Goal: Task Accomplishment & Management: Complete application form

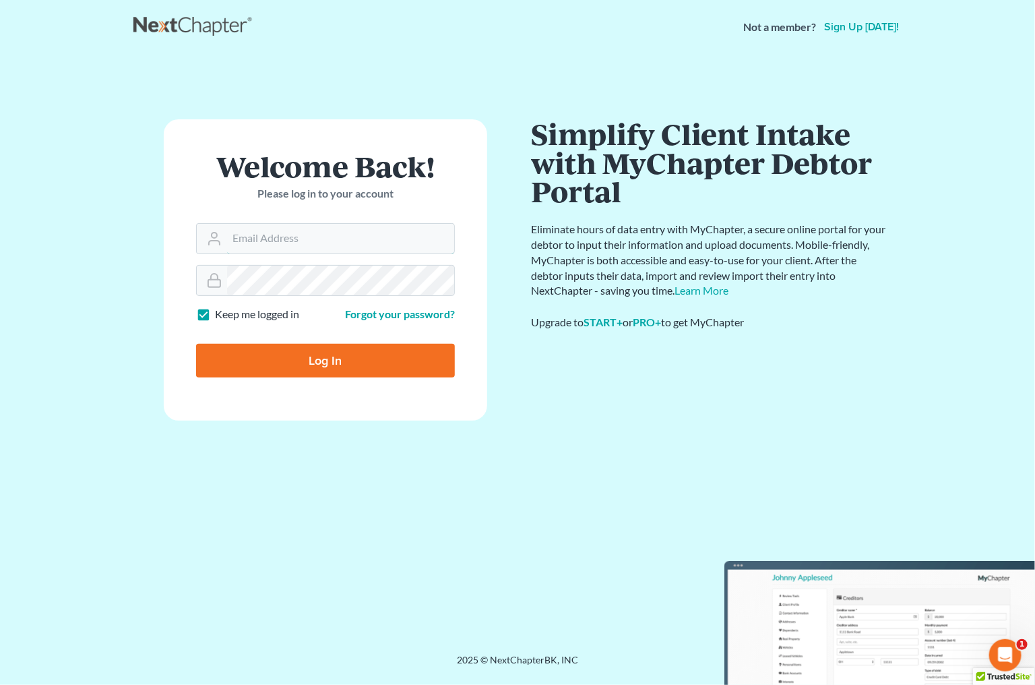
type input "[EMAIL_ADDRESS][DOMAIN_NAME]"
click at [324, 348] on input "Log In" at bounding box center [325, 361] width 259 height 34
type input "Thinking..."
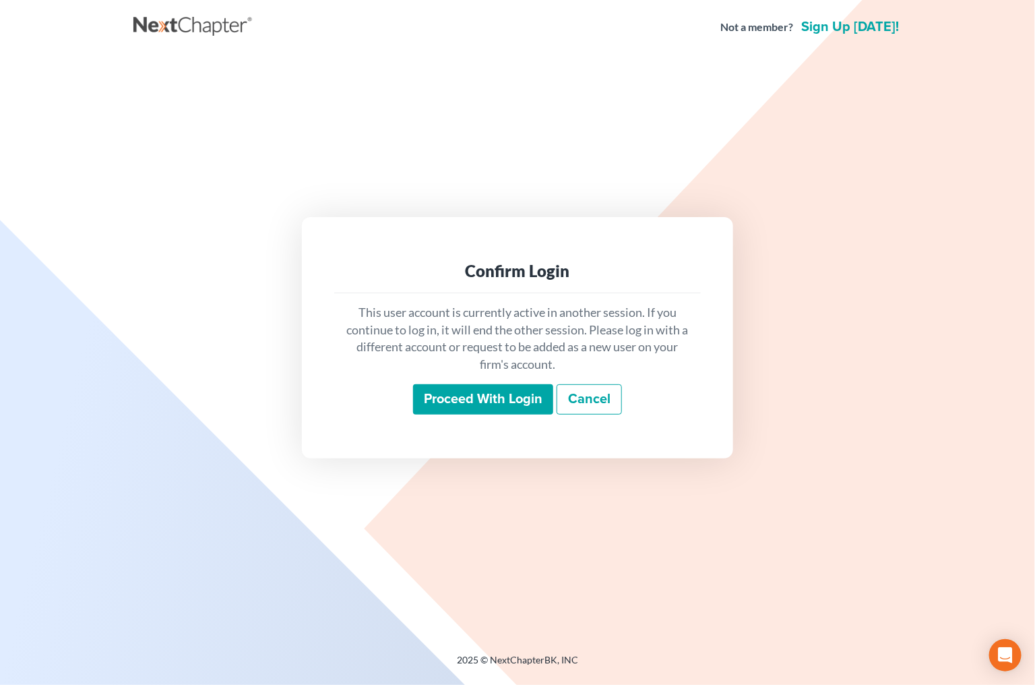
click at [514, 397] on input "Proceed with login" at bounding box center [483, 399] width 140 height 31
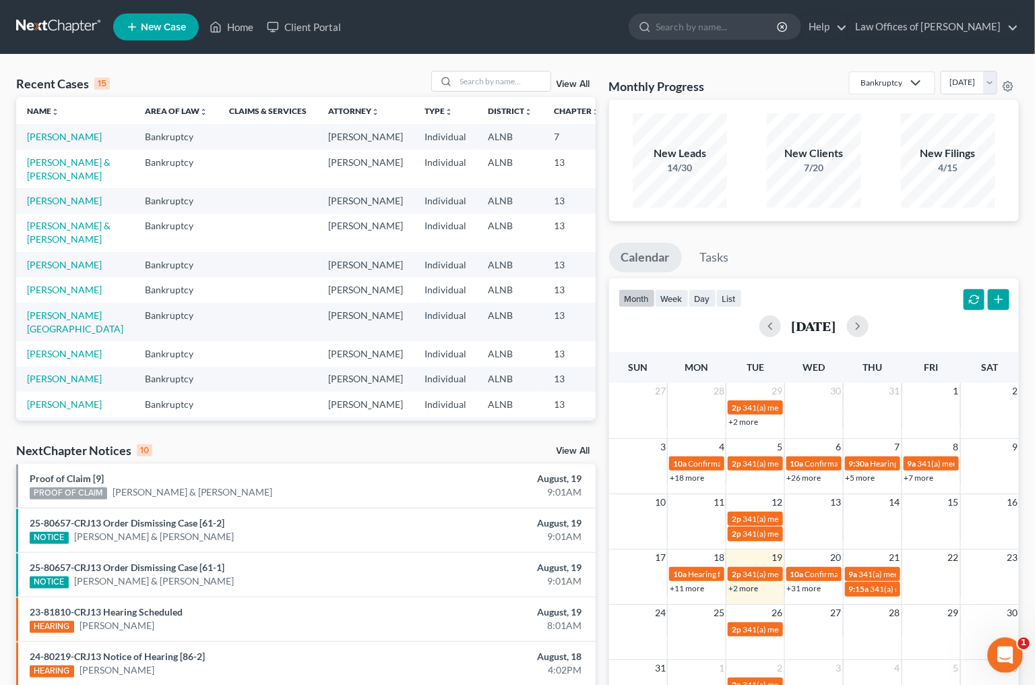
click at [998, 655] on icon "Open Intercom Messenger" at bounding box center [1004, 653] width 22 height 22
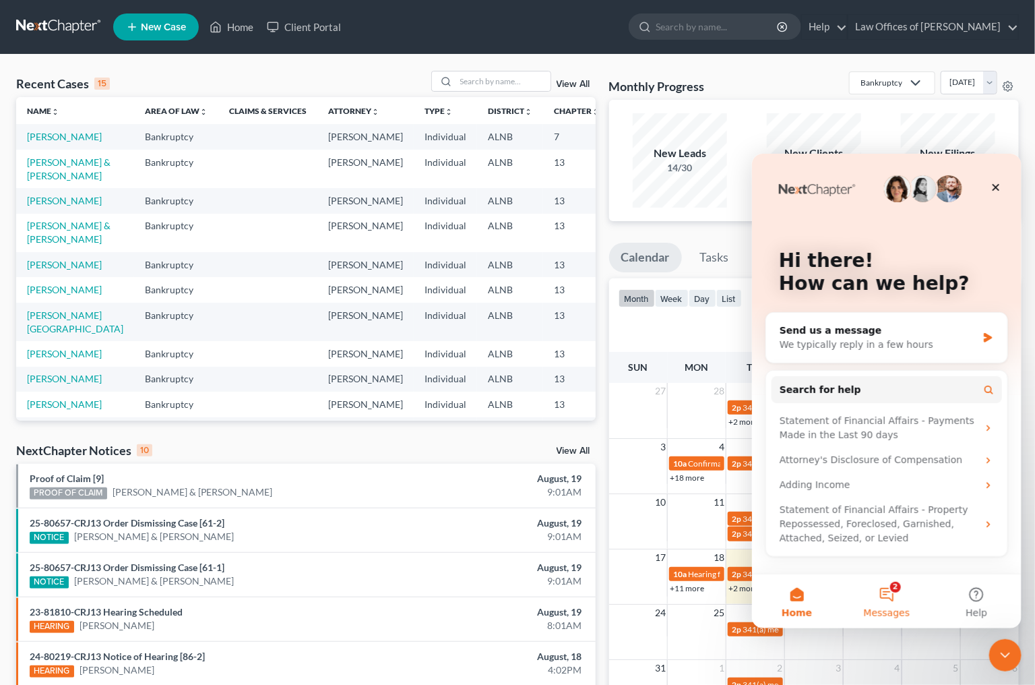
click at [902, 602] on button "2 Messages" at bounding box center [886, 600] width 90 height 54
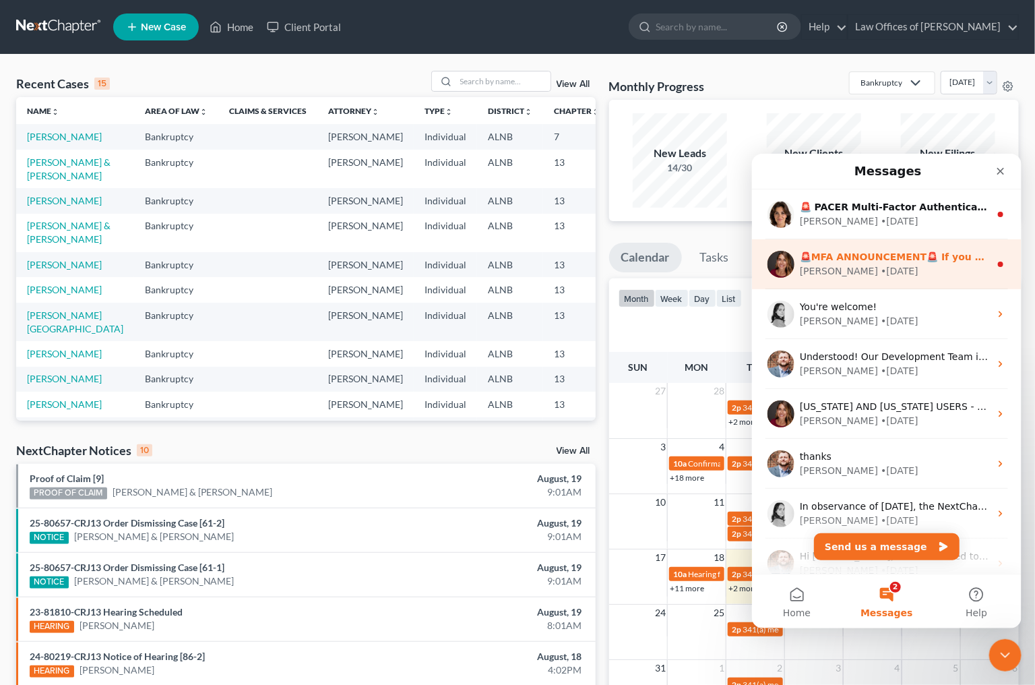
click at [871, 272] on div "Katie • 2w ago" at bounding box center [894, 270] width 190 height 14
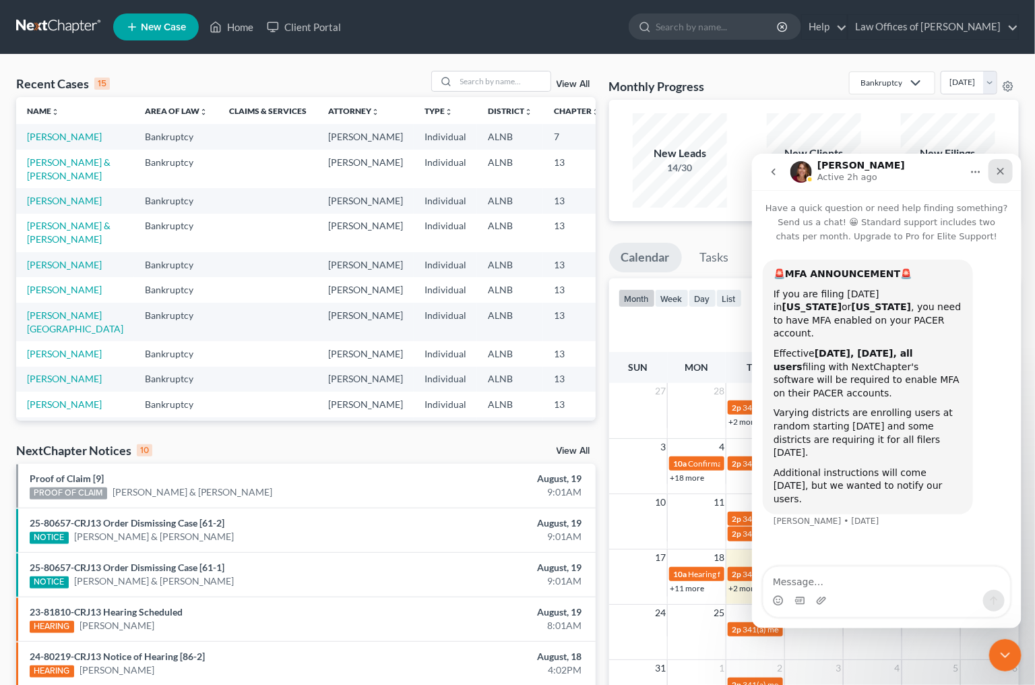
click at [995, 165] on icon "Close" at bounding box center [1000, 170] width 11 height 11
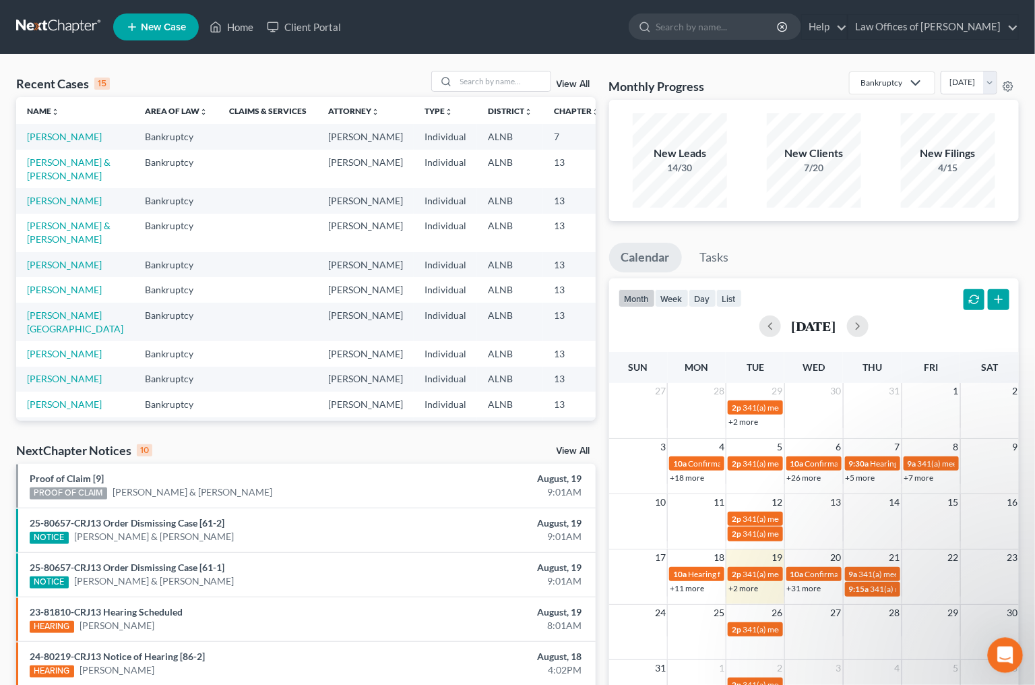
click at [1000, 640] on div "Open Intercom Messenger" at bounding box center [1003, 653] width 44 height 44
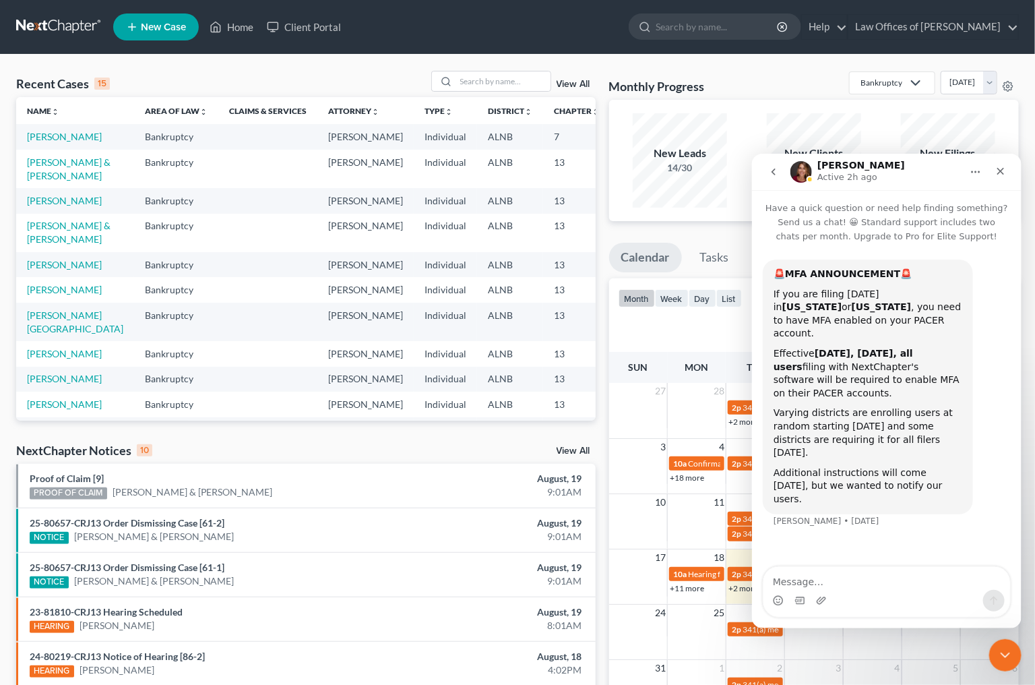
click at [761, 165] on button "go back" at bounding box center [773, 171] width 26 height 26
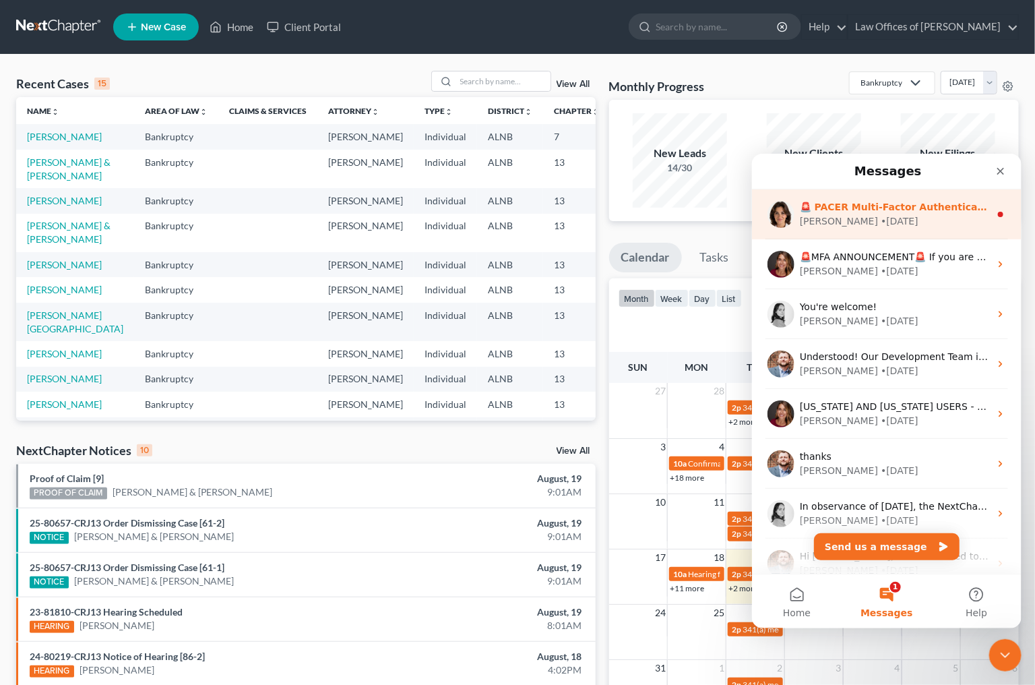
click at [910, 214] on div "Emma • 2w ago" at bounding box center [894, 221] width 190 height 14
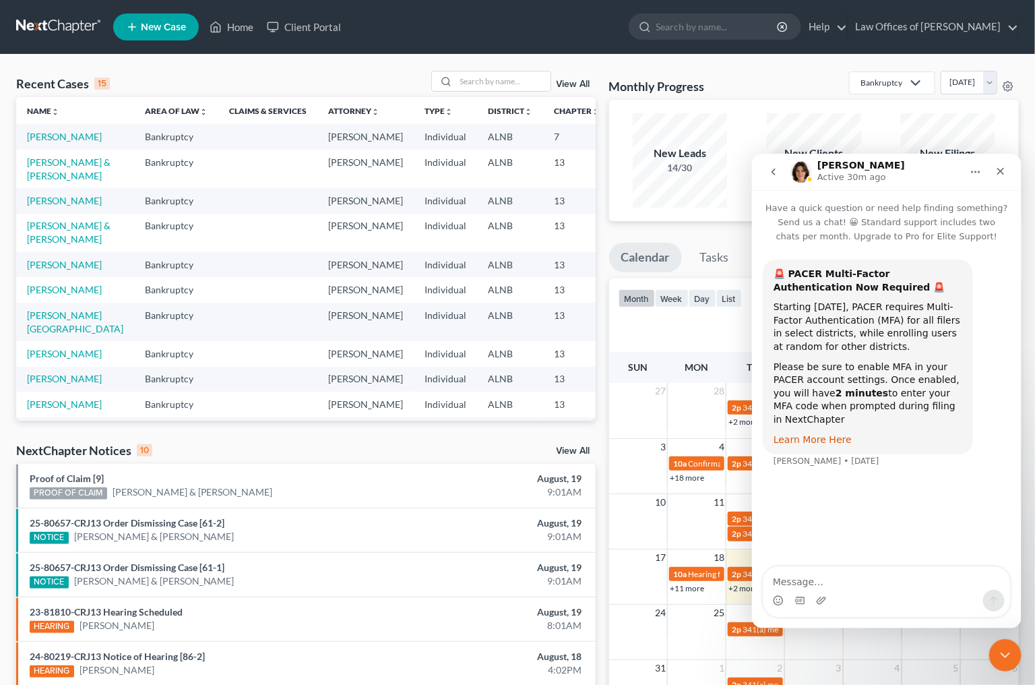
click at [821, 433] on link "Learn More Here" at bounding box center [812, 438] width 78 height 11
click at [524, 84] on input "search" at bounding box center [503, 81] width 94 height 20
type input "landry"
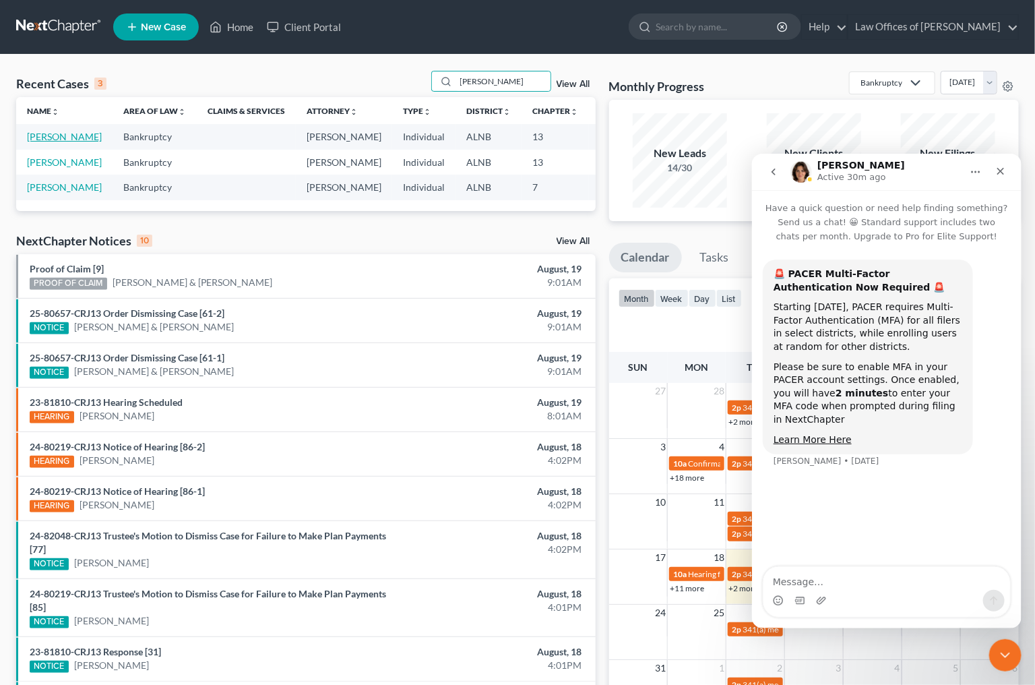
click at [32, 142] on link "[PERSON_NAME]" at bounding box center [64, 136] width 75 height 11
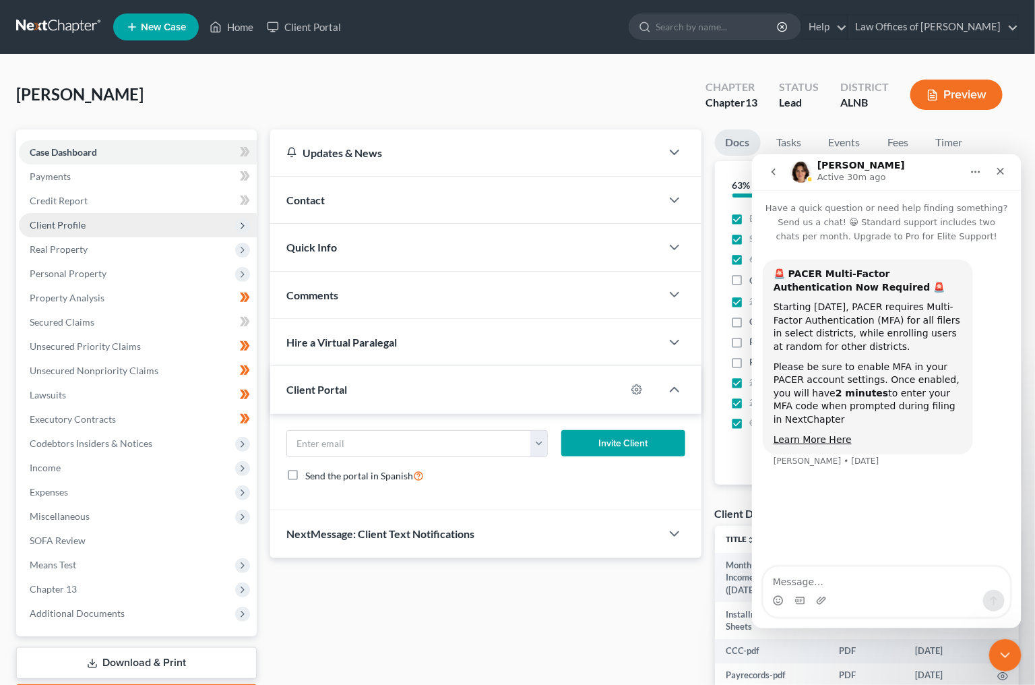
click at [90, 219] on span "Client Profile" at bounding box center [138, 225] width 238 height 24
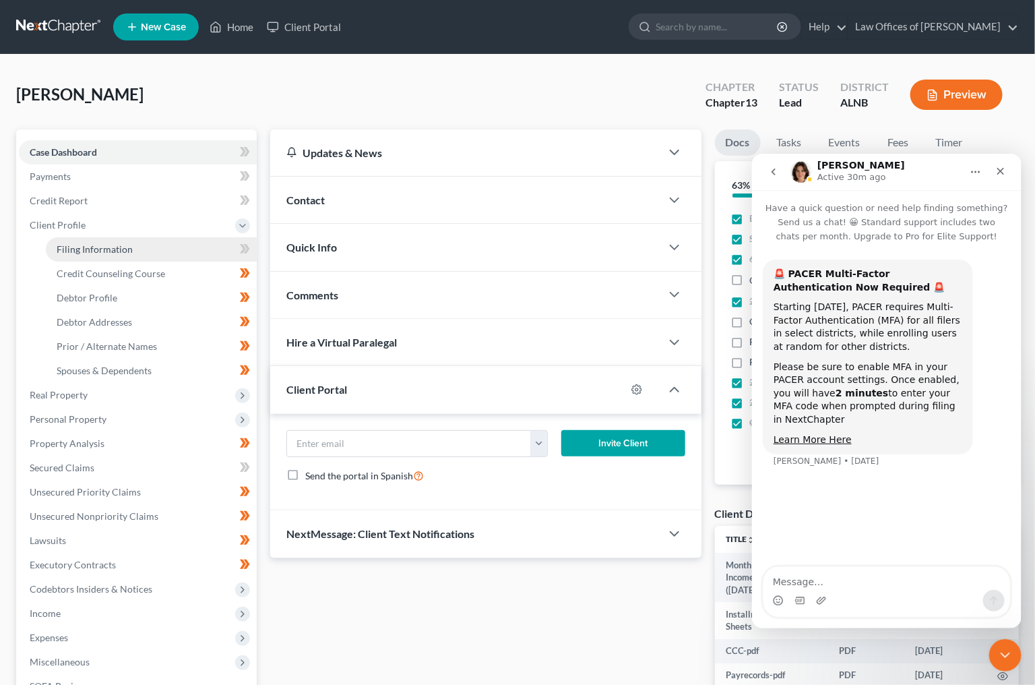
click at [88, 253] on link "Filing Information" at bounding box center [151, 249] width 211 height 24
select select "1"
select select "0"
select select "3"
select select "0"
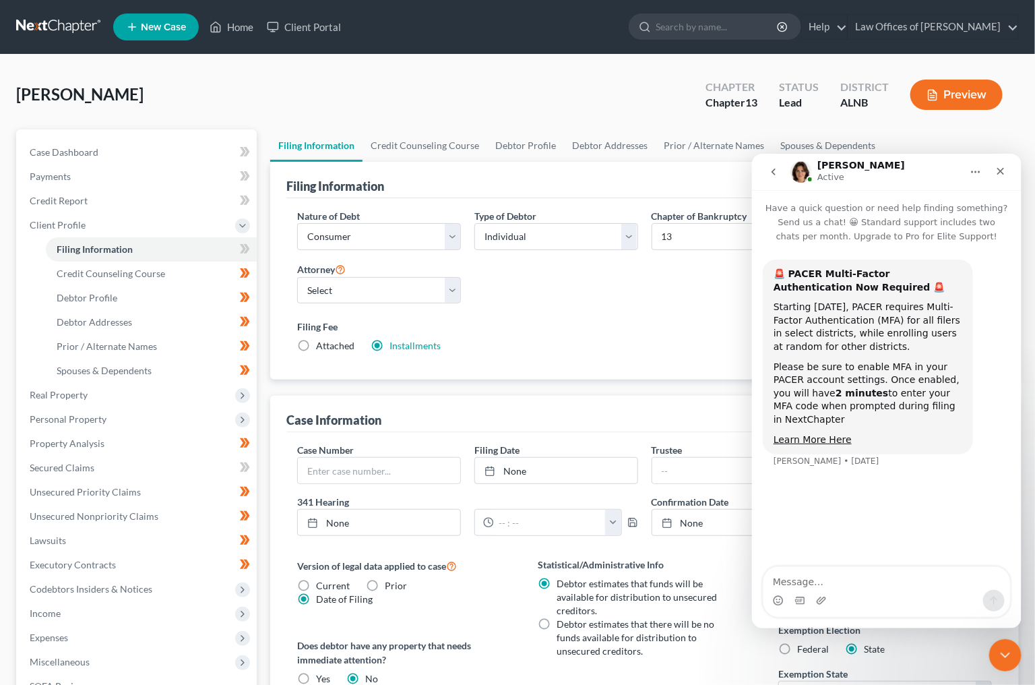
click at [414, 336] on div "Filing Fee Attached Installments Installments" at bounding box center [644, 335] width 695 height 33
click at [410, 343] on link "Installments" at bounding box center [415, 345] width 51 height 11
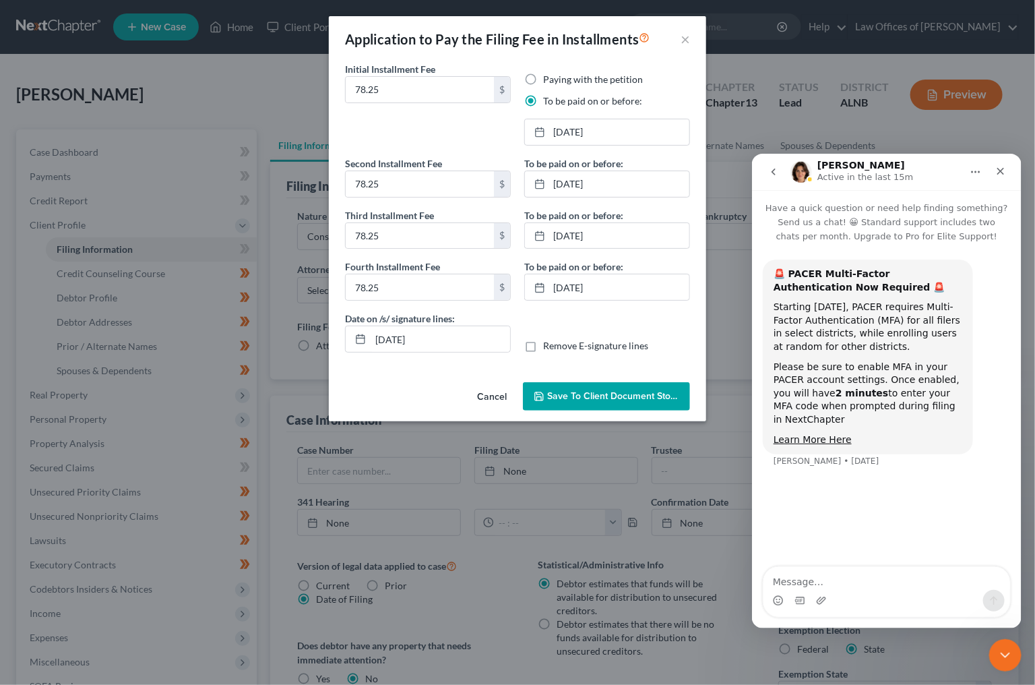
drag, startPoint x: 185, startPoint y: 61, endPoint x: 156, endPoint y: 57, distance: 28.6
click at [181, 61] on div "Application to Pay the Filing Fee in Installments × Initial Installment Fee 78.…" at bounding box center [517, 342] width 1035 height 685
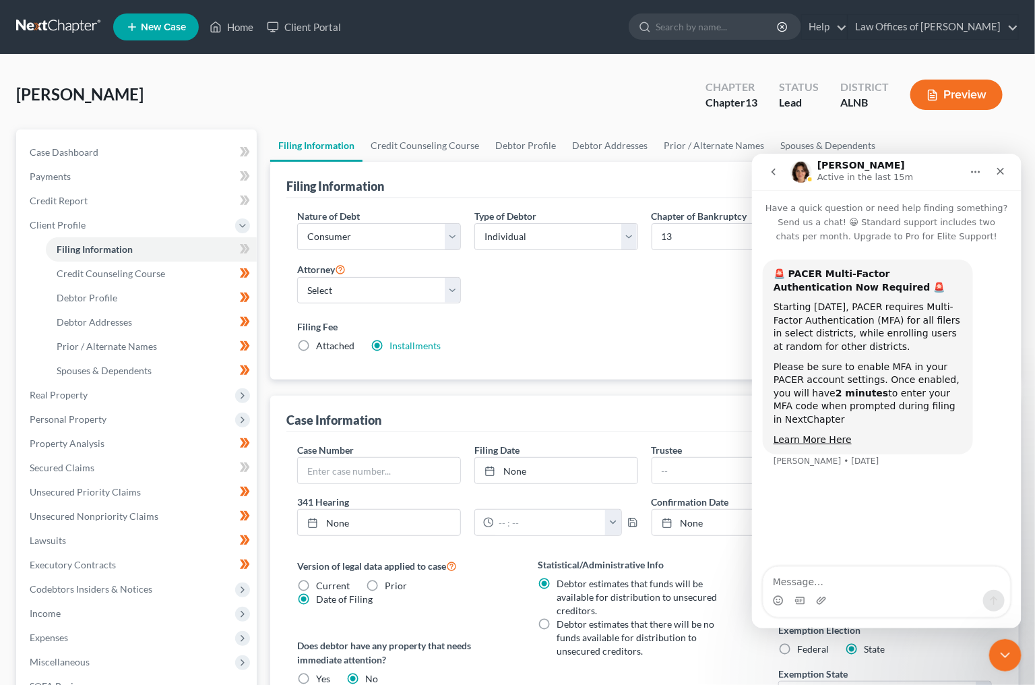
click at [70, 33] on link at bounding box center [59, 27] width 86 height 24
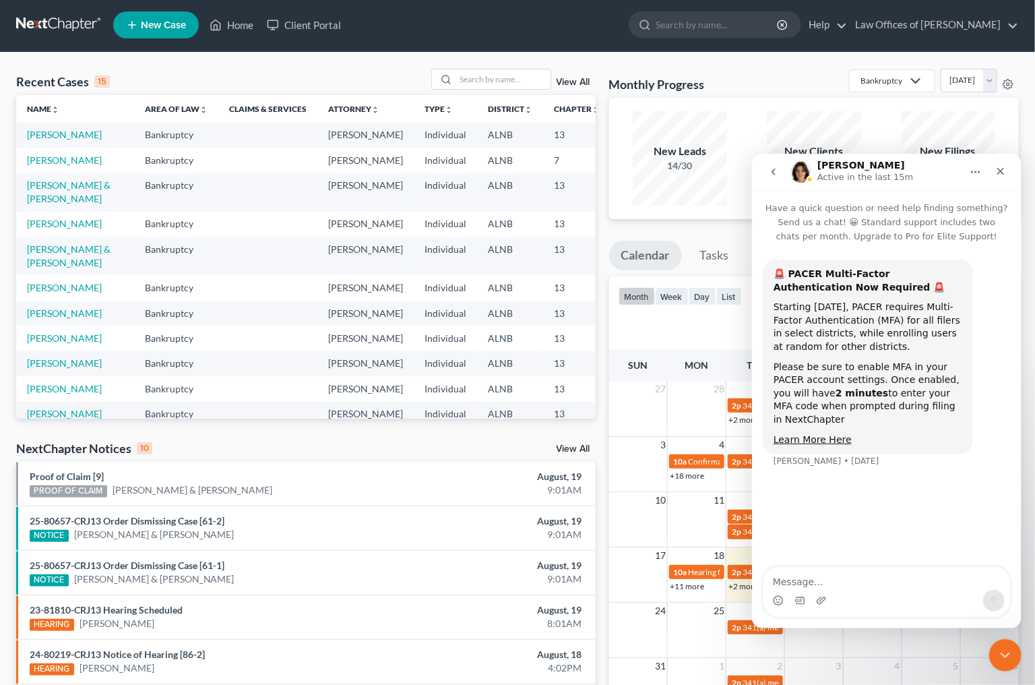
scroll to position [0, 1]
click at [708, 21] on input "search" at bounding box center [717, 24] width 123 height 25
click at [132, 32] on icon at bounding box center [132, 25] width 12 height 16
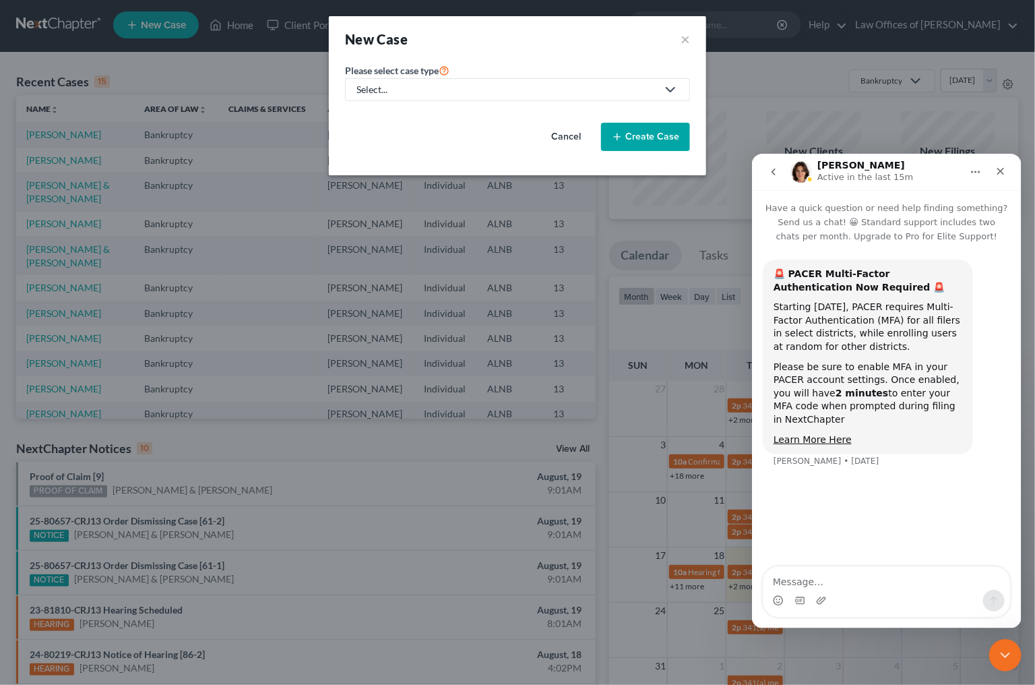
click at [600, 89] on div "Select..." at bounding box center [506, 89] width 301 height 13
click at [402, 108] on link "Bankruptcy" at bounding box center [382, 117] width 74 height 21
select select "1"
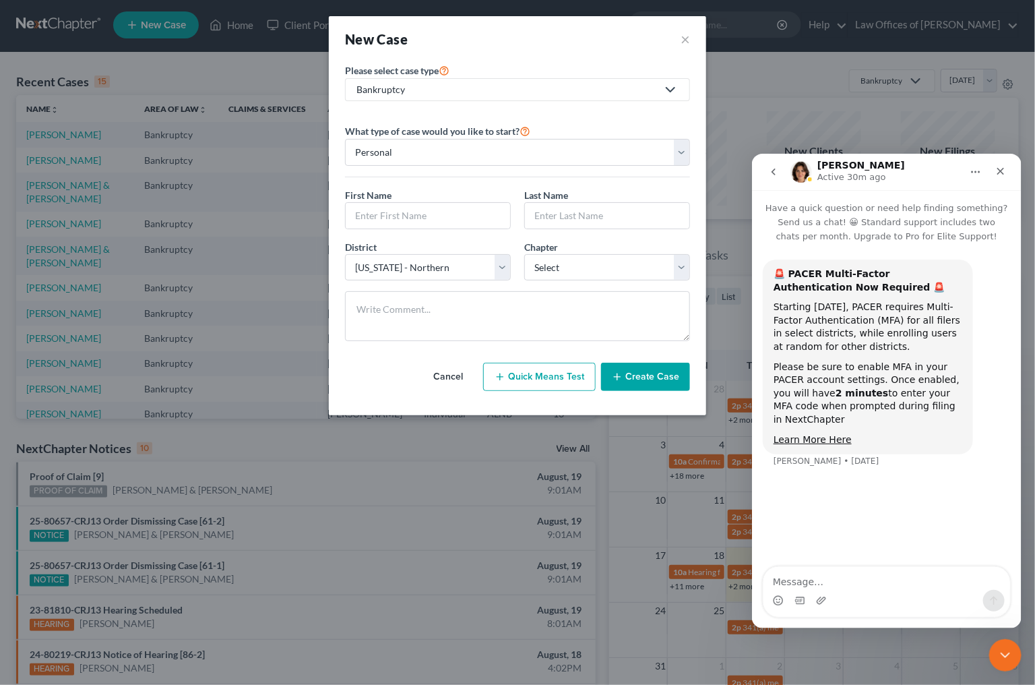
click at [679, 38] on div "New Case ×" at bounding box center [517, 39] width 345 height 19
click at [692, 37] on div "New Case ×" at bounding box center [517, 39] width 377 height 46
click at [683, 43] on button "×" at bounding box center [685, 39] width 9 height 19
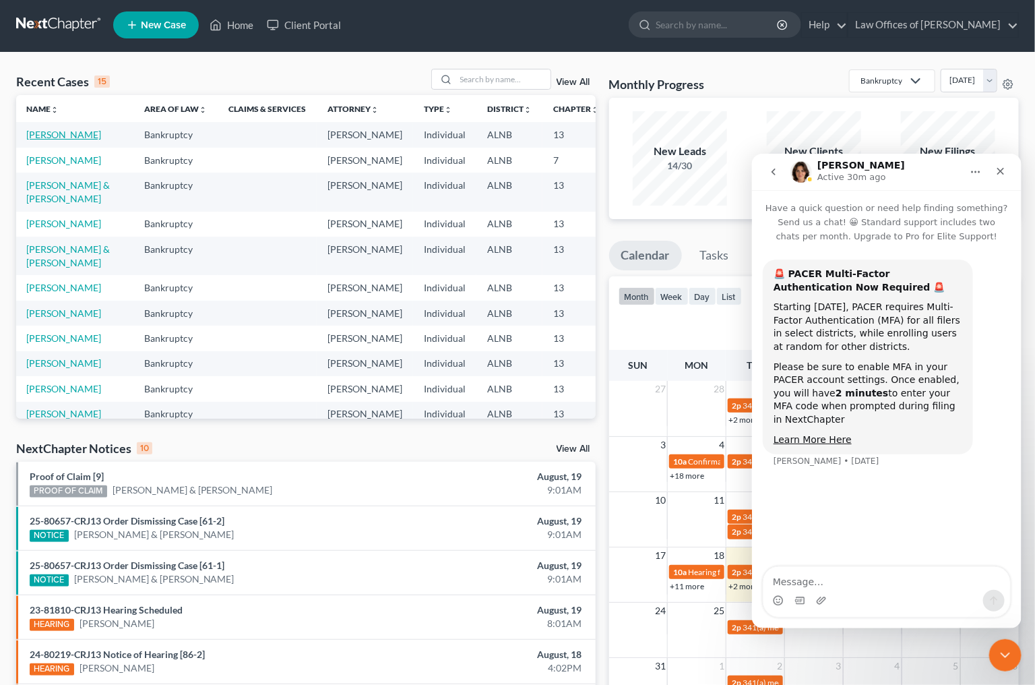
click at [36, 140] on link "[PERSON_NAME]" at bounding box center [63, 134] width 75 height 11
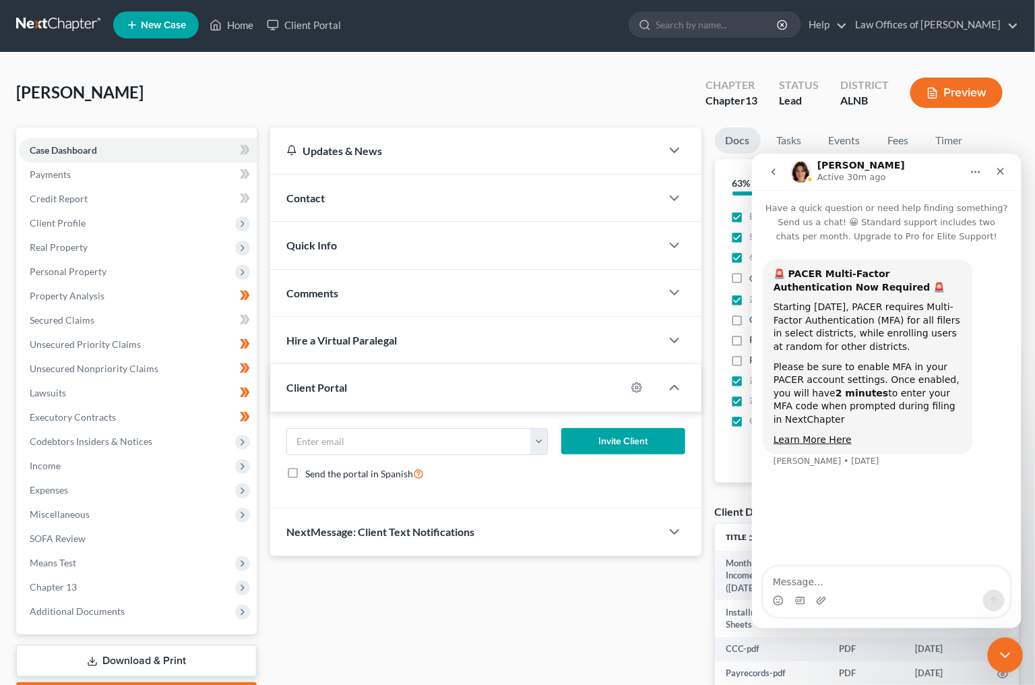
click at [1003, 642] on div "Close Intercom Messenger" at bounding box center [1003, 653] width 32 height 32
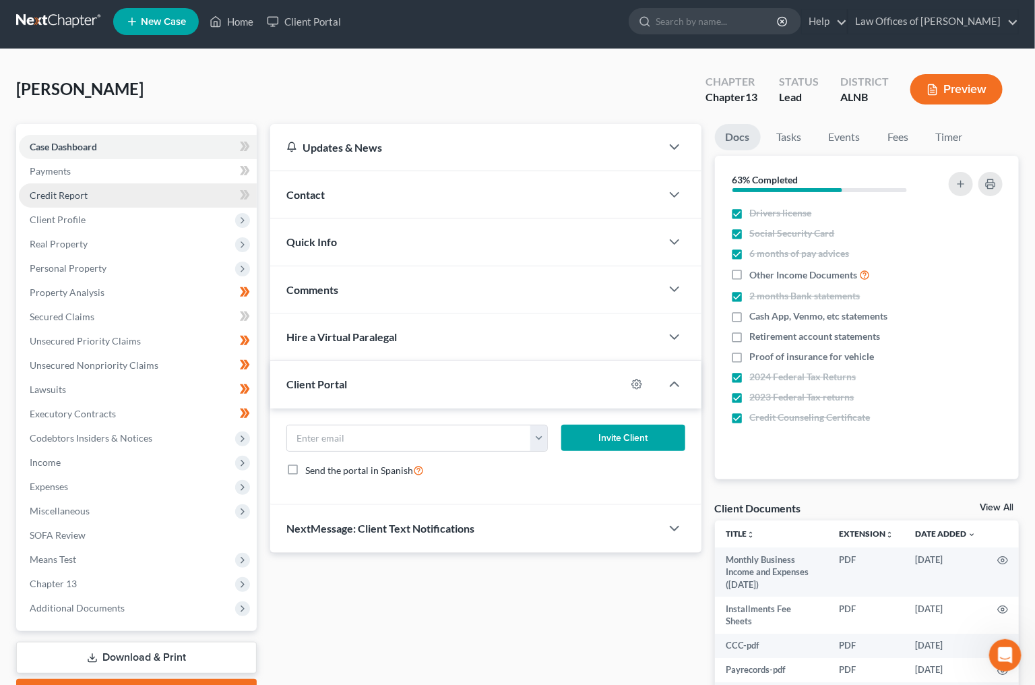
scroll to position [6, 0]
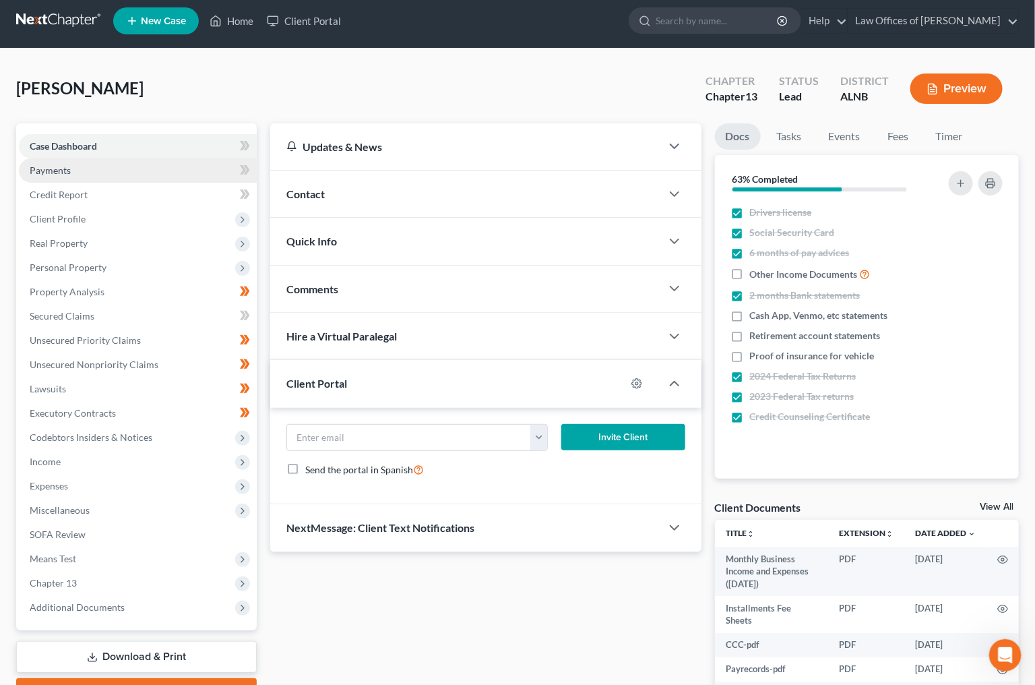
click at [64, 177] on link "Payments" at bounding box center [138, 170] width 238 height 24
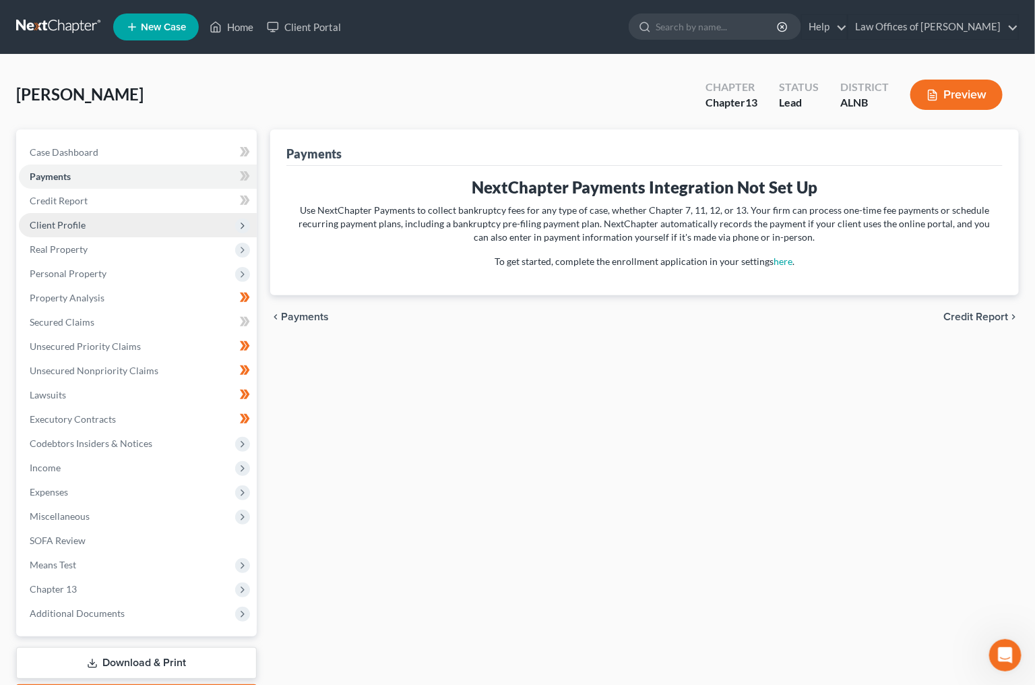
click at [64, 219] on span "Client Profile" at bounding box center [58, 224] width 56 height 11
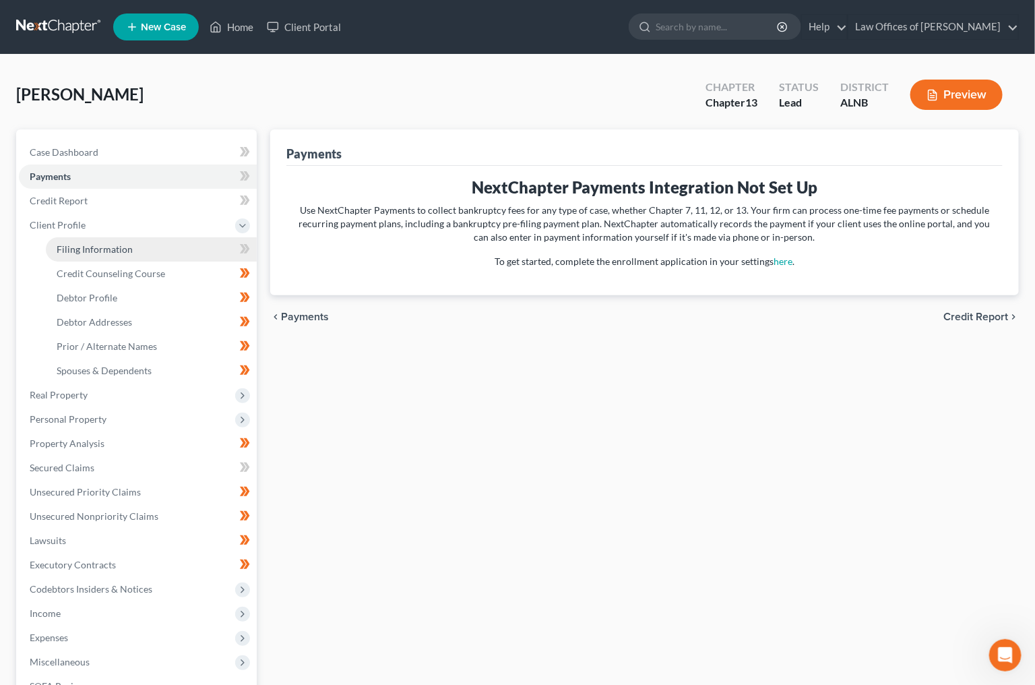
click at [95, 244] on span "Filing Information" at bounding box center [95, 248] width 76 height 11
select select "1"
select select "0"
select select "3"
select select "1"
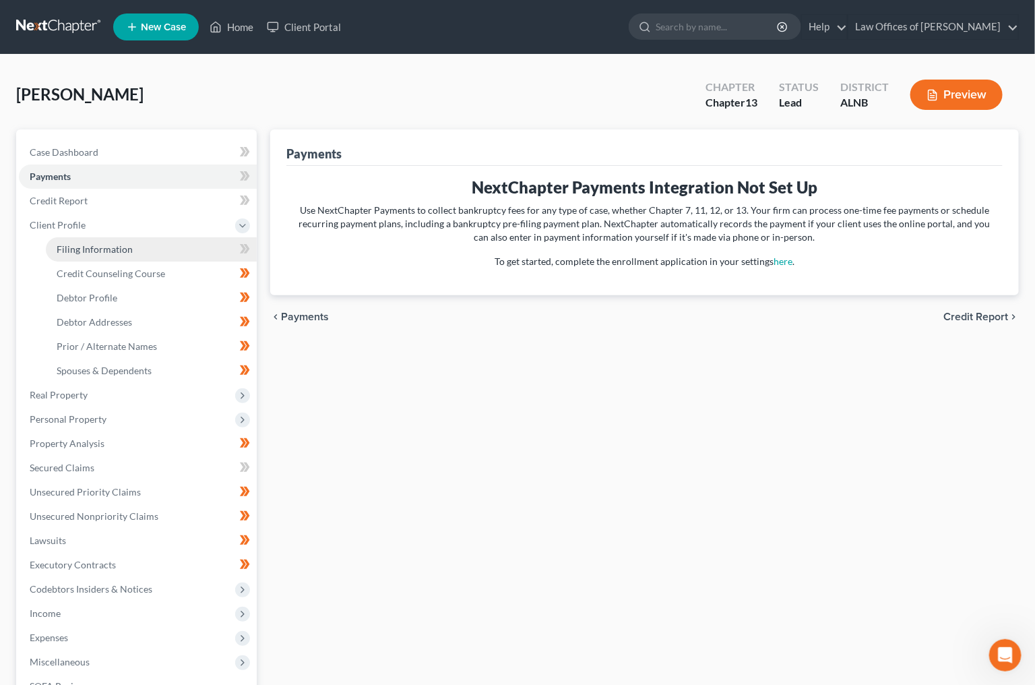
select select "0"
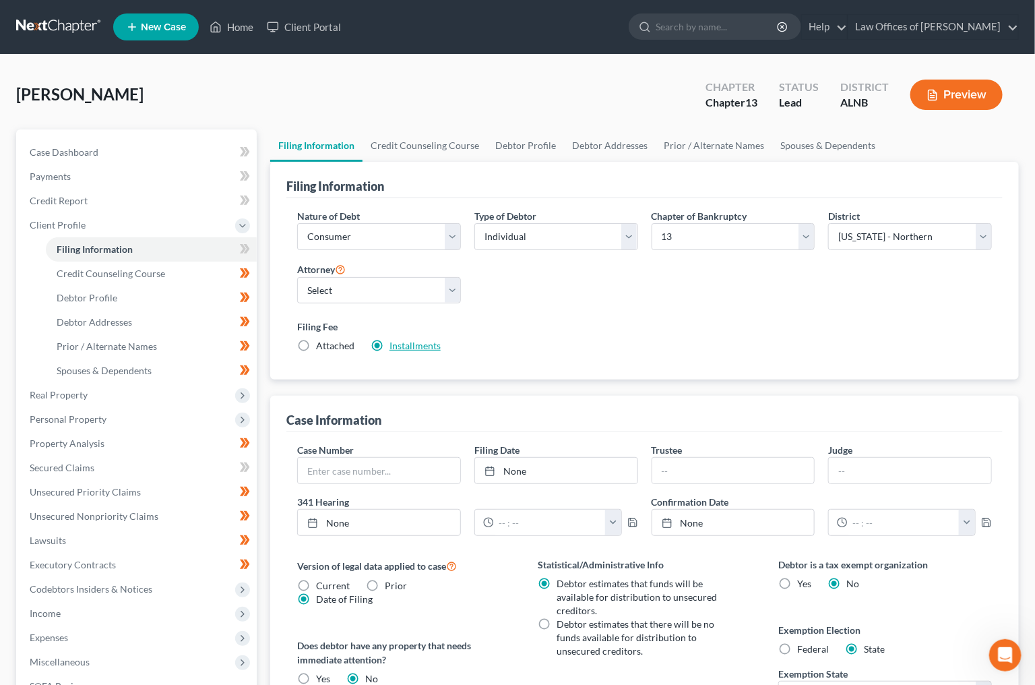
click at [416, 340] on link "Installments" at bounding box center [415, 345] width 51 height 11
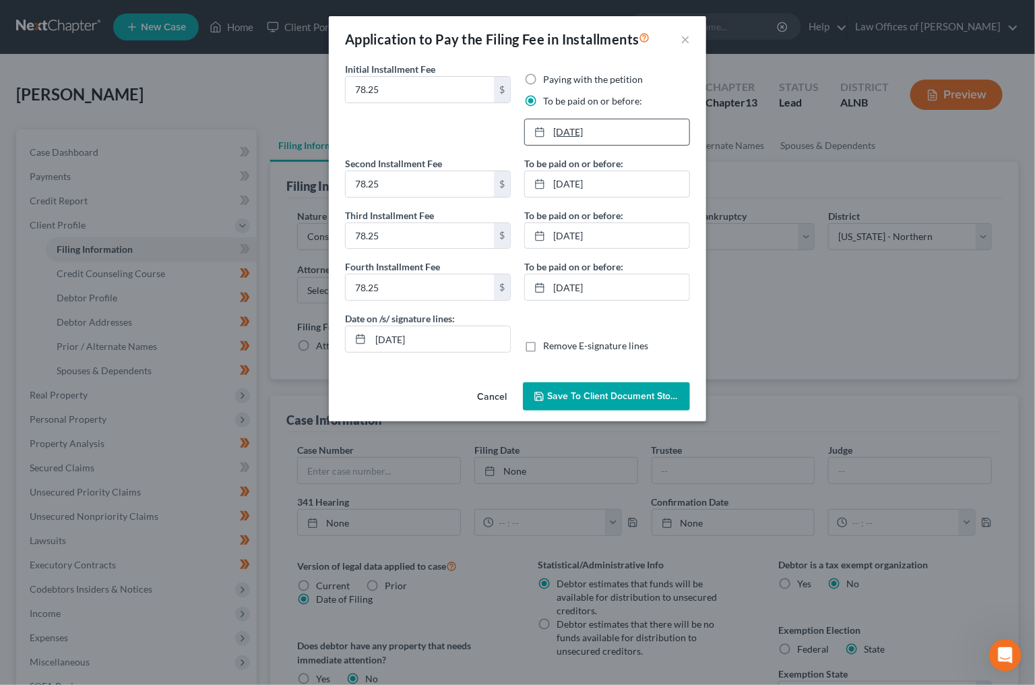
click at [567, 136] on link "6/27/2025" at bounding box center [607, 132] width 164 height 26
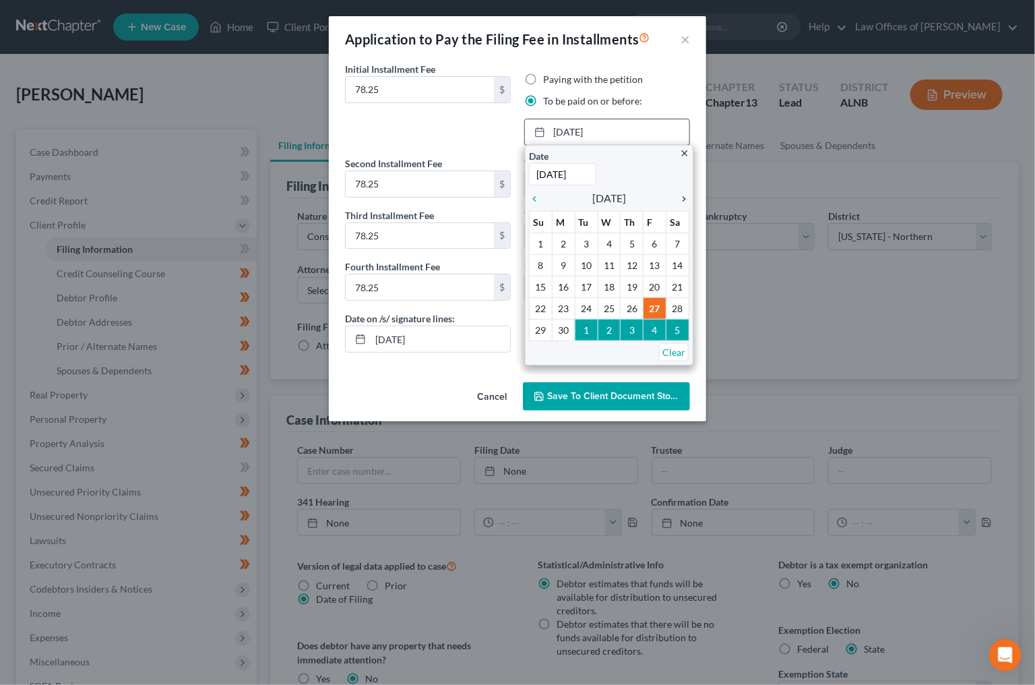
click at [685, 195] on icon "chevron_right" at bounding box center [681, 198] width 18 height 11
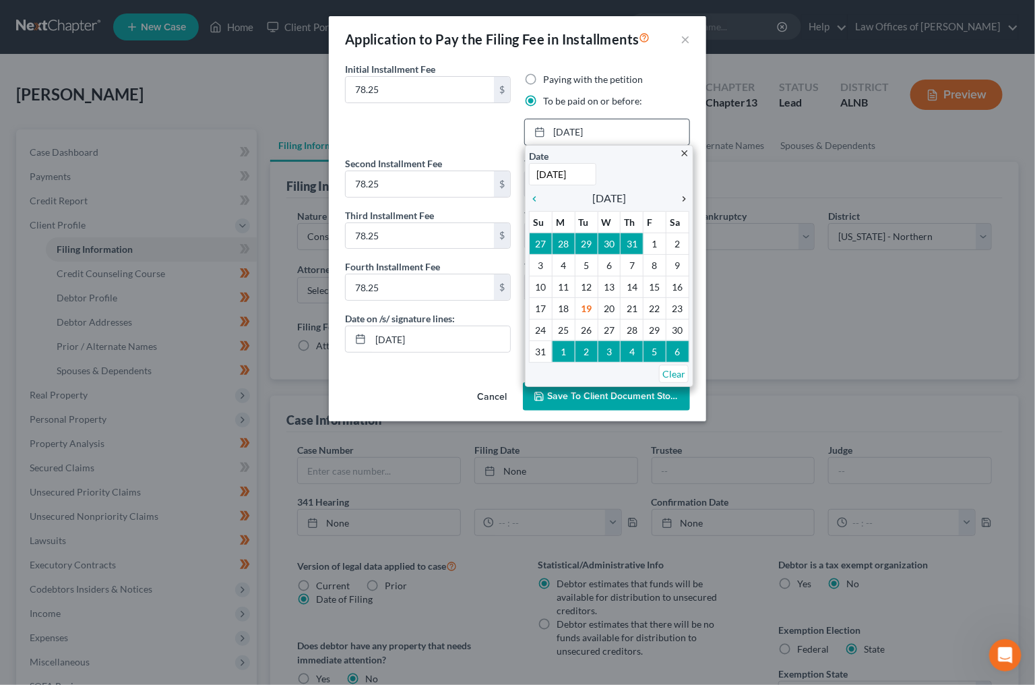
click at [685, 195] on icon "chevron_right" at bounding box center [681, 198] width 18 height 11
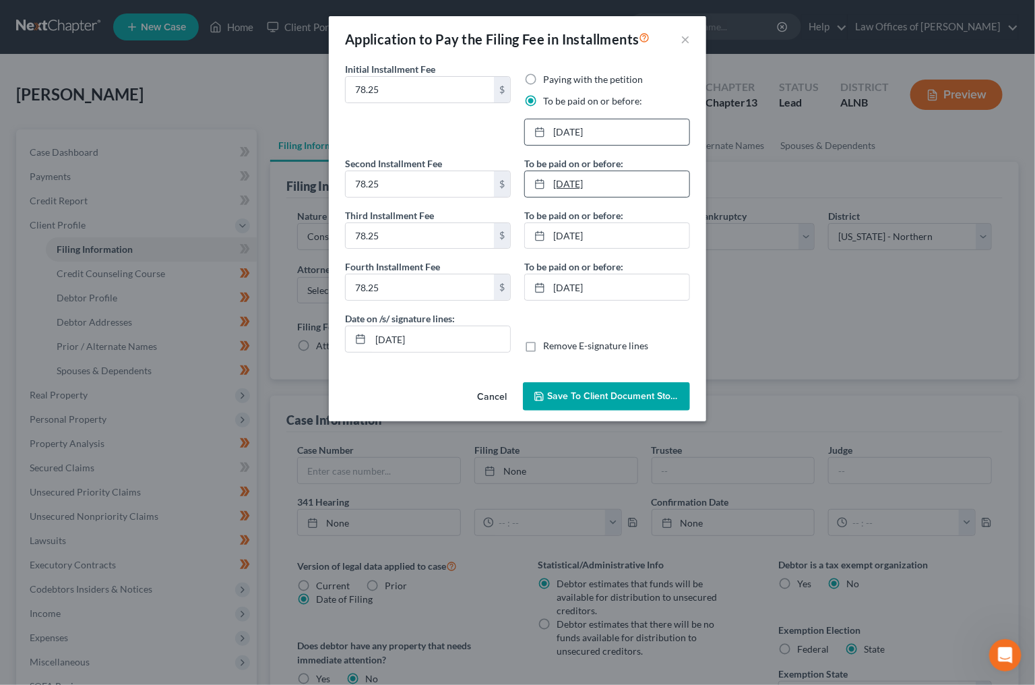
click at [590, 177] on link "7/28/2025" at bounding box center [607, 184] width 164 height 26
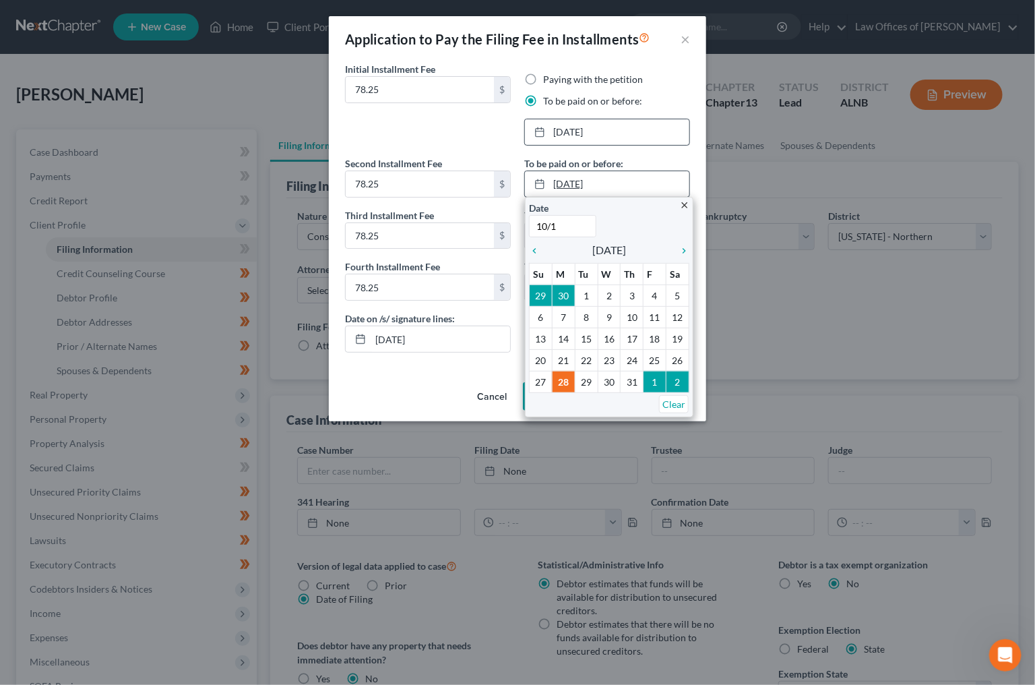
type input "10/19"
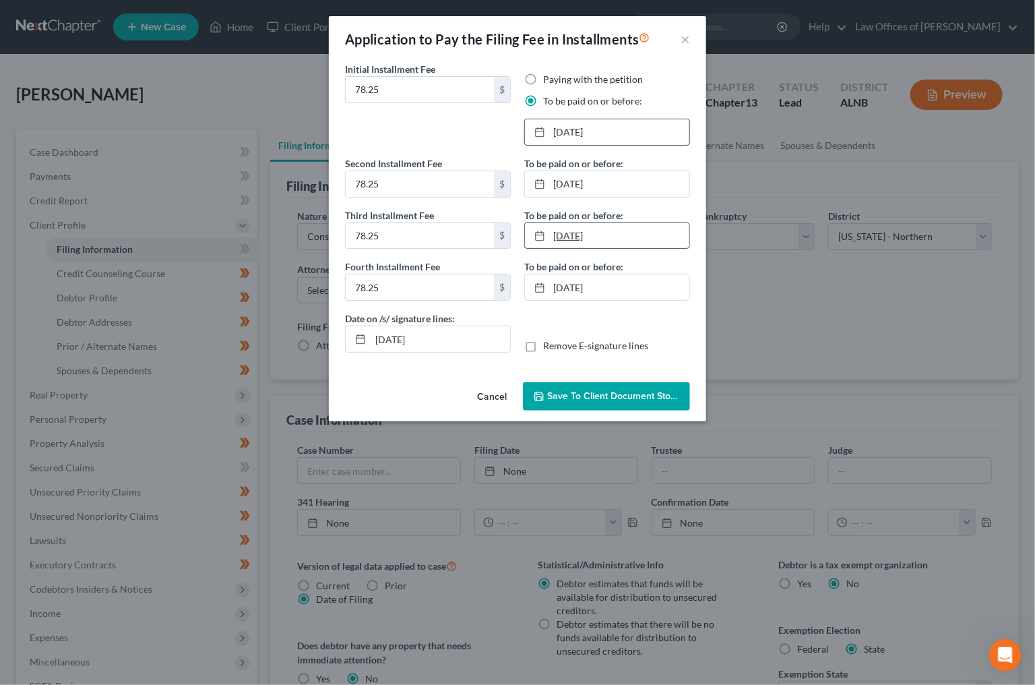
click at [583, 228] on link "8/28/2025" at bounding box center [607, 236] width 164 height 26
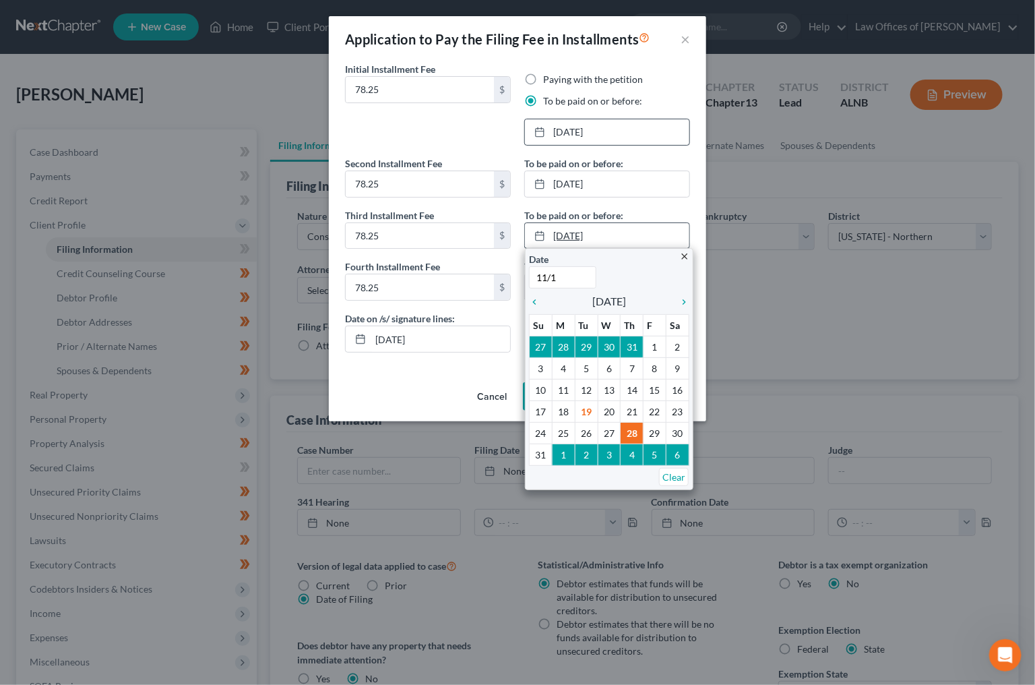
type input "11/19"
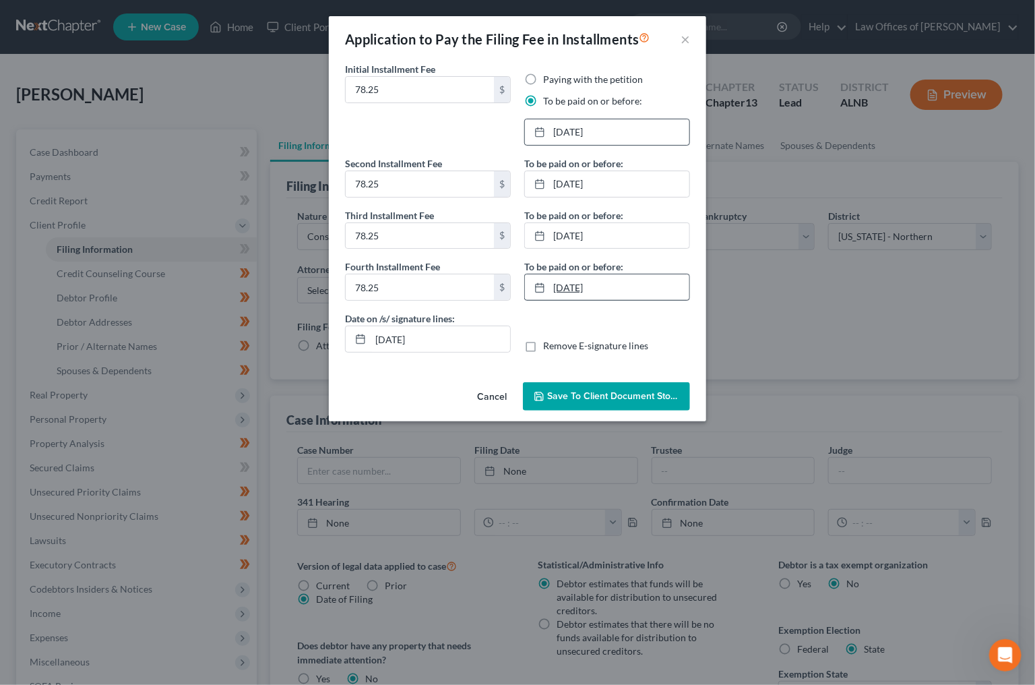
click at [587, 275] on link "9/26/2025" at bounding box center [607, 287] width 164 height 26
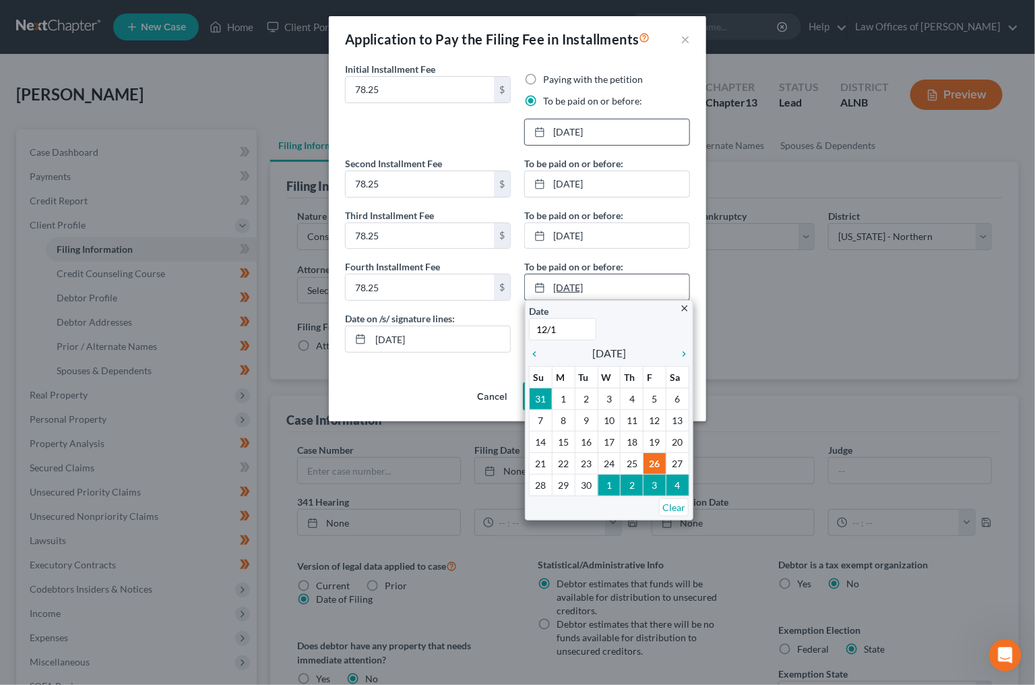
type input "12/19"
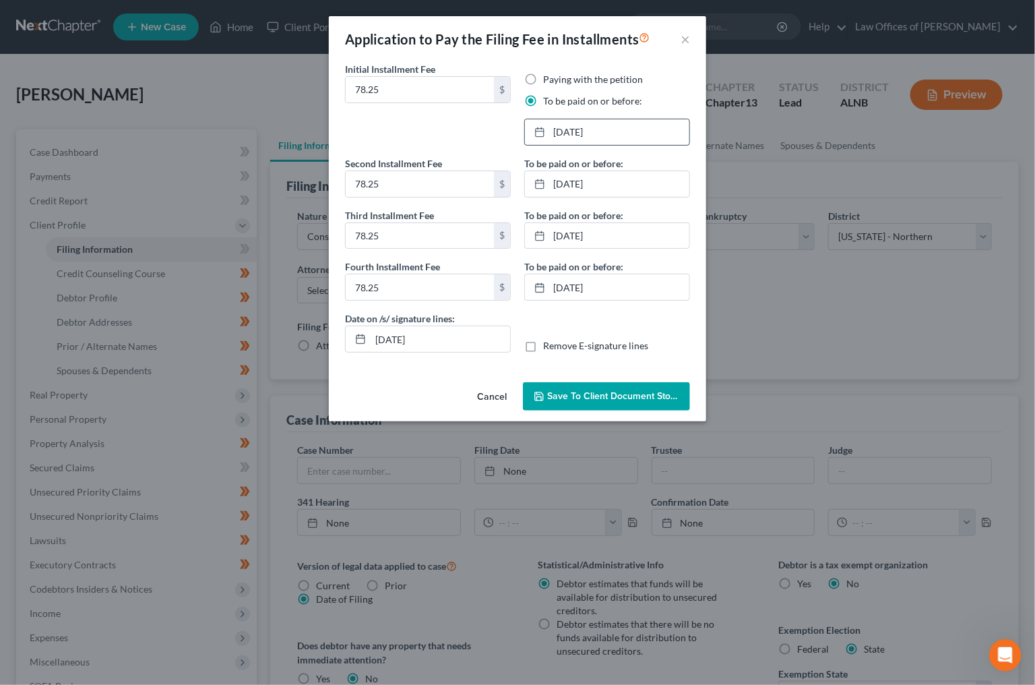
click at [586, 383] on button "Save to Client Document Storage" at bounding box center [606, 396] width 167 height 28
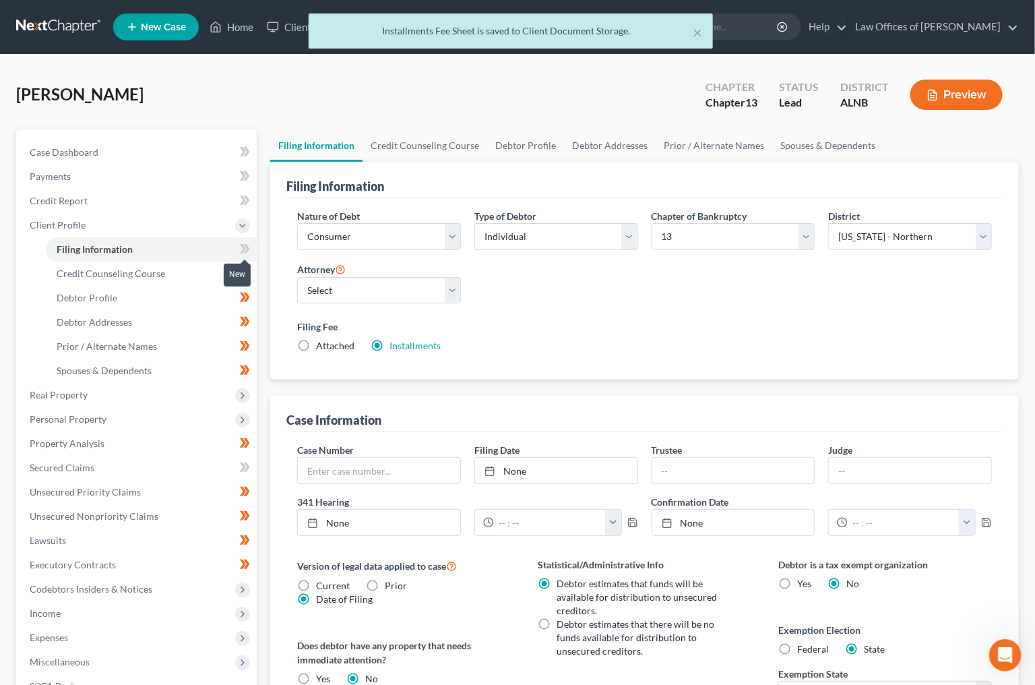
click at [250, 245] on span at bounding box center [245, 251] width 24 height 20
click at [198, 261] on link "Credit Counseling Course" at bounding box center [151, 273] width 211 height 24
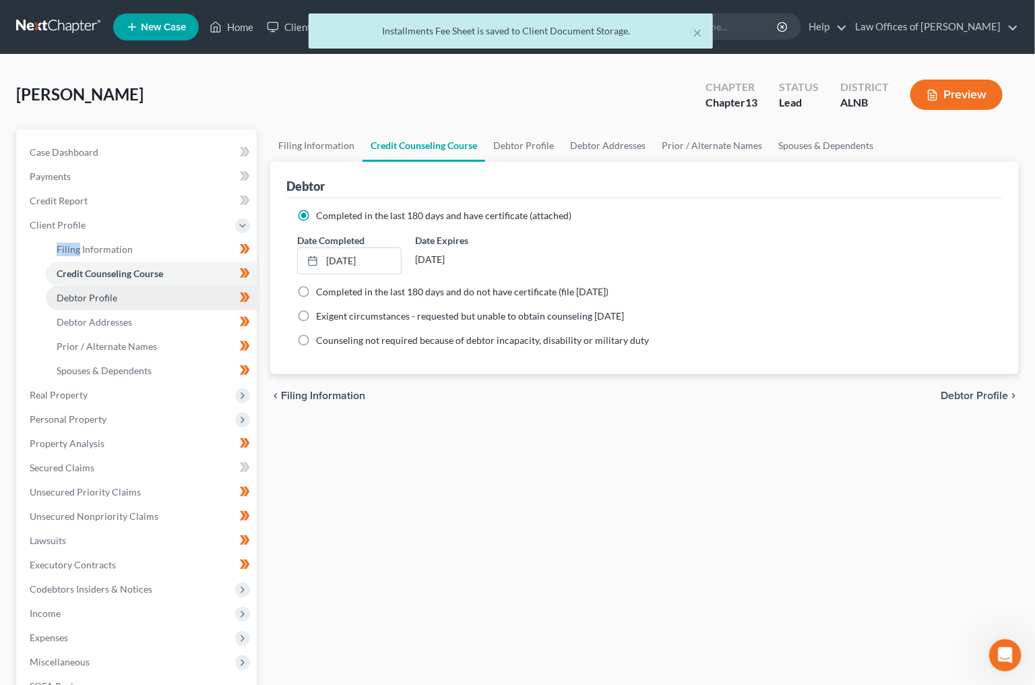
click at [196, 288] on link "Debtor Profile" at bounding box center [151, 298] width 211 height 24
select select "0"
select select "3"
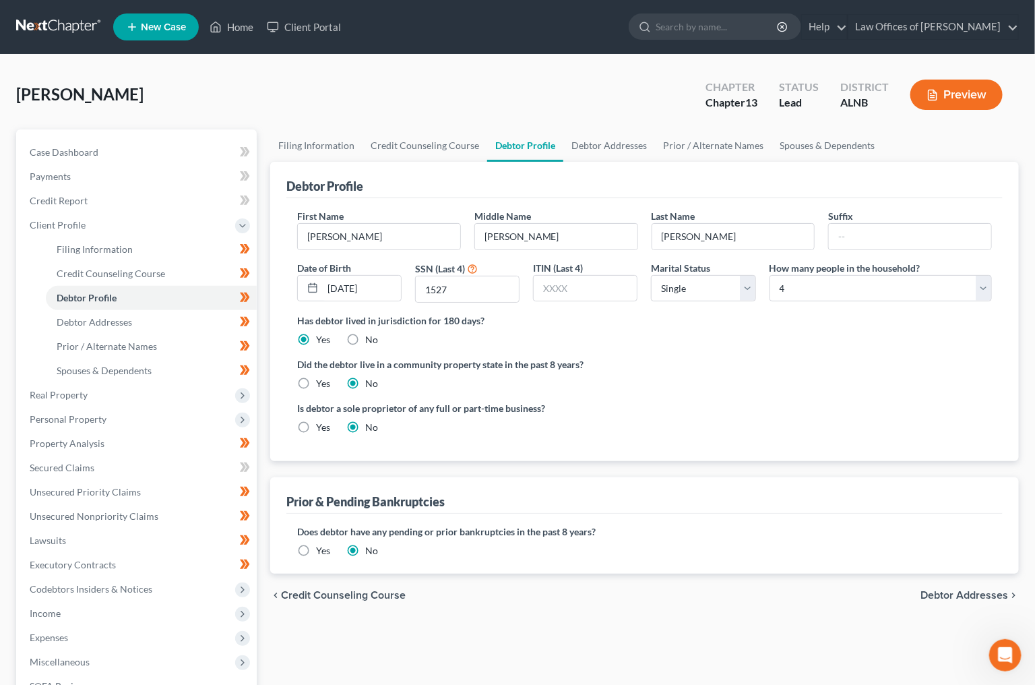
click at [316, 547] on label "Yes" at bounding box center [323, 550] width 14 height 13
click at [321, 547] on input "Yes" at bounding box center [325, 548] width 9 height 9
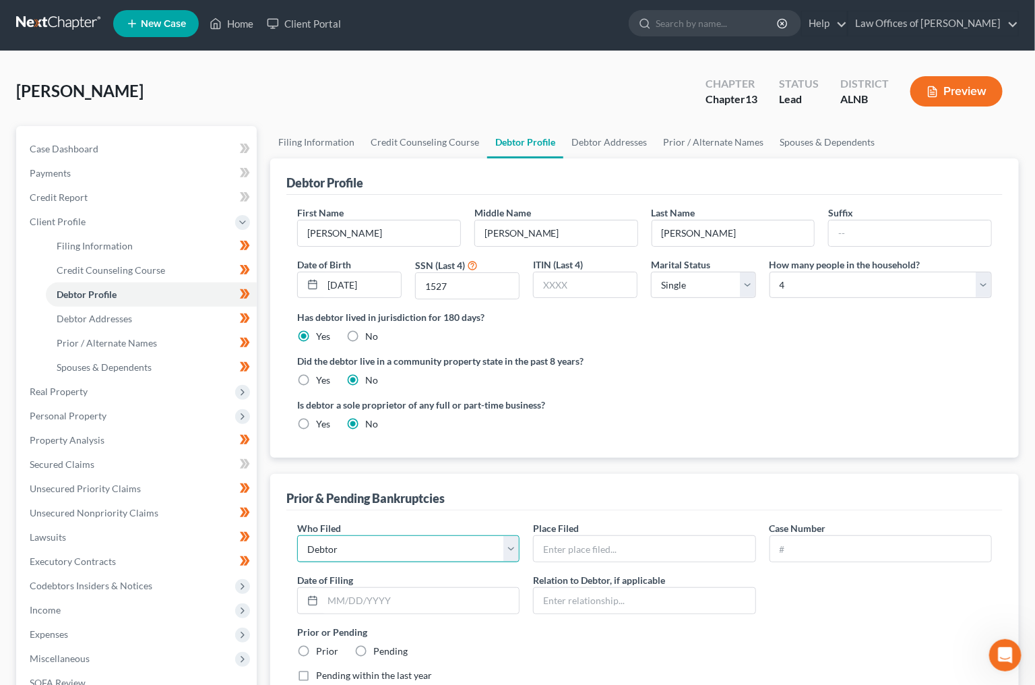
scroll to position [3, 1]
click at [580, 546] on input "text" at bounding box center [644, 549] width 221 height 26
type input "Northern District of Alabama - Northern Division"
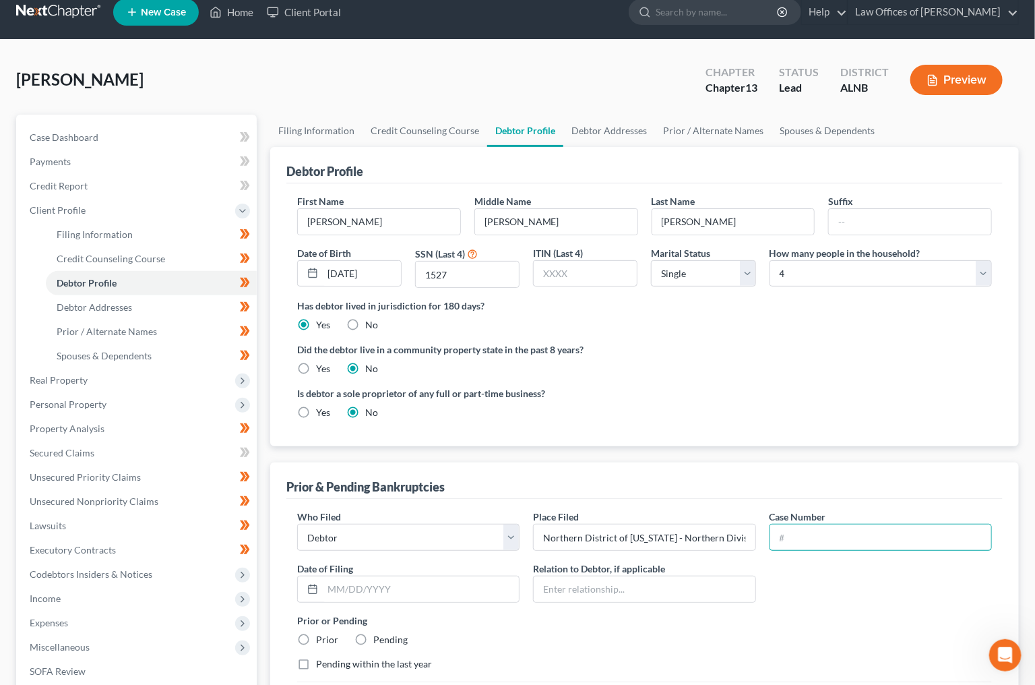
scroll to position [15, 0]
type input "25-81072"
click at [383, 578] on input "text" at bounding box center [421, 589] width 196 height 26
type input "5/28/2025"
drag, startPoint x: 307, startPoint y: 632, endPoint x: 306, endPoint y: 640, distance: 8.2
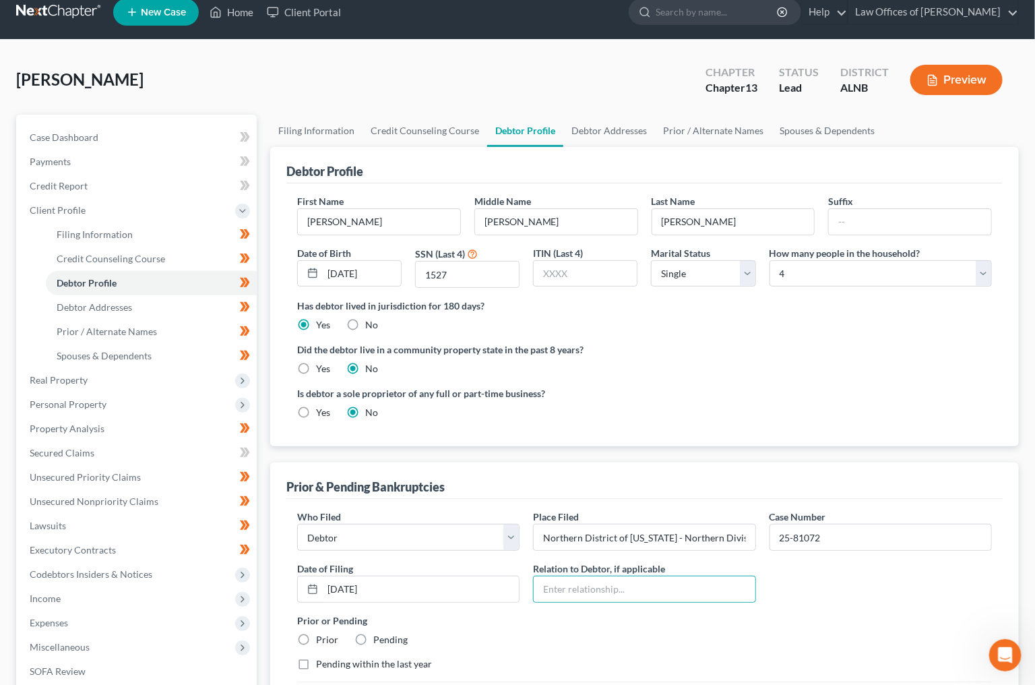
click at [316, 633] on label "Prior" at bounding box center [327, 639] width 22 height 13
click at [321, 633] on input "Prior" at bounding box center [325, 637] width 9 height 9
radio input "true"
drag, startPoint x: 313, startPoint y: 654, endPoint x: 330, endPoint y: 654, distance: 17.5
click at [316, 657] on label "Pending within the last year" at bounding box center [374, 663] width 116 height 13
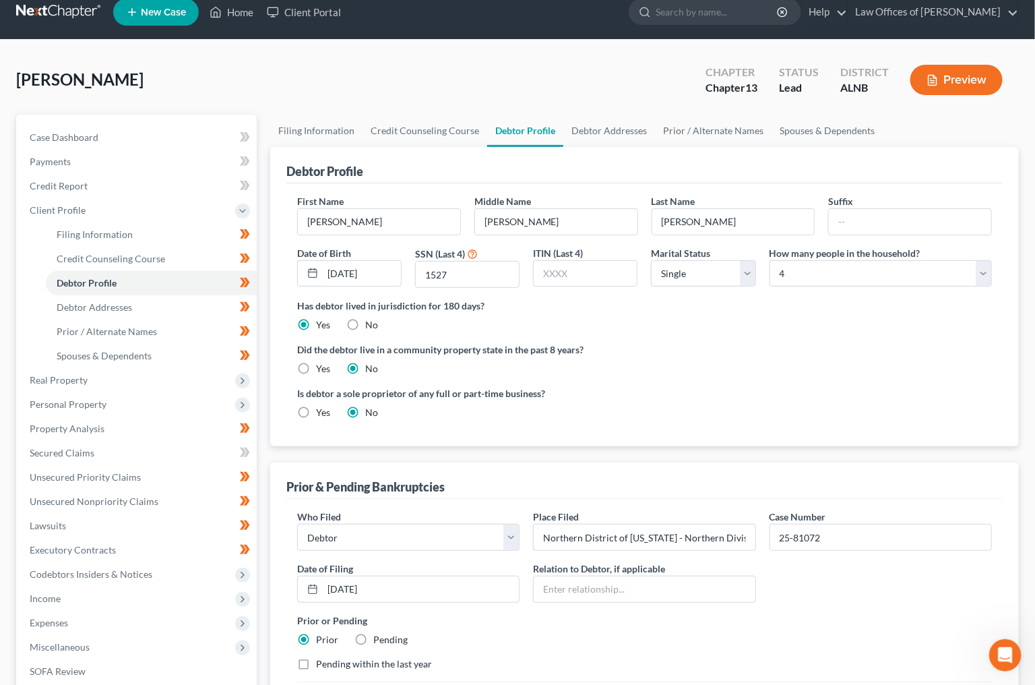
click at [321, 657] on input "Pending within the last year" at bounding box center [325, 661] width 9 height 9
checkbox input "true"
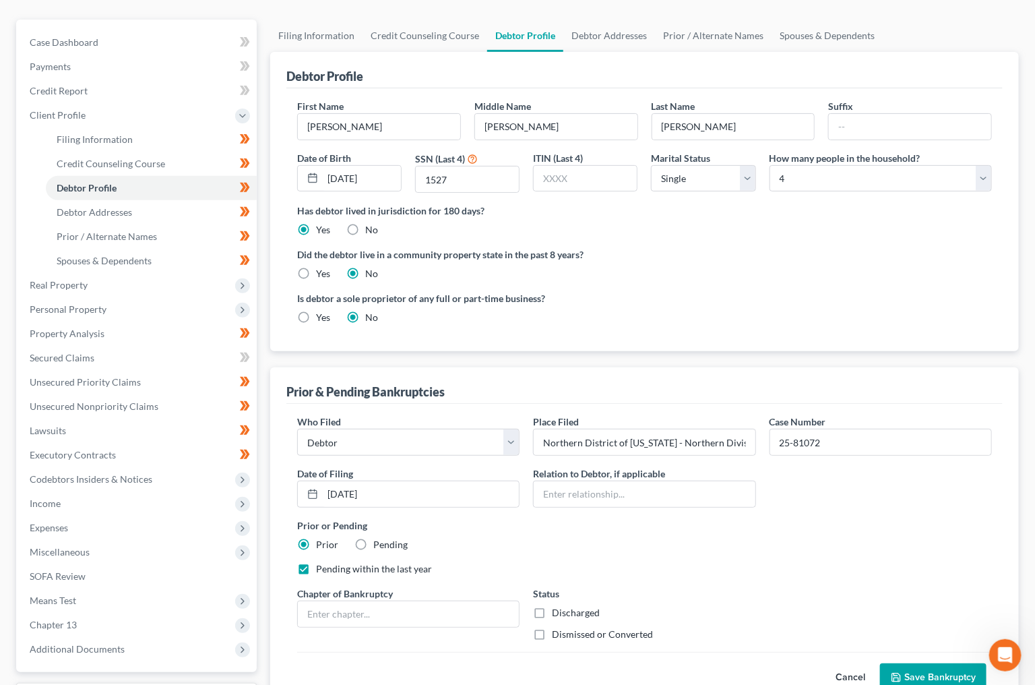
scroll to position [146, 0]
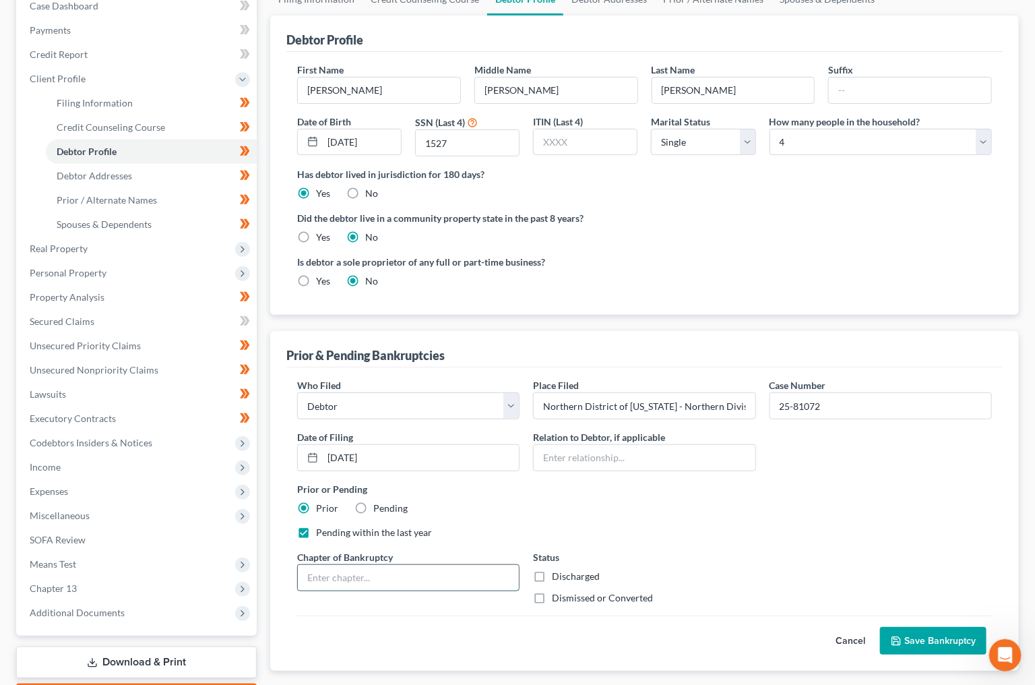
click at [375, 573] on input "text" at bounding box center [408, 578] width 221 height 26
type input "13"
click at [552, 572] on label "Discharged" at bounding box center [576, 575] width 48 height 13
click at [557, 572] on input "Discharged" at bounding box center [561, 573] width 9 height 9
checkbox input "true"
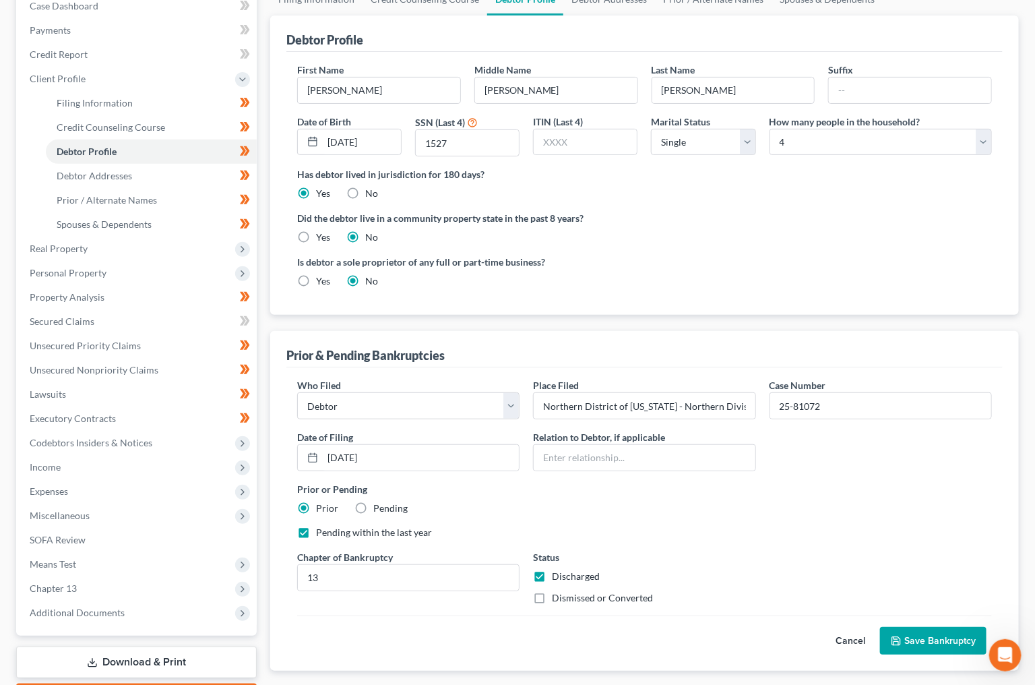
click at [552, 591] on label "Dismissed or Converted" at bounding box center [602, 597] width 101 height 13
click at [557, 591] on input "Dismissed or Converted" at bounding box center [561, 595] width 9 height 9
checkbox input "true"
click at [552, 573] on label "Discharged" at bounding box center [576, 575] width 48 height 13
click at [557, 573] on input "Discharged" at bounding box center [561, 573] width 9 height 9
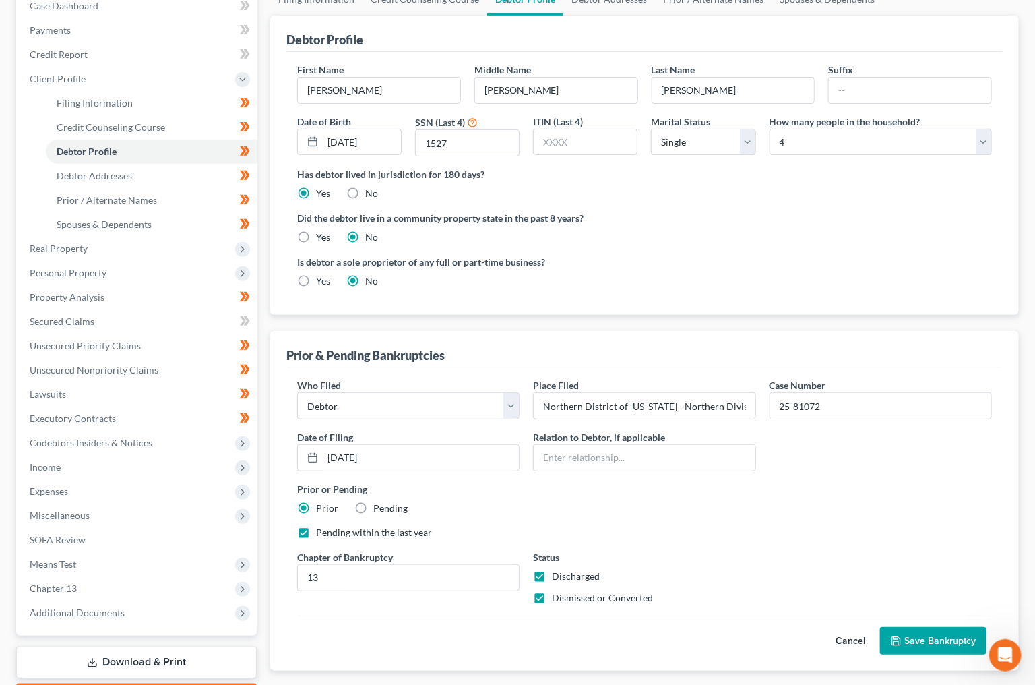
checkbox input "false"
click at [917, 633] on button "Save Bankruptcy" at bounding box center [933, 641] width 106 height 28
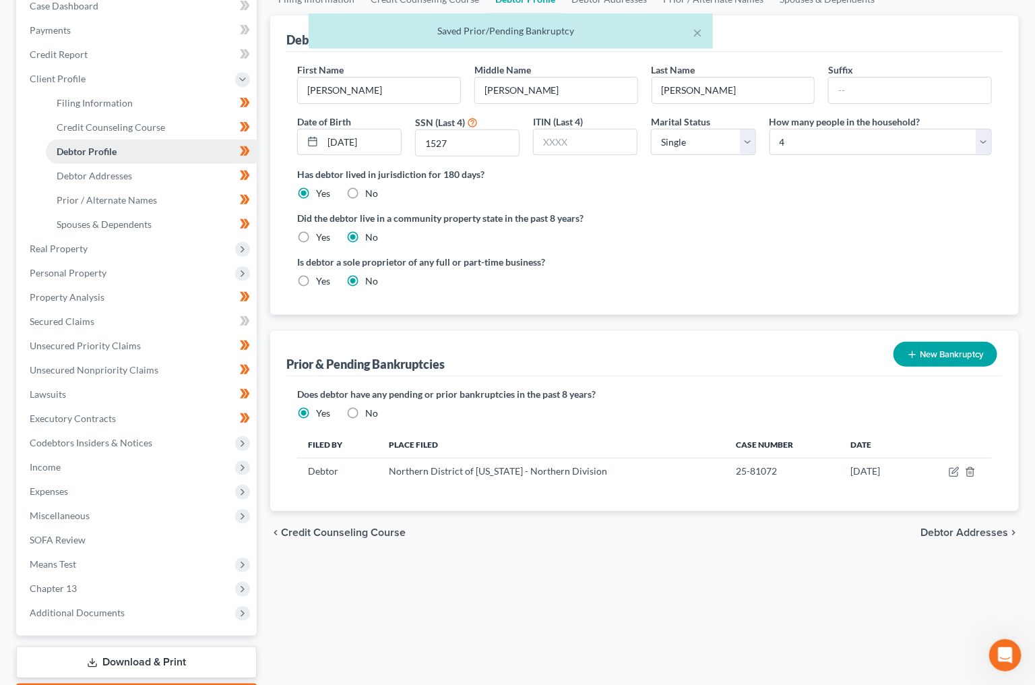
drag, startPoint x: 107, startPoint y: 168, endPoint x: 93, endPoint y: 160, distance: 16.0
click at [107, 170] on span "Debtor Addresses" at bounding box center [94, 175] width 75 height 11
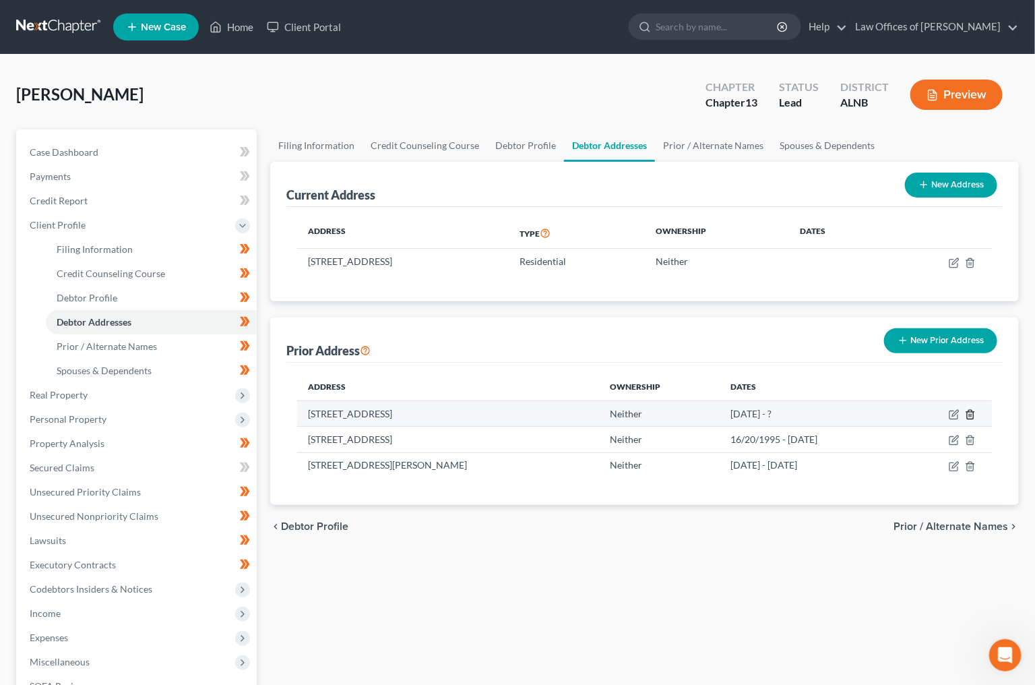
click at [971, 414] on line "button" at bounding box center [971, 415] width 0 height 3
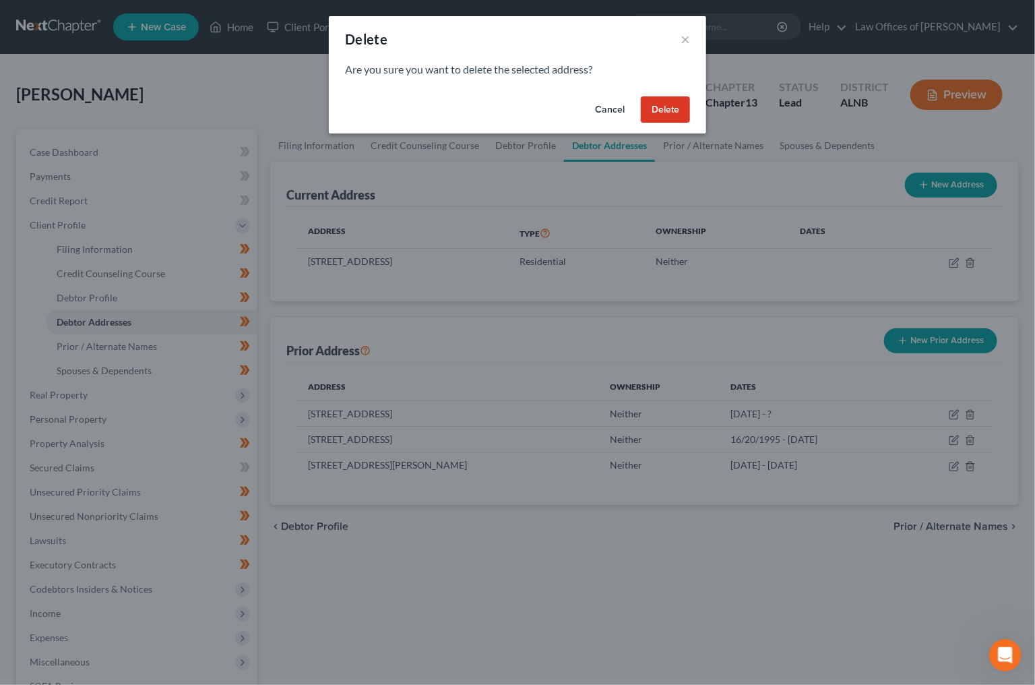
click at [661, 100] on button "Delete" at bounding box center [665, 109] width 49 height 27
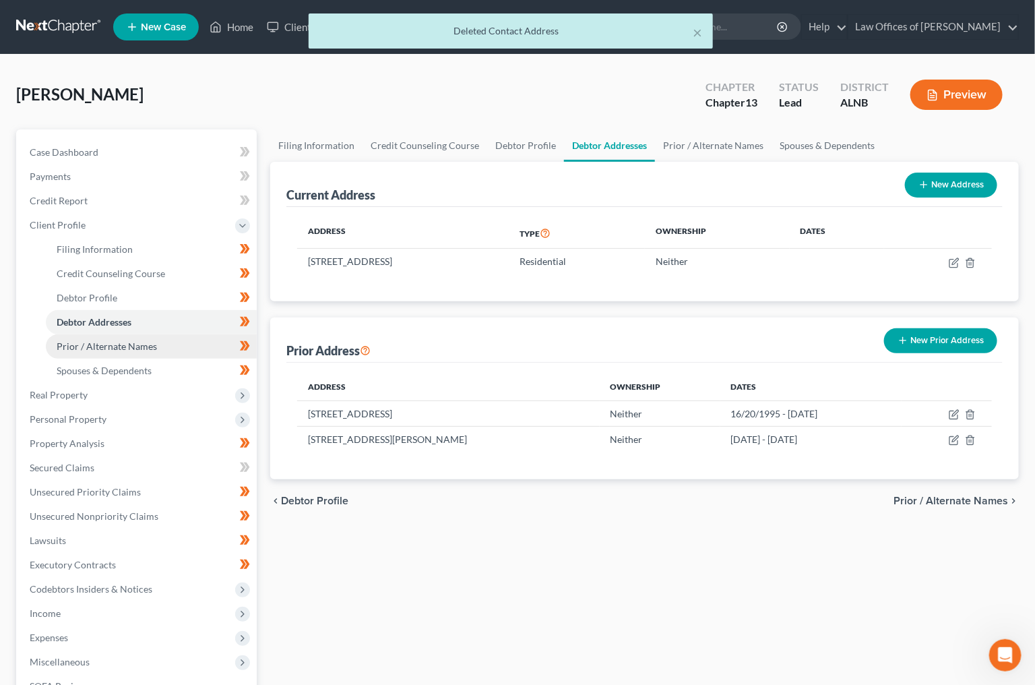
click at [169, 338] on link "Prior / Alternate Names" at bounding box center [151, 346] width 211 height 24
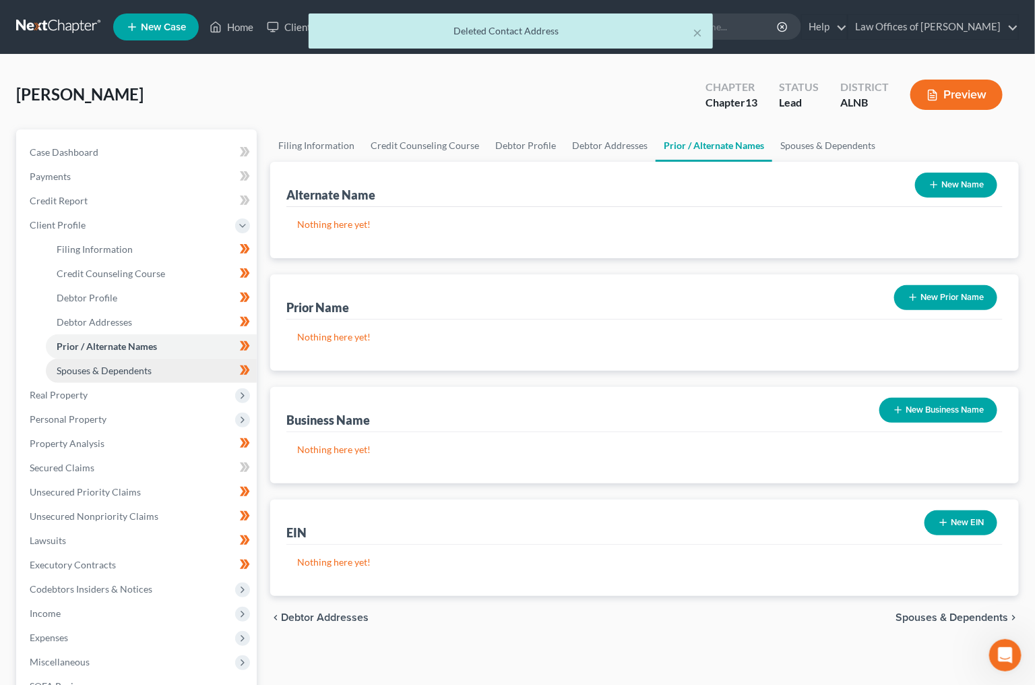
click at [160, 359] on link "Spouses & Dependents" at bounding box center [151, 371] width 211 height 24
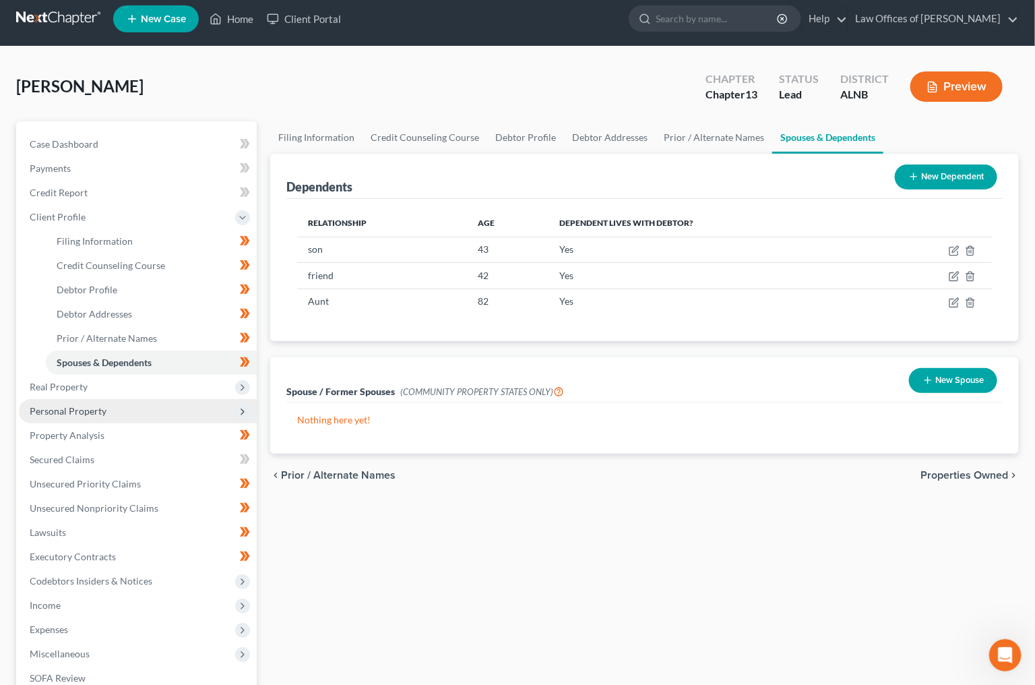
scroll to position [8, 1]
click at [82, 381] on span "Real Property" at bounding box center [59, 386] width 58 height 11
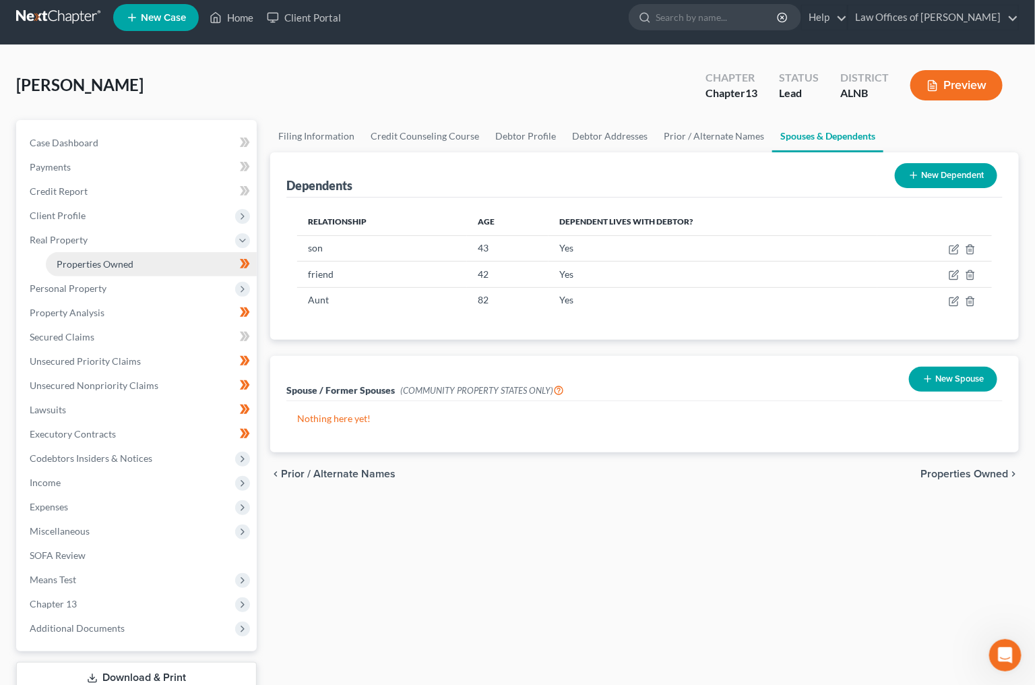
click at [160, 252] on link "Properties Owned" at bounding box center [151, 264] width 211 height 24
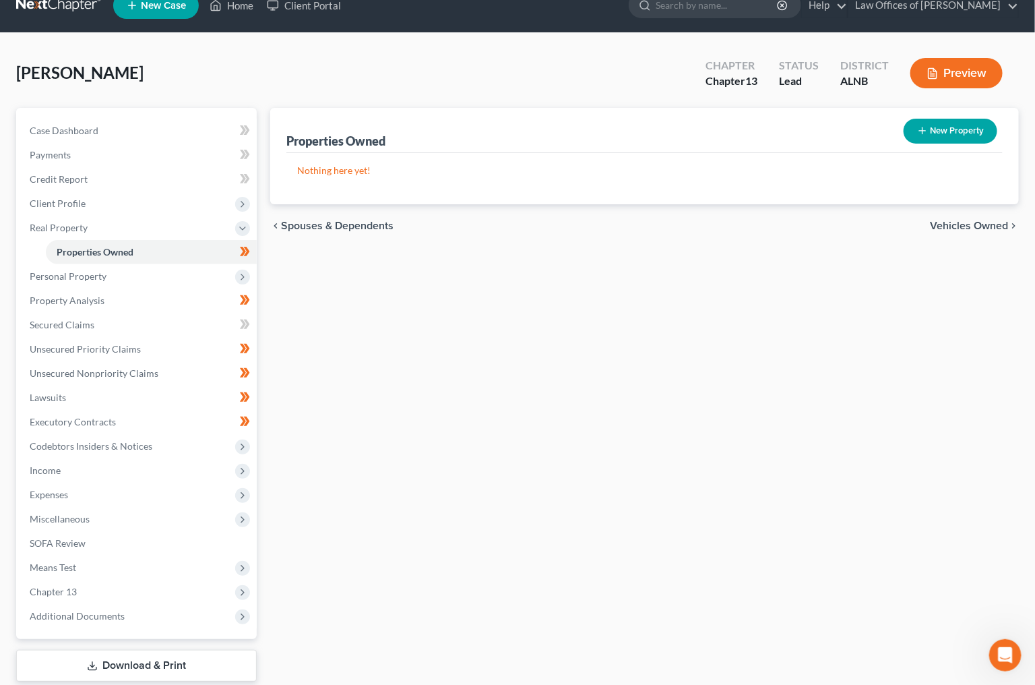
scroll to position [25, 0]
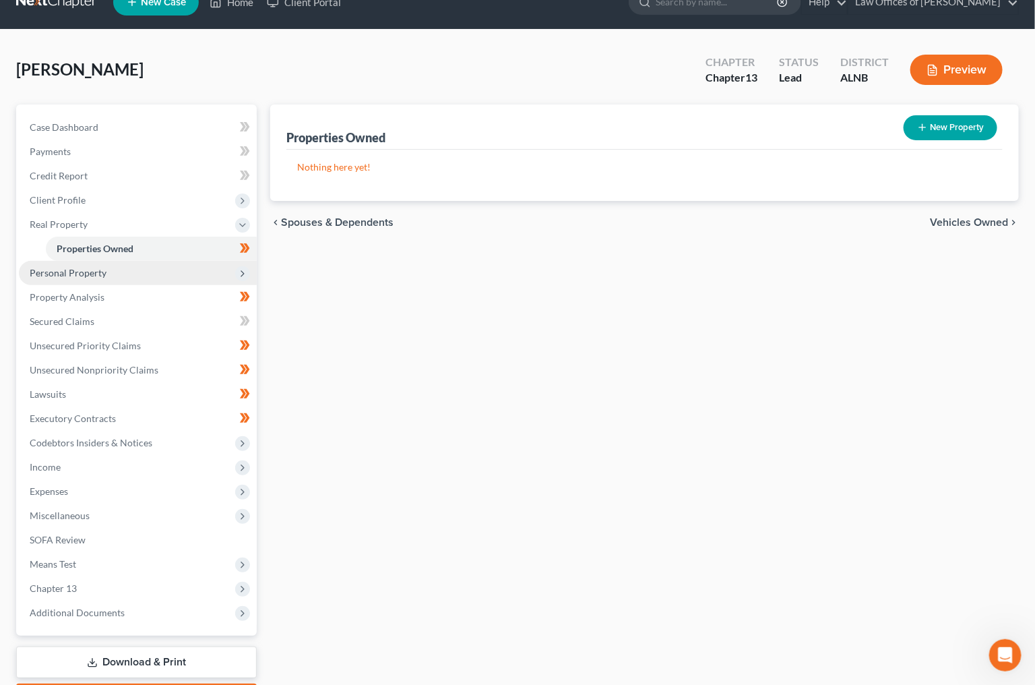
click at [84, 275] on span "Personal Property" at bounding box center [138, 273] width 238 height 24
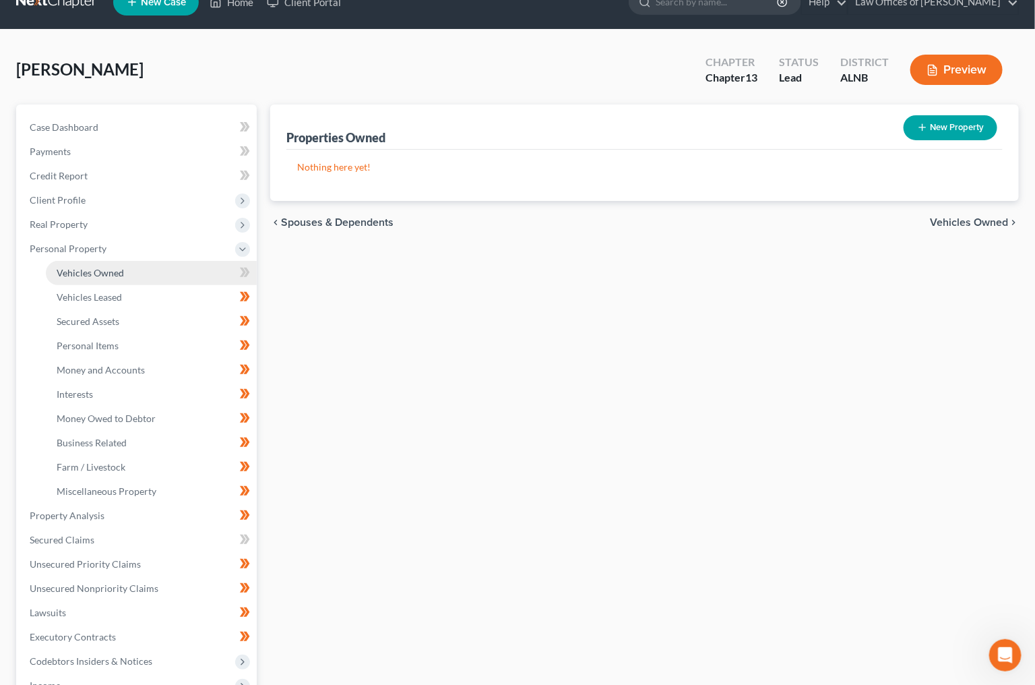
click at [90, 268] on span "Vehicles Owned" at bounding box center [90, 272] width 67 height 11
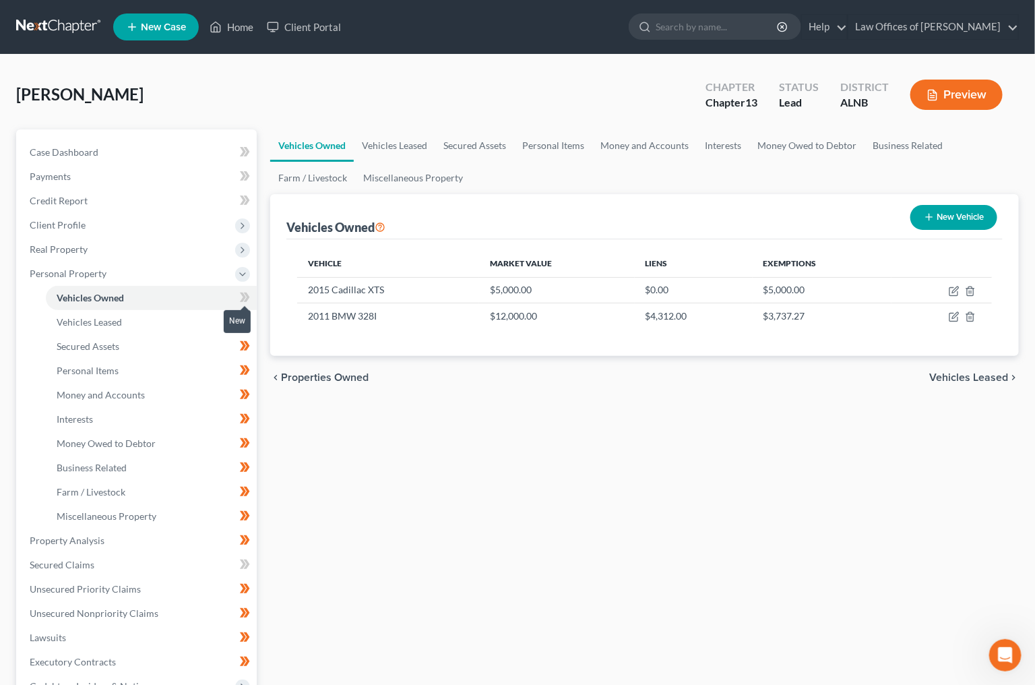
click at [237, 289] on span at bounding box center [245, 299] width 24 height 20
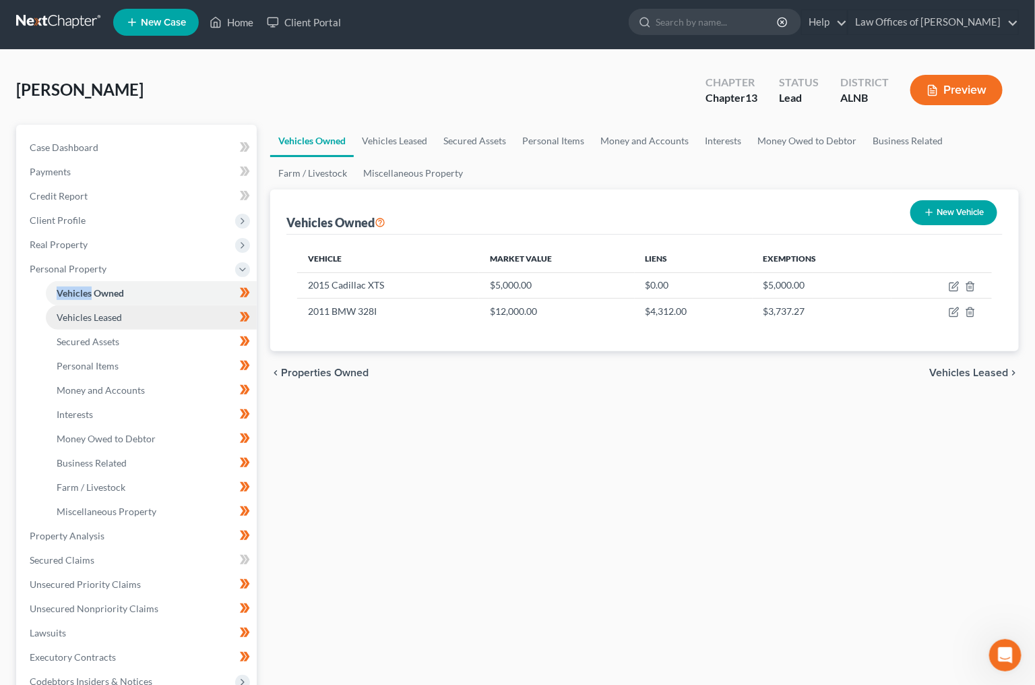
click at [156, 312] on link "Vehicles Leased" at bounding box center [151, 317] width 211 height 24
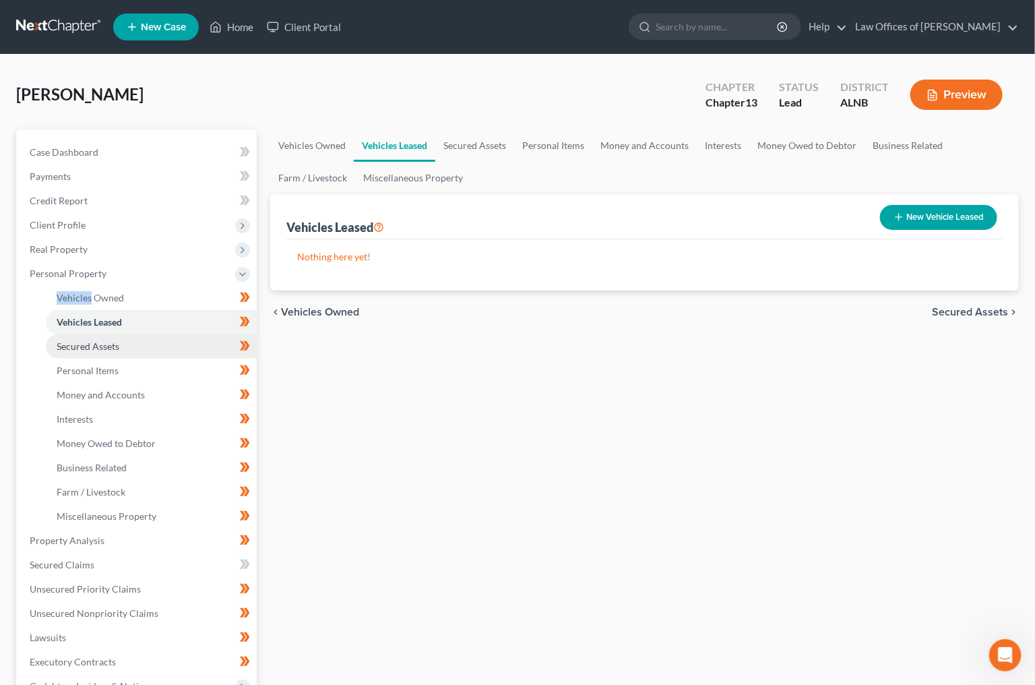
click at [158, 334] on link "Secured Assets" at bounding box center [151, 346] width 211 height 24
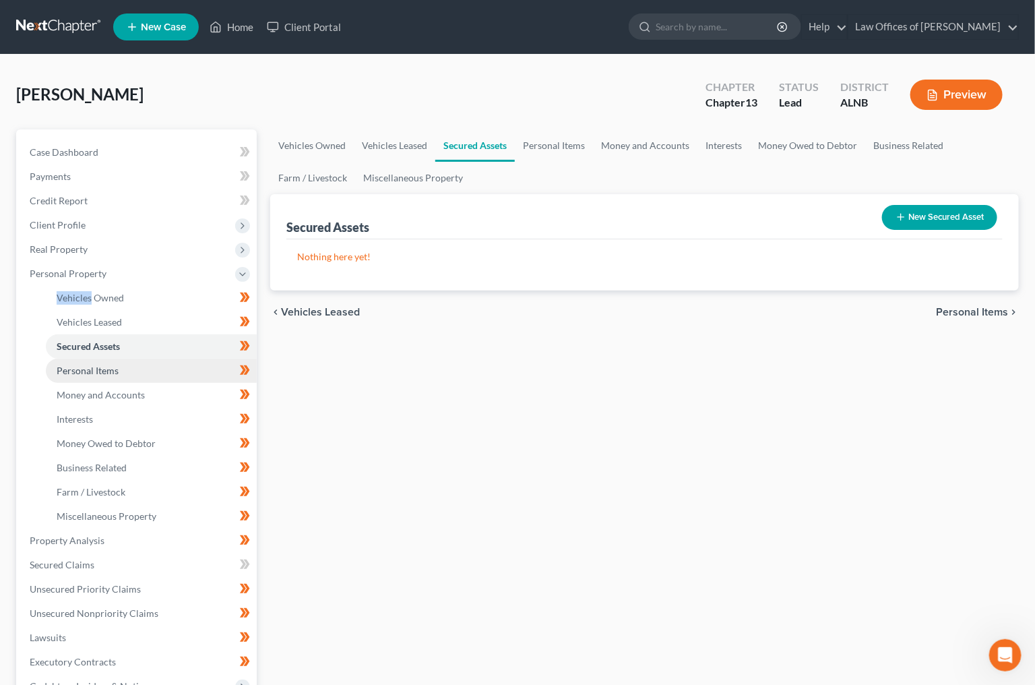
click at [142, 359] on link "Personal Items" at bounding box center [151, 371] width 211 height 24
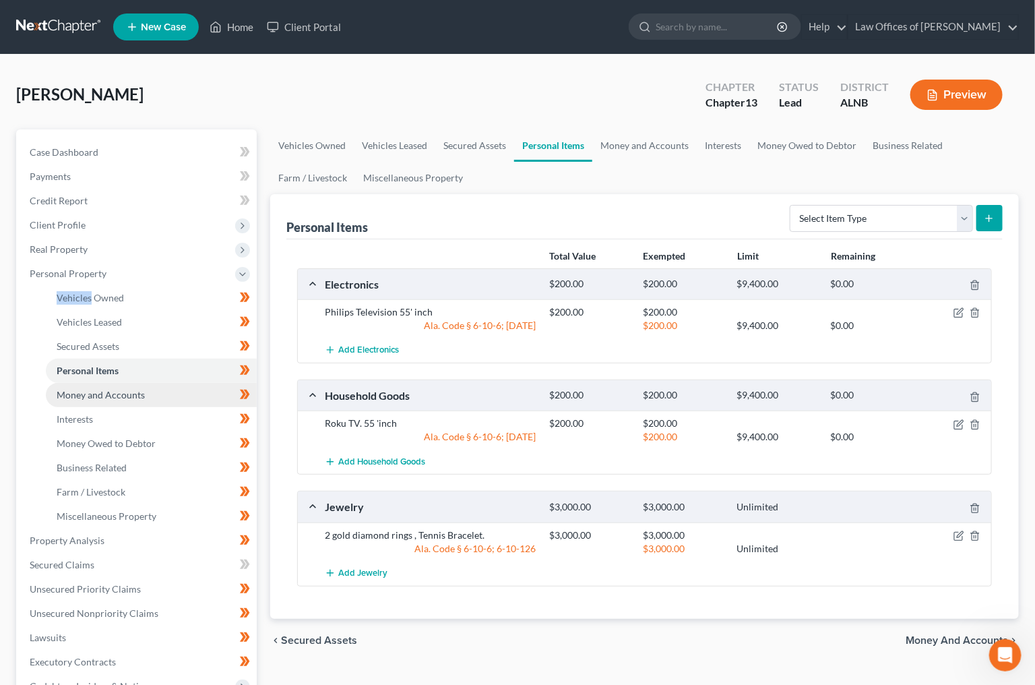
click at [154, 383] on link "Money and Accounts" at bounding box center [151, 395] width 211 height 24
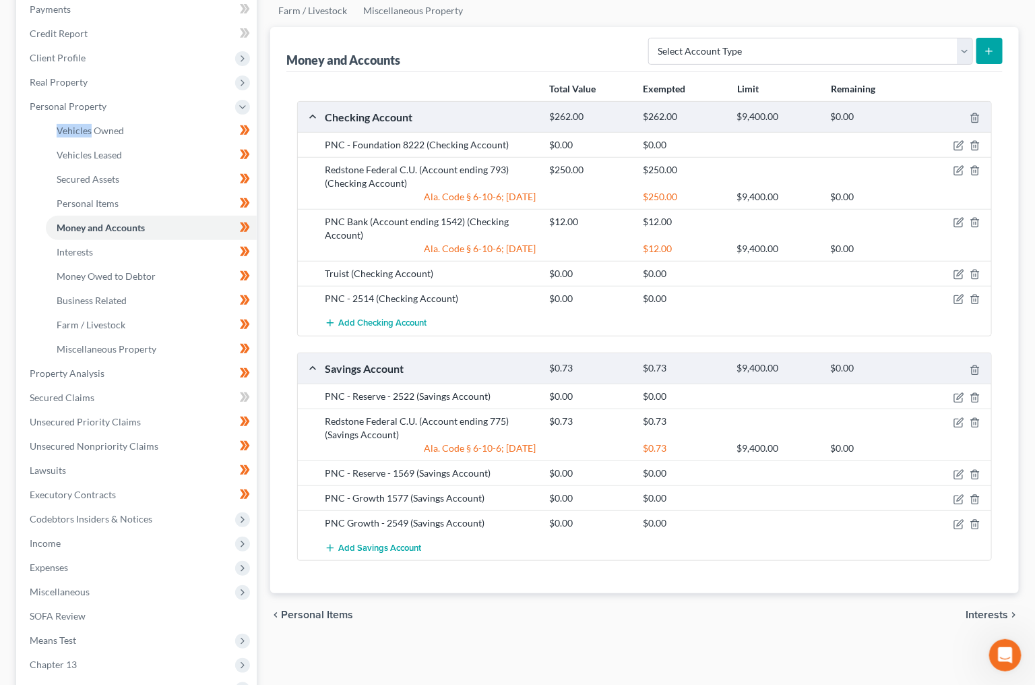
scroll to position [168, 0]
click at [958, 217] on div "$12.00 $12.00" at bounding box center [767, 227] width 449 height 27
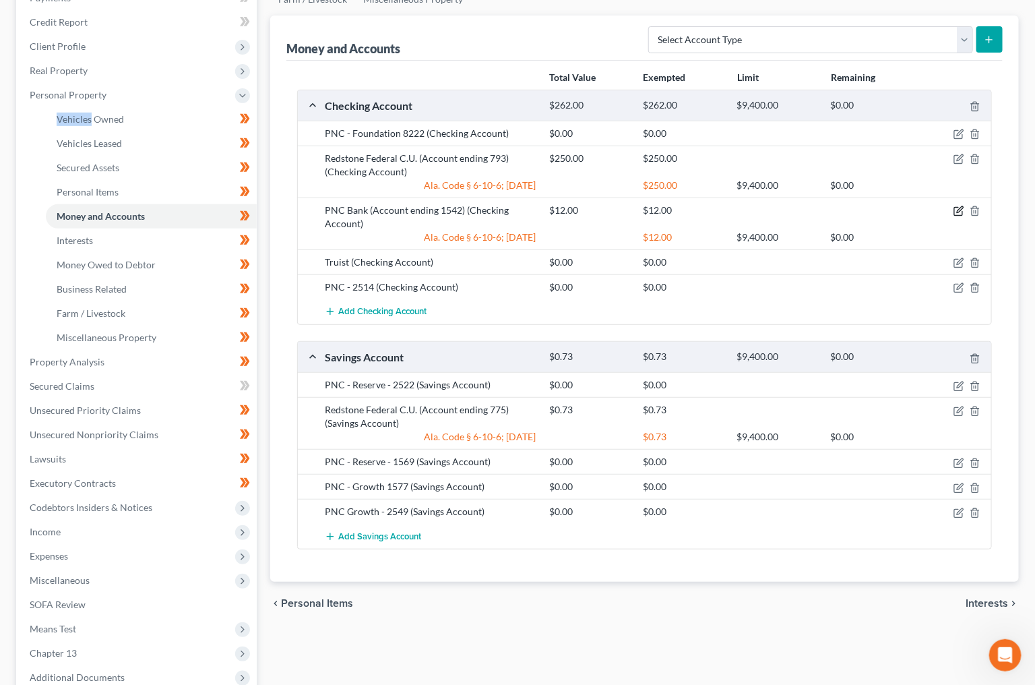
scroll to position [182, 0]
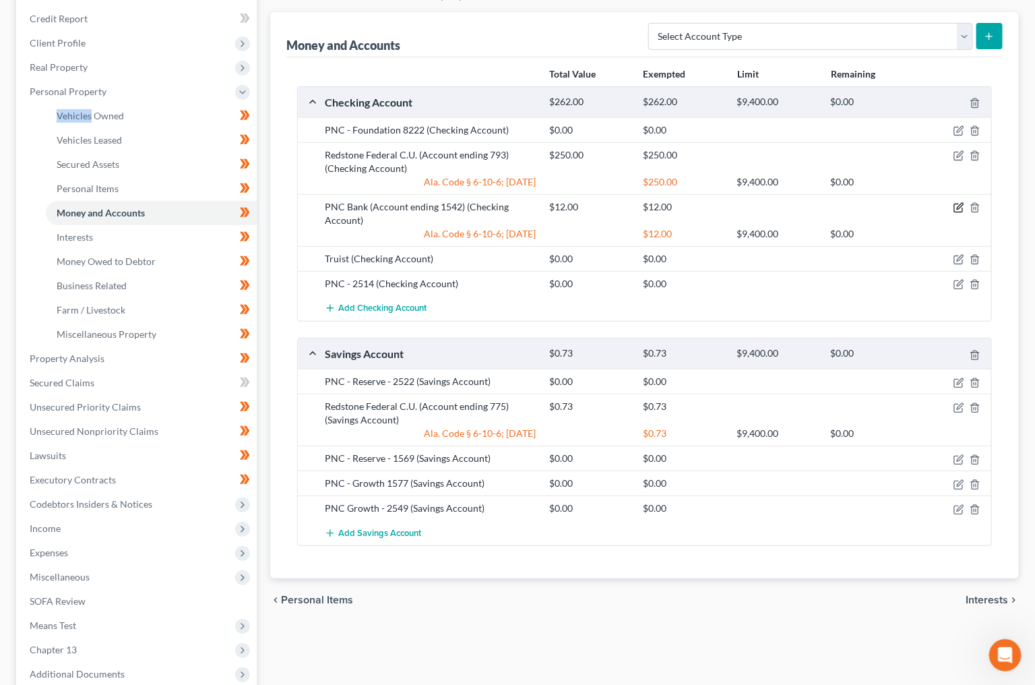
click at [962, 204] on icon "button" at bounding box center [960, 207] width 6 height 6
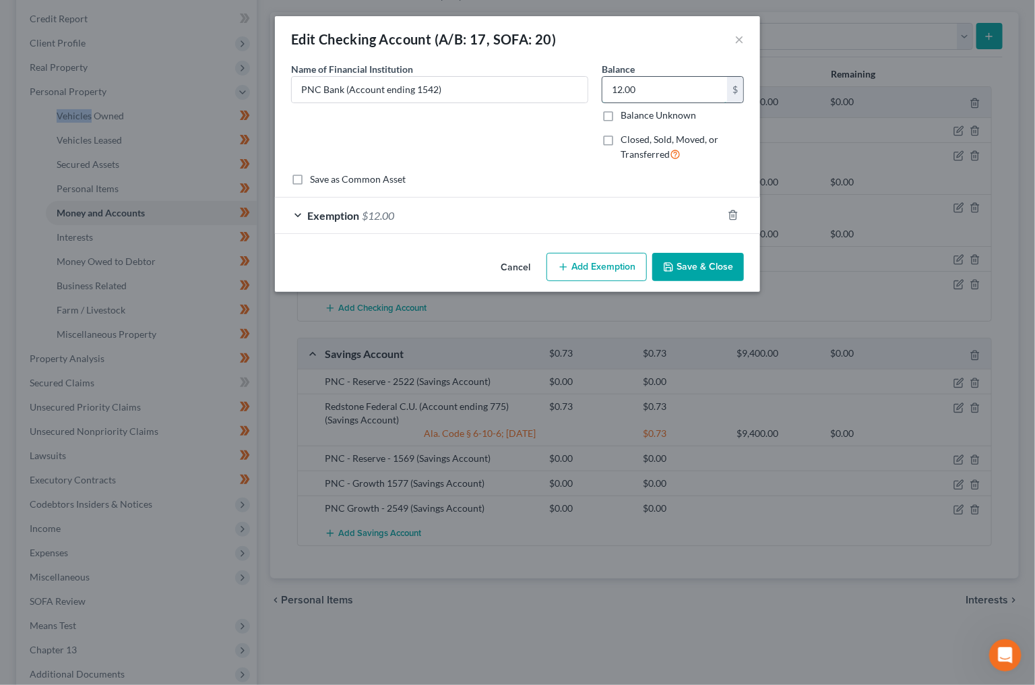
click at [652, 90] on input "12.00" at bounding box center [664, 90] width 125 height 26
type input "2.21"
click at [355, 218] on span "Exemption" at bounding box center [333, 215] width 52 height 13
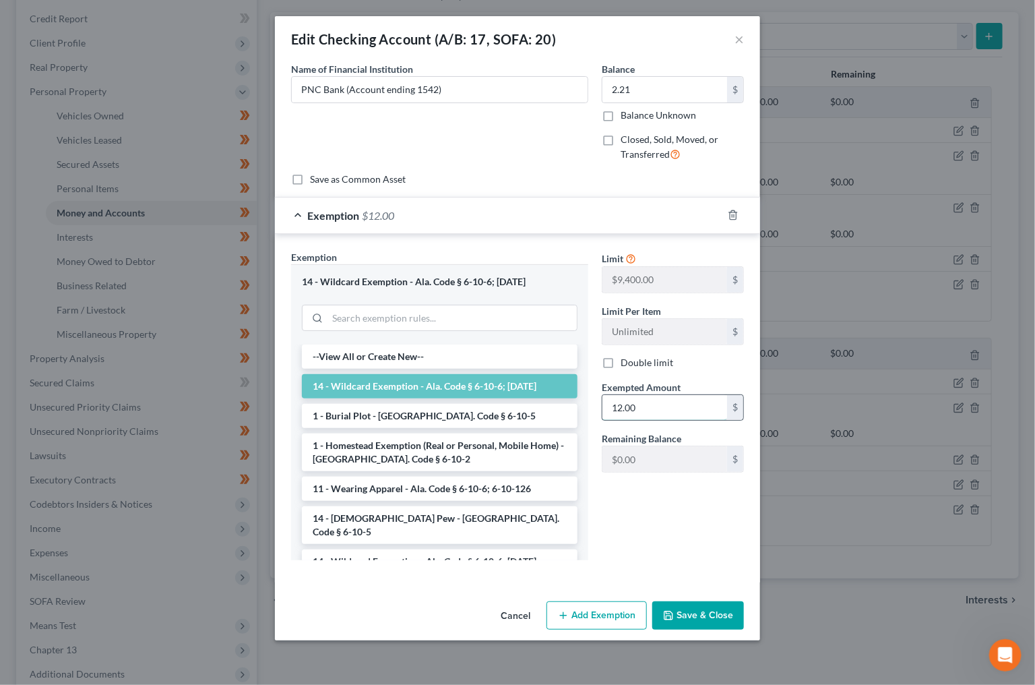
click at [645, 406] on input "12.00" at bounding box center [664, 408] width 125 height 26
type input "2.21"
click at [689, 626] on button "Save & Close" at bounding box center [698, 615] width 92 height 28
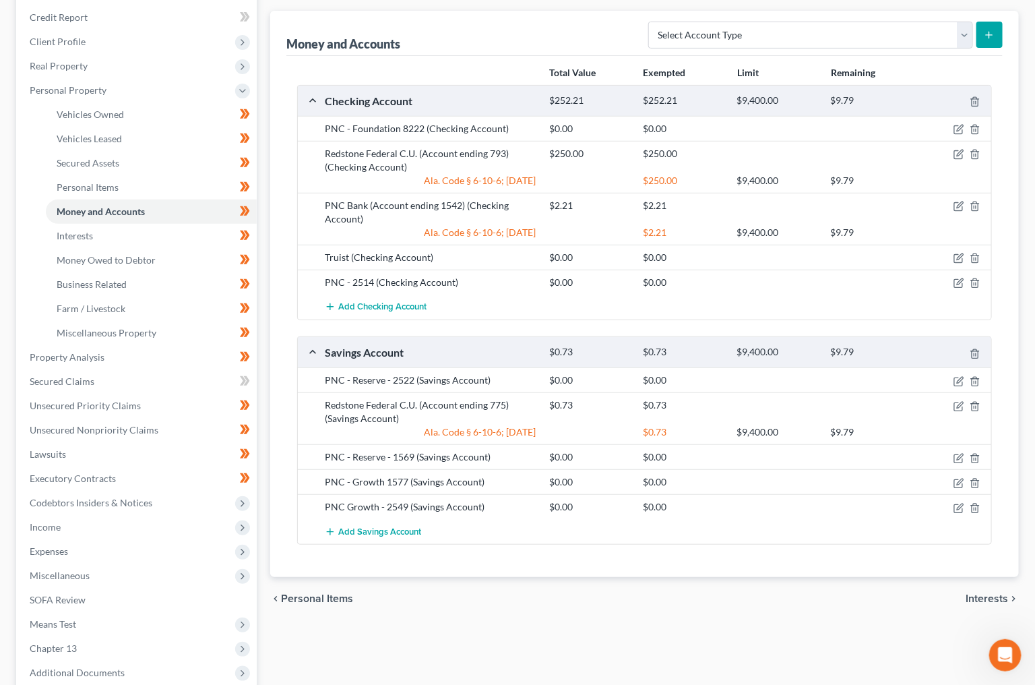
scroll to position [187, 0]
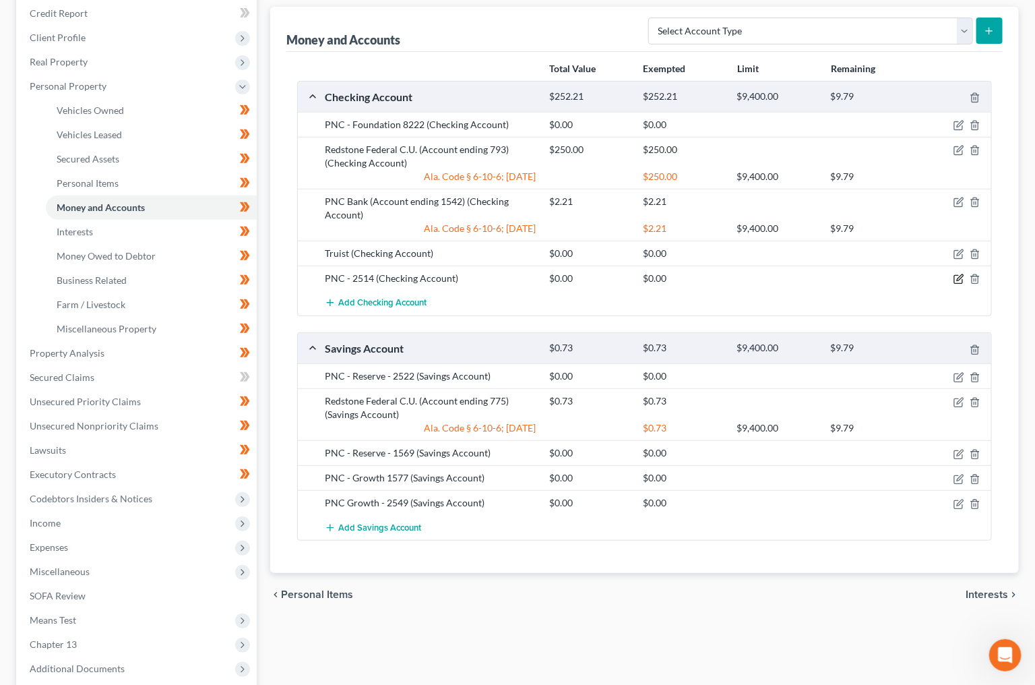
click at [960, 274] on icon "button" at bounding box center [959, 279] width 11 height 11
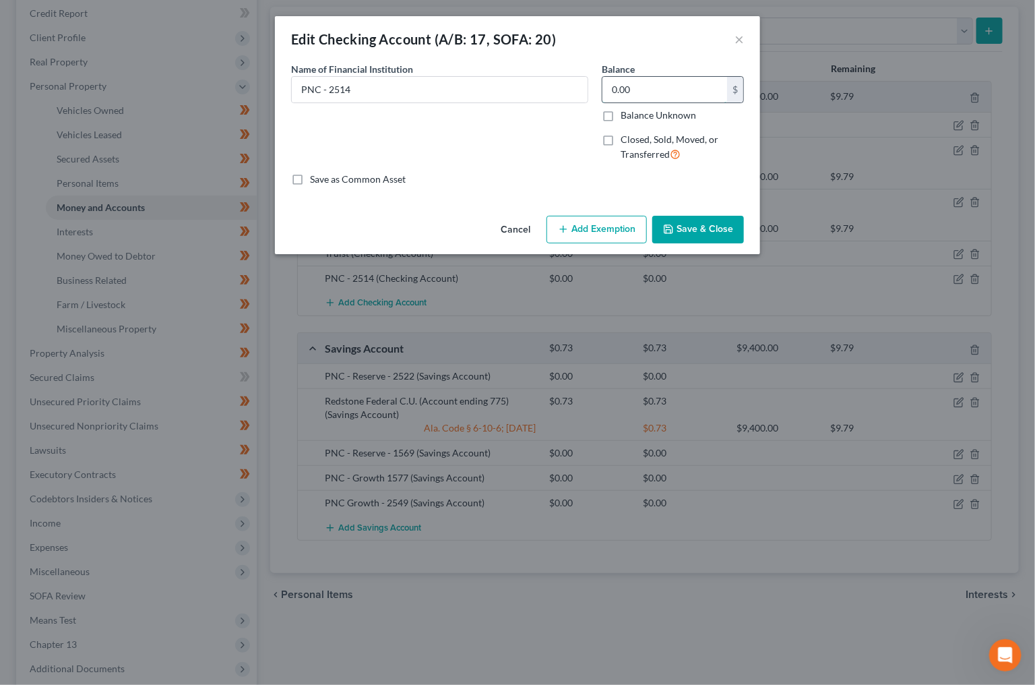
click at [681, 80] on input "0.00" at bounding box center [664, 90] width 125 height 26
type input "80.07"
drag, startPoint x: 657, startPoint y: 226, endPoint x: 623, endPoint y: 231, distance: 34.8
click at [623, 231] on div "Cancel Add Exemption Save & Close" at bounding box center [517, 232] width 485 height 44
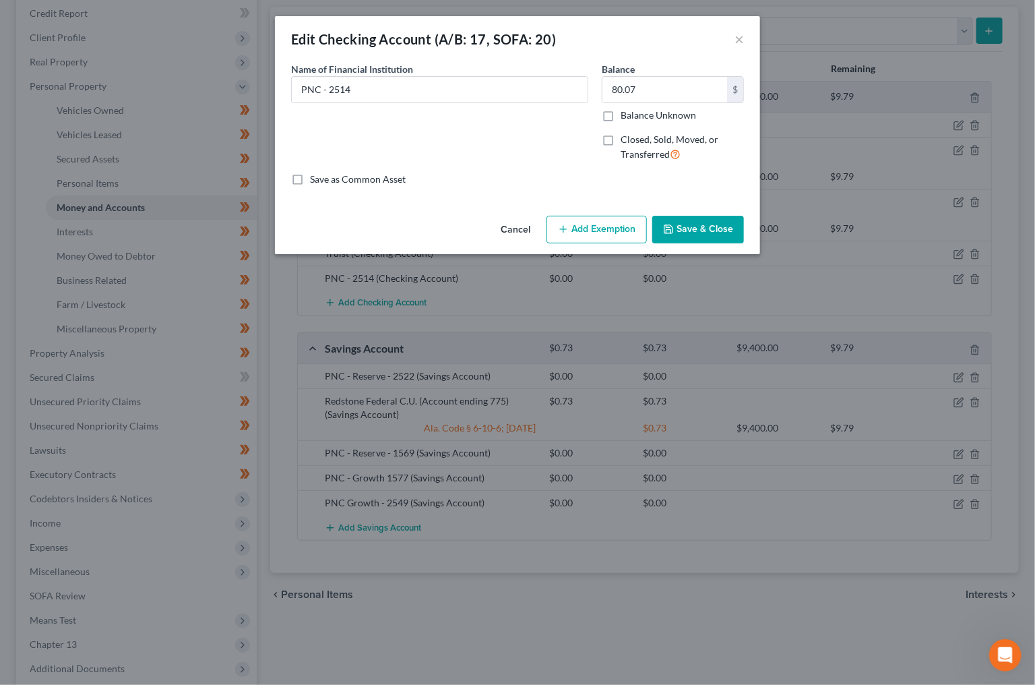
click at [623, 231] on button "Add Exemption" at bounding box center [597, 230] width 100 height 28
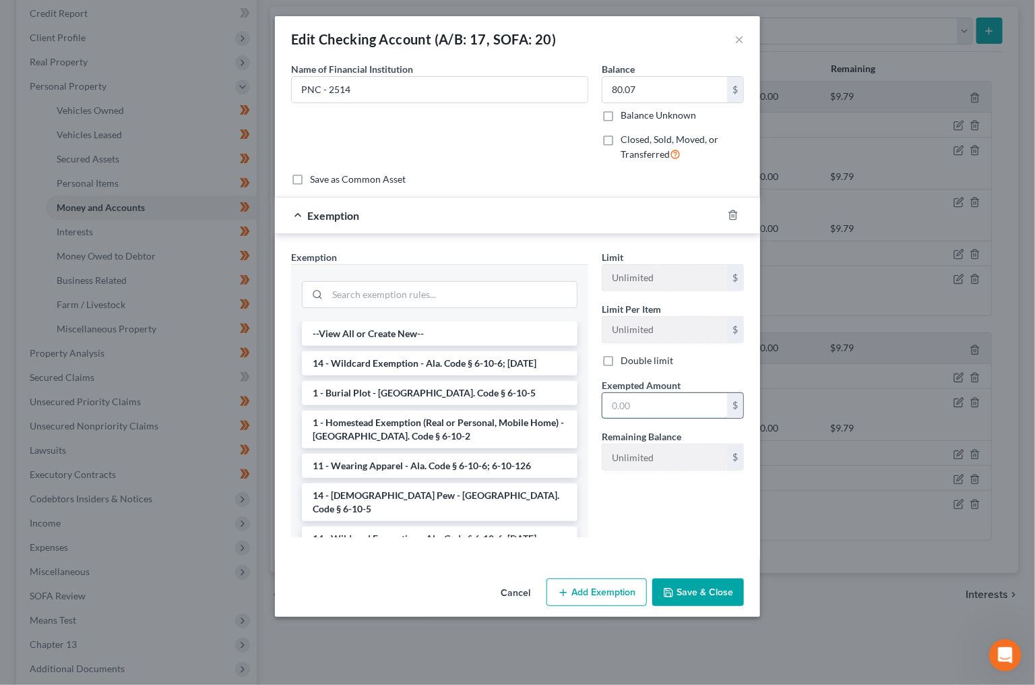
click at [630, 403] on input "text" at bounding box center [664, 406] width 125 height 26
type input "80.07"
click at [697, 587] on button "Save & Close" at bounding box center [698, 592] width 92 height 28
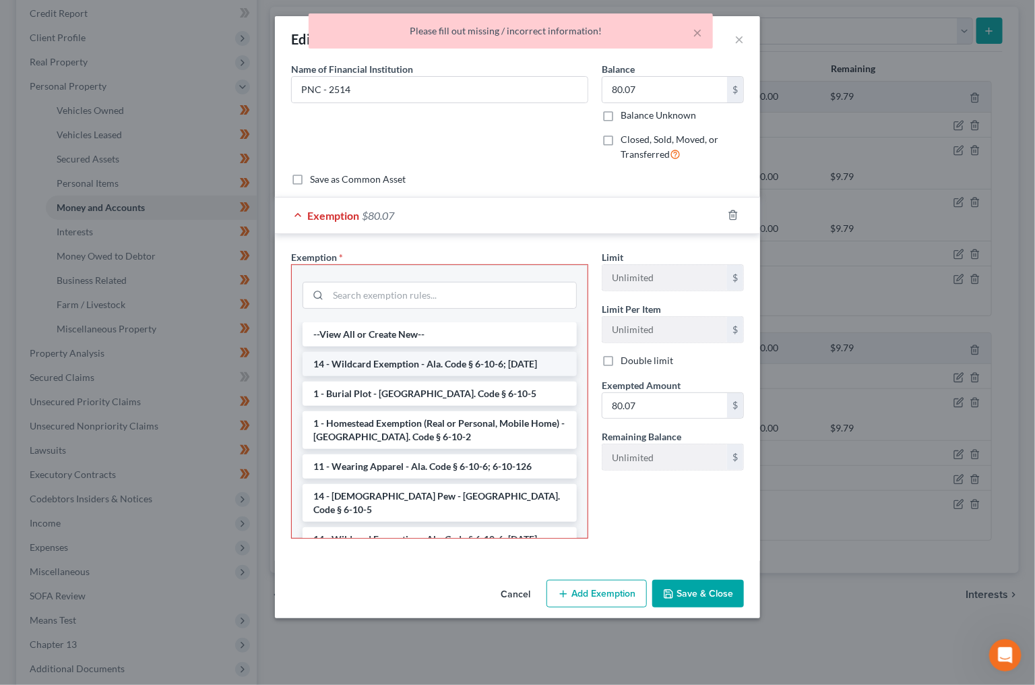
click at [473, 369] on li "14 - Wildcard Exemption - Ala. Code § 6-10-6; [DATE]" at bounding box center [440, 364] width 274 height 24
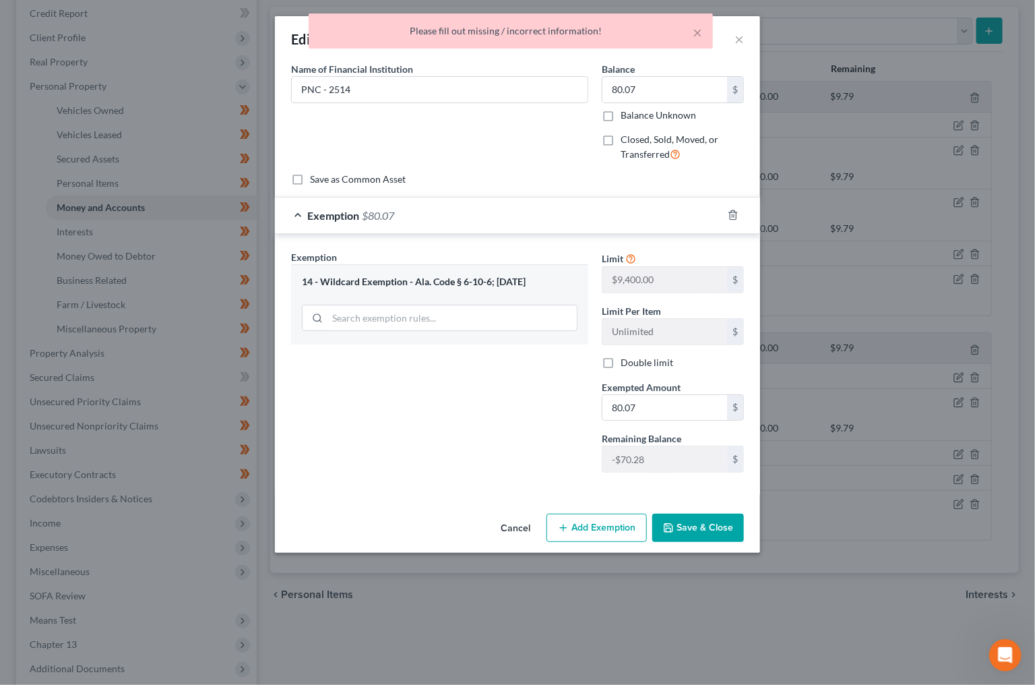
click at [680, 527] on button "Save & Close" at bounding box center [698, 527] width 92 height 28
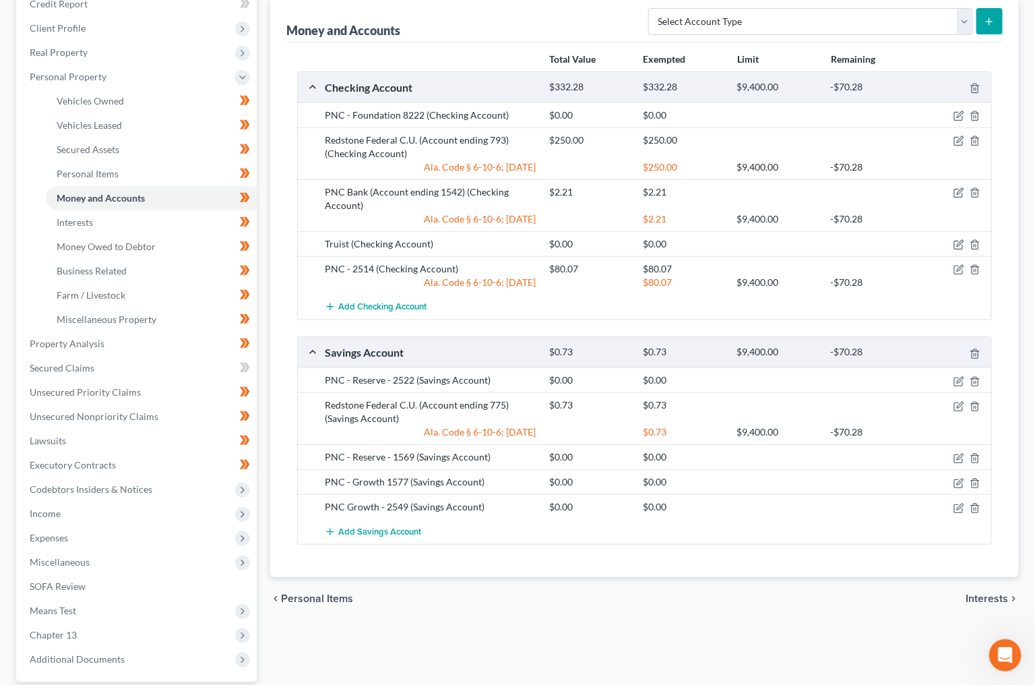
scroll to position [197, 0]
click at [952, 398] on div at bounding box center [955, 404] width 75 height 13
click at [958, 401] on icon "button" at bounding box center [959, 406] width 11 height 11
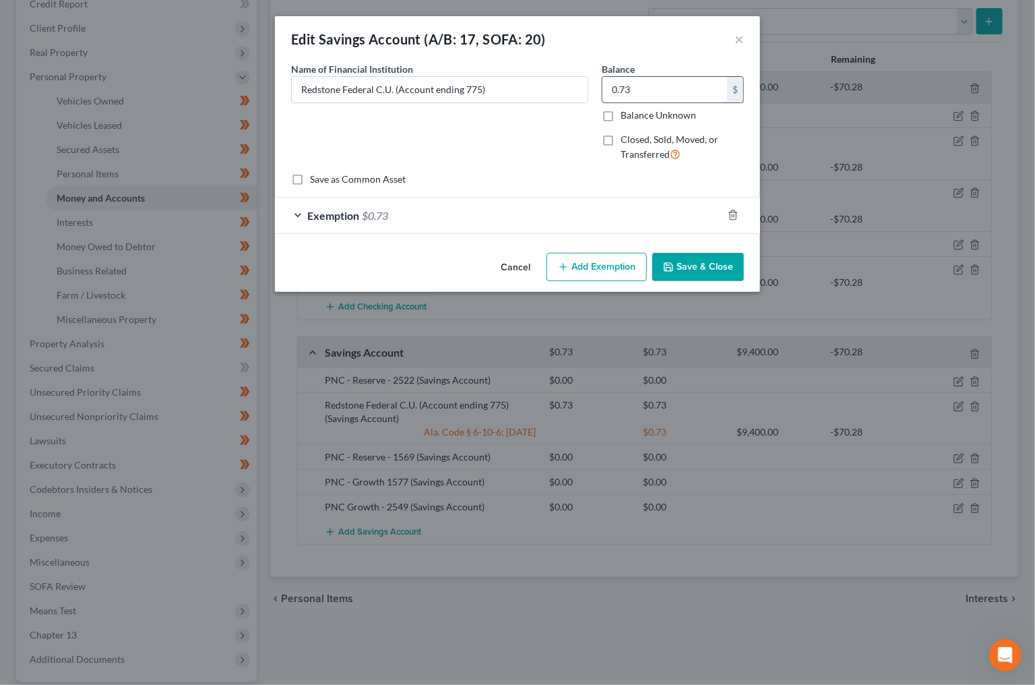
click at [660, 91] on input "0.73" at bounding box center [664, 90] width 125 height 26
type input "5"
click at [599, 220] on div "Exemption $0.73" at bounding box center [498, 215] width 447 height 36
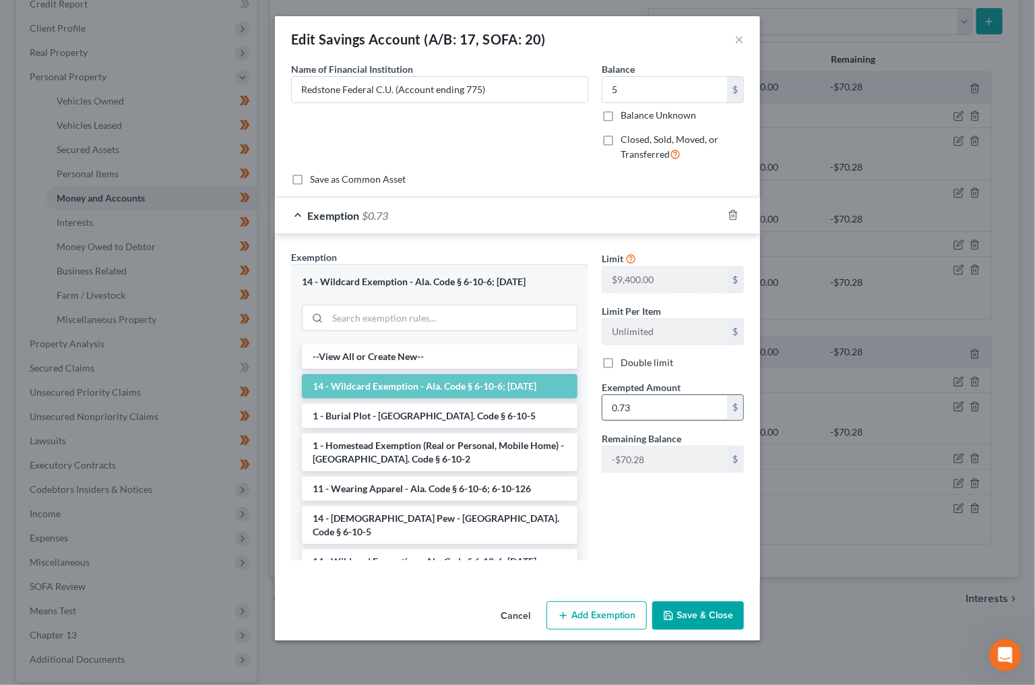
click at [658, 410] on input "0.73" at bounding box center [664, 408] width 125 height 26
type input "5"
click at [697, 618] on button "Save & Close" at bounding box center [698, 615] width 92 height 28
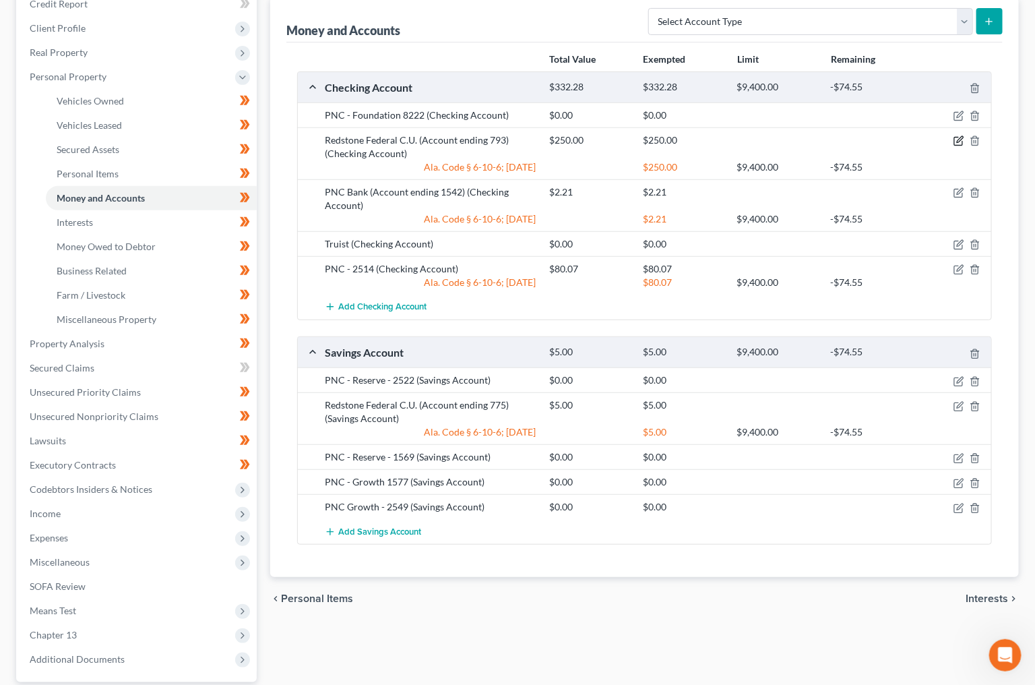
click at [958, 135] on icon "button" at bounding box center [959, 140] width 11 height 11
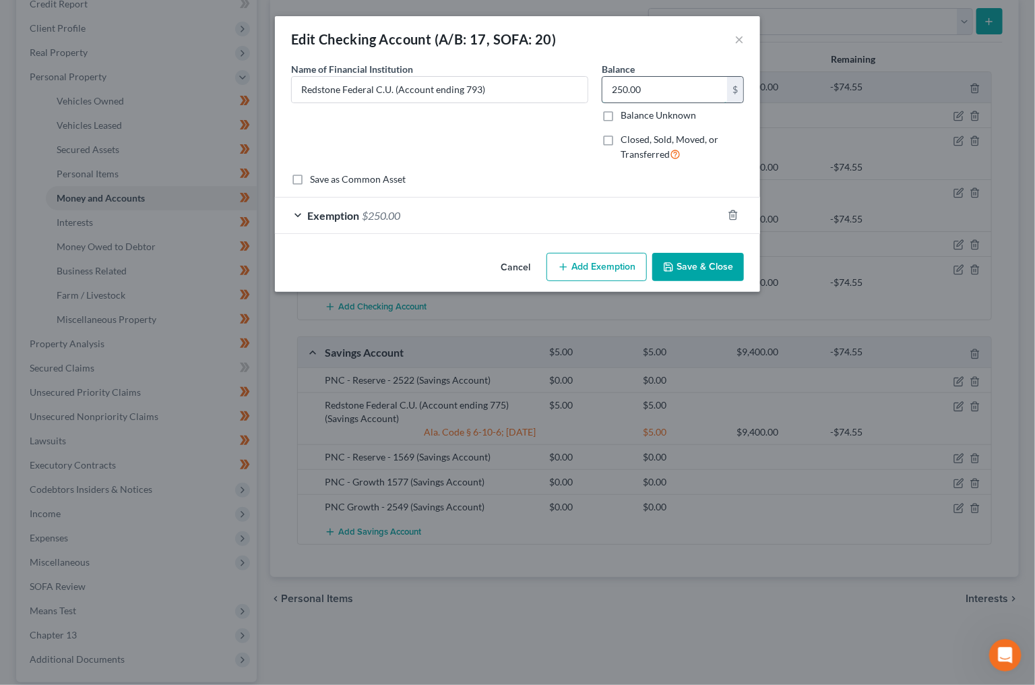
click at [695, 88] on input "250.00" at bounding box center [664, 90] width 125 height 26
type input "24.99"
click at [416, 208] on div "Exemption $250.00" at bounding box center [498, 215] width 447 height 36
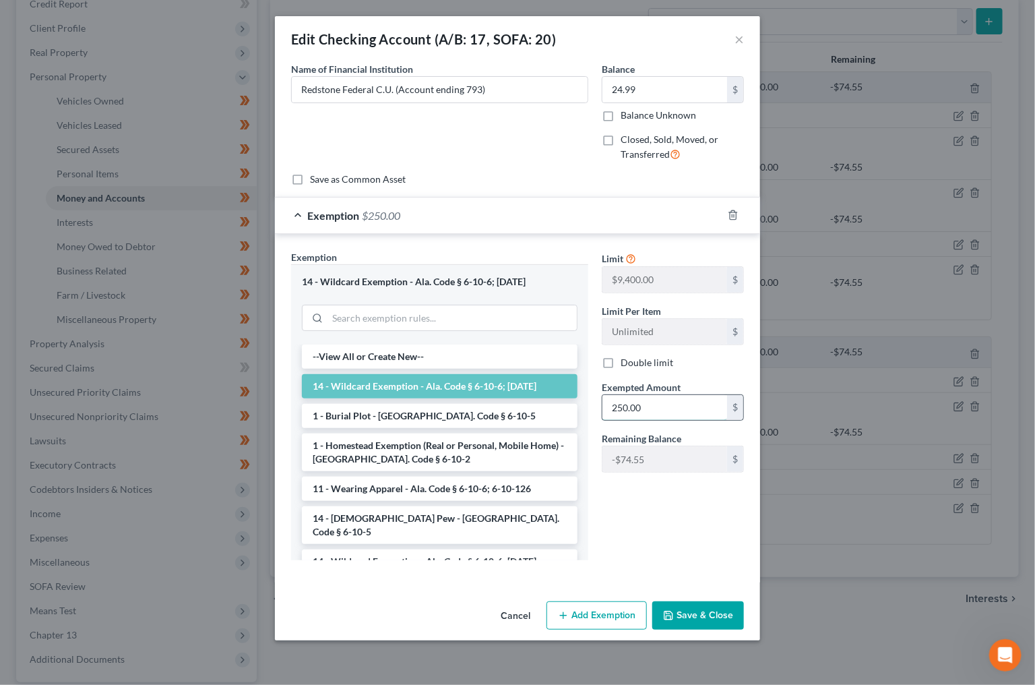
click at [673, 395] on input "250.00" at bounding box center [664, 408] width 125 height 26
type input "24.99"
click at [713, 614] on button "Save & Close" at bounding box center [698, 615] width 92 height 28
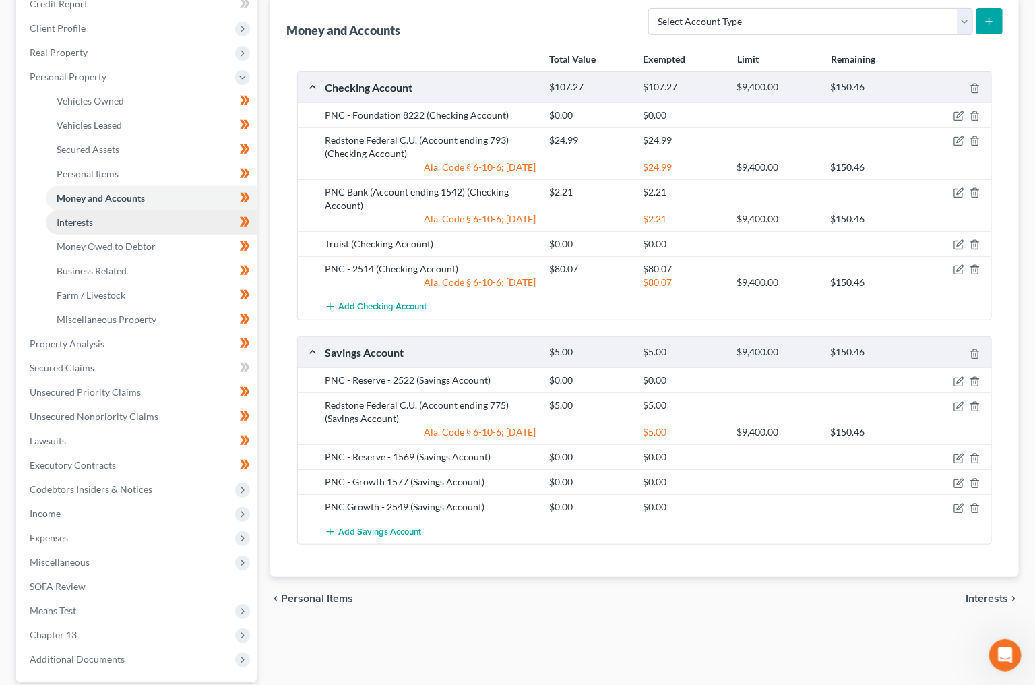
click at [206, 210] on link "Interests" at bounding box center [151, 222] width 211 height 24
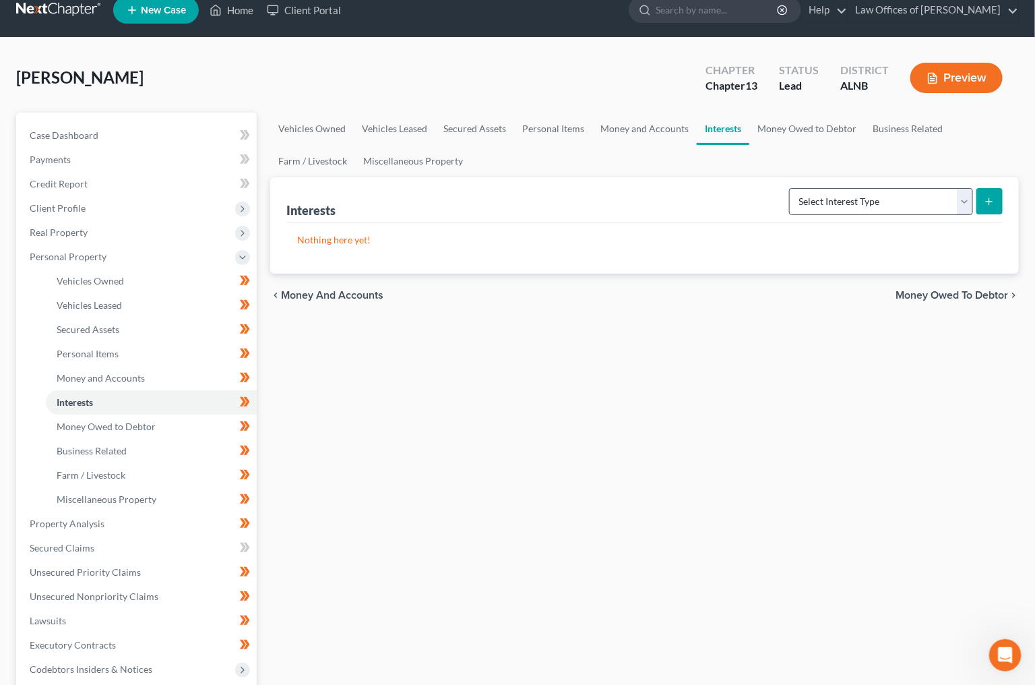
scroll to position [17, 1]
select select "401k"
click at [995, 198] on button "submit" at bounding box center [989, 201] width 26 height 26
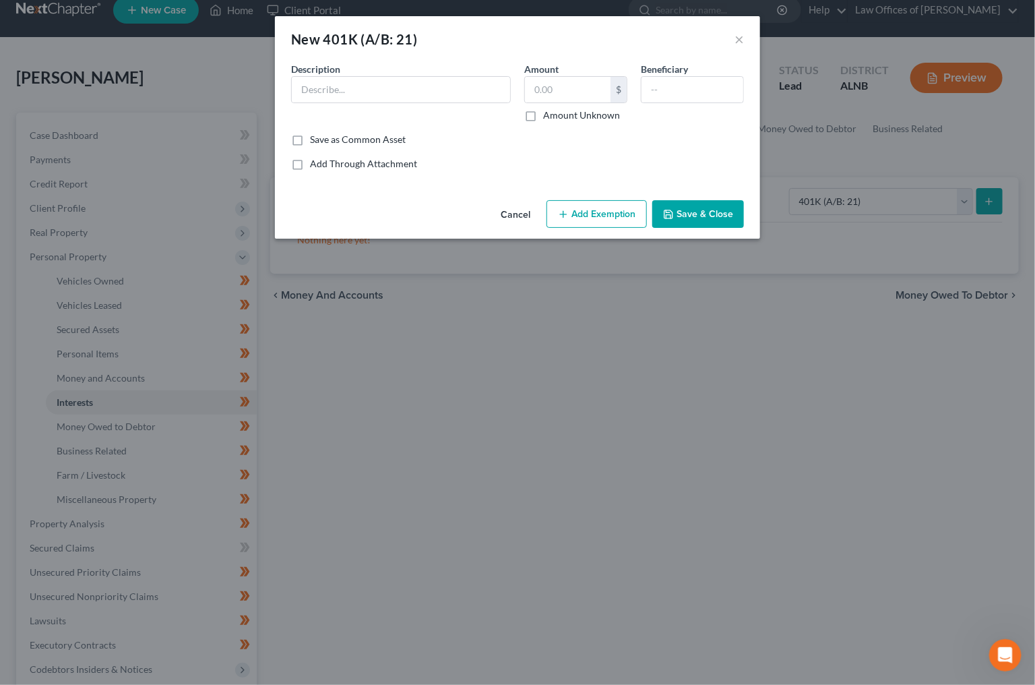
click at [513, 214] on button "Cancel" at bounding box center [515, 214] width 51 height 27
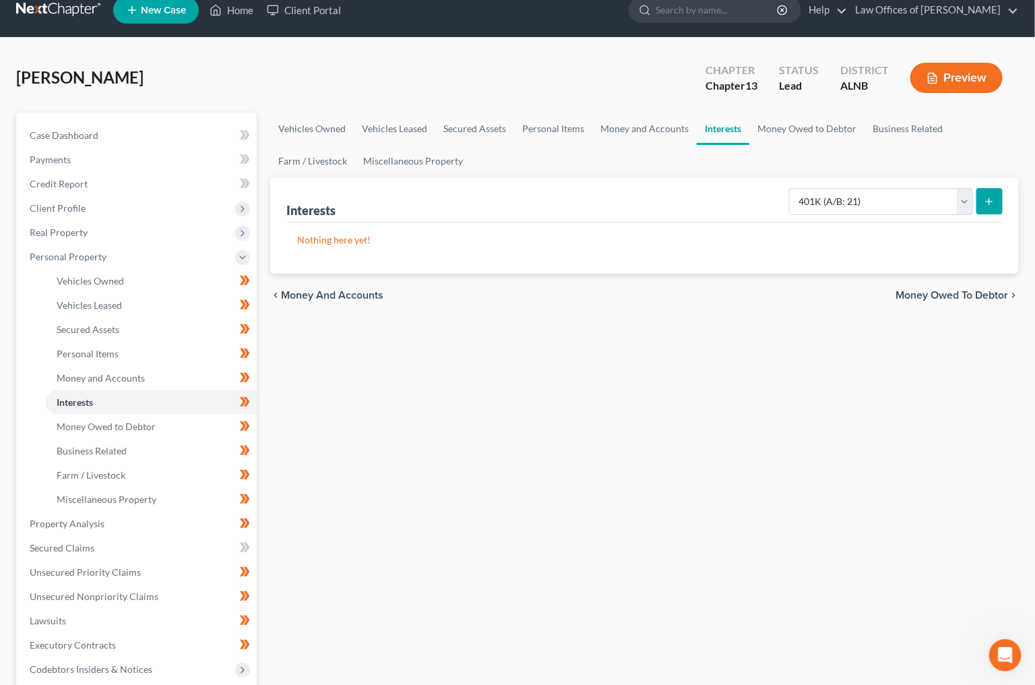
click at [981, 205] on button "submit" at bounding box center [989, 201] width 26 height 26
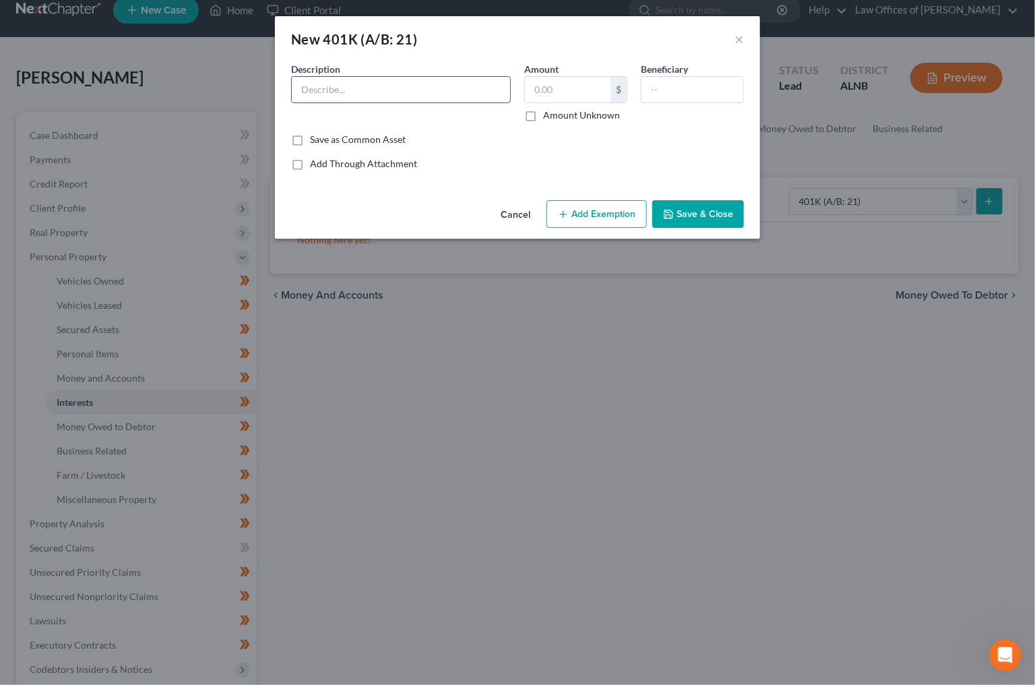
click at [430, 80] on input "text" at bounding box center [401, 90] width 218 height 26
type input "H"
type input "4019K) through HMR"
type input "1,039.89"
click at [604, 213] on button "Add Exemption" at bounding box center [597, 214] width 100 height 28
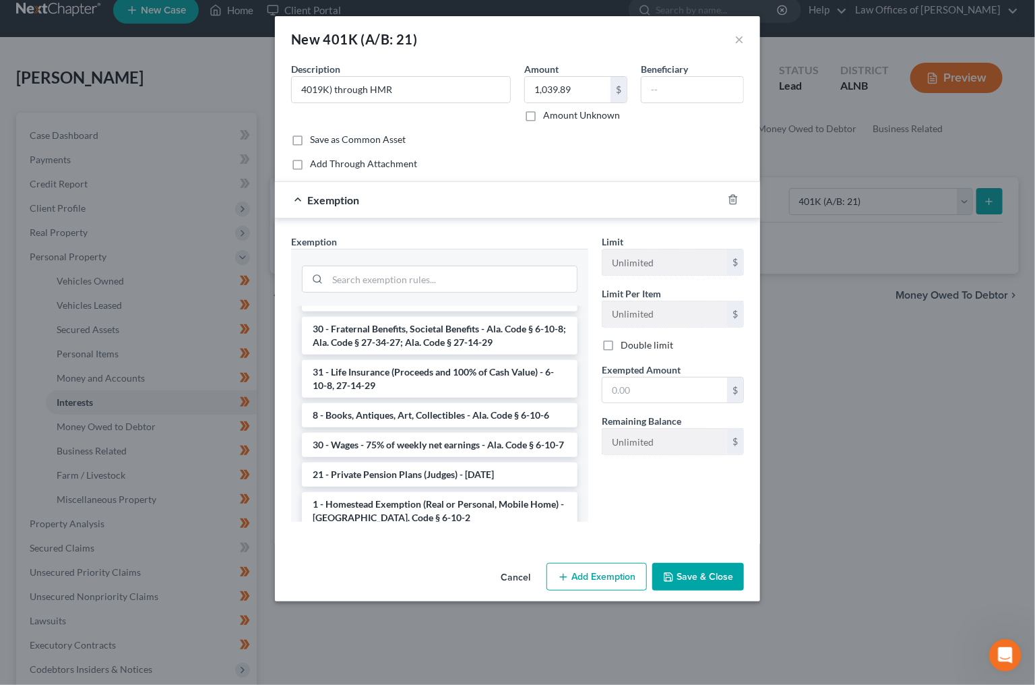
scroll to position [906, 0]
click at [472, 537] on li "Firm Created - 401(k), IRA, or other Retirement Account - 11 USC 522(b)(3)(C)" at bounding box center [440, 556] width 276 height 38
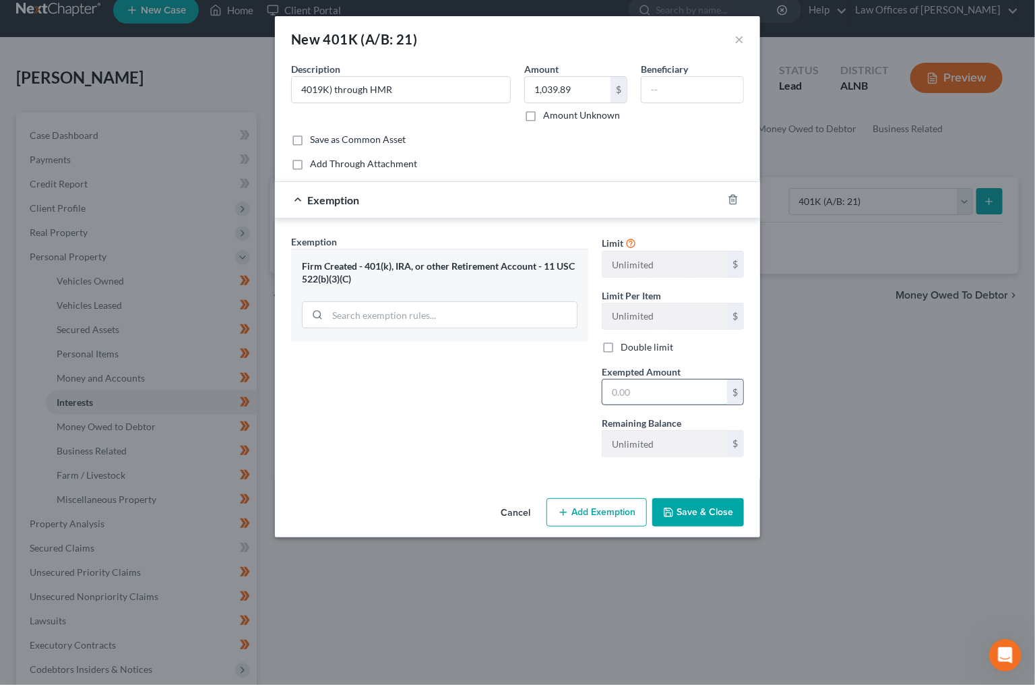
click at [656, 390] on input "text" at bounding box center [664, 392] width 125 height 26
type input "1,039.89"
click at [706, 506] on button "Save & Close" at bounding box center [698, 512] width 92 height 28
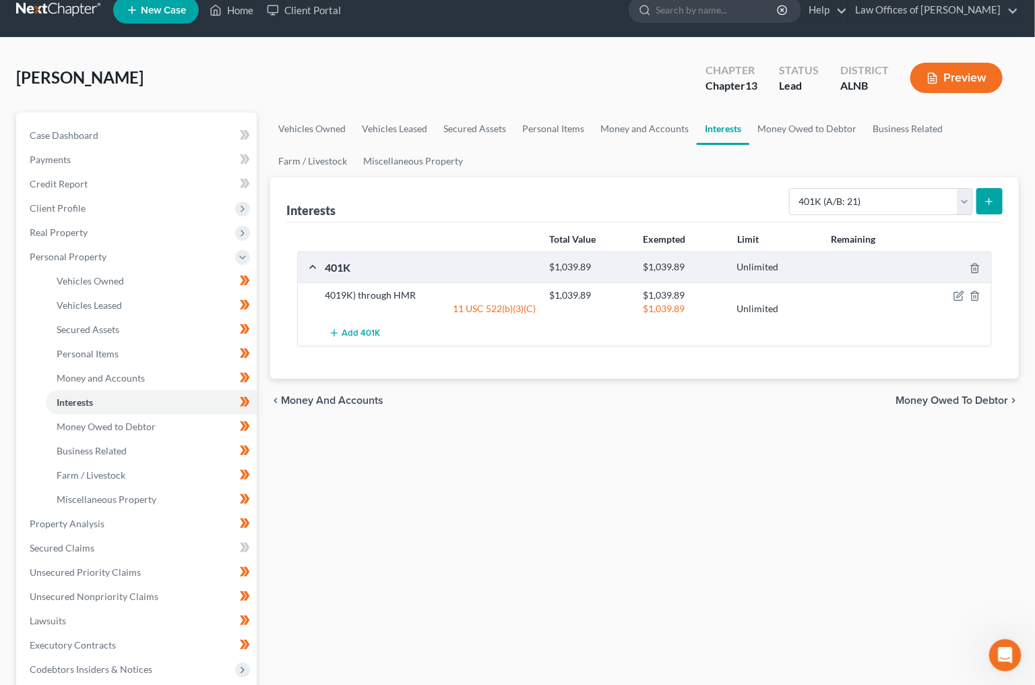
click at [999, 203] on button "submit" at bounding box center [989, 201] width 26 height 26
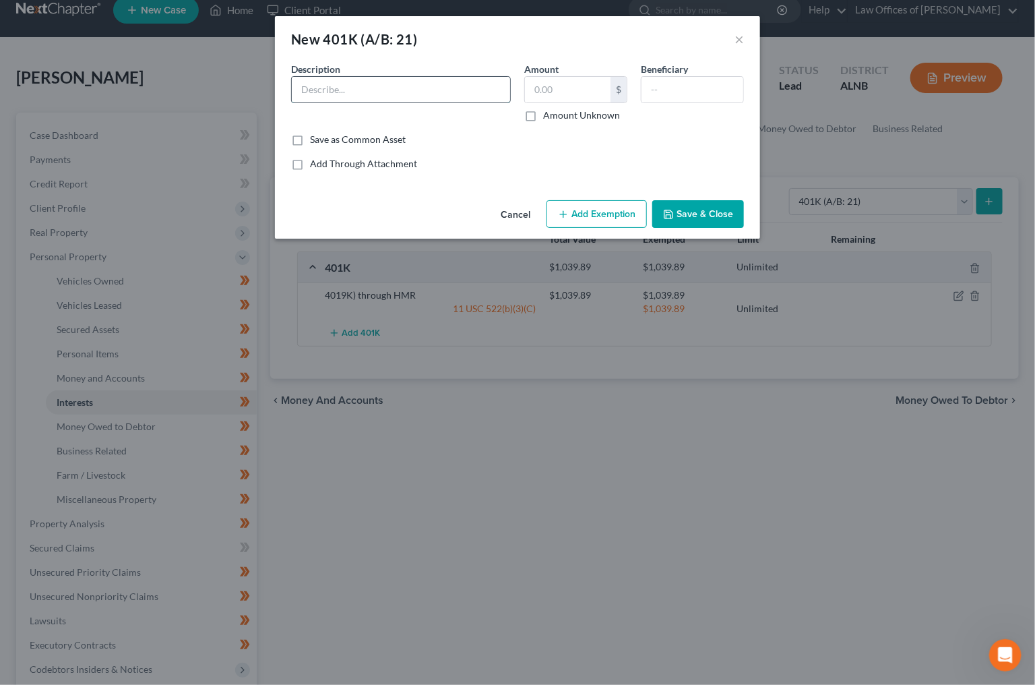
click at [437, 82] on input "text" at bounding box center [401, 90] width 218 height 26
type input "401(k) through Bektek"
type input "280"
click at [583, 208] on button "Add Exemption" at bounding box center [597, 214] width 100 height 28
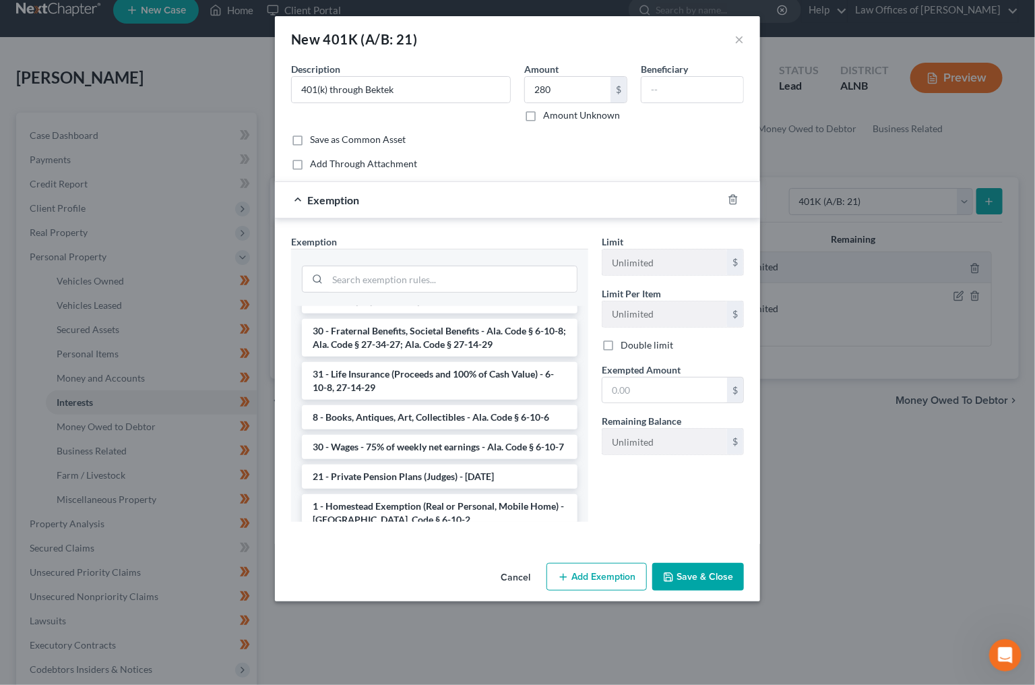
click at [488, 537] on li "Firm Created - 401(k), IRA, or other Retirement Account - 11 USC 522(b)(3)(C)" at bounding box center [440, 556] width 276 height 38
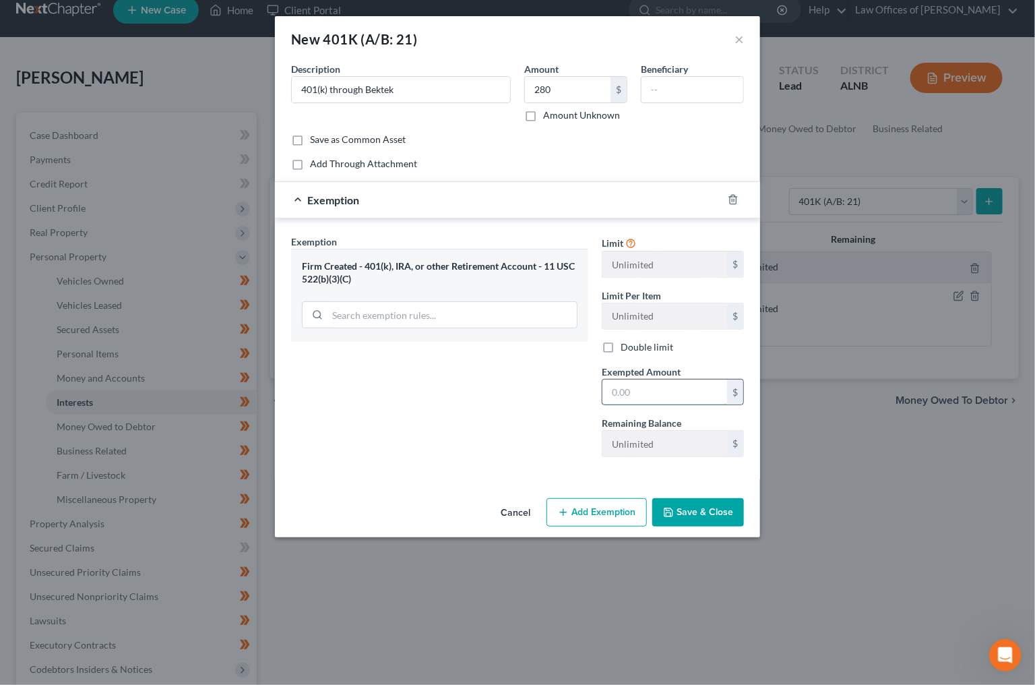
click at [663, 390] on input "text" at bounding box center [664, 392] width 125 height 26
type input "280"
click at [718, 505] on button "Save & Close" at bounding box center [698, 512] width 92 height 28
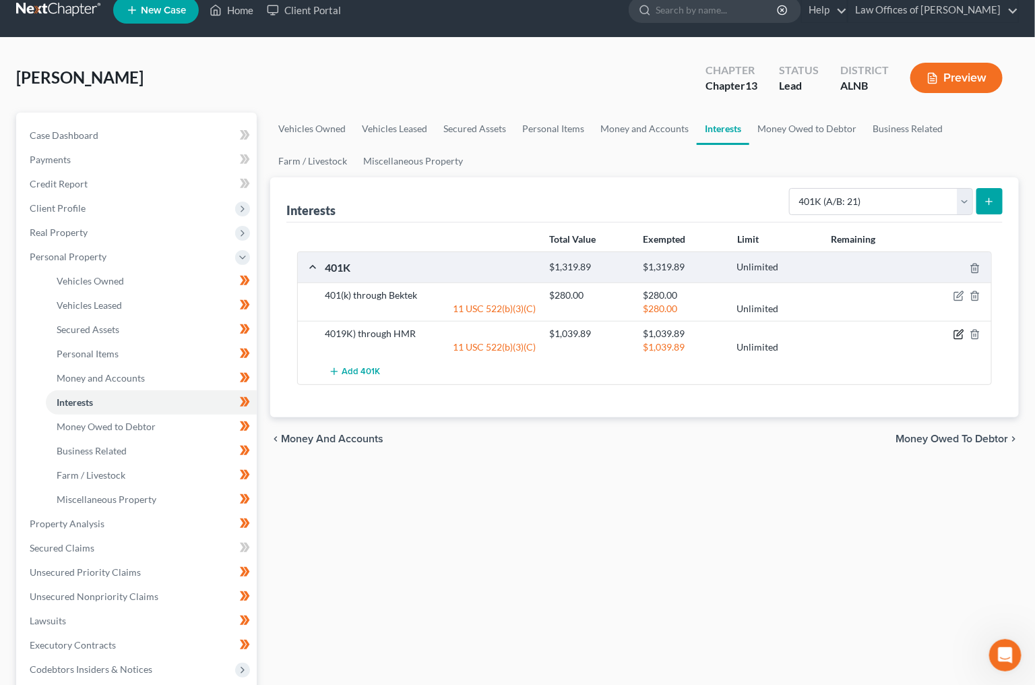
click at [954, 329] on icon "button" at bounding box center [959, 334] width 11 height 11
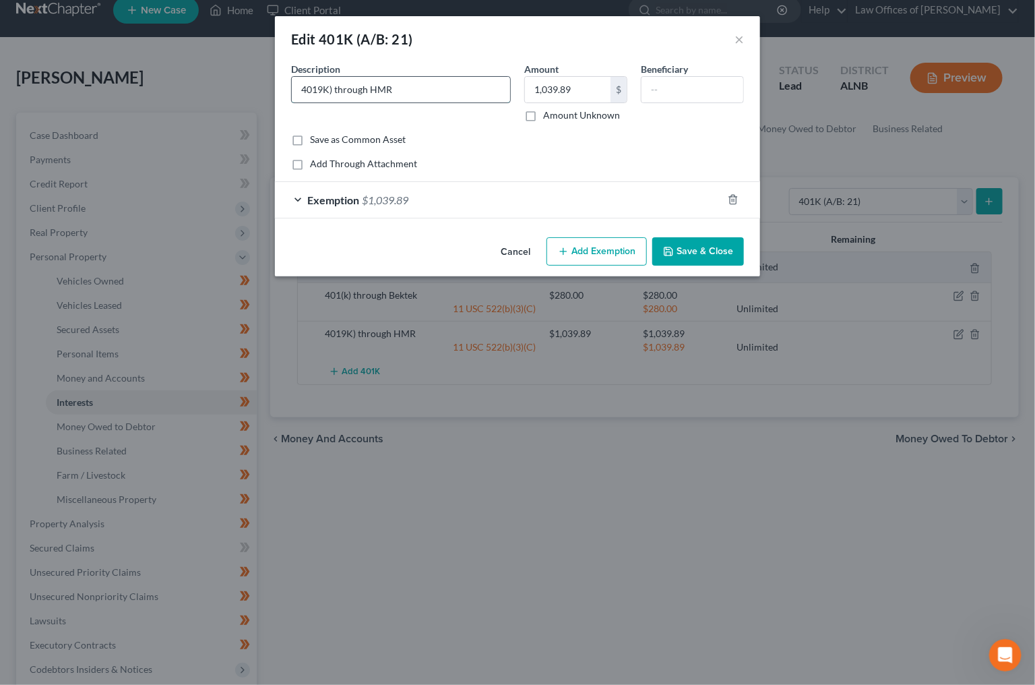
click at [320, 86] on input "4019K) through HMR" at bounding box center [401, 90] width 218 height 26
type input "401(K) through HMR"
click at [719, 253] on button "Save & Close" at bounding box center [698, 251] width 92 height 28
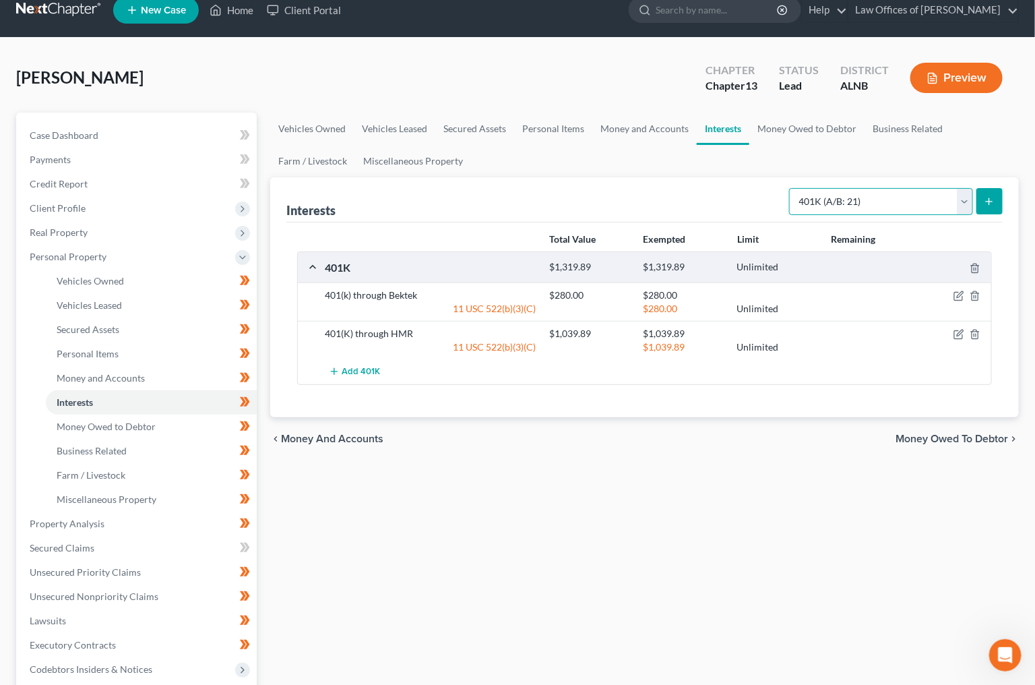
select select "ira"
click at [978, 195] on button "submit" at bounding box center [989, 201] width 26 height 26
click at [827, 120] on link "Money Owed to Debtor" at bounding box center [806, 129] width 115 height 32
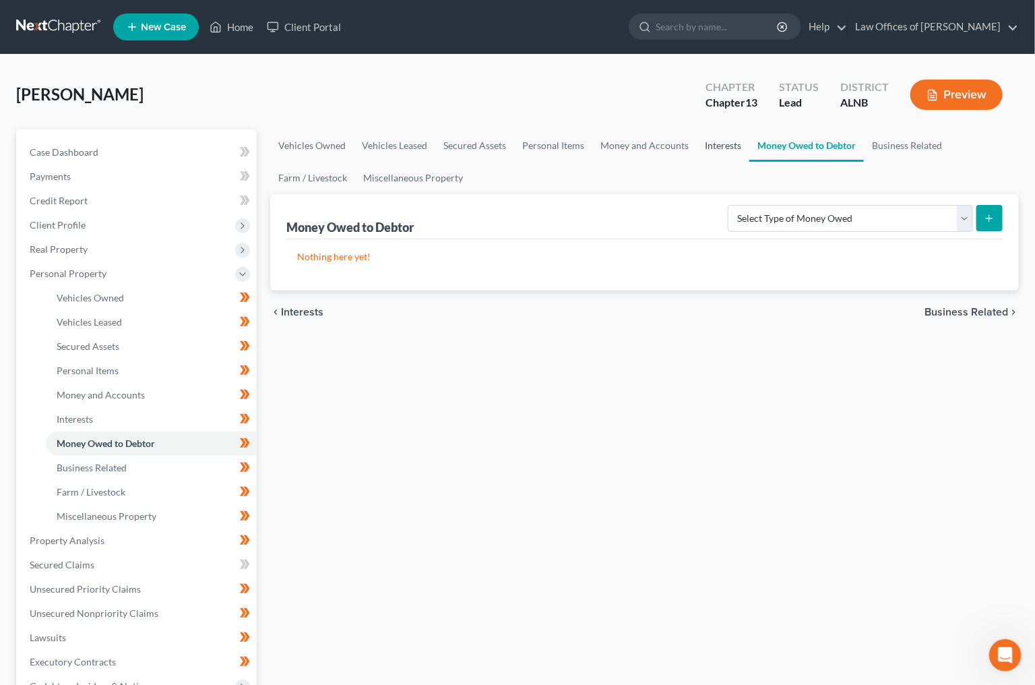
click at [715, 138] on link "Interests" at bounding box center [723, 145] width 53 height 32
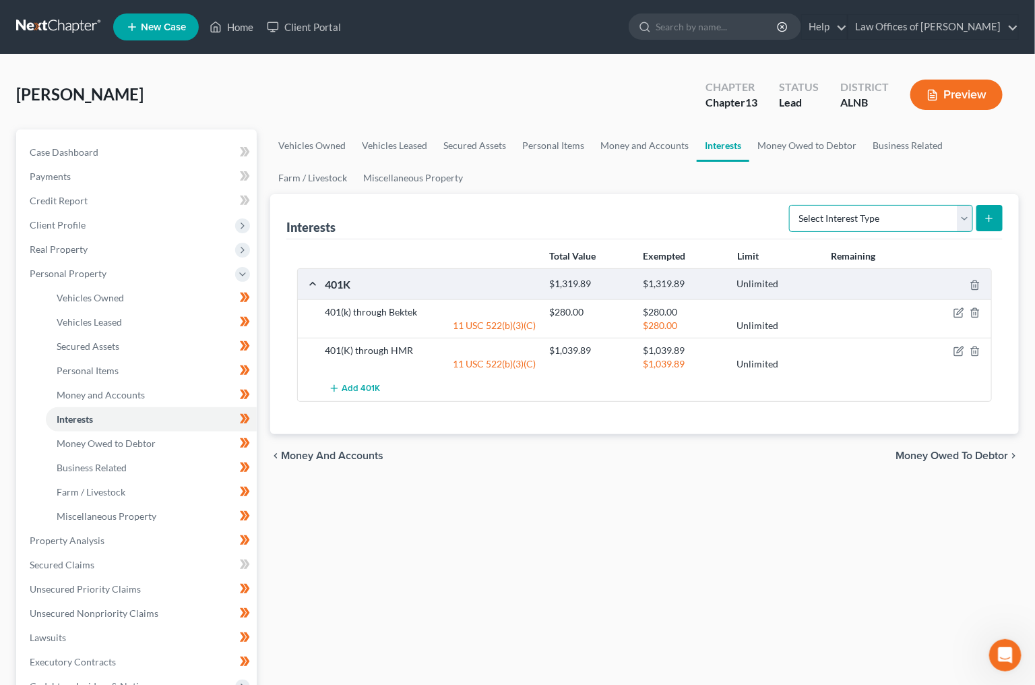
select select "ira"
click at [985, 222] on icon "submit" at bounding box center [989, 218] width 11 height 11
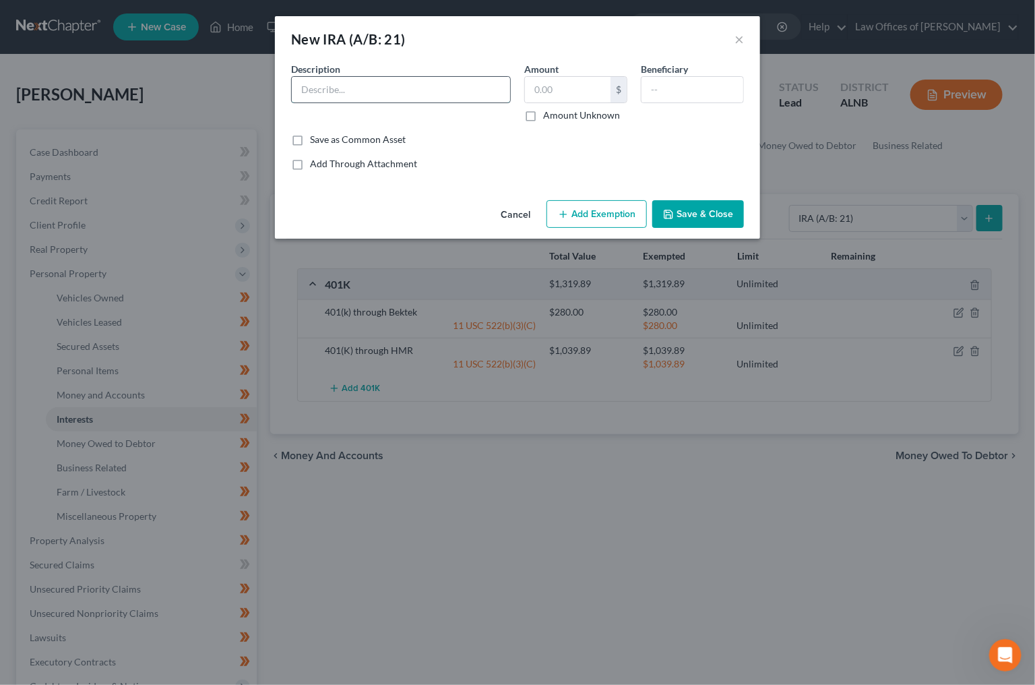
click at [452, 88] on input "text" at bounding box center [401, 90] width 218 height 26
type input "Fidelity (IRA)"
type input "118.32"
click at [722, 212] on button "Save & Close" at bounding box center [698, 214] width 92 height 28
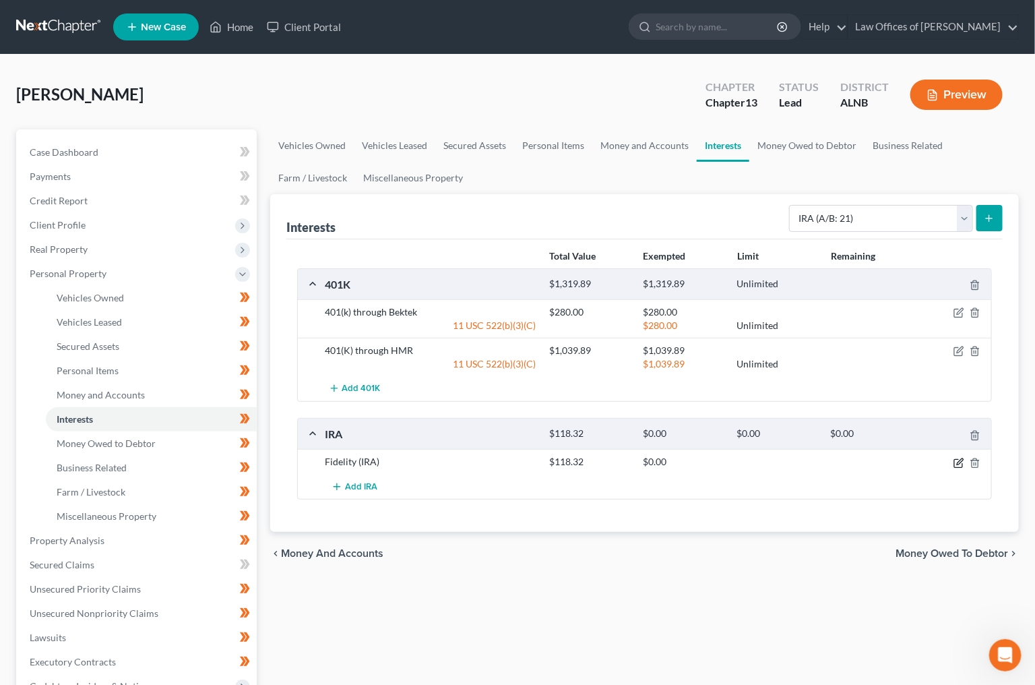
click at [964, 458] on icon "button" at bounding box center [959, 463] width 11 height 11
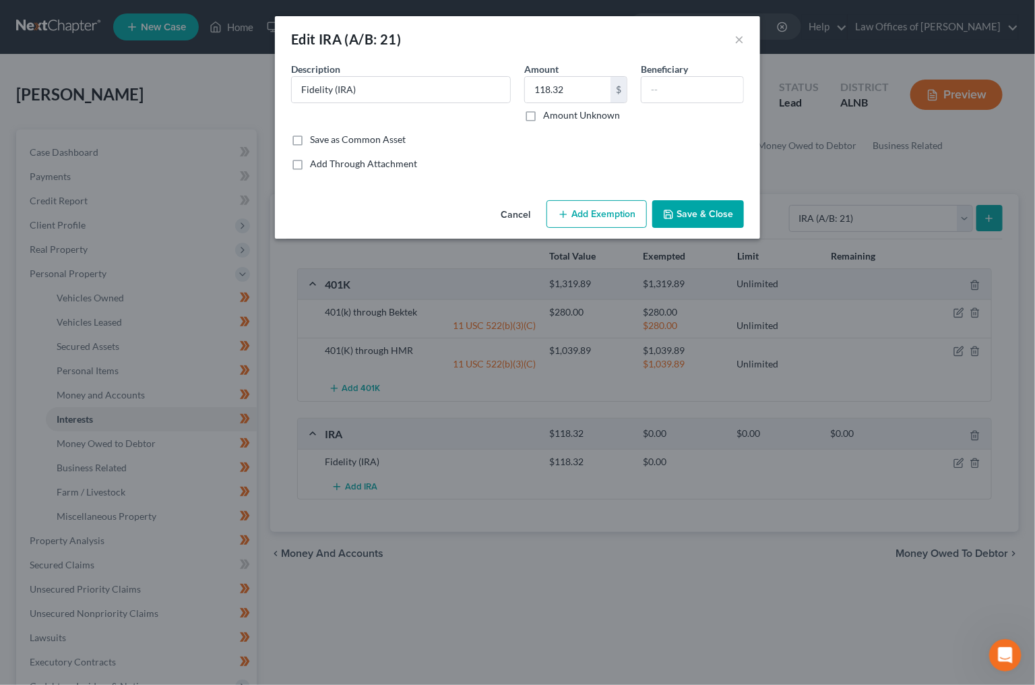
click at [602, 207] on button "Add Exemption" at bounding box center [597, 214] width 100 height 28
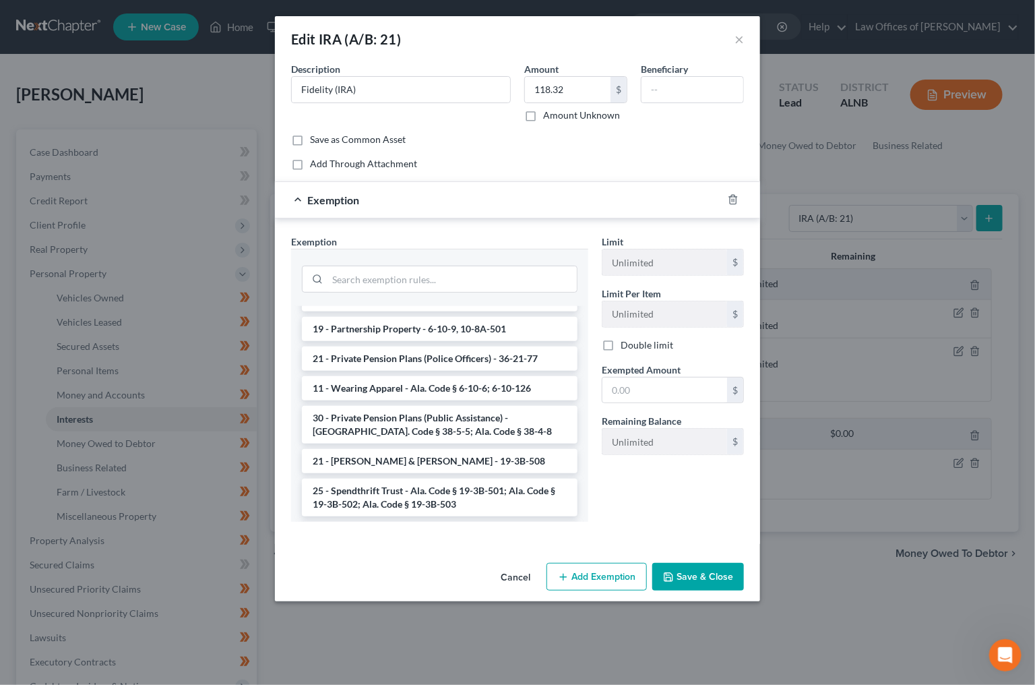
scroll to position [906, 0]
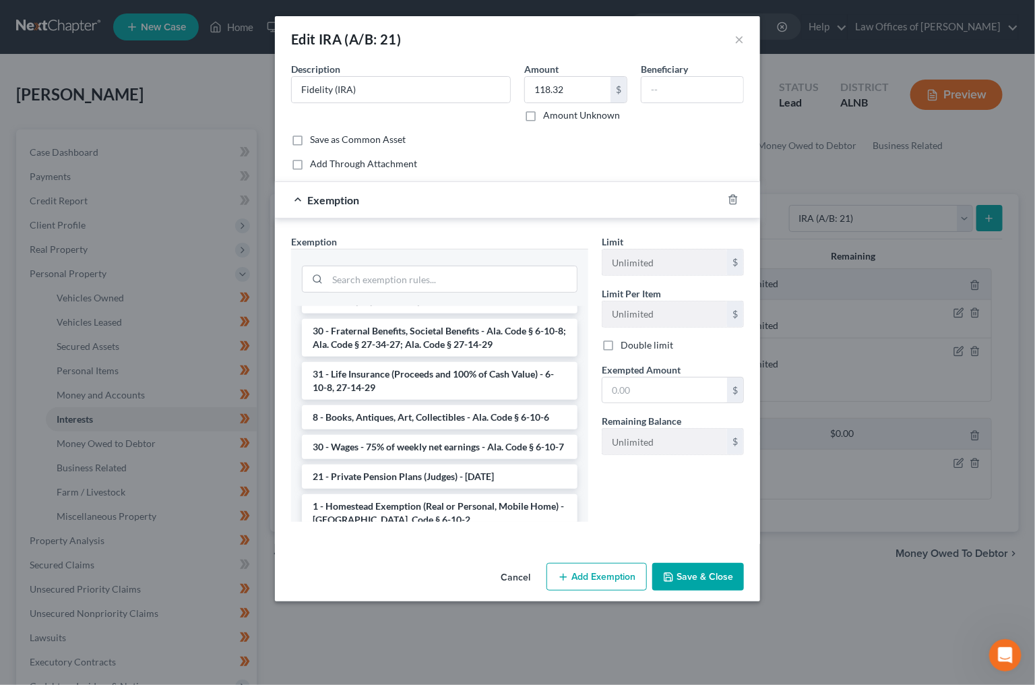
click at [461, 537] on li "Firm Created - 401(k), IRA, or other Retirement Account - 11 USC 522(b)(3)(C)" at bounding box center [440, 556] width 276 height 38
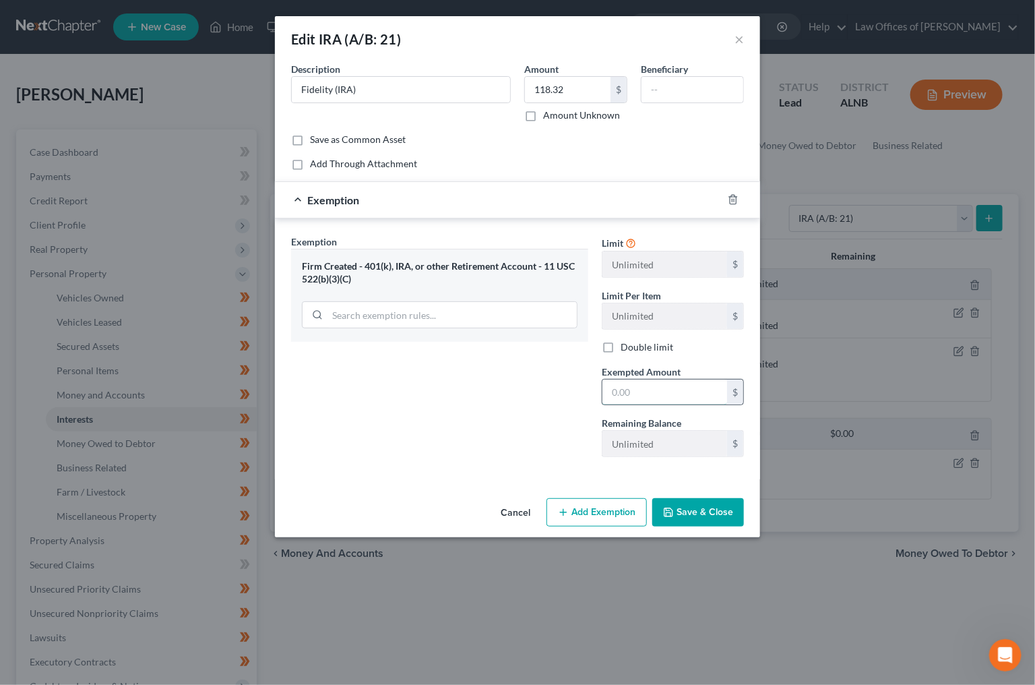
click at [640, 393] on input "text" at bounding box center [664, 392] width 125 height 26
type input "118.32"
click at [693, 501] on button "Save & Close" at bounding box center [698, 512] width 92 height 28
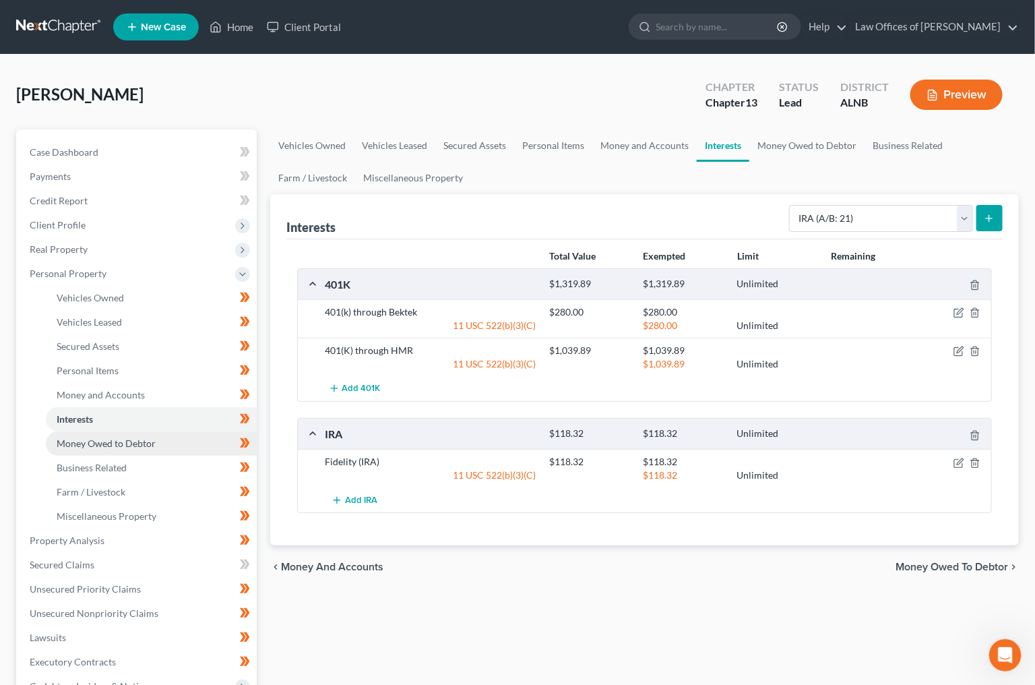
click at [146, 437] on span "Money Owed to Debtor" at bounding box center [106, 442] width 99 height 11
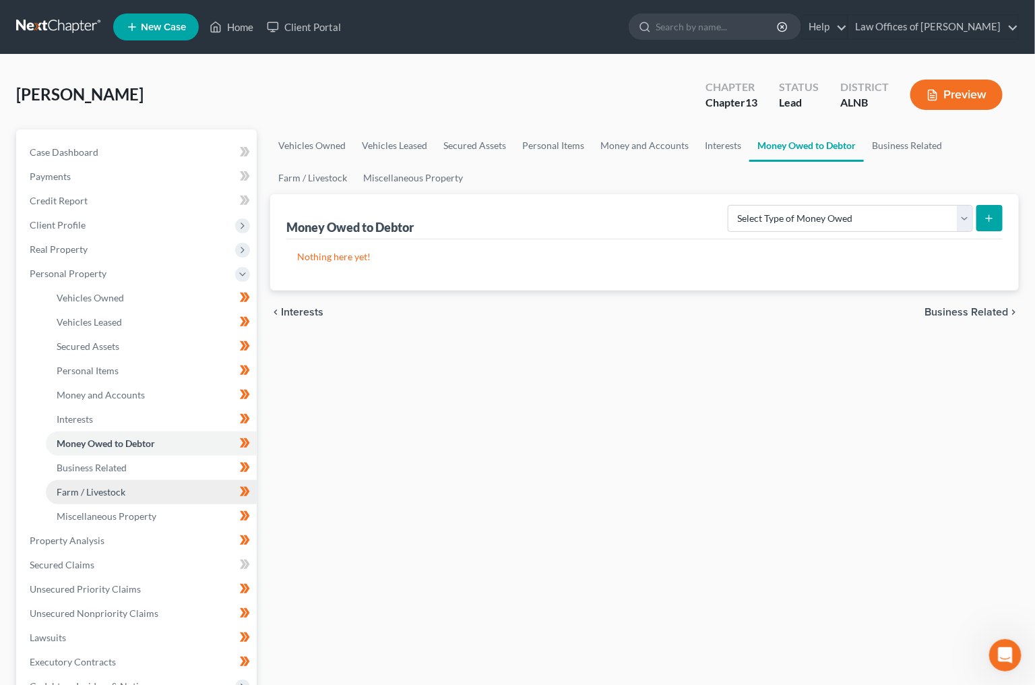
click at [156, 480] on link "Farm / Livestock" at bounding box center [151, 492] width 211 height 24
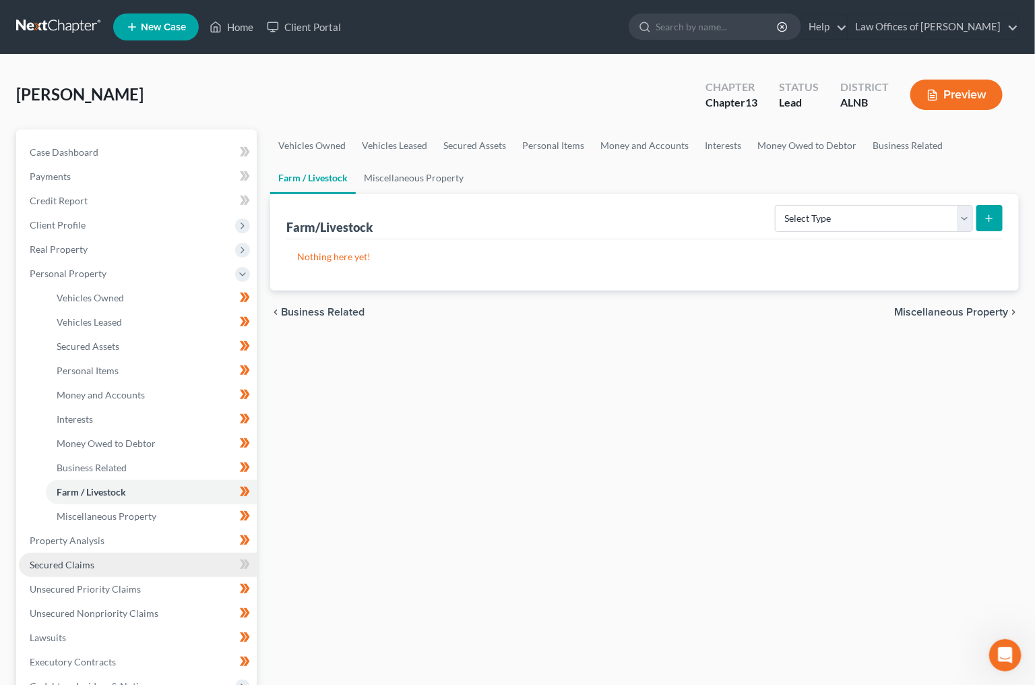
click at [108, 553] on link "Secured Claims" at bounding box center [138, 565] width 238 height 24
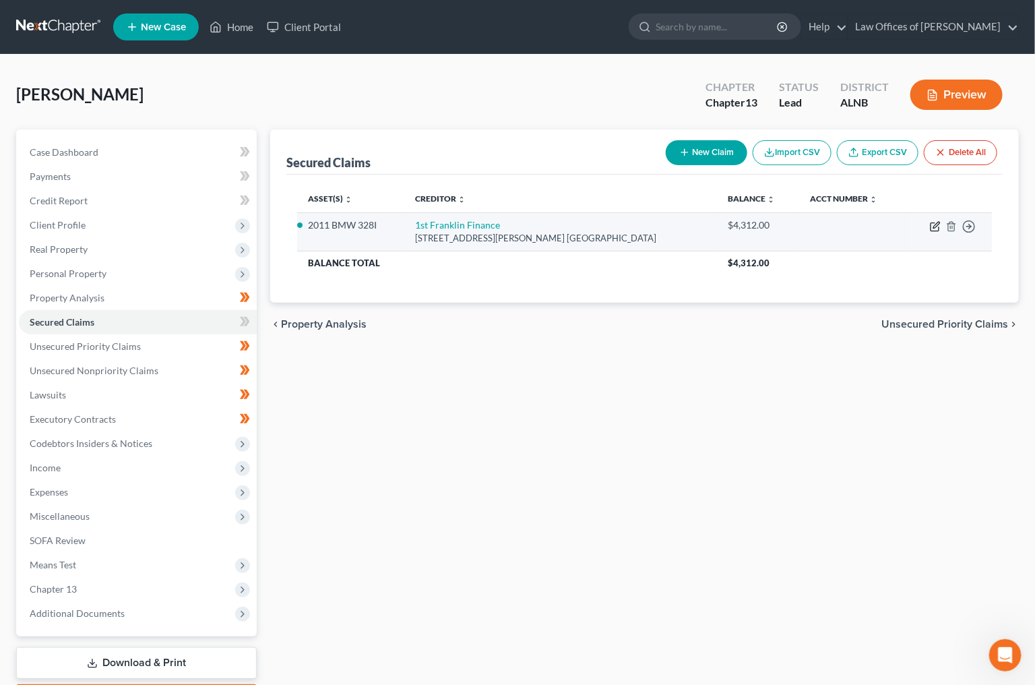
click at [932, 224] on icon "button" at bounding box center [935, 226] width 11 height 11
select select "0"
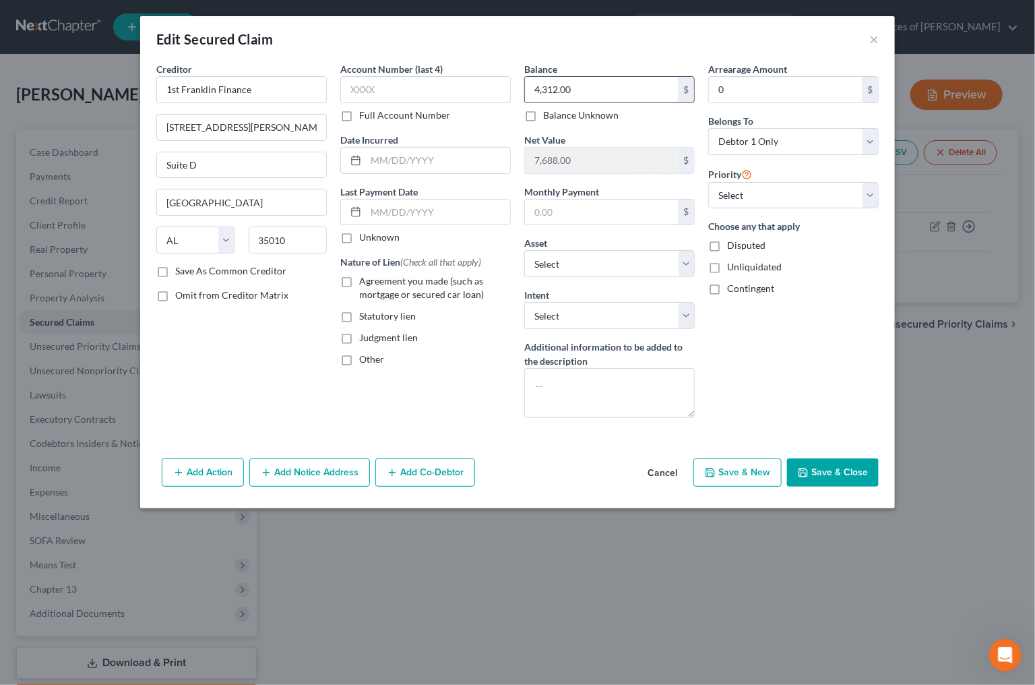
click at [600, 84] on input "4,312.00" at bounding box center [601, 90] width 153 height 26
type input "3,939.31"
click at [834, 477] on button "Save & Close" at bounding box center [833, 472] width 92 height 28
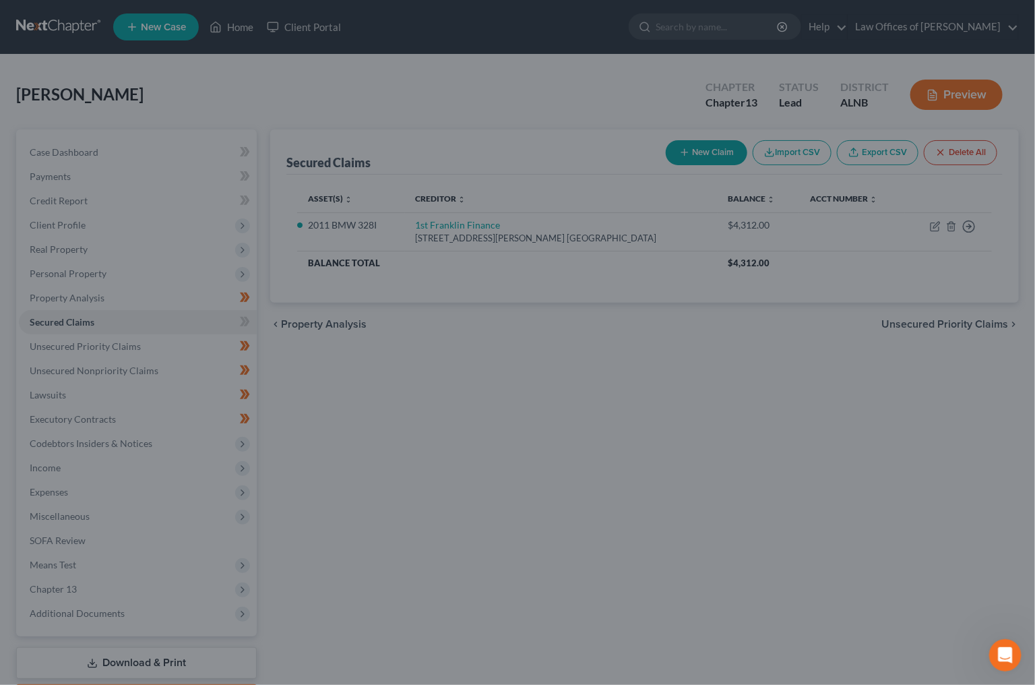
type input "8,060.69"
select select "11"
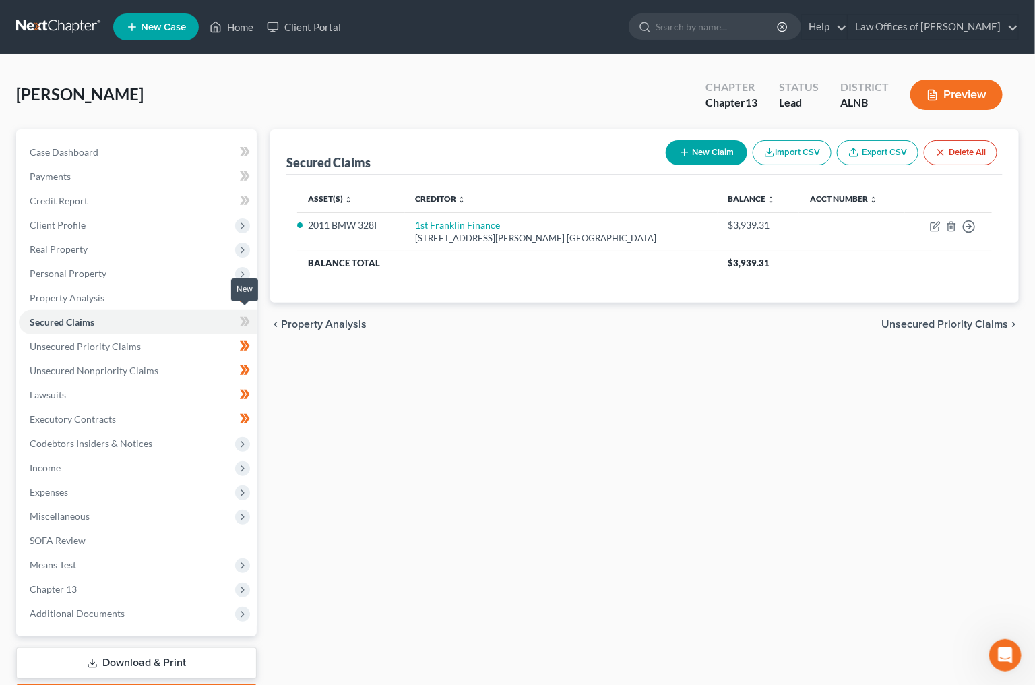
click at [236, 316] on span at bounding box center [245, 323] width 24 height 20
click at [215, 334] on link "Unsecured Priority Claims" at bounding box center [138, 346] width 238 height 24
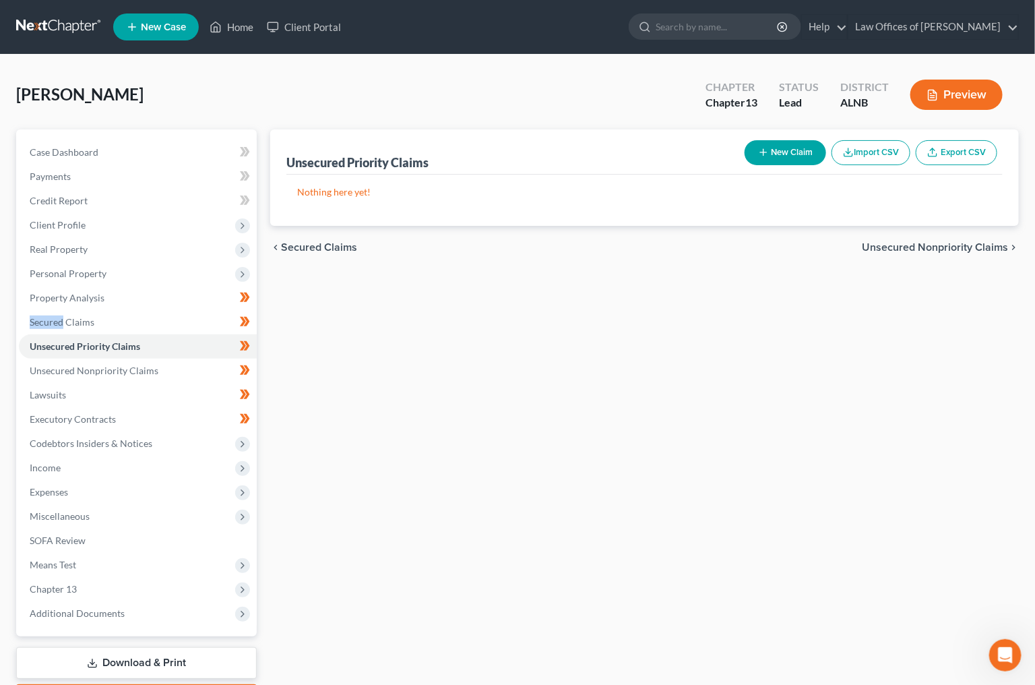
click at [785, 148] on button "New Claim" at bounding box center [786, 152] width 82 height 25
select select "0"
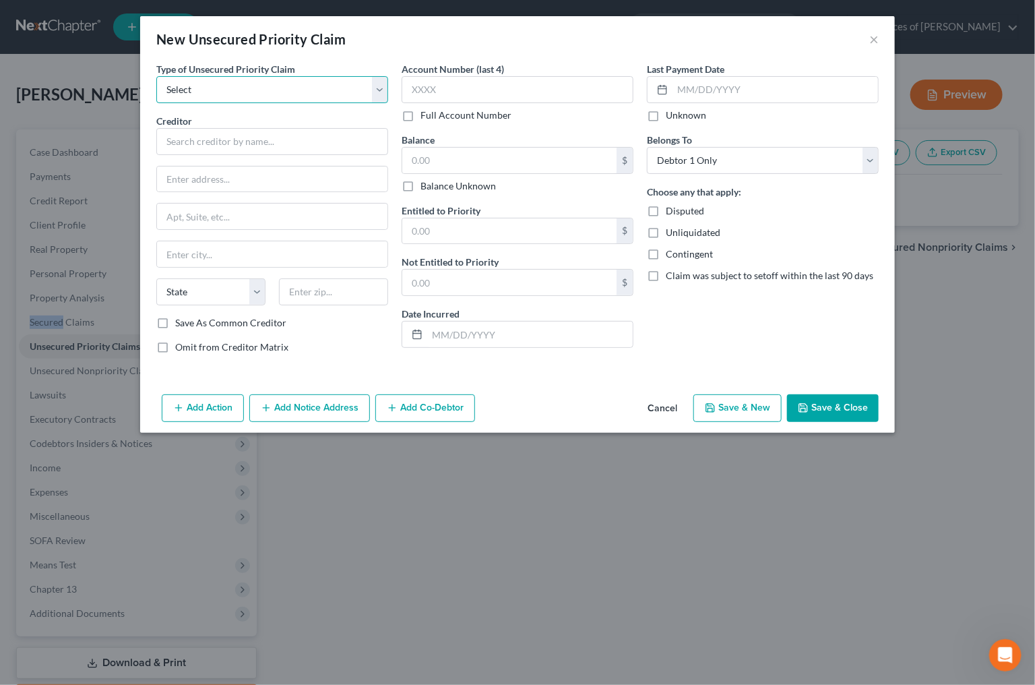
select select "0"
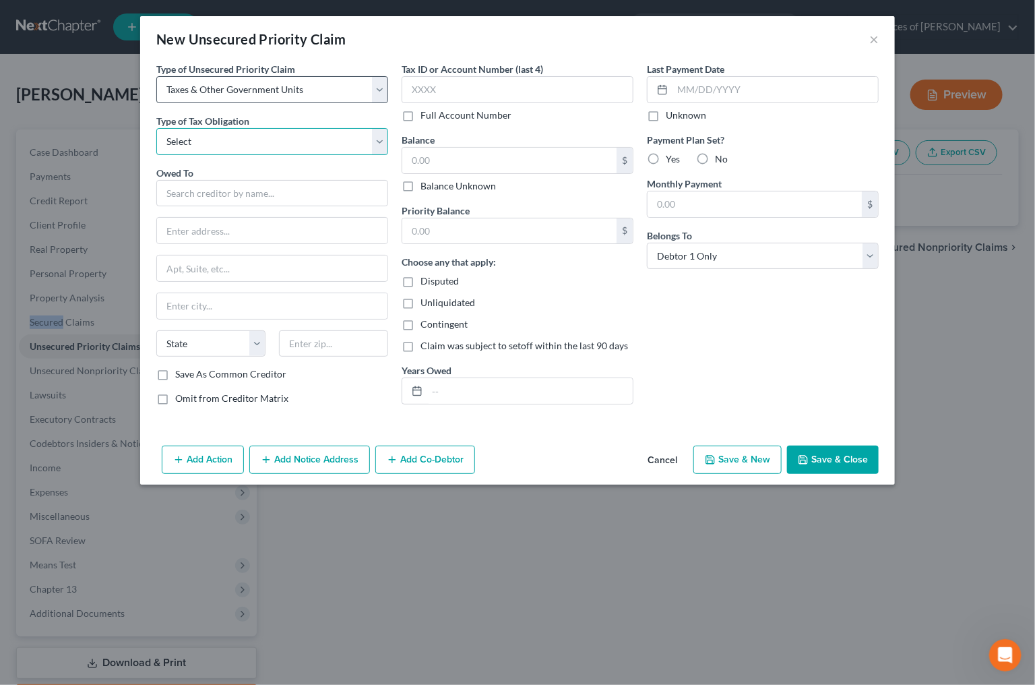
select select "2"
click at [216, 186] on input "text" at bounding box center [272, 193] width 232 height 27
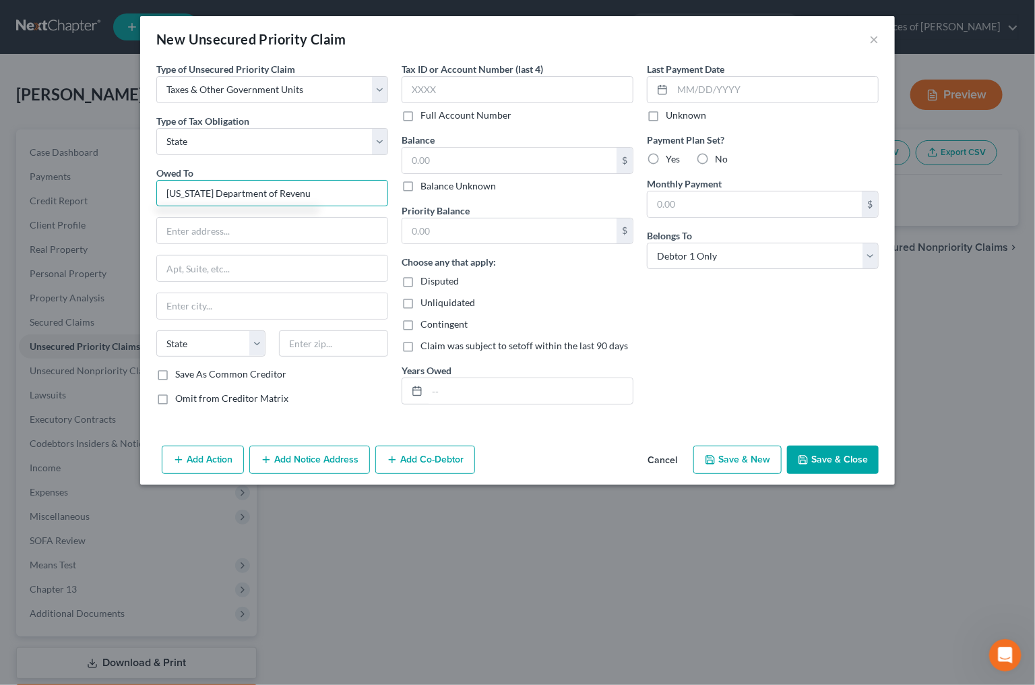
type input "Alabama Department of Revenue"
type input "Legal Division"
type input "P.O. Box 32001"
type input "Montgomery"
select select "0"
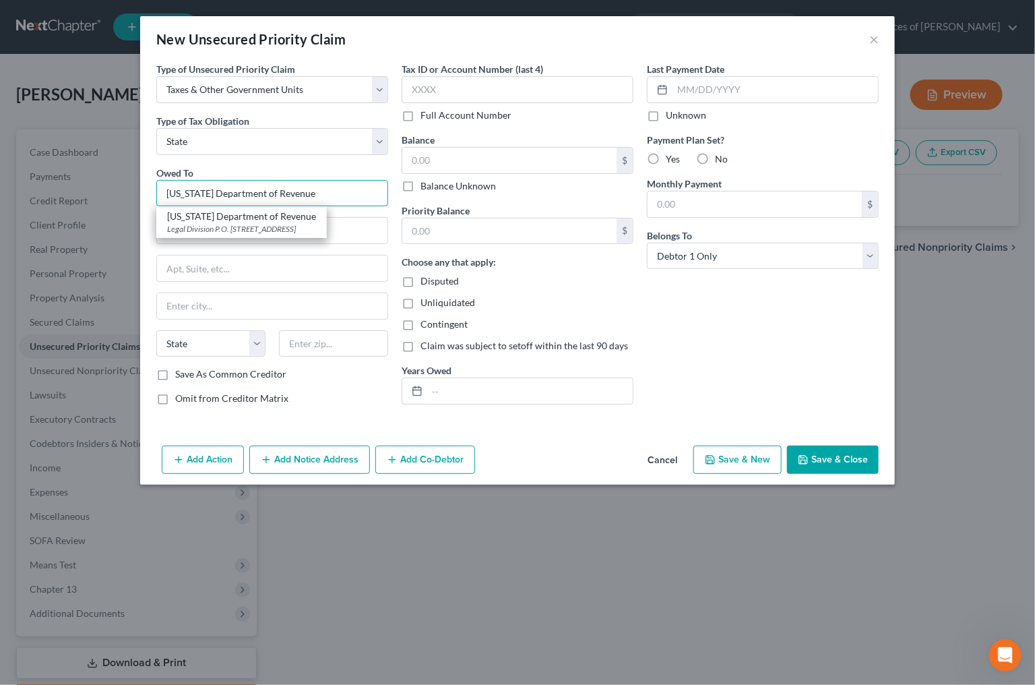
type input "36132"
type input "Alabama Department of Revenue"
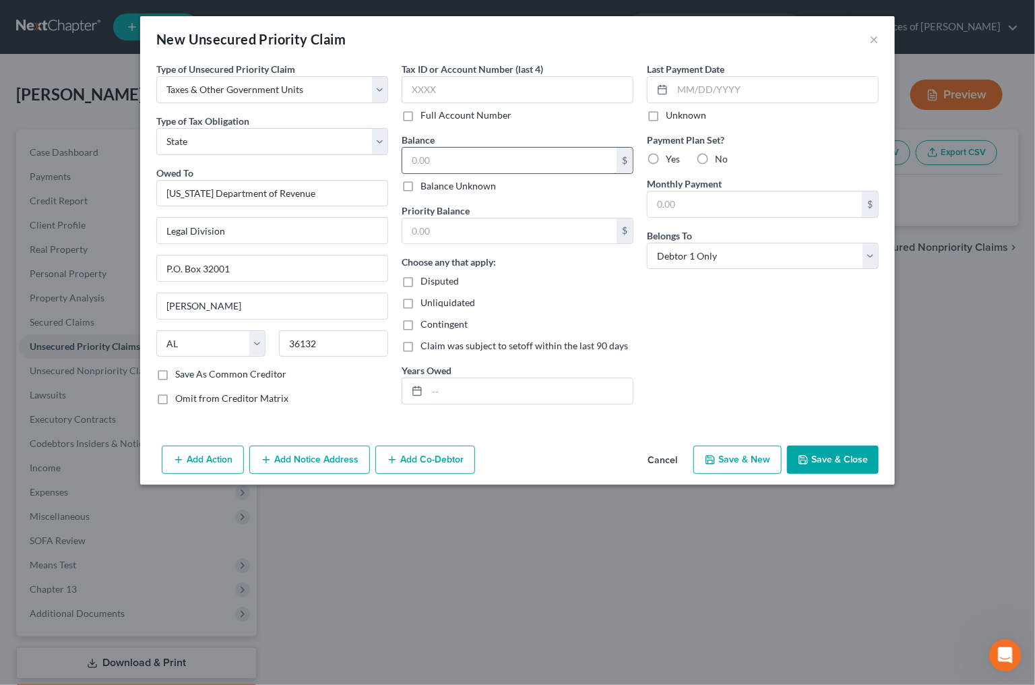
click at [511, 156] on input "text" at bounding box center [509, 161] width 214 height 26
type input "221.50"
click at [481, 400] on input "text" at bounding box center [530, 391] width 206 height 26
type input "2024"
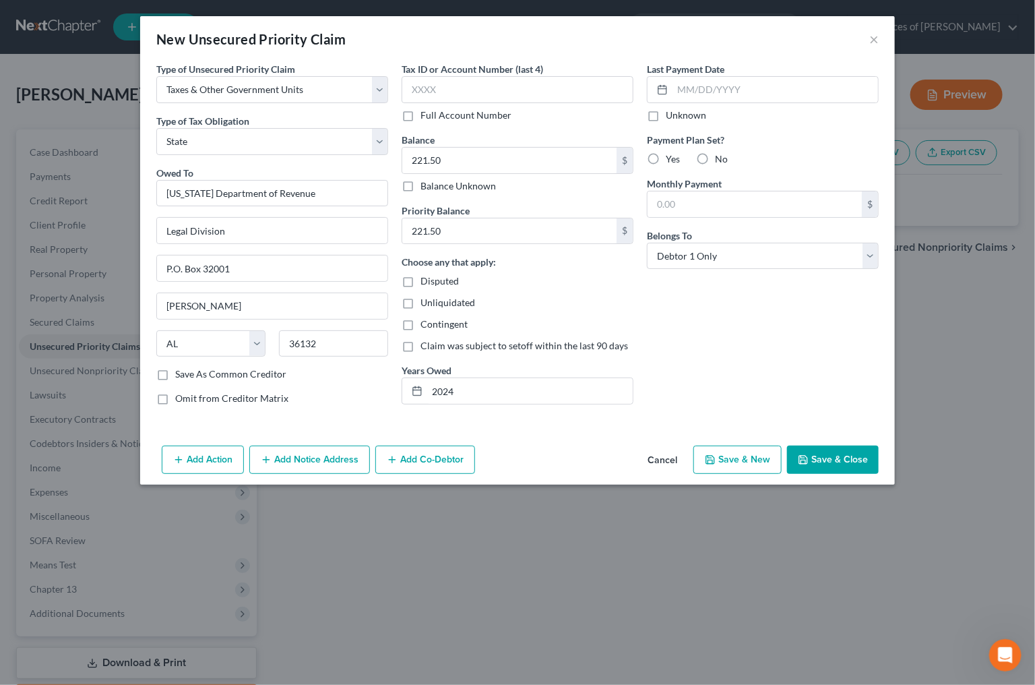
click at [845, 456] on button "Save & Close" at bounding box center [833, 459] width 92 height 28
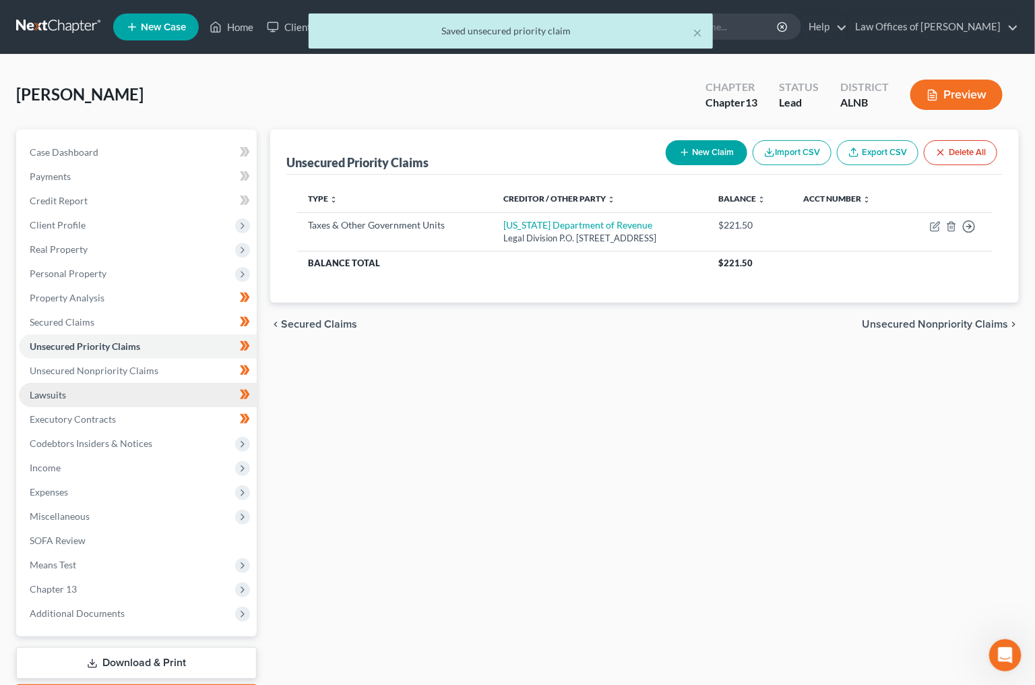
click at [188, 383] on link "Lawsuits" at bounding box center [138, 395] width 238 height 24
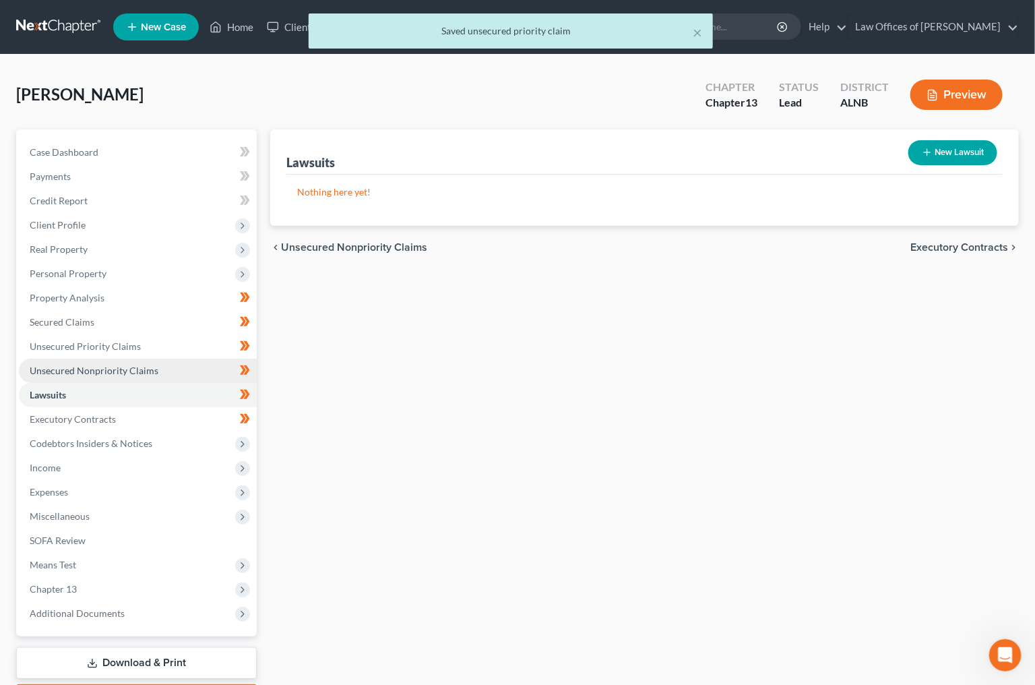
click at [199, 371] on link "Unsecured Nonpriority Claims" at bounding box center [138, 371] width 238 height 24
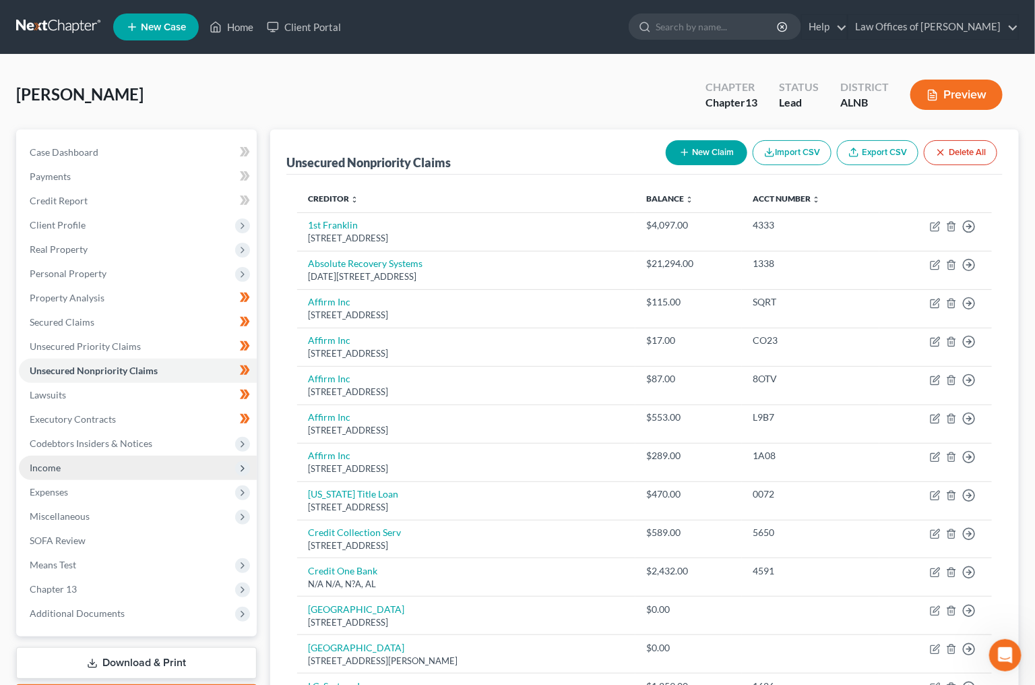
click at [75, 456] on span "Income" at bounding box center [138, 468] width 238 height 24
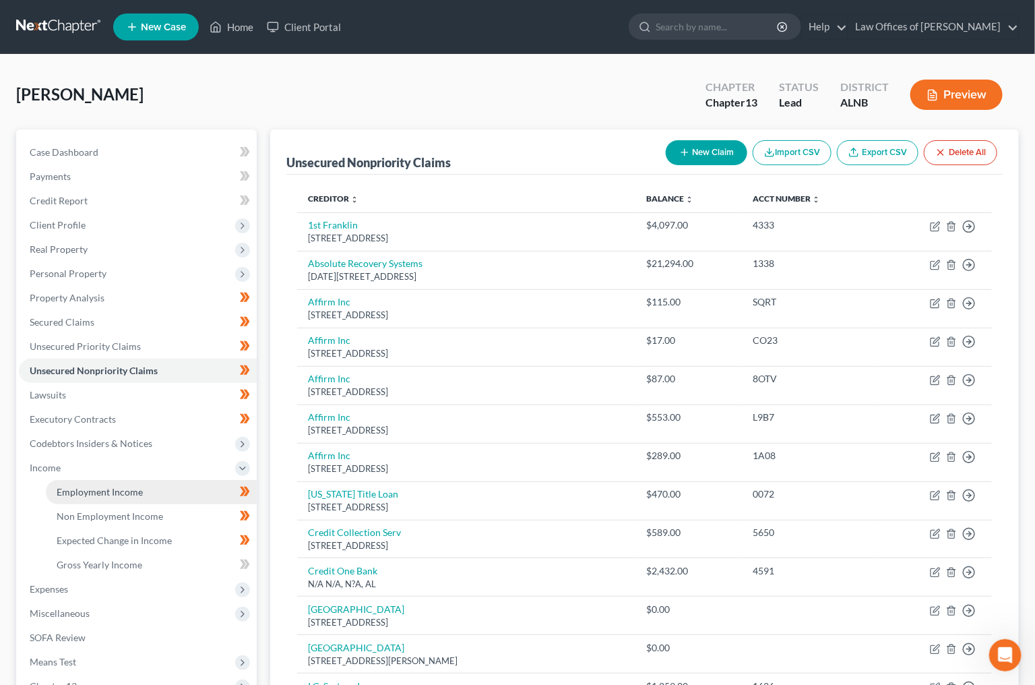
click at [86, 486] on span "Employment Income" at bounding box center [100, 491] width 86 height 11
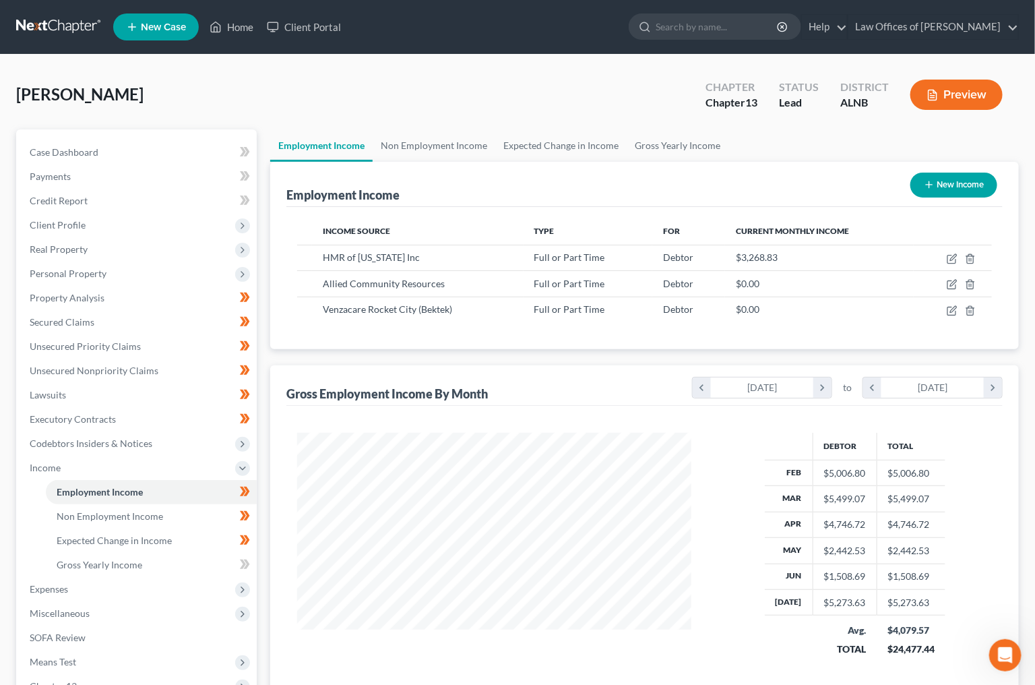
scroll to position [235, 421]
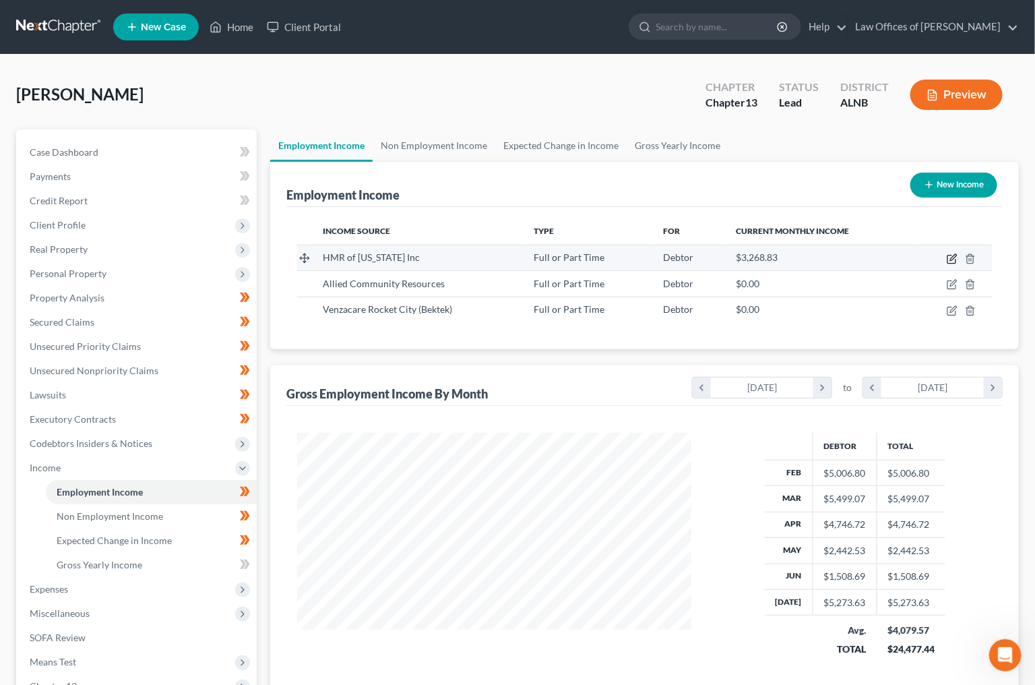
click at [950, 258] on icon "button" at bounding box center [952, 258] width 11 height 11
select select "0"
select select "42"
select select "2"
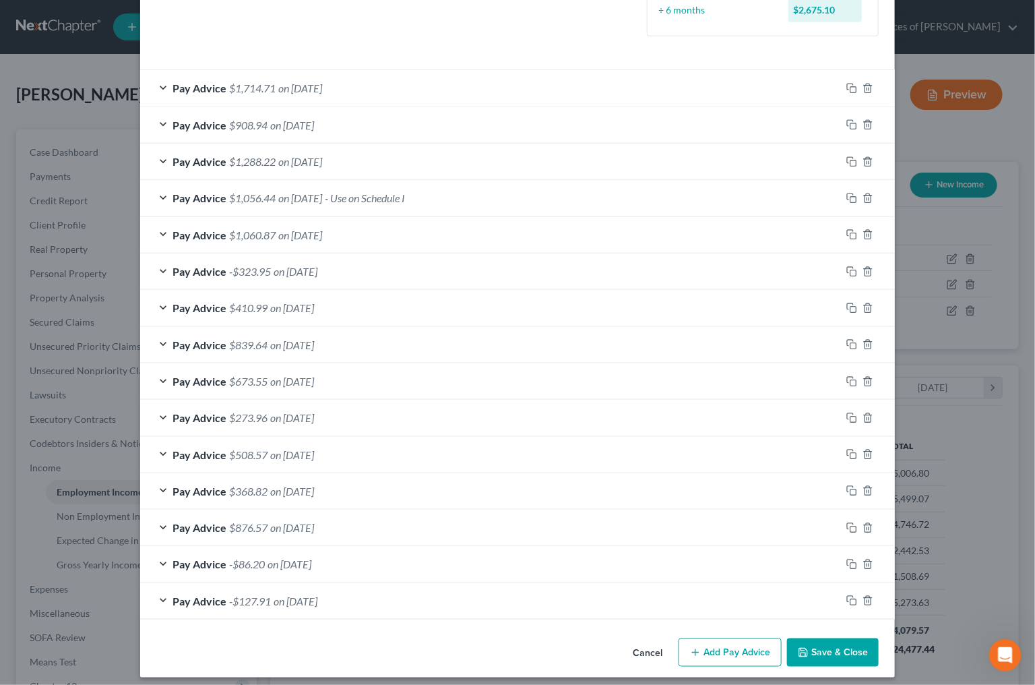
scroll to position [411, 0]
click at [844, 644] on button "Save & Close" at bounding box center [833, 654] width 92 height 28
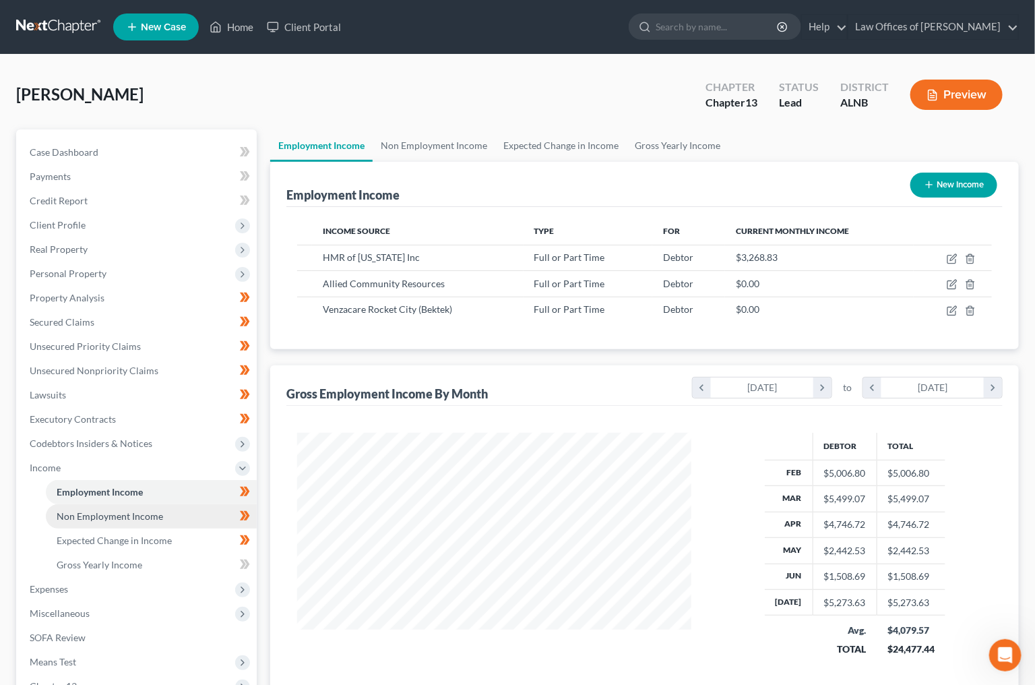
click at [131, 510] on span "Non Employment Income" at bounding box center [110, 515] width 106 height 11
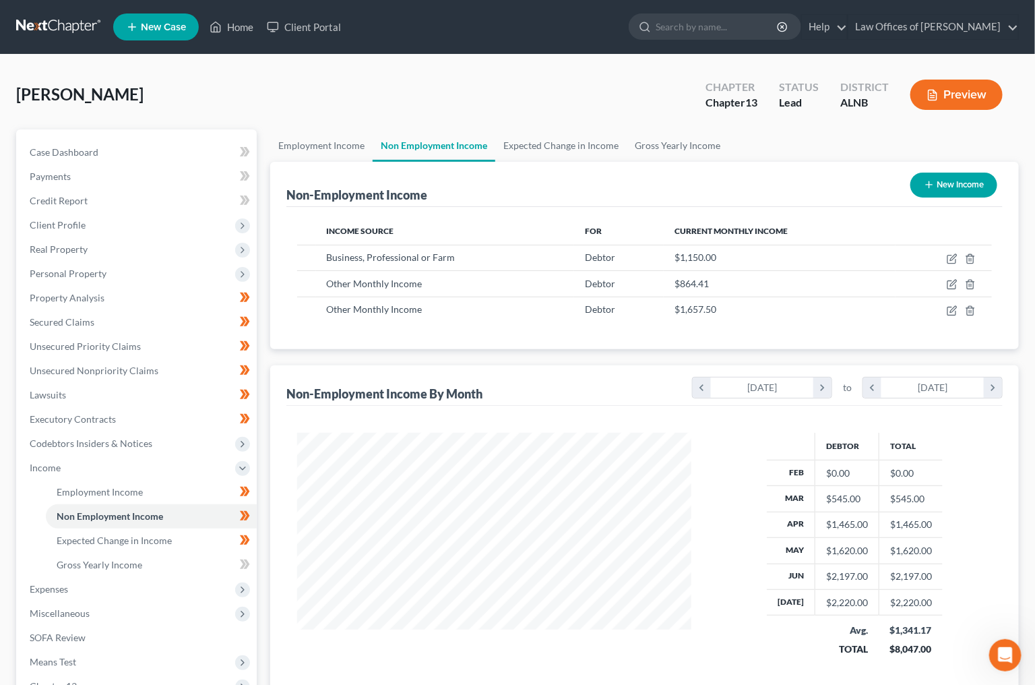
scroll to position [235, 421]
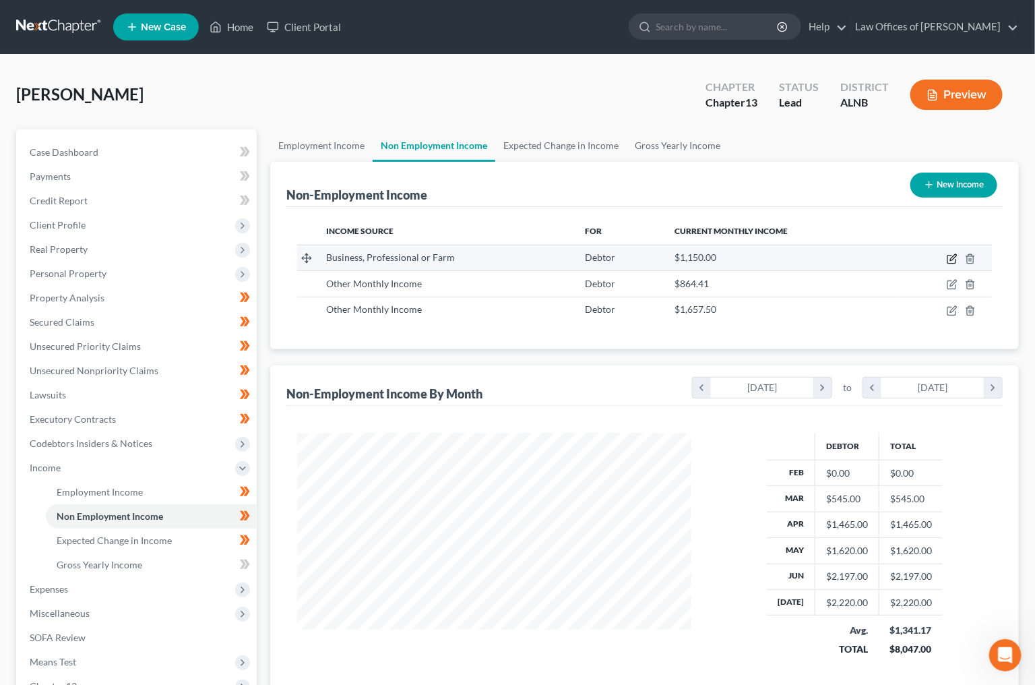
click at [949, 257] on icon "button" at bounding box center [952, 258] width 11 height 11
select select "10"
select select "0"
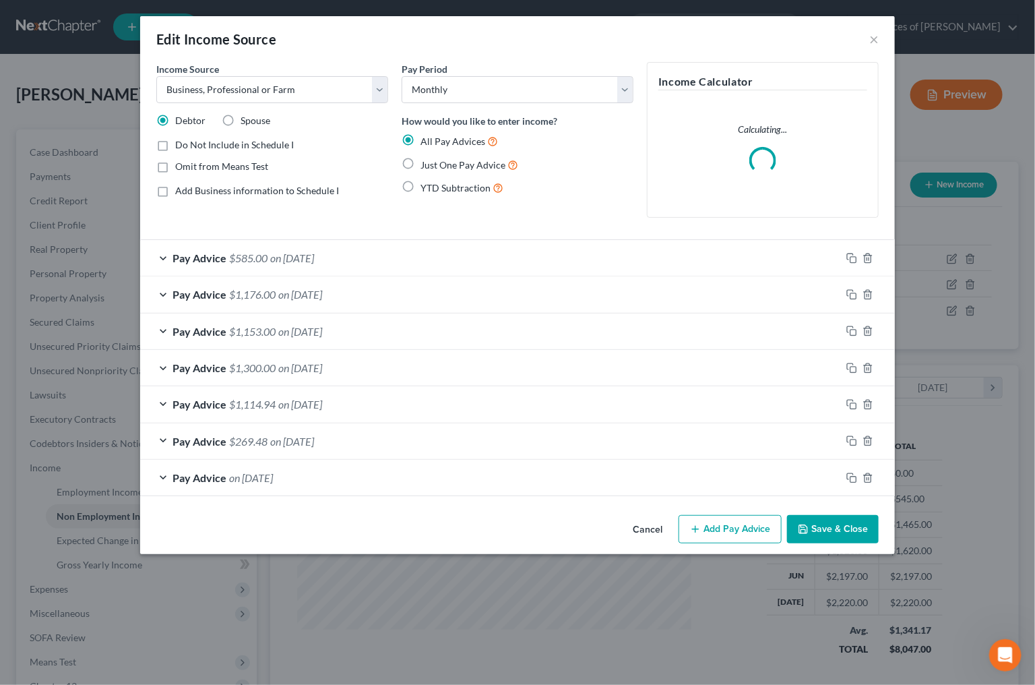
click at [224, 257] on span "Pay Advice" at bounding box center [200, 257] width 54 height 13
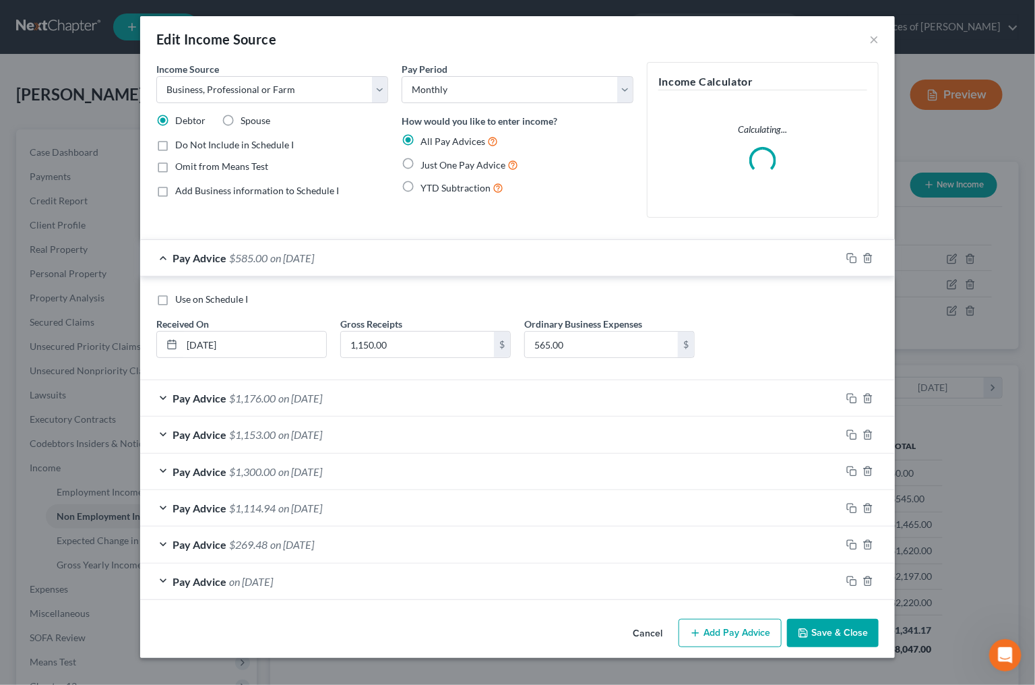
click at [201, 298] on span "Use on Schedule I" at bounding box center [211, 298] width 73 height 11
click at [189, 298] on input "Use on Schedule I" at bounding box center [185, 296] width 9 height 9
checkbox input "true"
click at [820, 627] on button "Save & Close" at bounding box center [833, 633] width 92 height 28
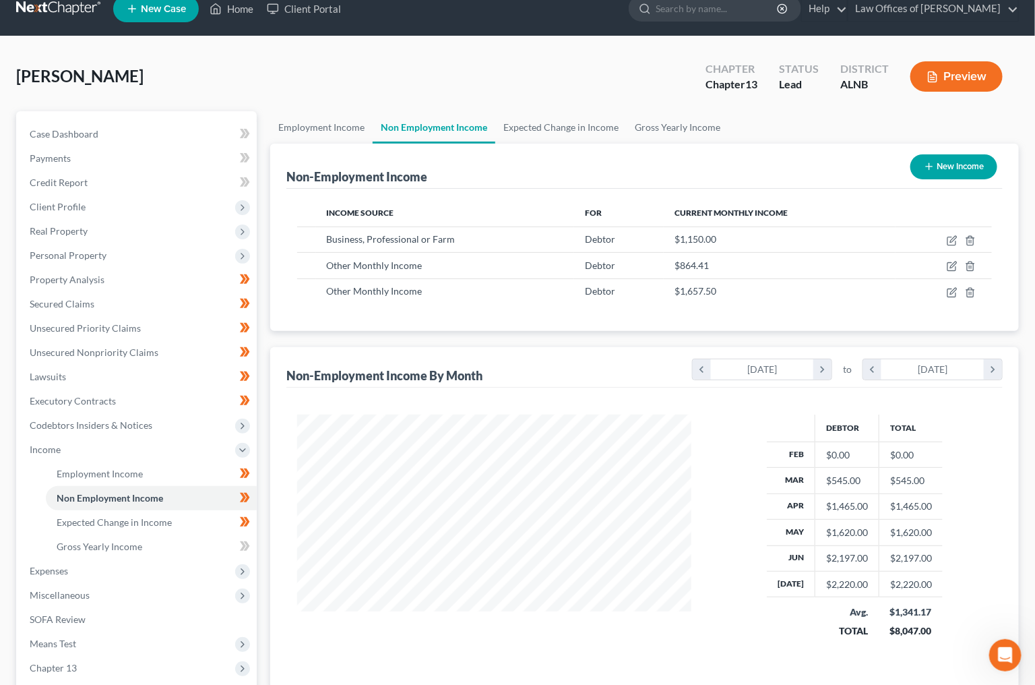
scroll to position [18, 0]
click at [156, 516] on span "Expected Change in Income" at bounding box center [114, 521] width 115 height 11
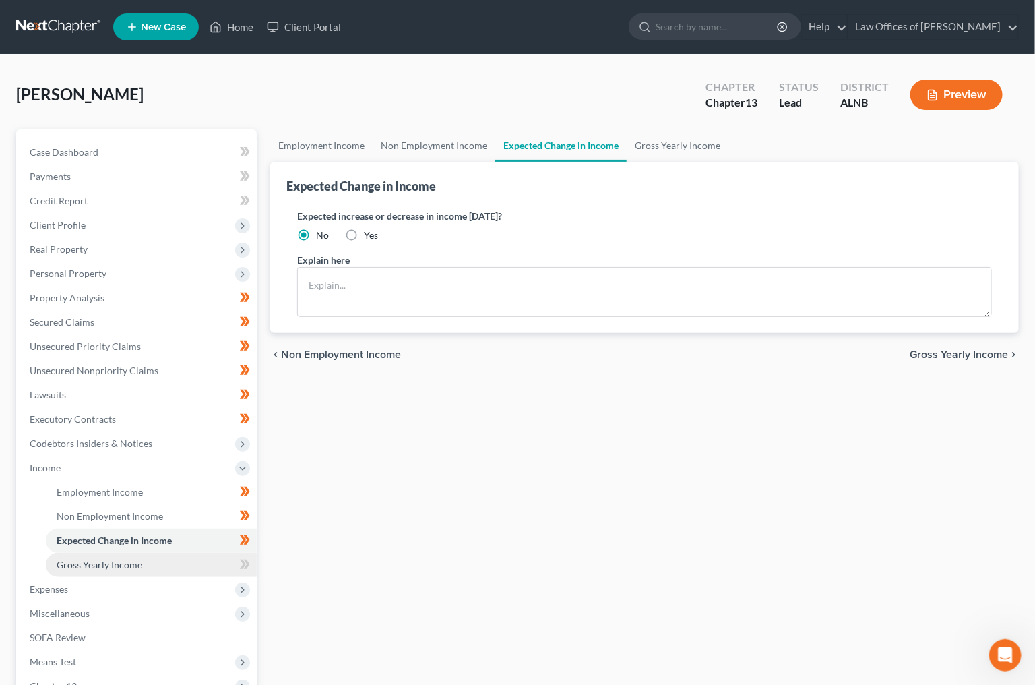
click at [147, 553] on link "Gross Yearly Income" at bounding box center [151, 565] width 211 height 24
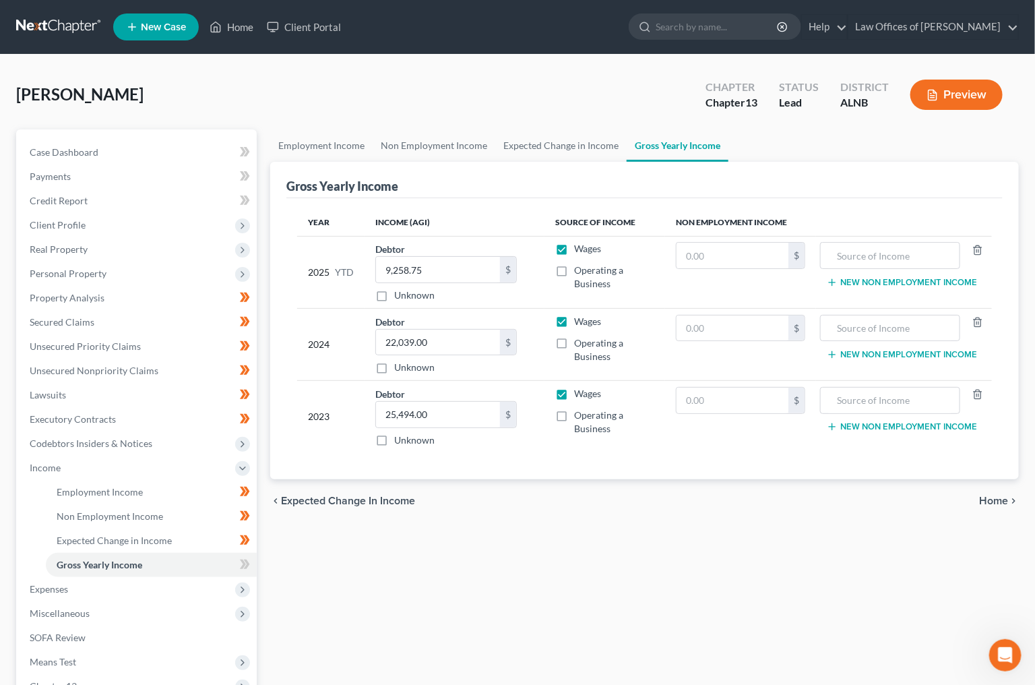
scroll to position [1, 0]
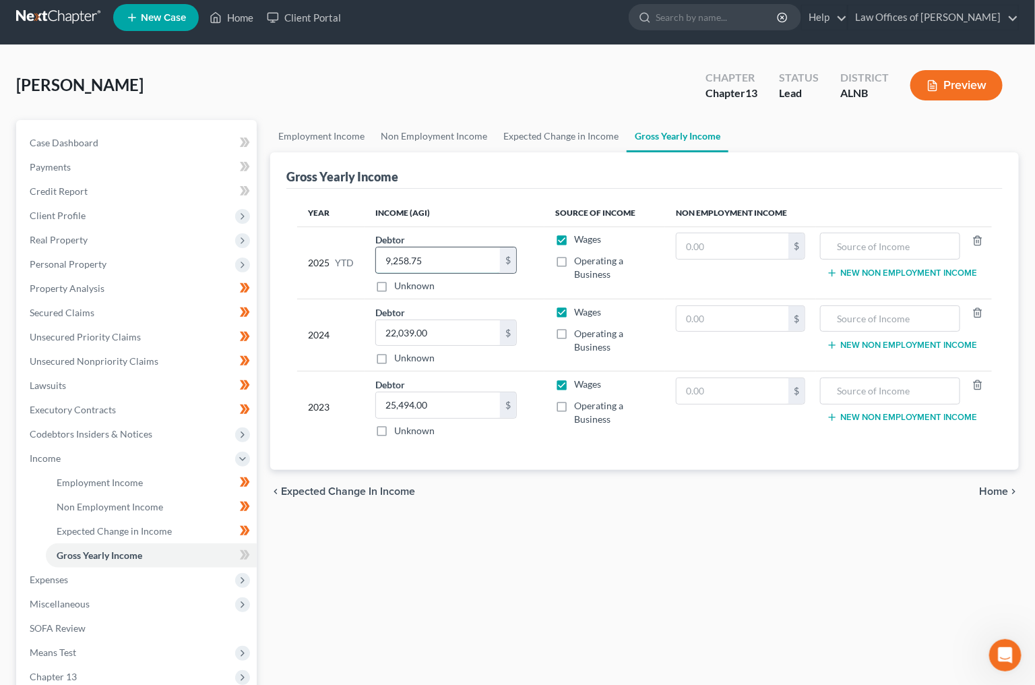
click at [462, 247] on input "9,258.75" at bounding box center [438, 260] width 124 height 26
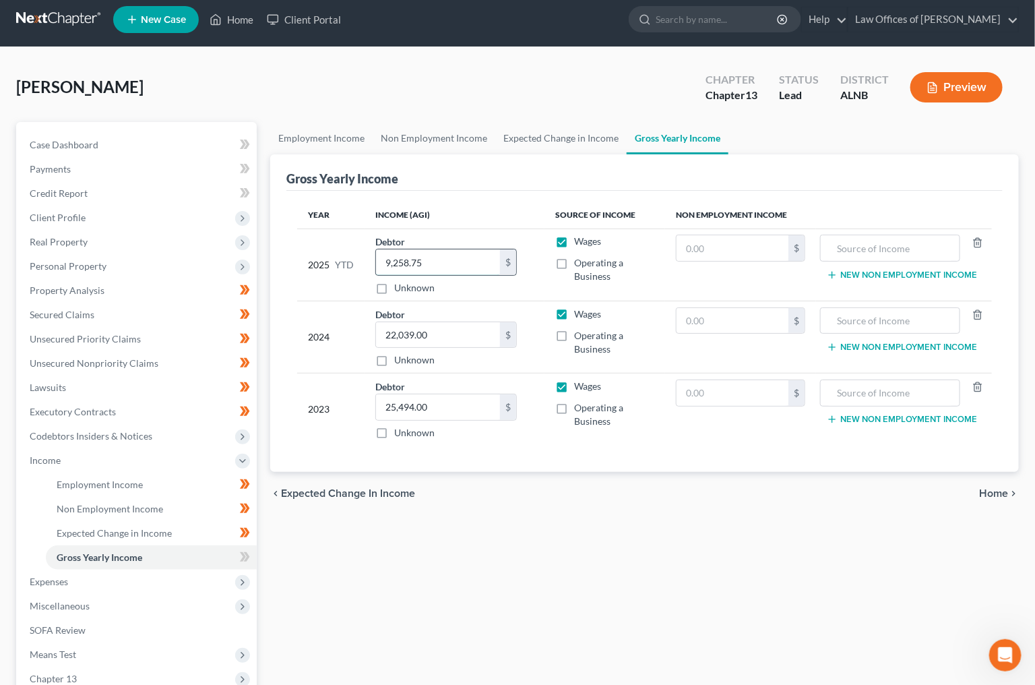
click at [462, 247] on div "Debtor 9,258.75 $ Unknown Balance Undetermined 9,258.75 $ Unknown" at bounding box center [454, 265] width 158 height 60
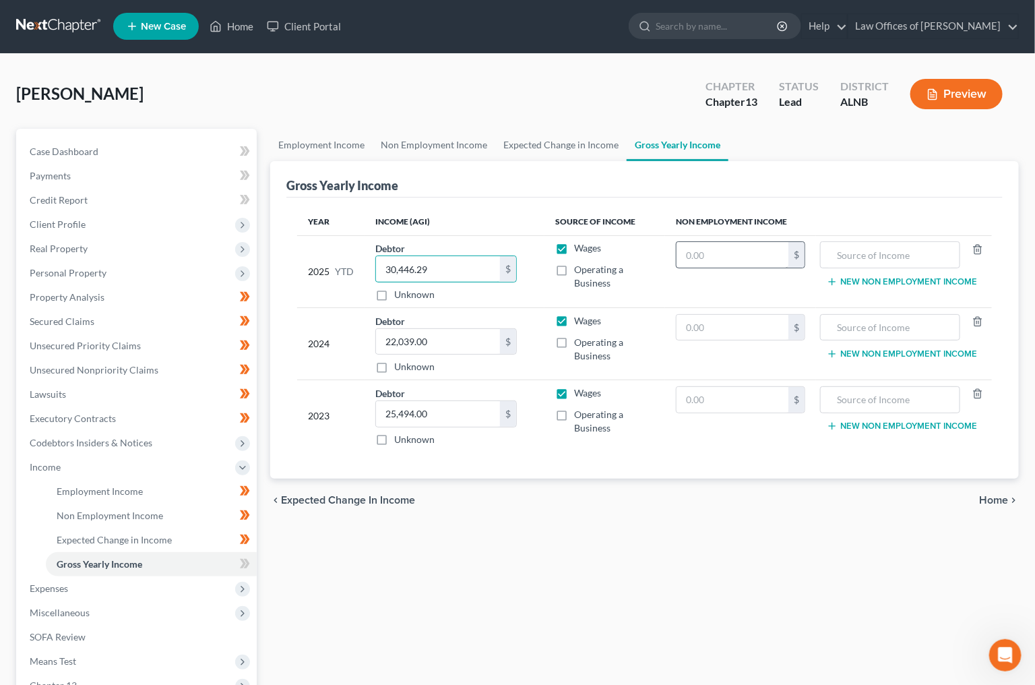
type input "30,446.29"
click at [784, 259] on input "text" at bounding box center [733, 255] width 112 height 26
click at [850, 254] on input "text" at bounding box center [890, 255] width 125 height 26
type input "Gross reciepts from business"
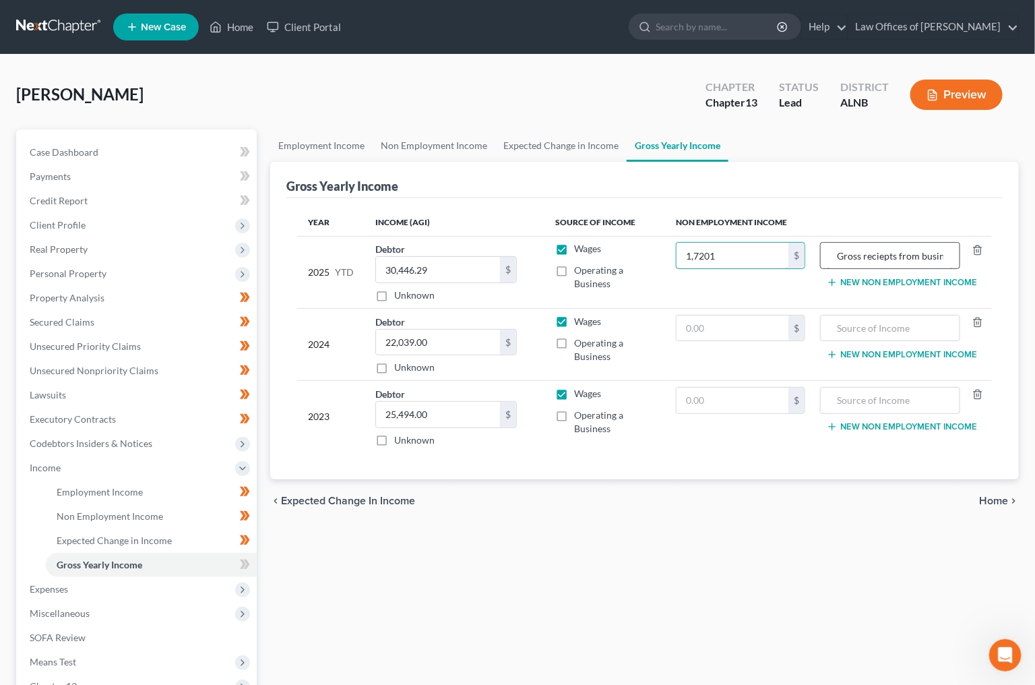
type input "17,201"
type input "Gross receipts from business"
click at [707, 250] on input "17,201" at bounding box center [733, 256] width 112 height 26
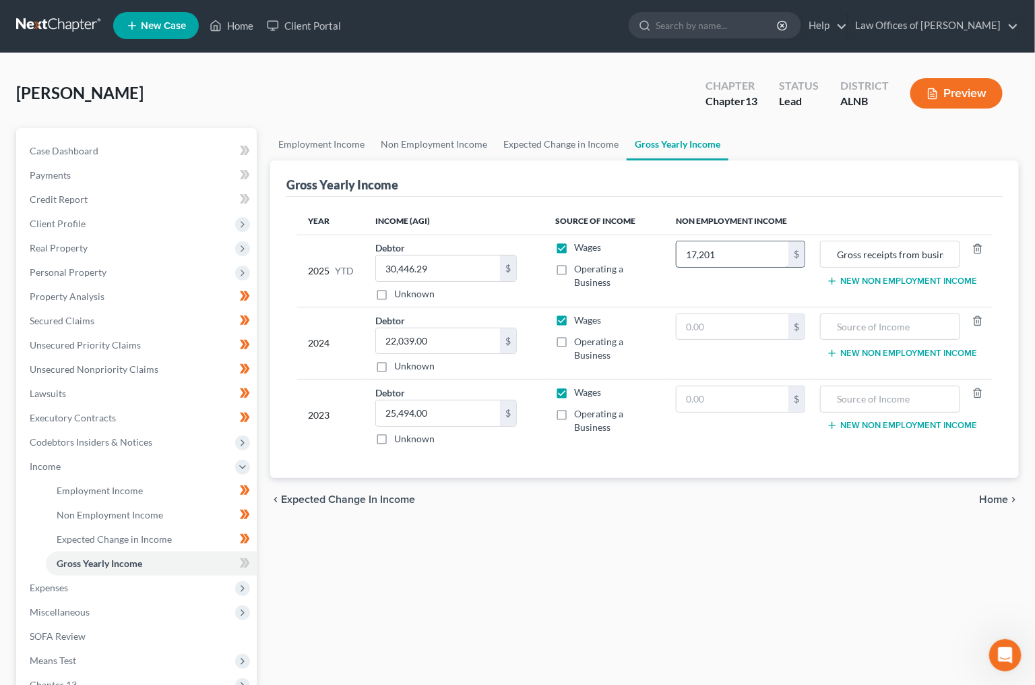
click at [707, 250] on input "17,201" at bounding box center [733, 254] width 112 height 26
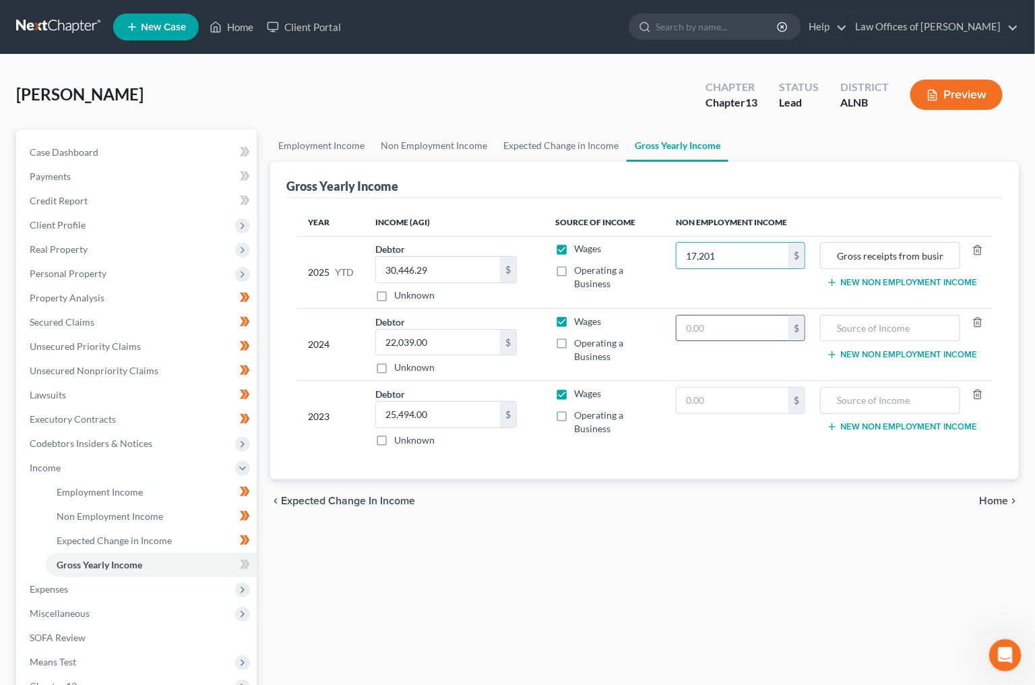
click at [708, 315] on input "text" at bounding box center [733, 328] width 112 height 26
paste input "17,201"
type input "17,201"
click at [703, 252] on input "17,201" at bounding box center [733, 255] width 112 height 26
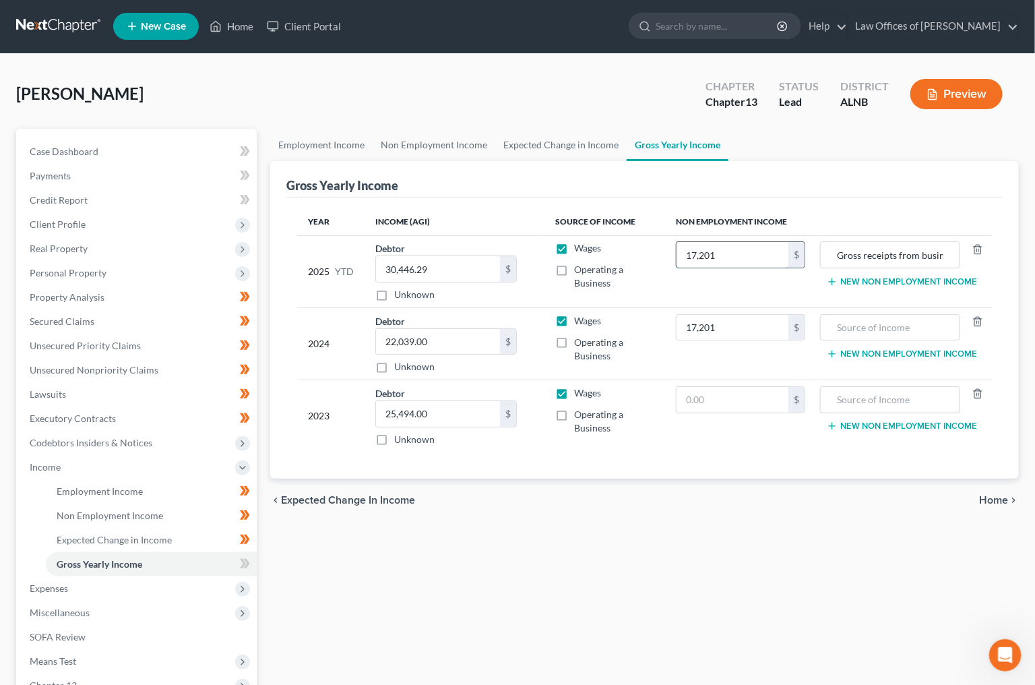
click at [703, 252] on input "17,201" at bounding box center [733, 255] width 112 height 26
type input "0"
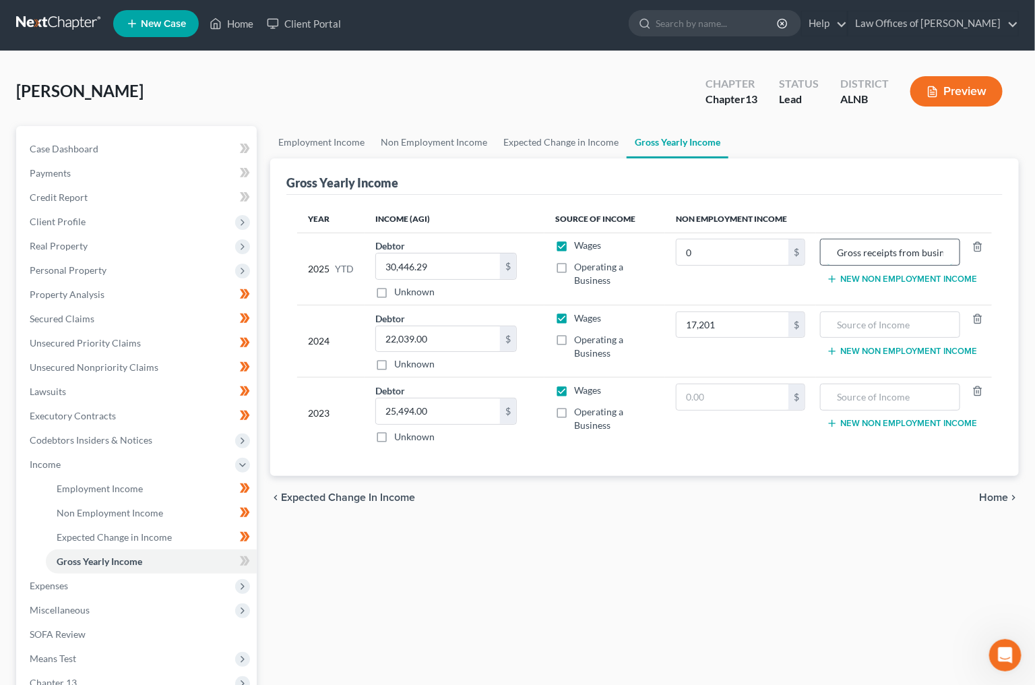
click at [860, 253] on input "Gross receipts from business" at bounding box center [890, 252] width 125 height 26
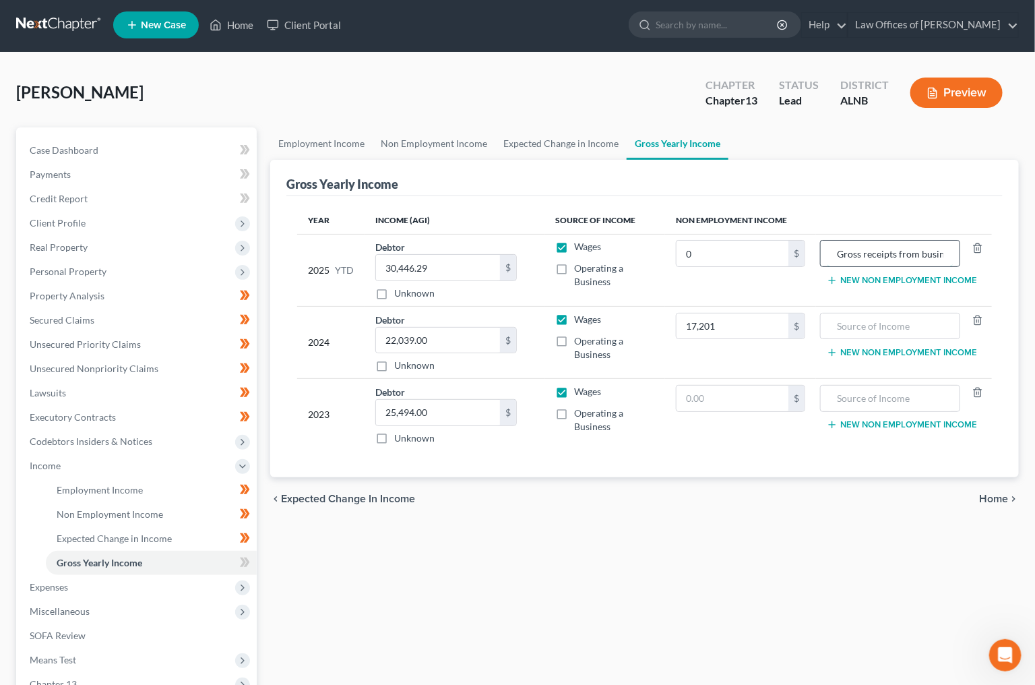
click at [860, 253] on input "Gross receipts from business" at bounding box center [890, 254] width 125 height 26
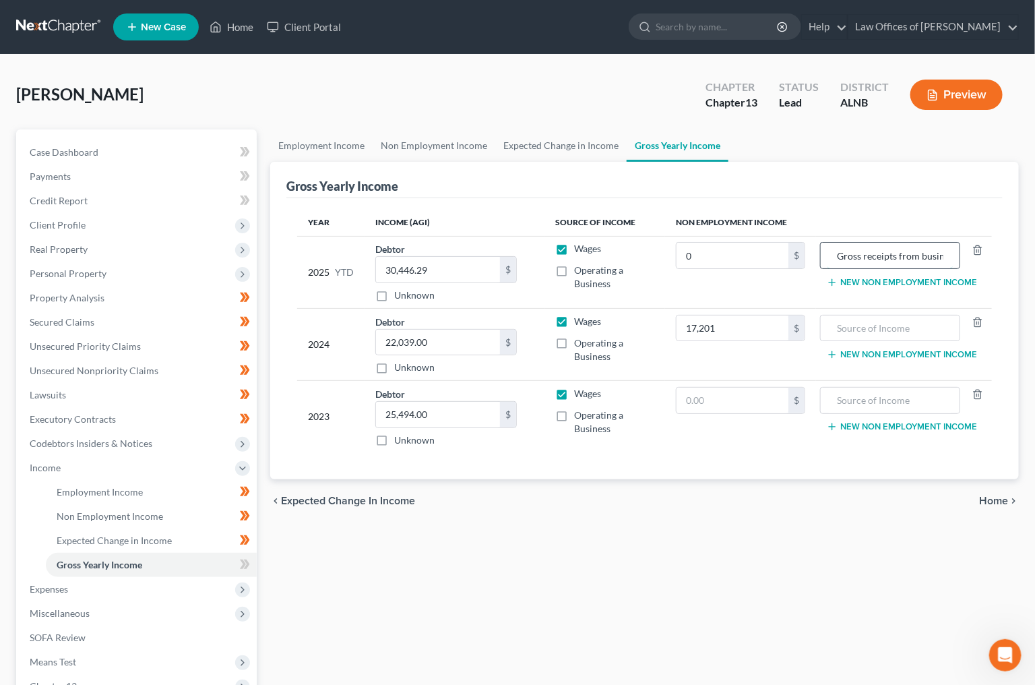
click at [860, 253] on input "Gross receipts from business" at bounding box center [890, 256] width 125 height 26
click at [864, 332] on input "text" at bounding box center [890, 328] width 125 height 26
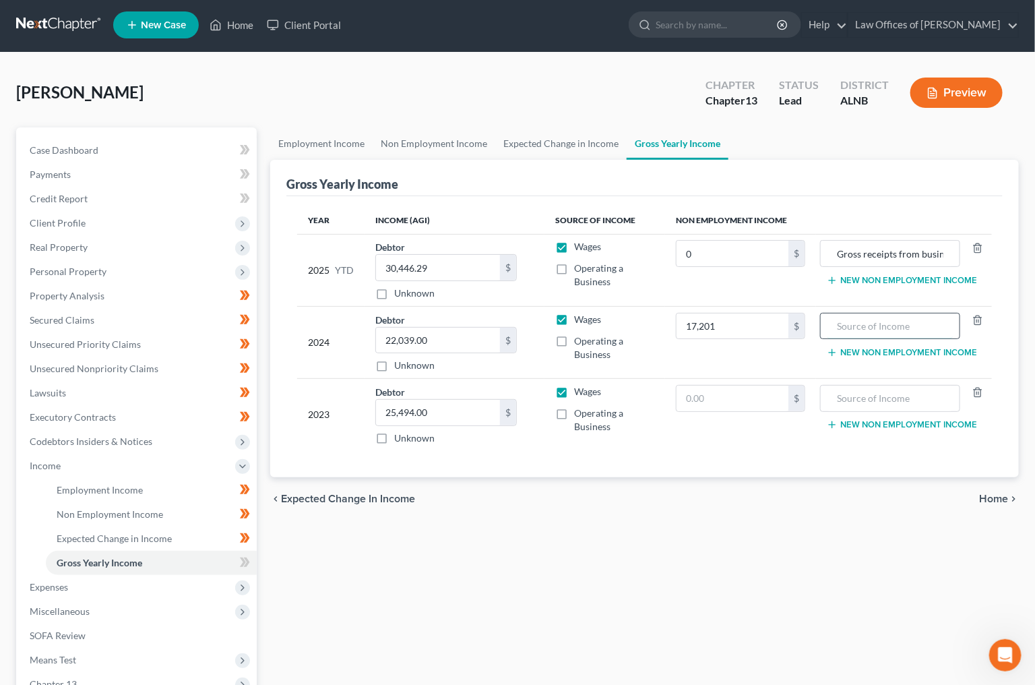
paste input "Gross receipts from business"
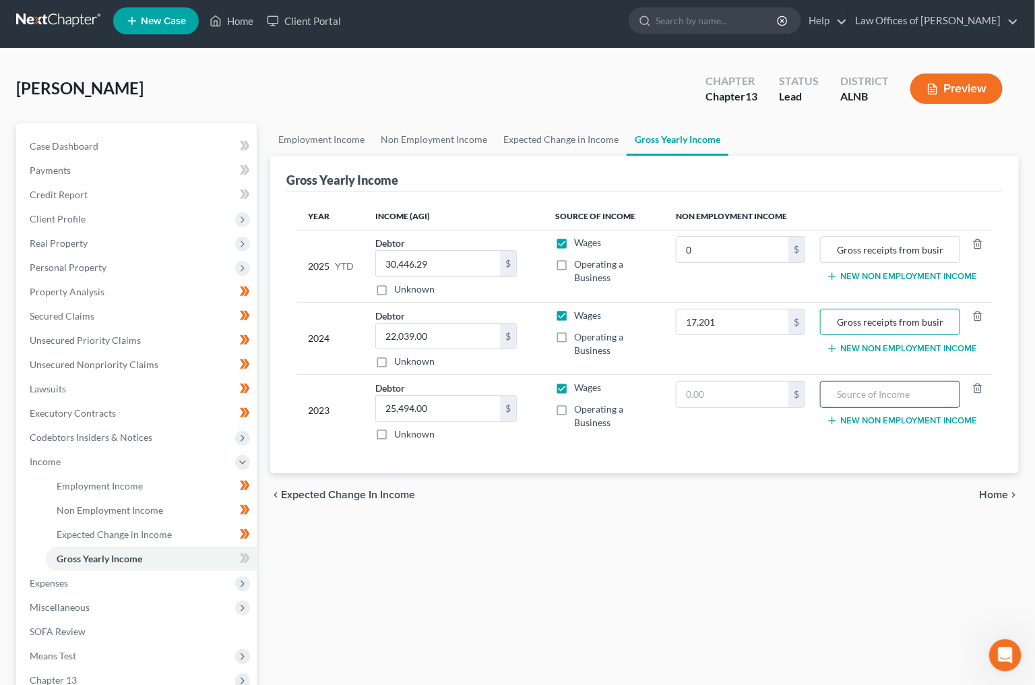
type input "Gross receipts from business"
click at [873, 385] on input "text" at bounding box center [890, 394] width 125 height 26
paste input "Gross receipts from business"
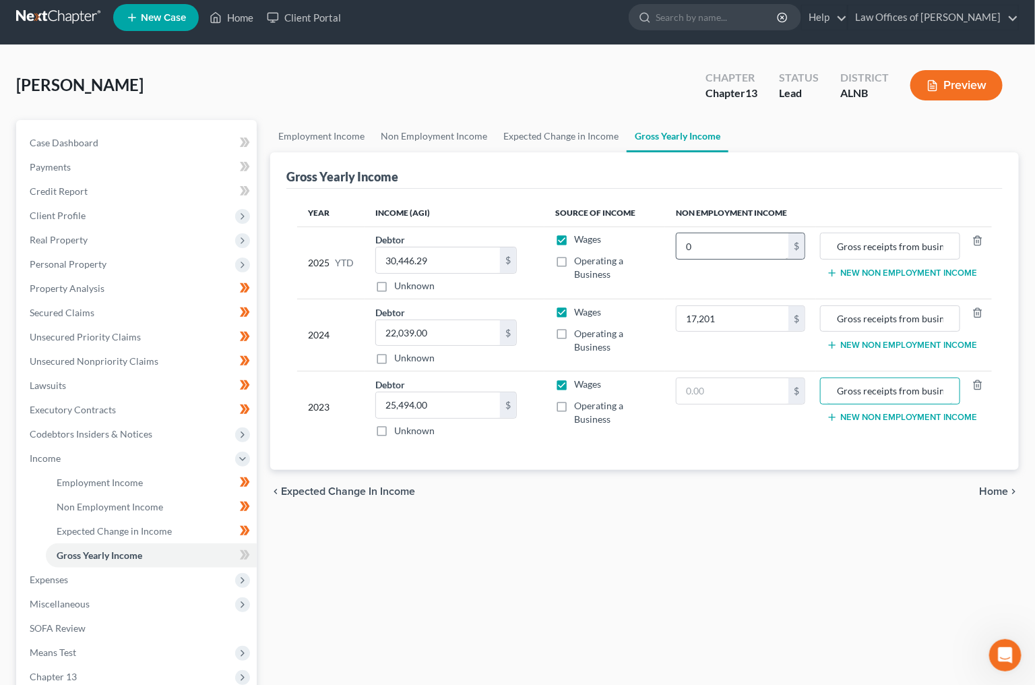
type input "Gross receipts from business"
click at [699, 247] on input "0" at bounding box center [733, 246] width 112 height 26
type input "8,407"
click at [781, 405] on td "$" at bounding box center [740, 407] width 151 height 72
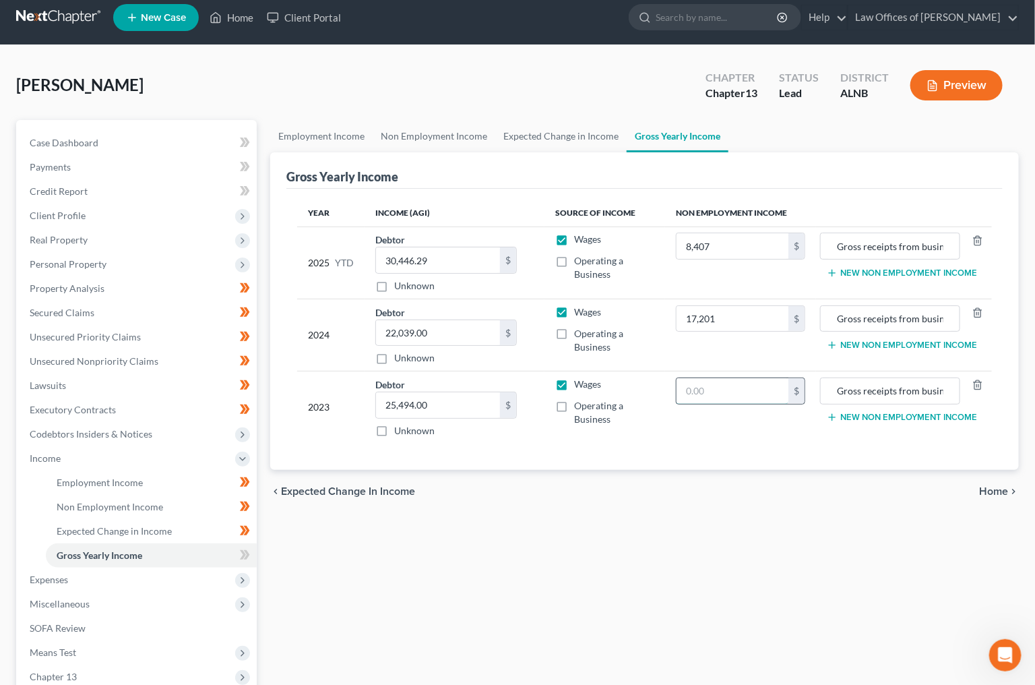
click at [761, 389] on input "text" at bounding box center [733, 391] width 112 height 26
type input "0"
click at [248, 550] on icon at bounding box center [247, 554] width 6 height 9
click at [185, 567] on span "Expenses" at bounding box center [138, 579] width 238 height 24
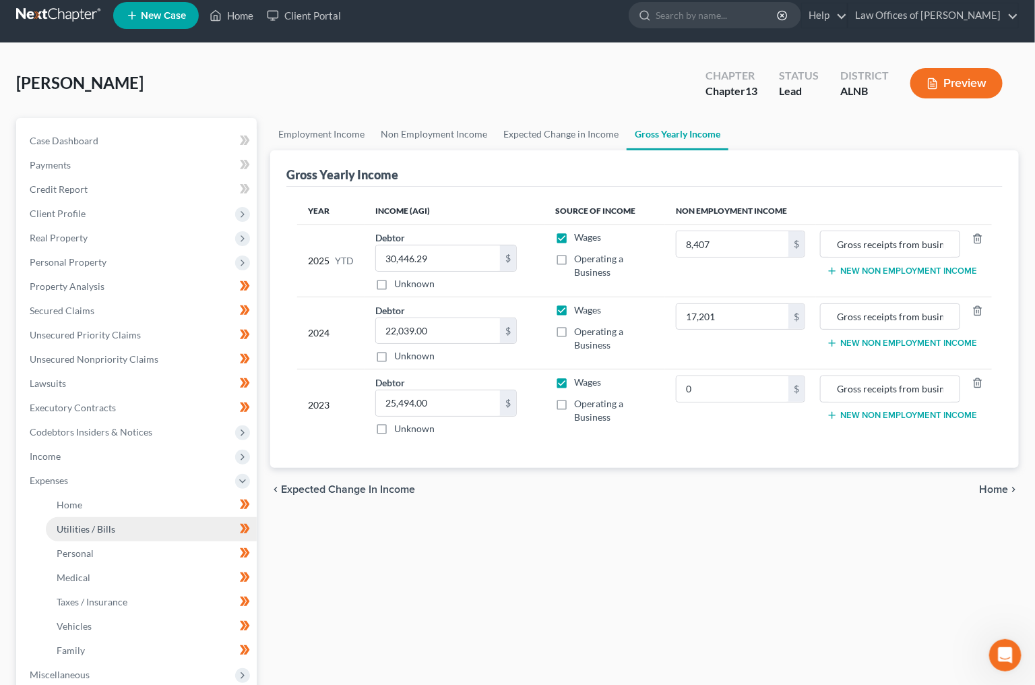
scroll to position [3, 0]
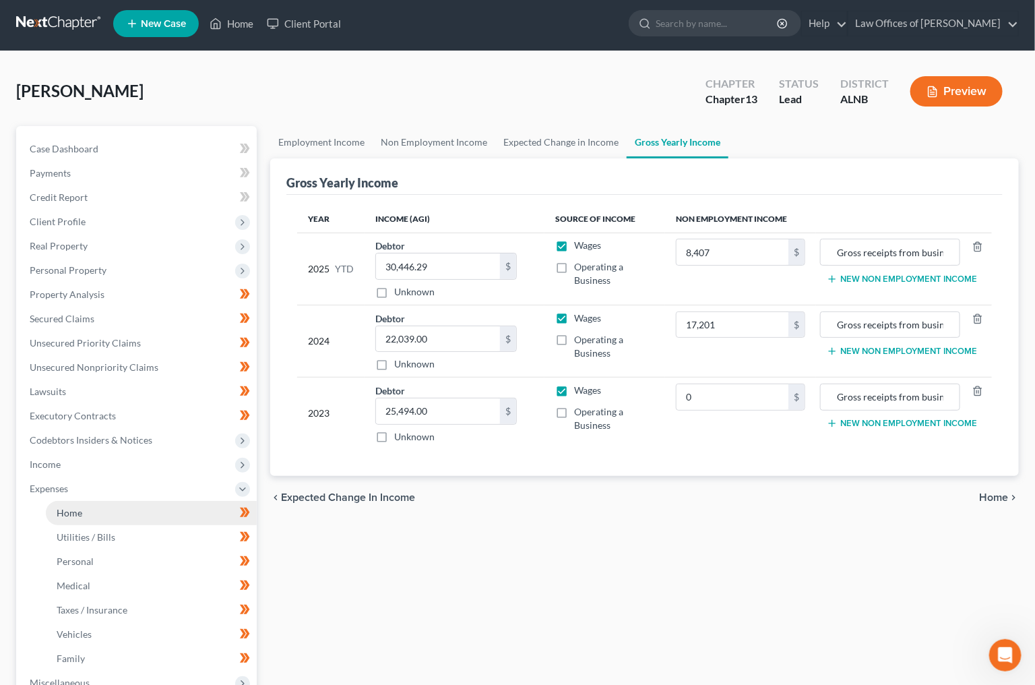
click at [197, 502] on link "Home" at bounding box center [151, 513] width 211 height 24
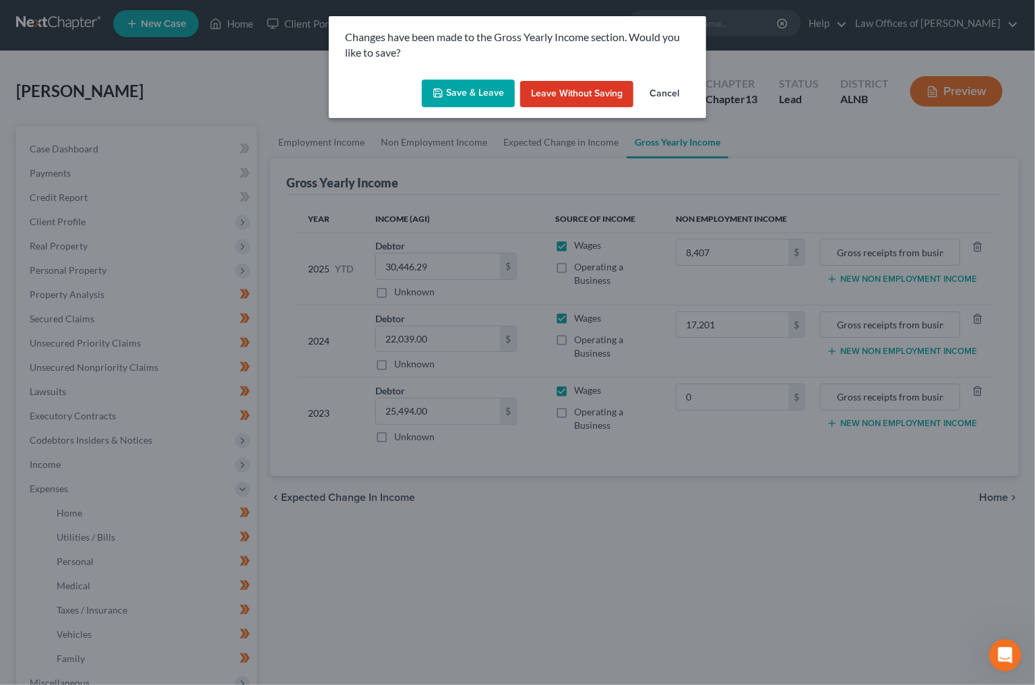
click at [474, 91] on button "Save & Leave" at bounding box center [468, 94] width 93 height 28
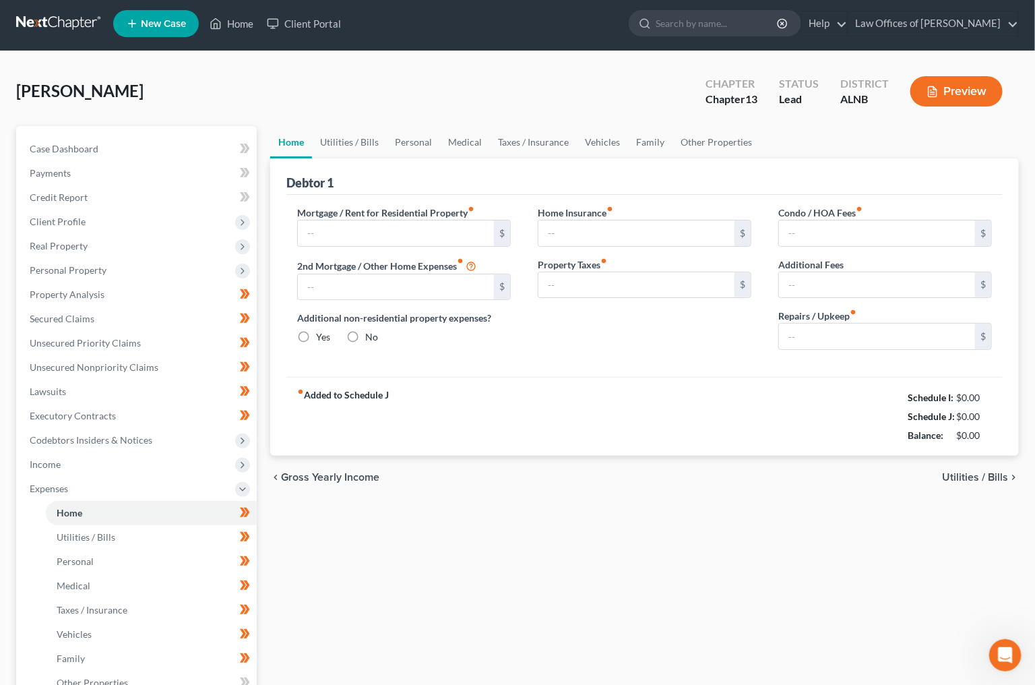
type input "1,135.00"
type input "0.00"
radio input "true"
type input "29.00"
type input "0.00"
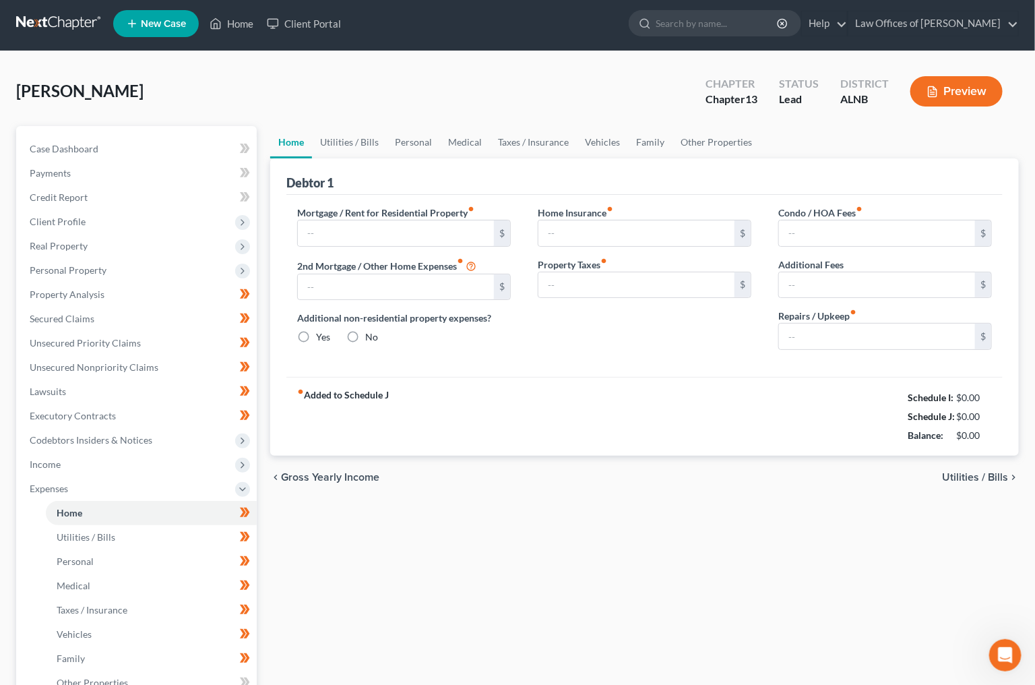
type input "0.00"
type input "100.00"
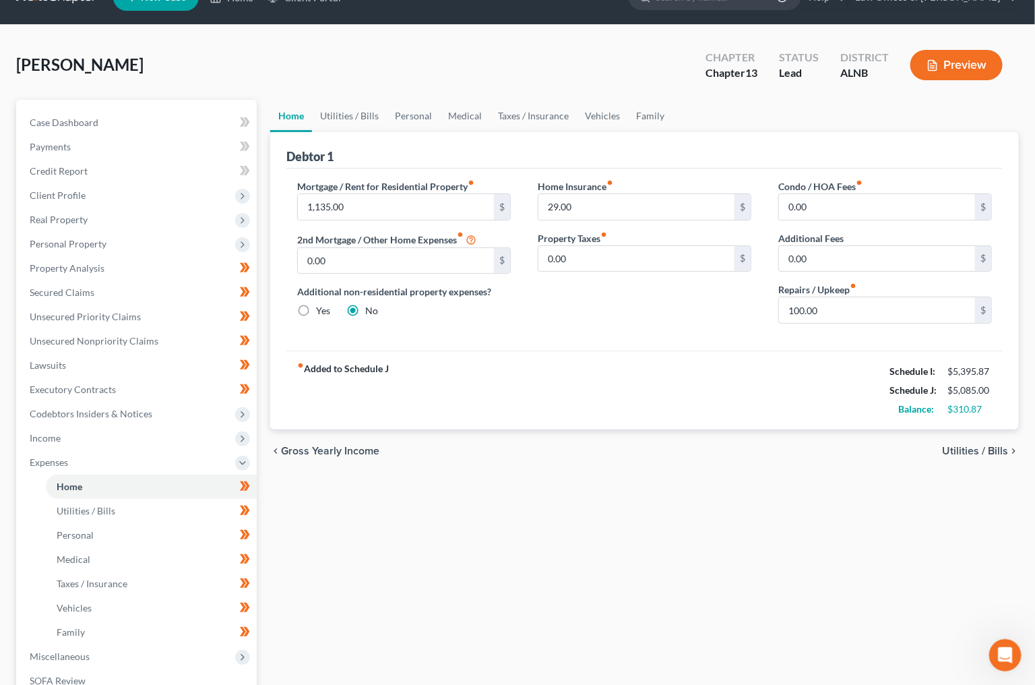
scroll to position [33, 0]
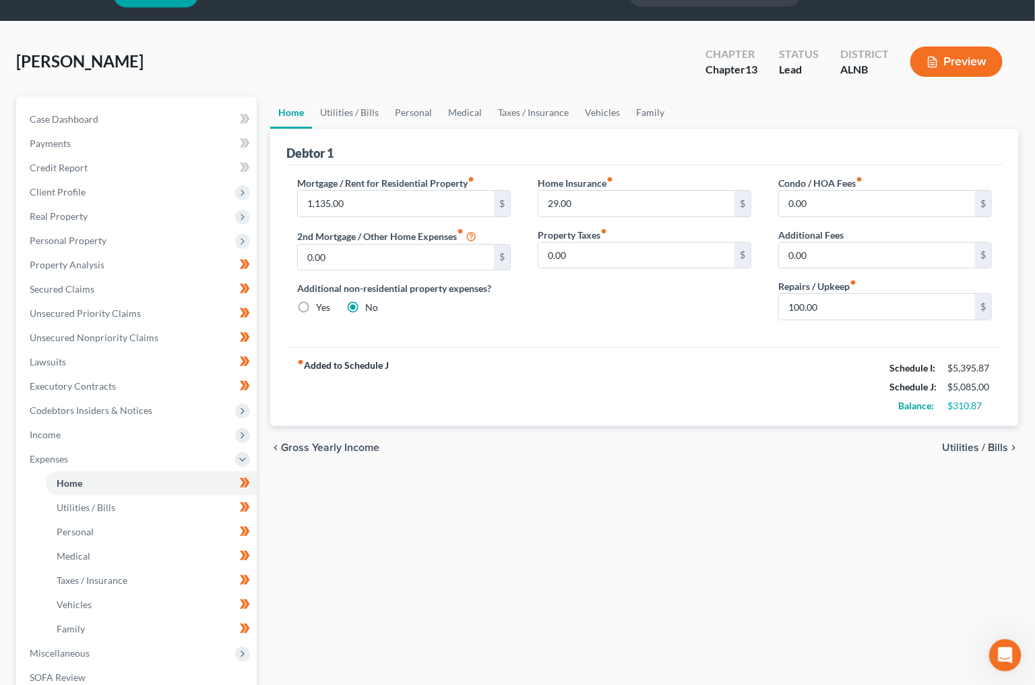
click at [520, 312] on div "Mortgage / Rent for Residential Property fiber_manual_record 1,135.00 $ 2nd Mor…" at bounding box center [404, 253] width 241 height 155
click at [360, 113] on link "Utilities / Bills" at bounding box center [349, 112] width 75 height 32
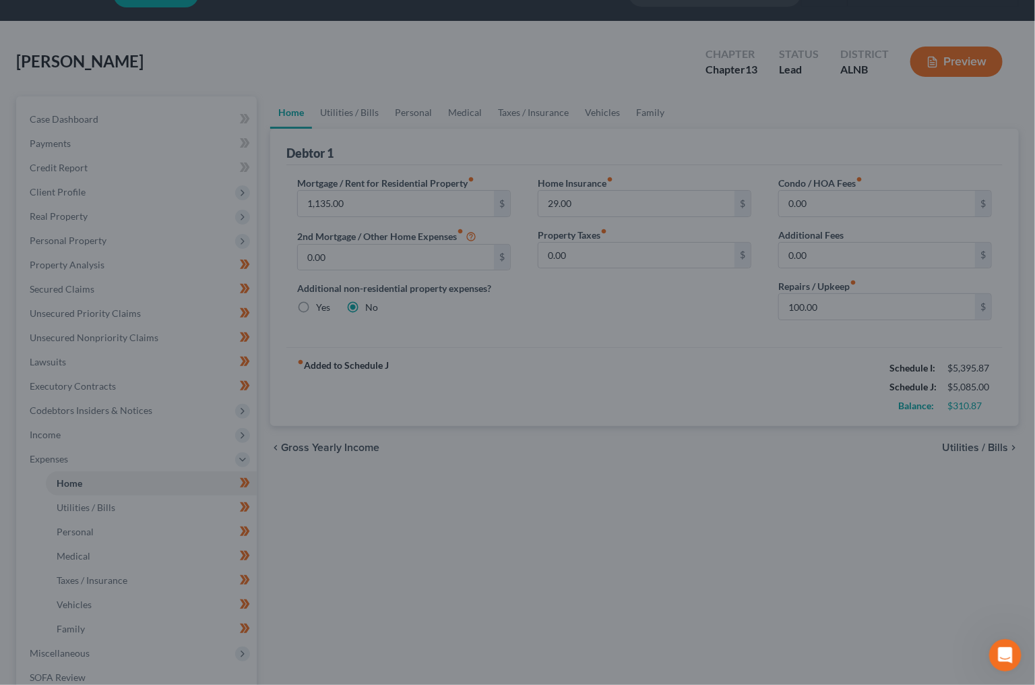
click at [371, 123] on div at bounding box center [517, 342] width 1035 height 685
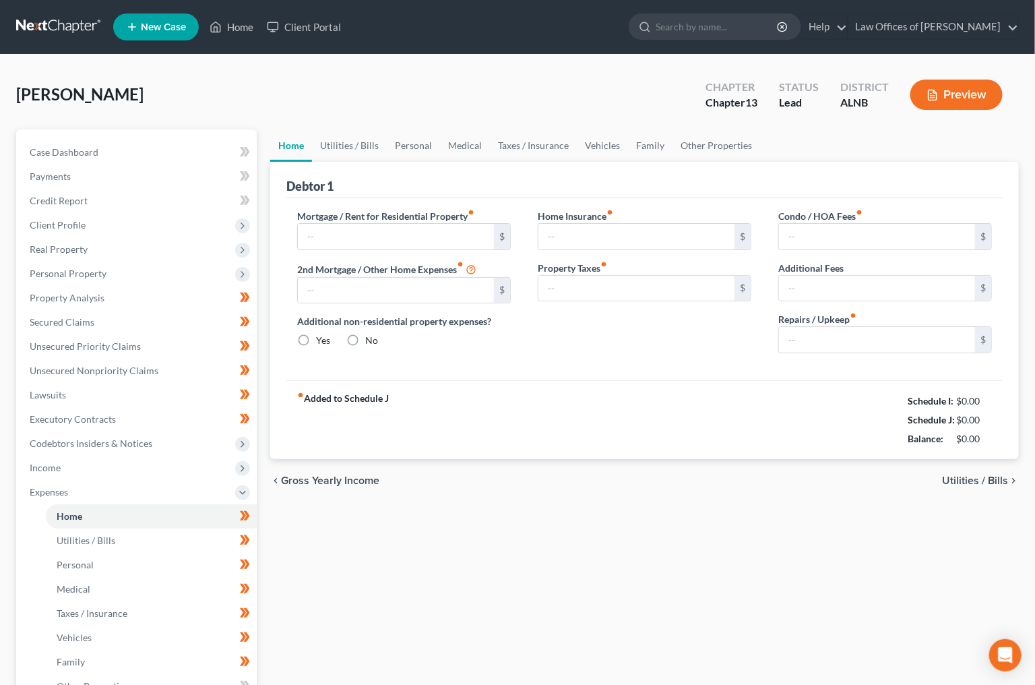
type input "1,135.00"
type input "0.00"
radio input "true"
type input "29.00"
type input "0.00"
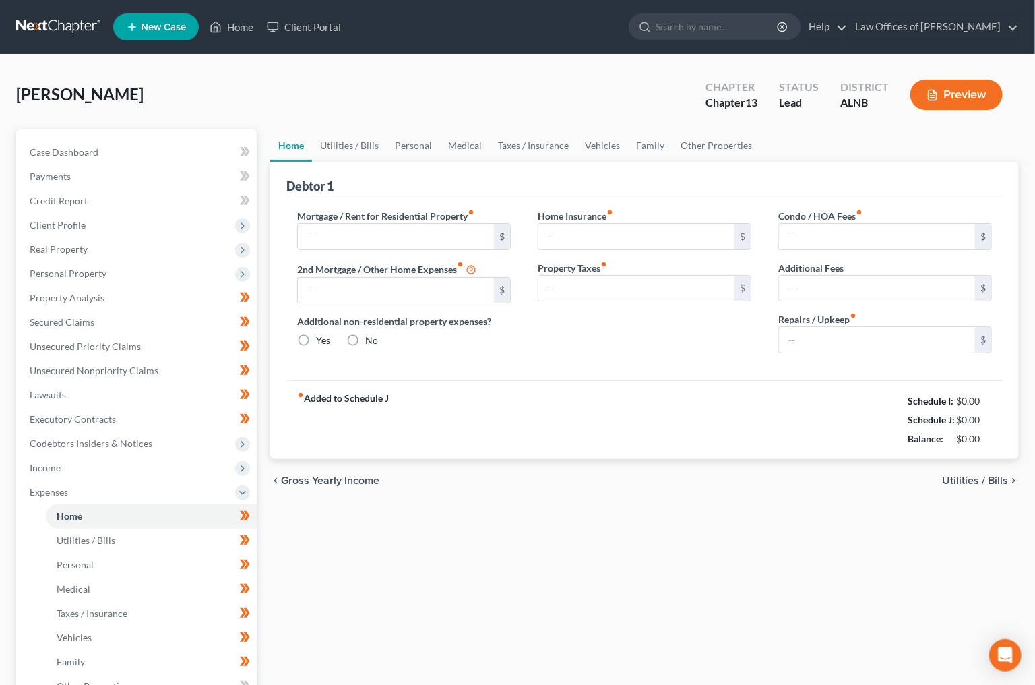
type input "0.00"
type input "100.00"
click at [375, 151] on link "Utilities / Bills" at bounding box center [349, 145] width 75 height 32
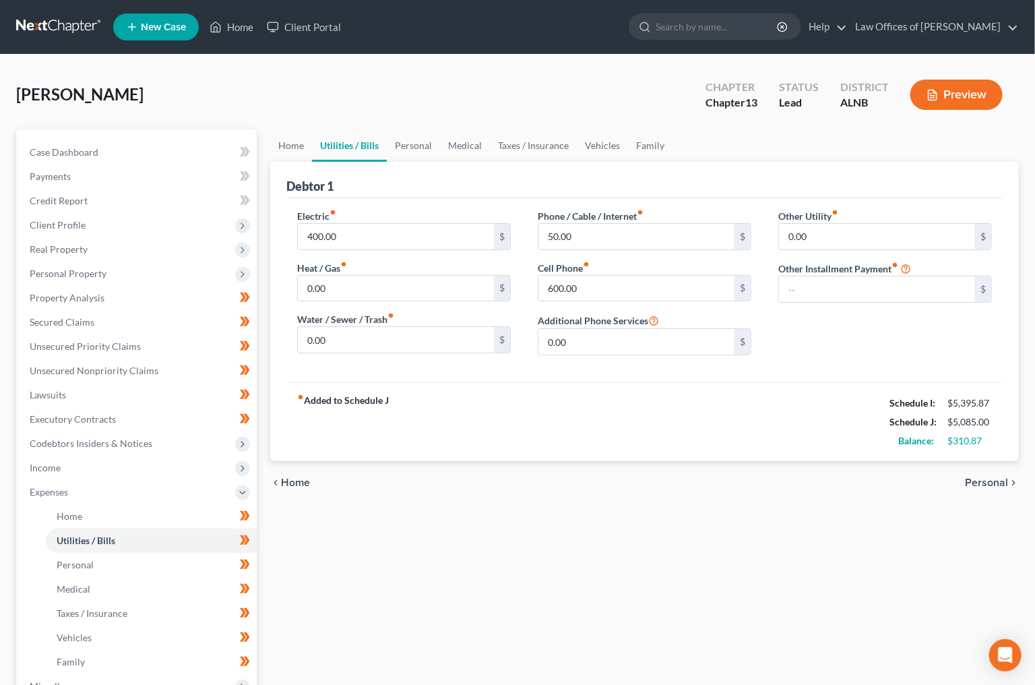
scroll to position [5, 0]
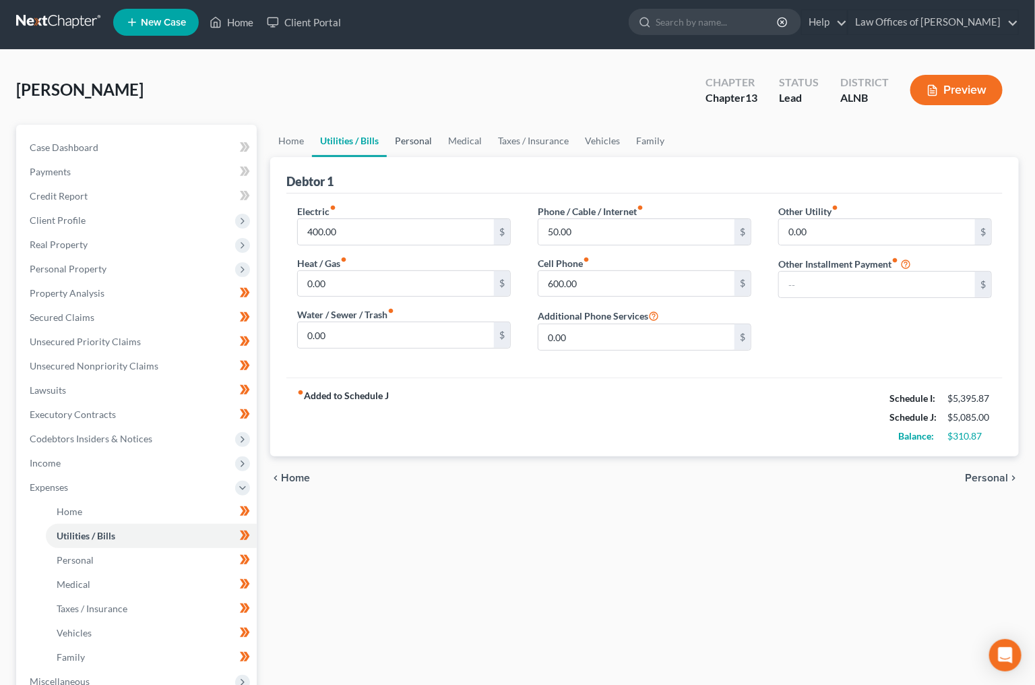
click at [425, 140] on link "Personal" at bounding box center [413, 141] width 53 height 32
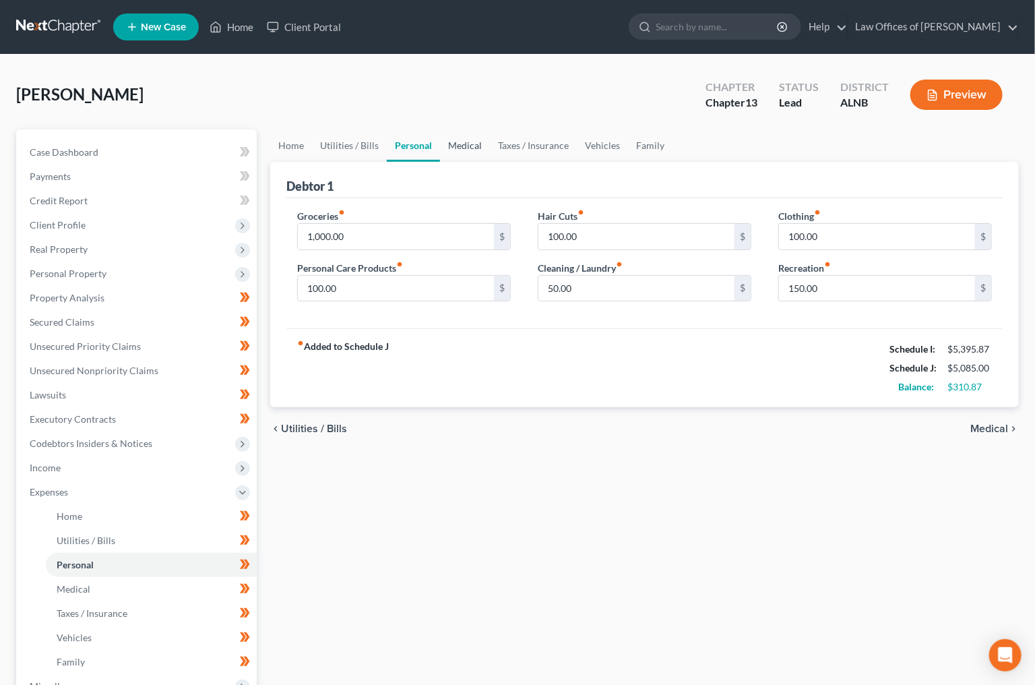
click at [470, 151] on link "Medical" at bounding box center [465, 145] width 50 height 32
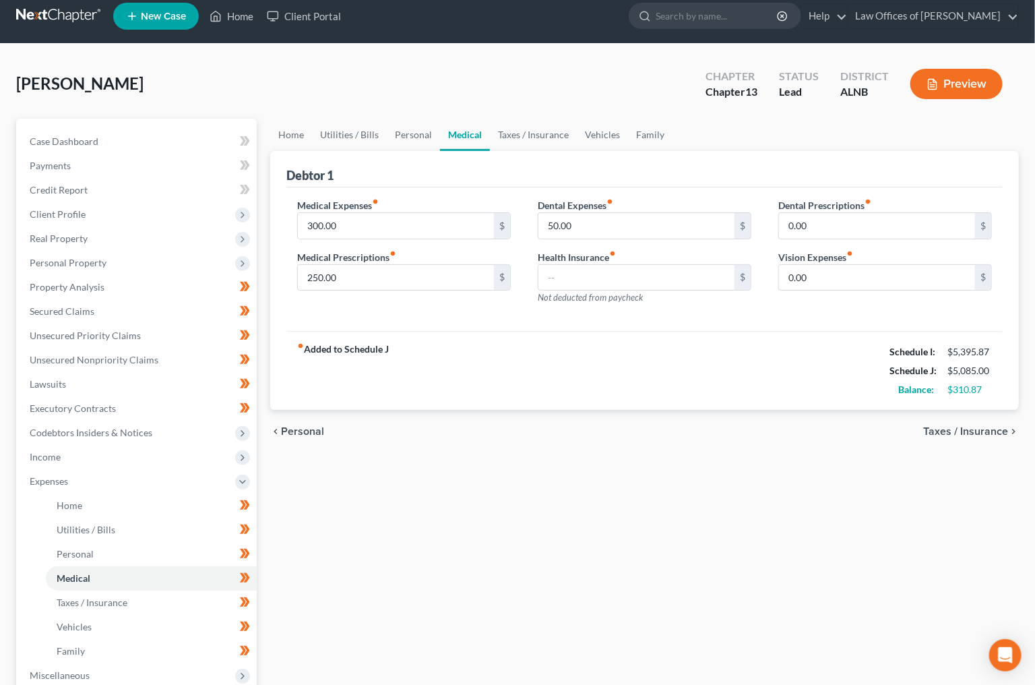
scroll to position [11, 0]
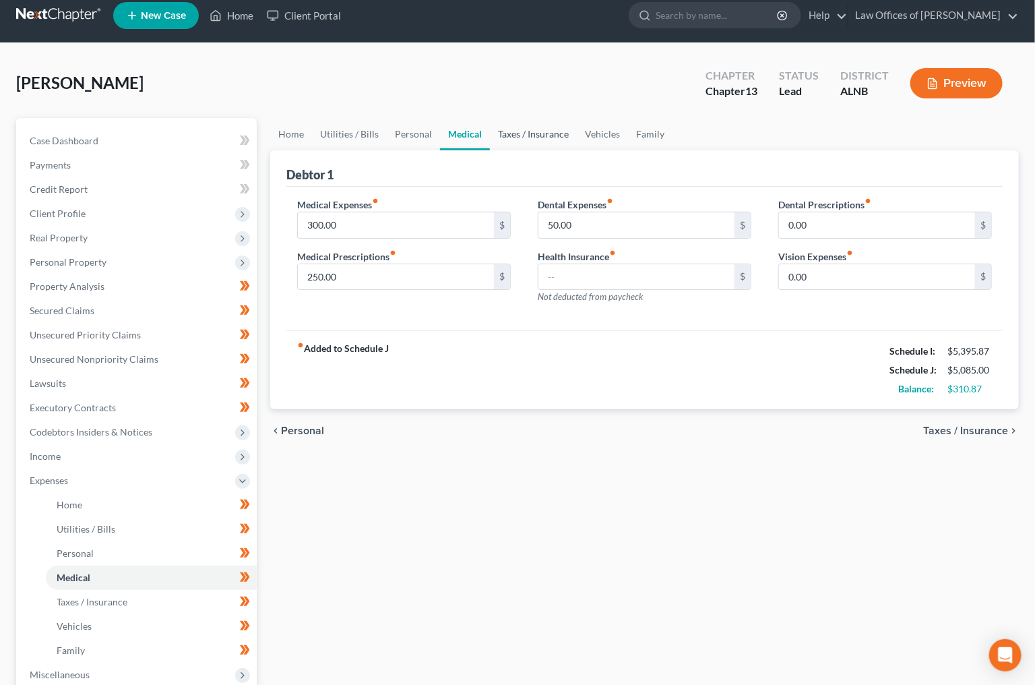
click at [533, 133] on link "Taxes / Insurance" at bounding box center [533, 134] width 87 height 32
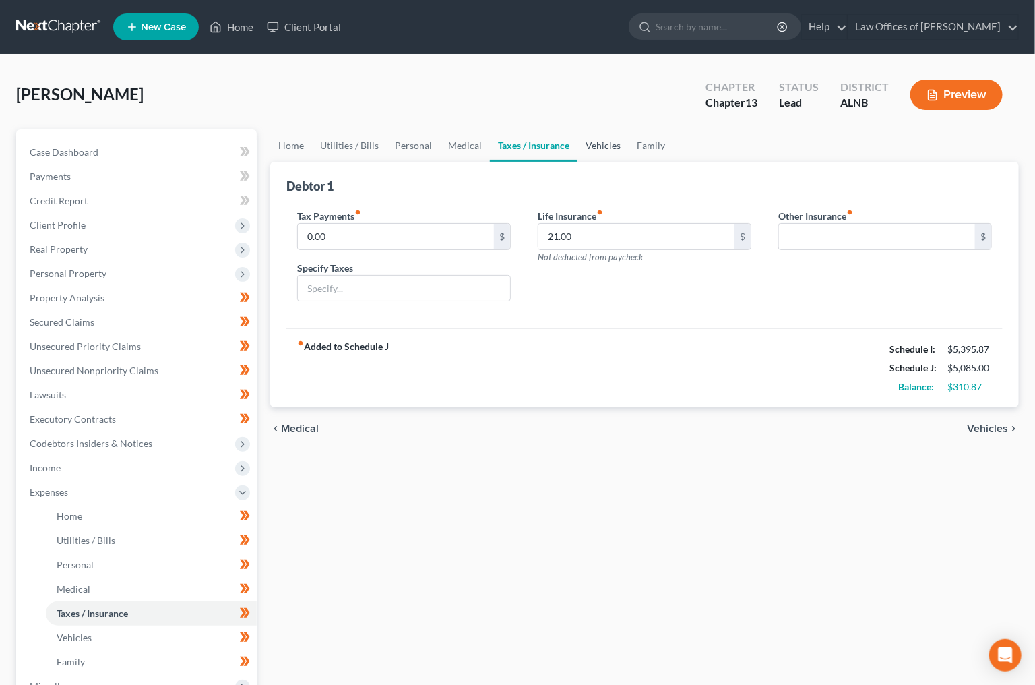
click at [582, 133] on link "Vehicles" at bounding box center [603, 145] width 51 height 32
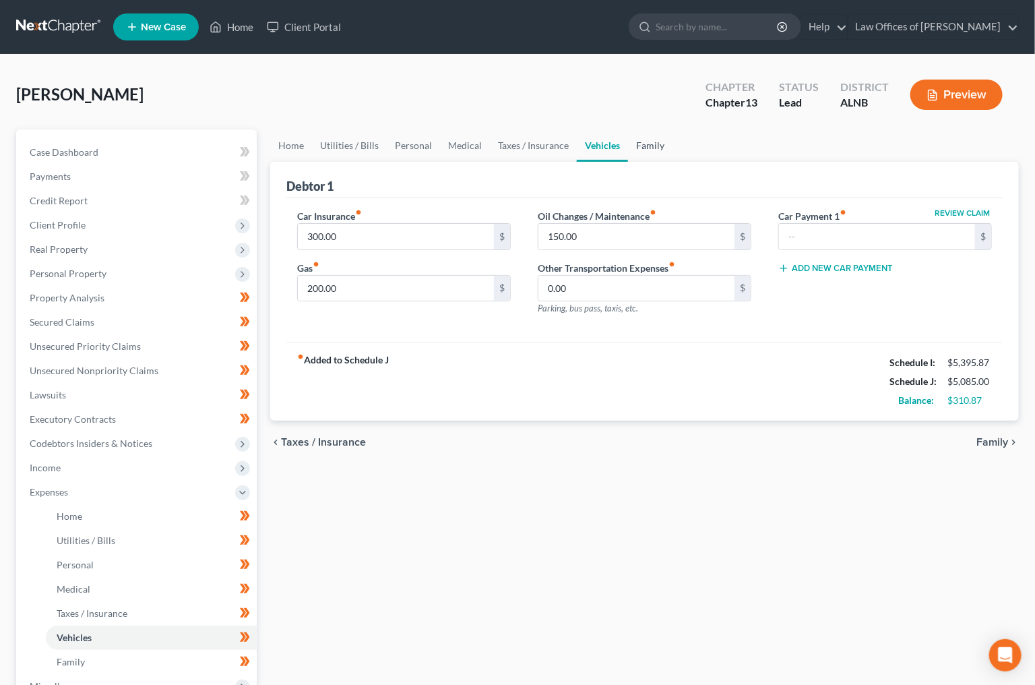
click at [643, 145] on link "Family" at bounding box center [650, 145] width 44 height 32
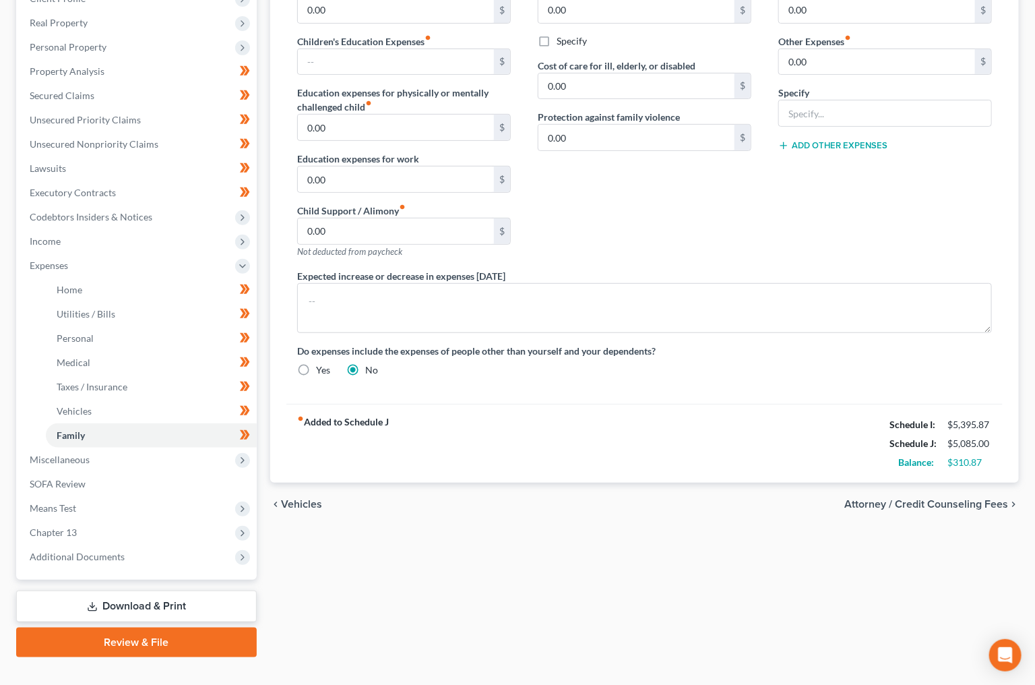
scroll to position [226, 0]
click at [156, 448] on span "Miscellaneous" at bounding box center [138, 460] width 238 height 24
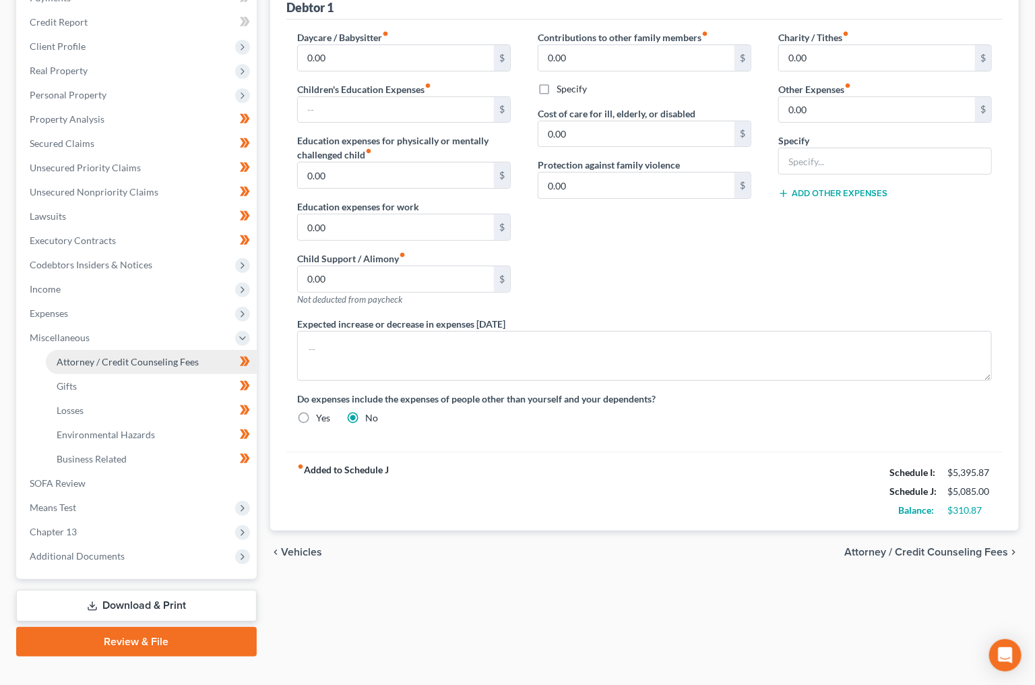
click at [176, 356] on span "Attorney / Credit Counseling Fees" at bounding box center [128, 361] width 142 height 11
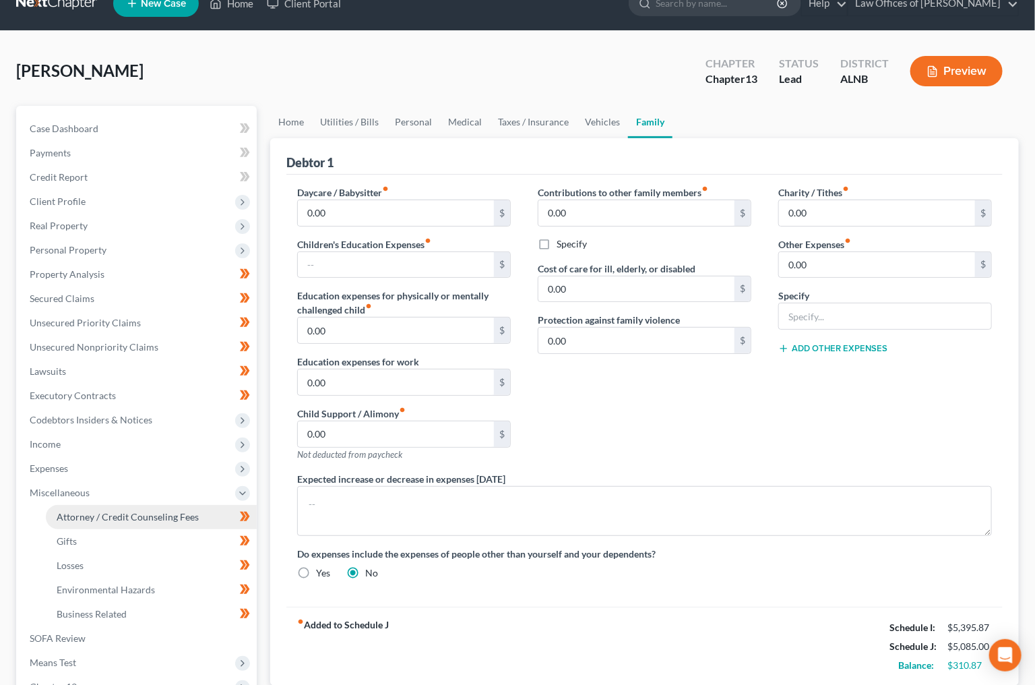
select select "0"
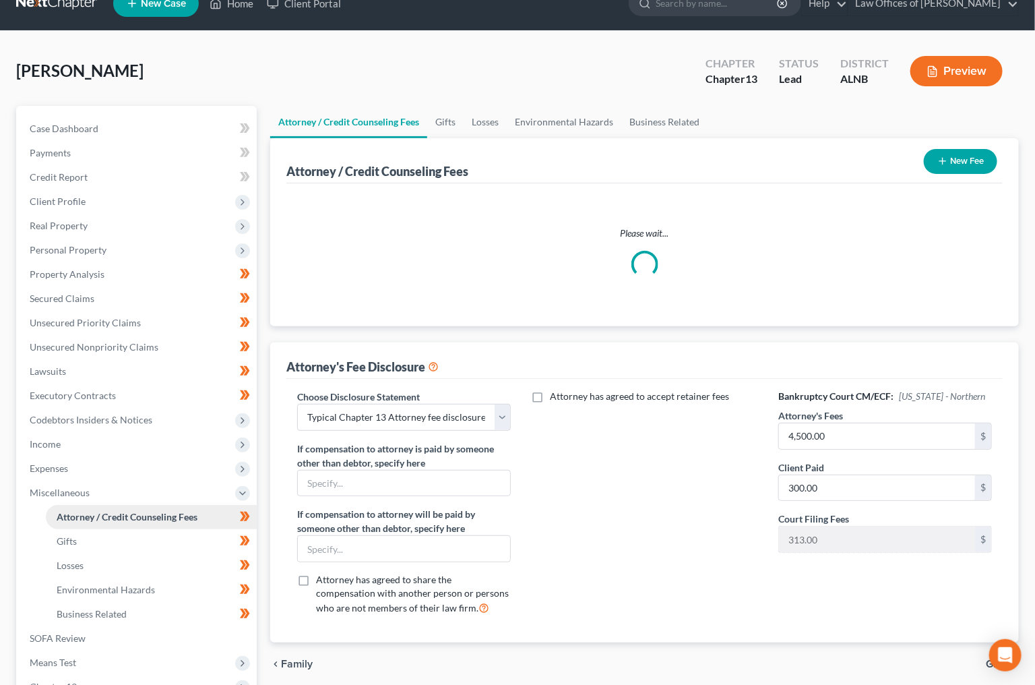
scroll to position [0, 0]
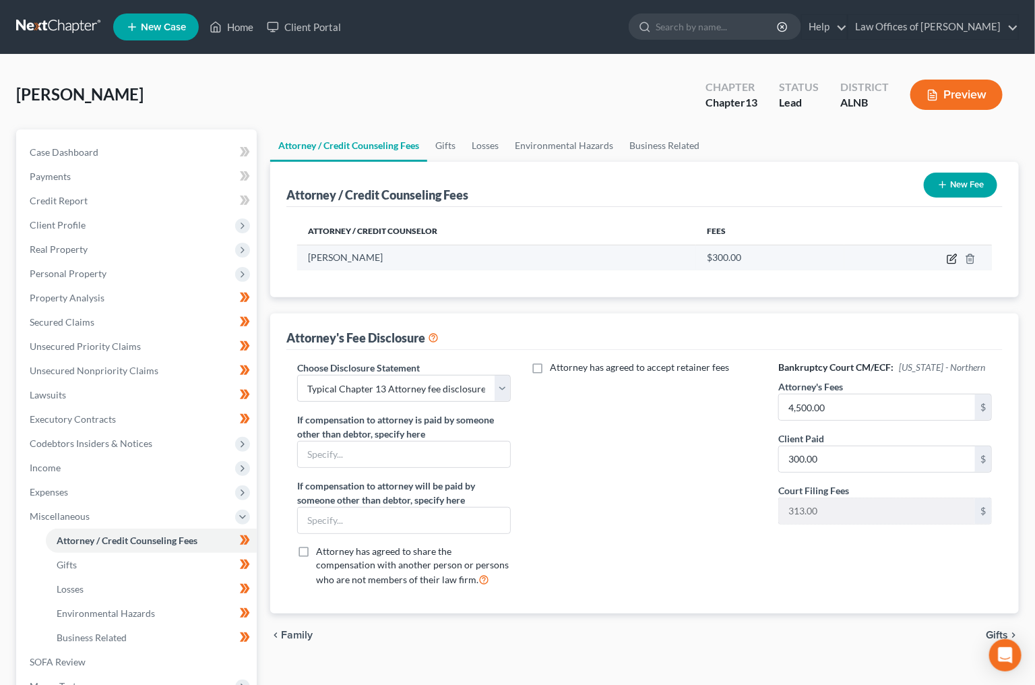
click at [952, 255] on icon "button" at bounding box center [952, 258] width 11 height 11
select select "0"
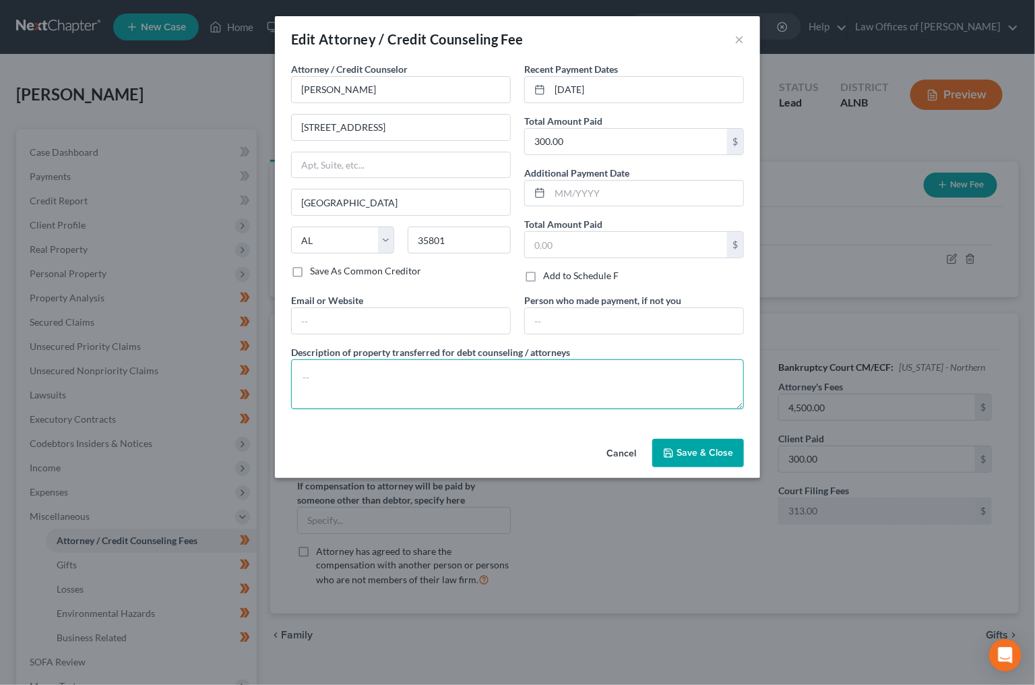
click at [563, 379] on textarea at bounding box center [517, 384] width 453 height 50
type textarea "F"
type textarea "[MEDICAL_DATA] for legal services from prior case"
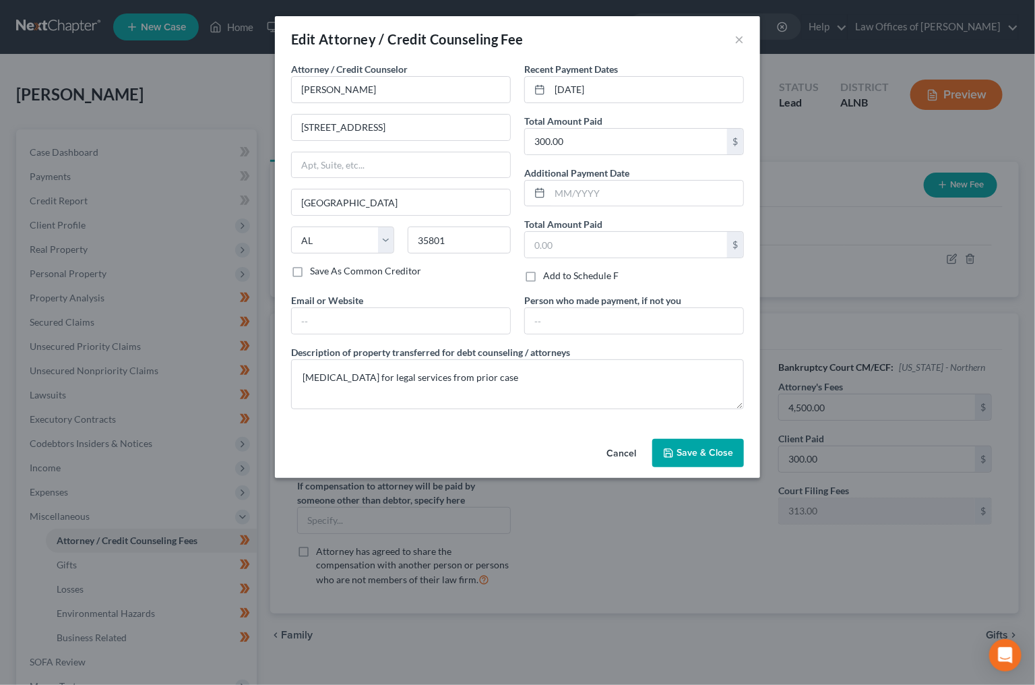
click at [688, 447] on span "Save & Close" at bounding box center [705, 452] width 57 height 11
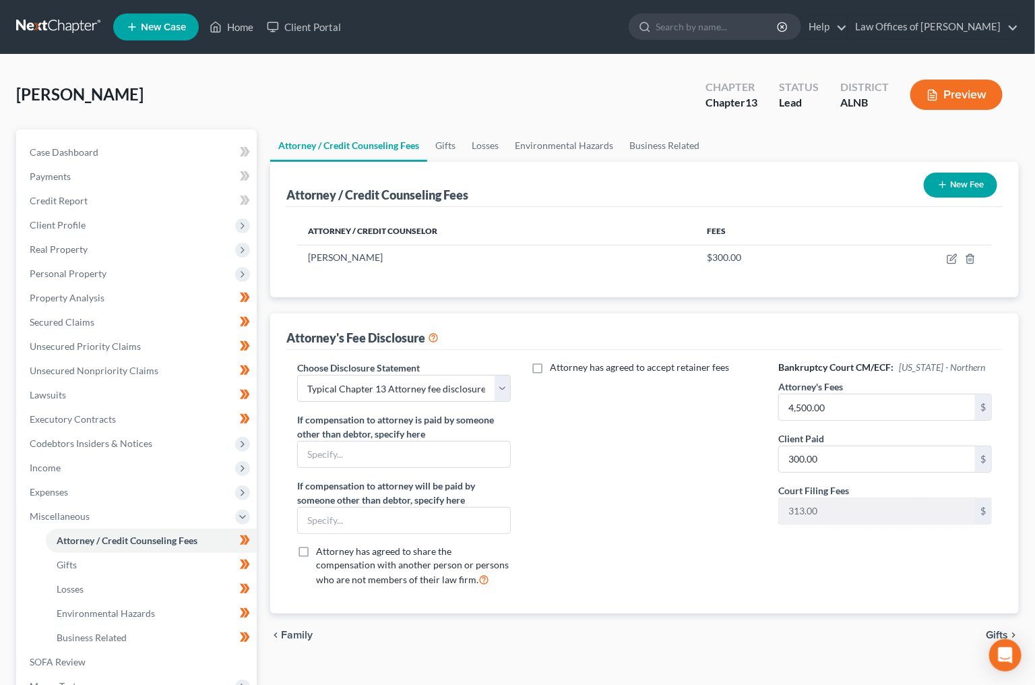
click at [960, 189] on button "New Fee" at bounding box center [960, 185] width 73 height 25
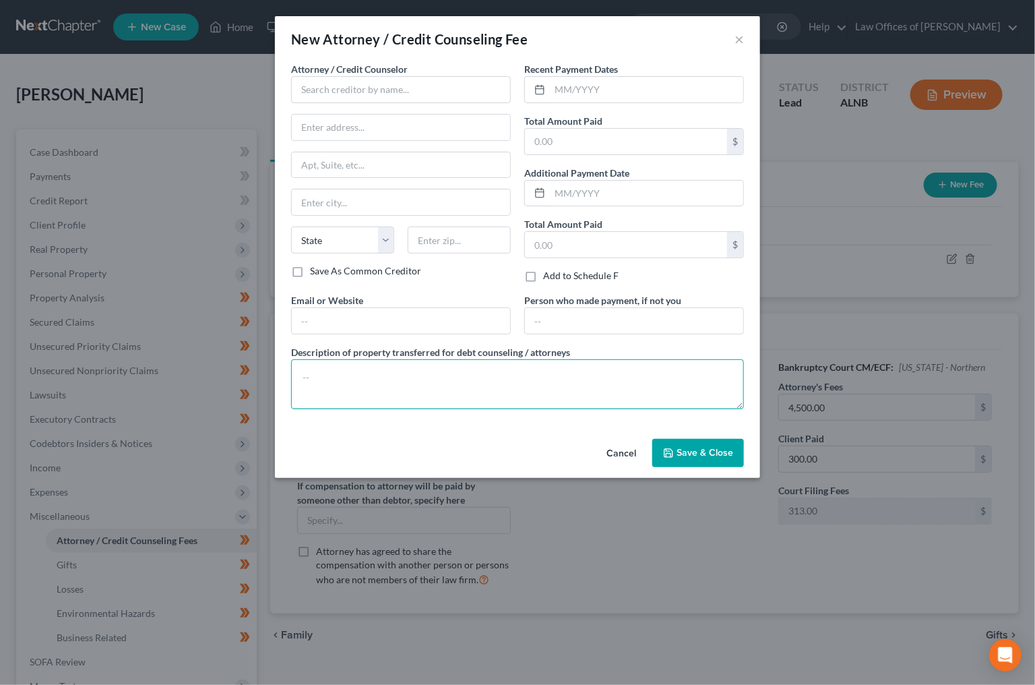
click at [426, 400] on textarea at bounding box center [517, 384] width 453 height 50
type textarea "[MEDICAL_DATA] for legal services in current case"
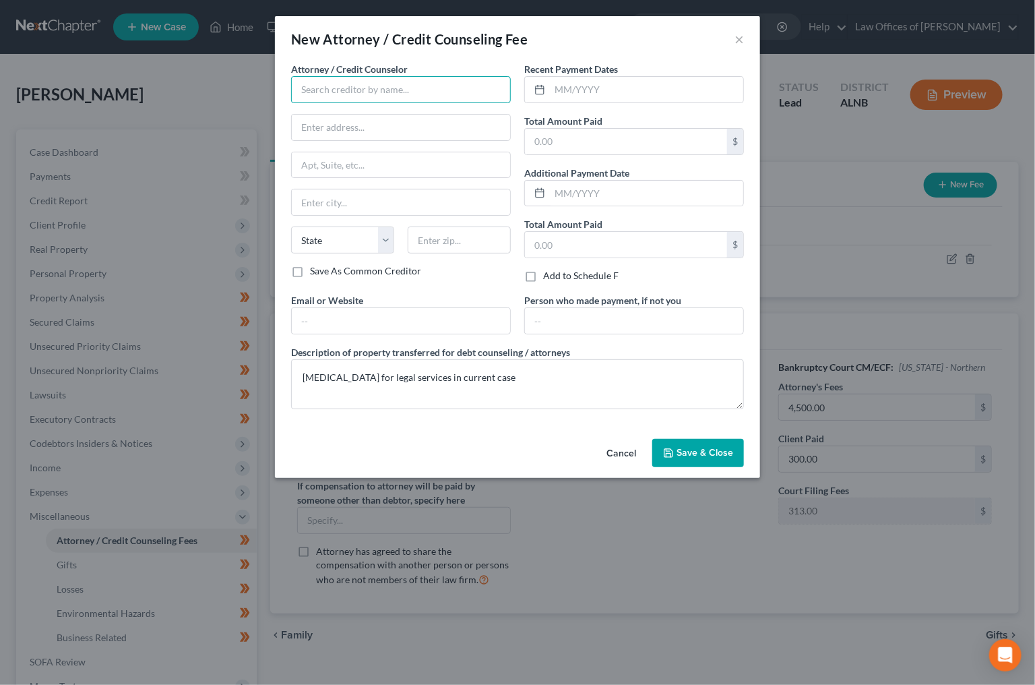
click at [358, 90] on input "text" at bounding box center [401, 89] width 220 height 27
type input "[PERSON_NAME]"
click at [354, 106] on div "[PERSON_NAME]" at bounding box center [372, 112] width 140 height 13
type input "[STREET_ADDRESS]"
type input "[GEOGRAPHIC_DATA]"
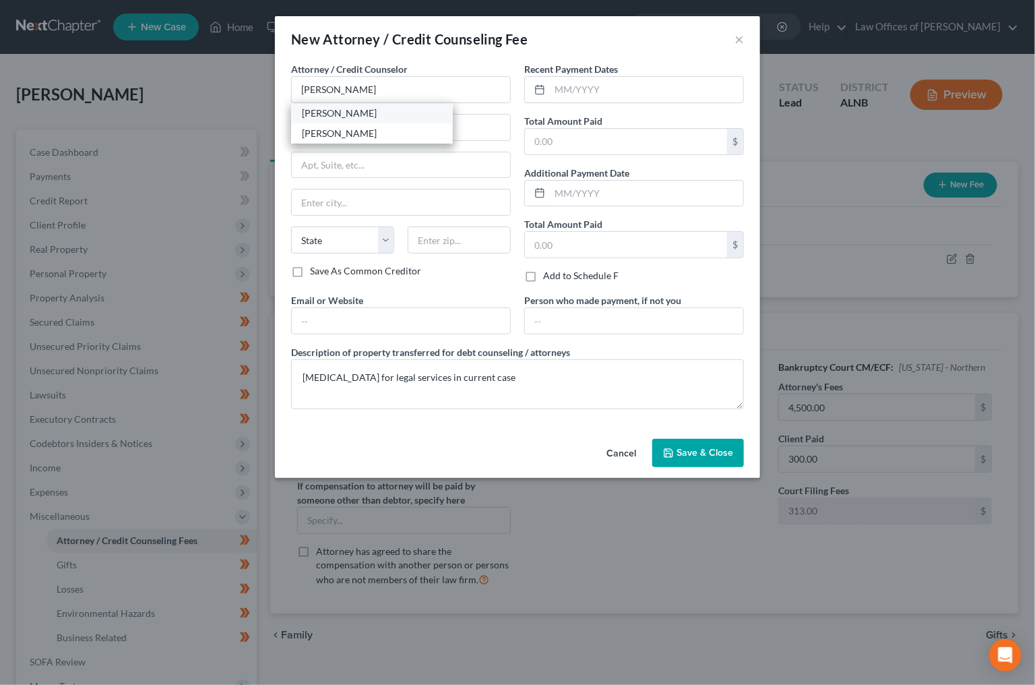
select select "0"
type input "35801"
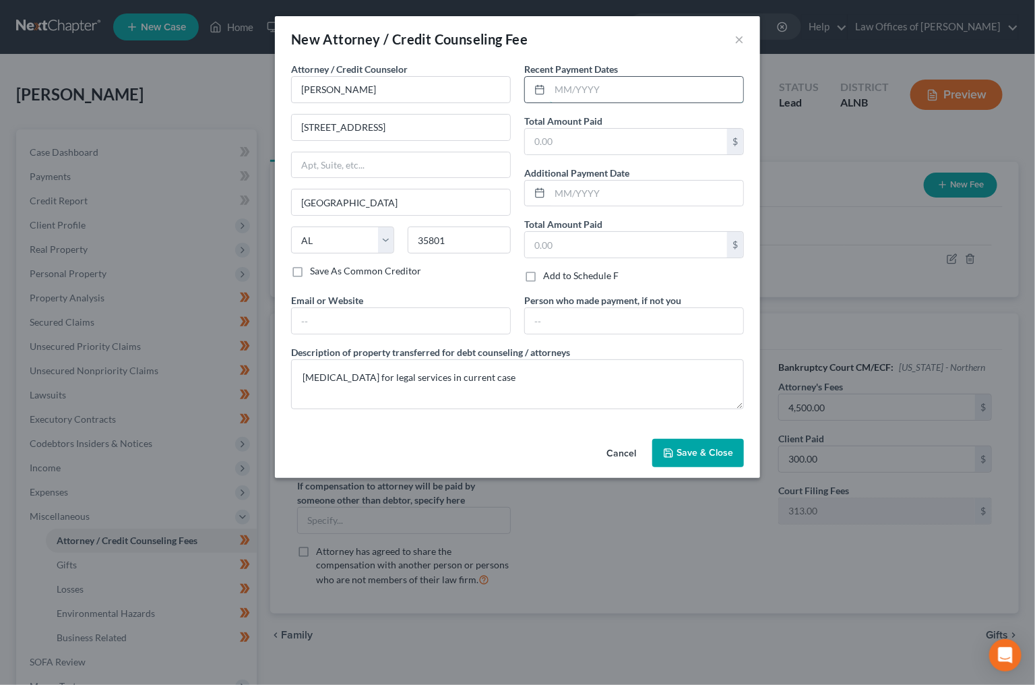
click at [591, 89] on input "text" at bounding box center [646, 90] width 193 height 26
type input "[DATE]"
type input "300"
click at [681, 448] on span "Save & Close" at bounding box center [705, 452] width 57 height 11
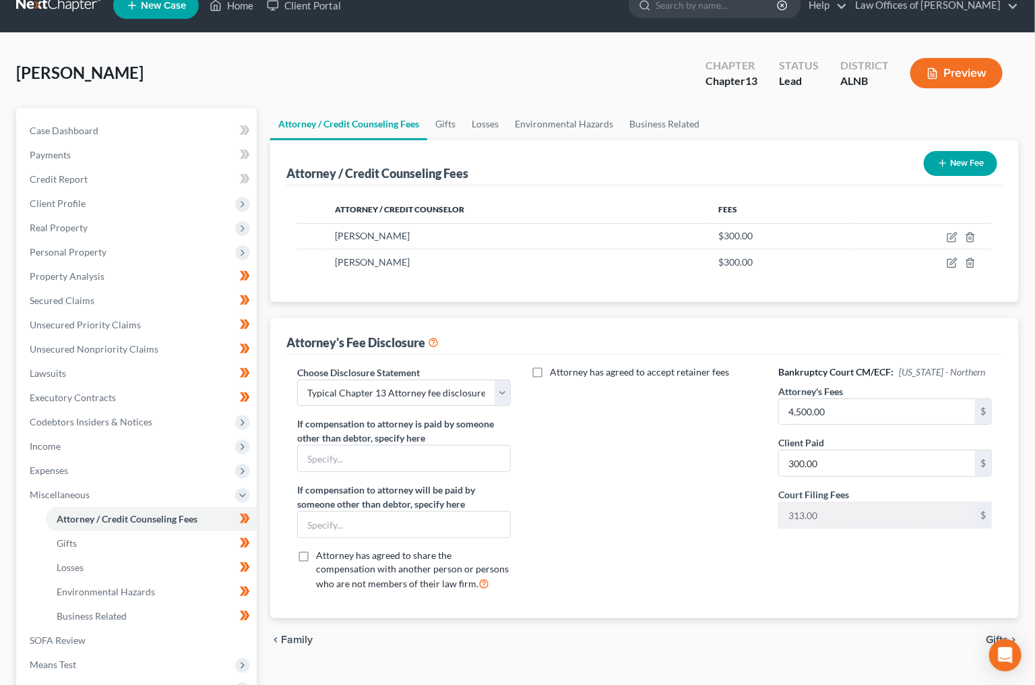
scroll to position [24, 0]
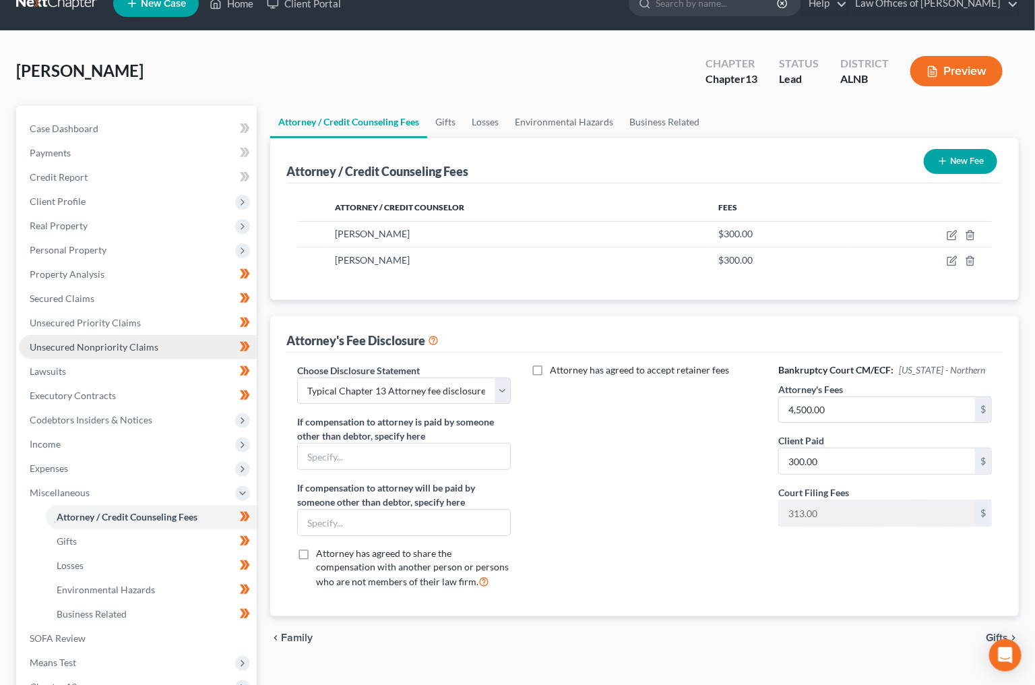
click at [137, 341] on span "Unsecured Nonpriority Claims" at bounding box center [94, 346] width 129 height 11
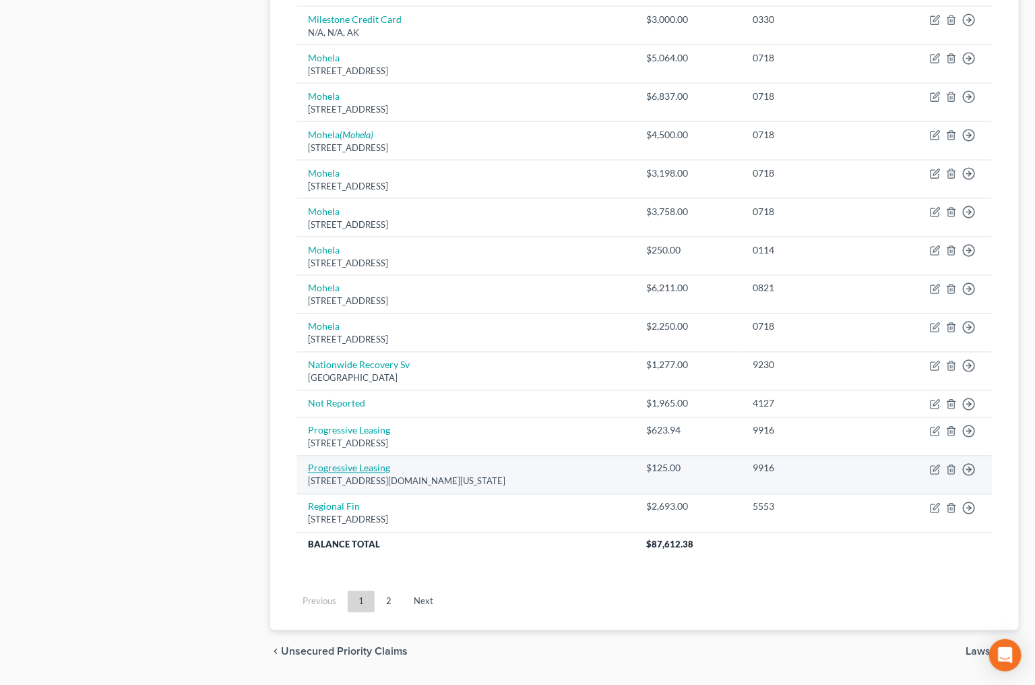
scroll to position [819, 0]
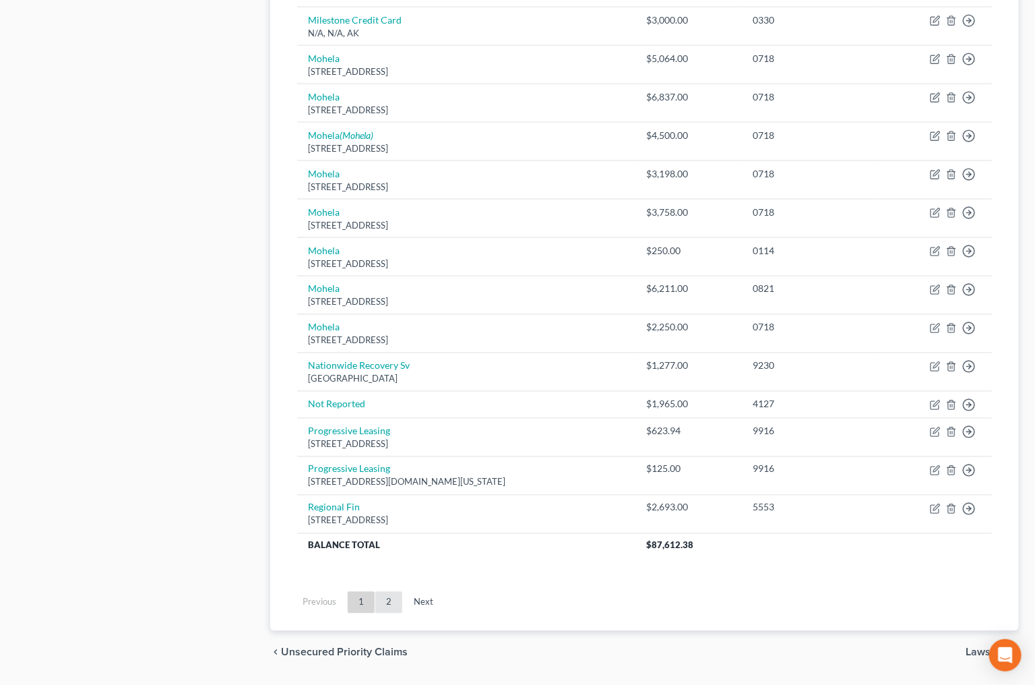
click at [383, 592] on link "2" at bounding box center [388, 603] width 27 height 22
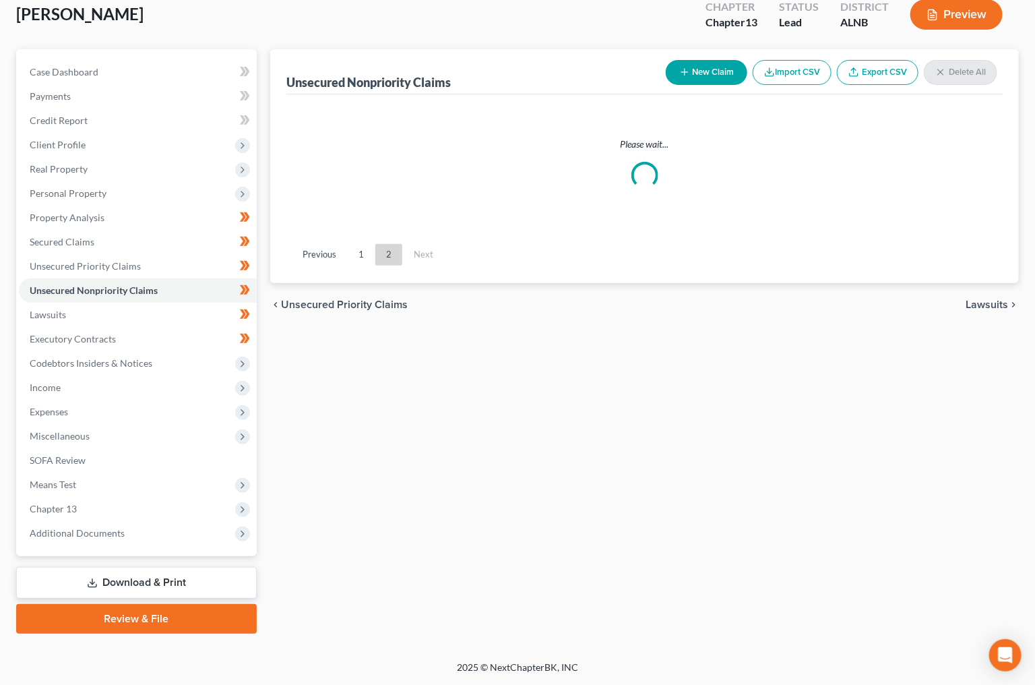
scroll to position [61, 0]
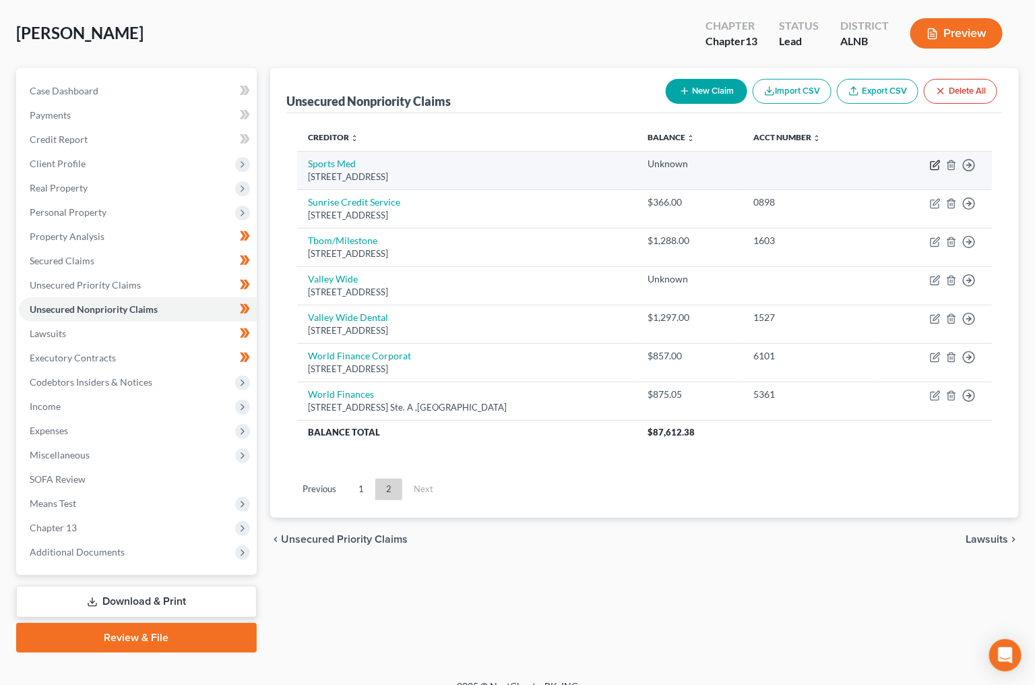
click at [933, 164] on icon "button" at bounding box center [936, 163] width 6 height 6
select select "0"
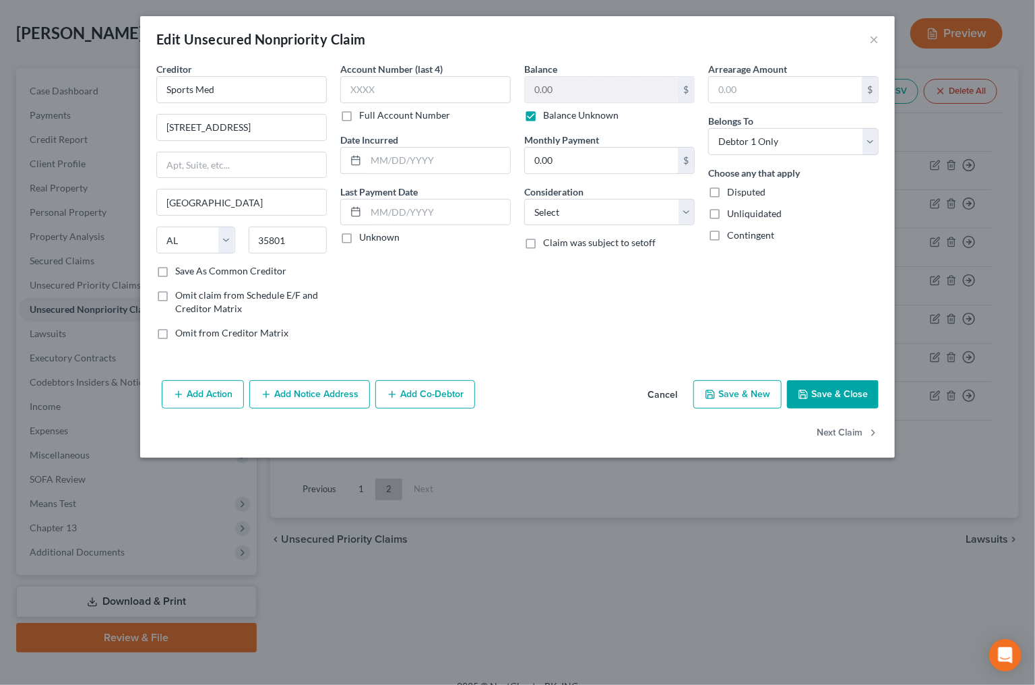
click at [543, 111] on label "Balance Unknown" at bounding box center [580, 114] width 75 height 13
click at [549, 111] on input "Balance Unknown" at bounding box center [553, 112] width 9 height 9
checkbox input "false"
click at [571, 86] on input "0.00" at bounding box center [601, 90] width 153 height 26
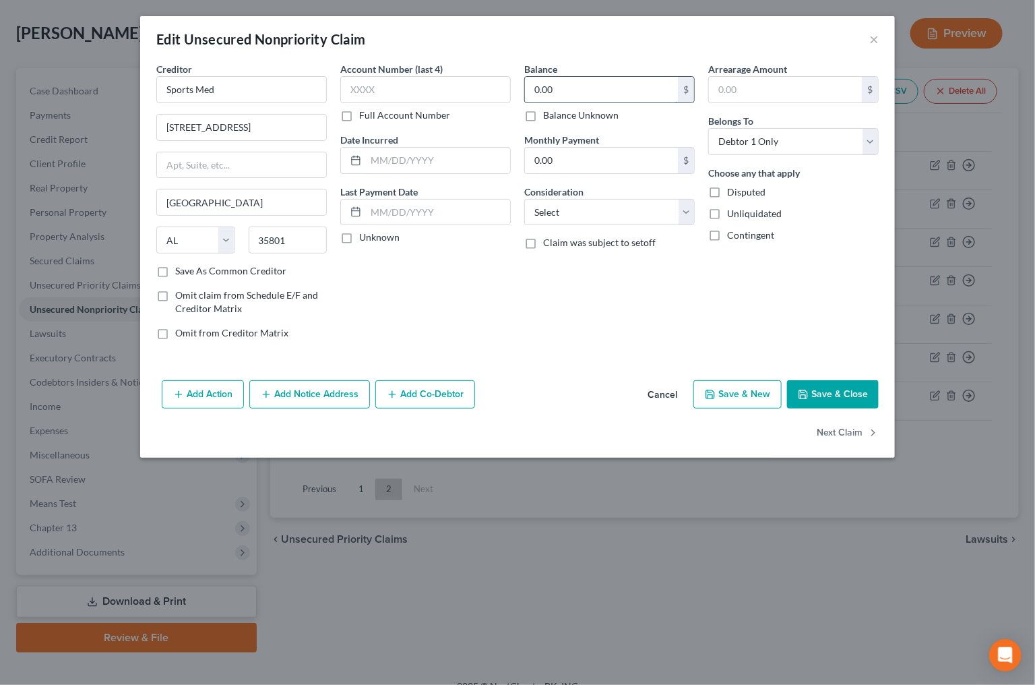
click at [571, 86] on input "0.00" at bounding box center [601, 90] width 153 height 26
type input "736.84"
click at [820, 394] on button "Save & Close" at bounding box center [833, 394] width 92 height 28
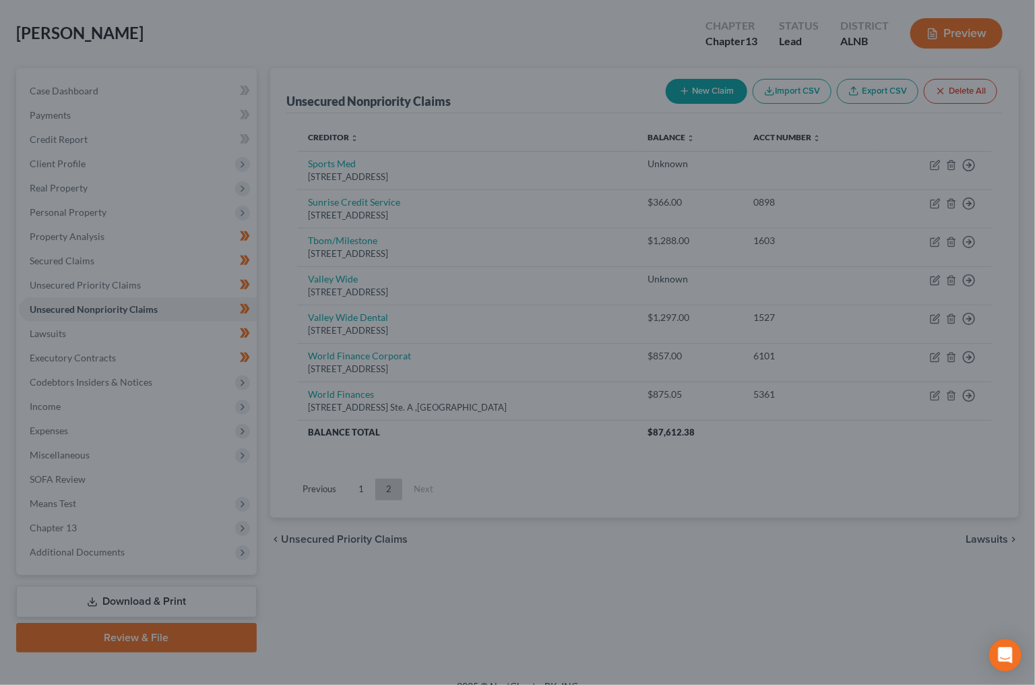
type input "0"
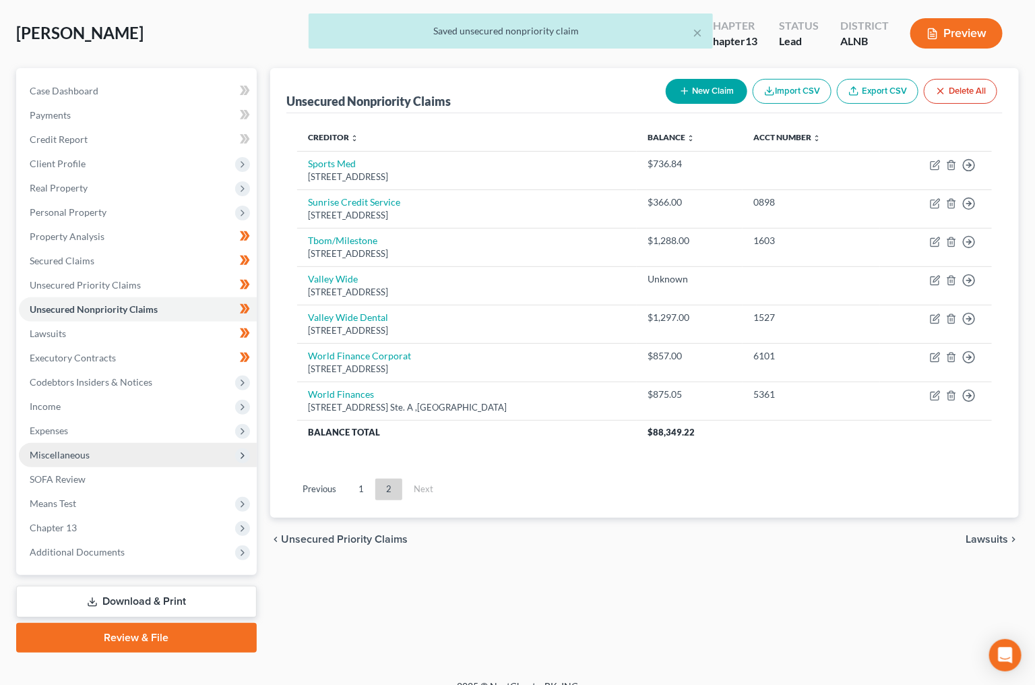
click at [107, 443] on span "Miscellaneous" at bounding box center [138, 455] width 238 height 24
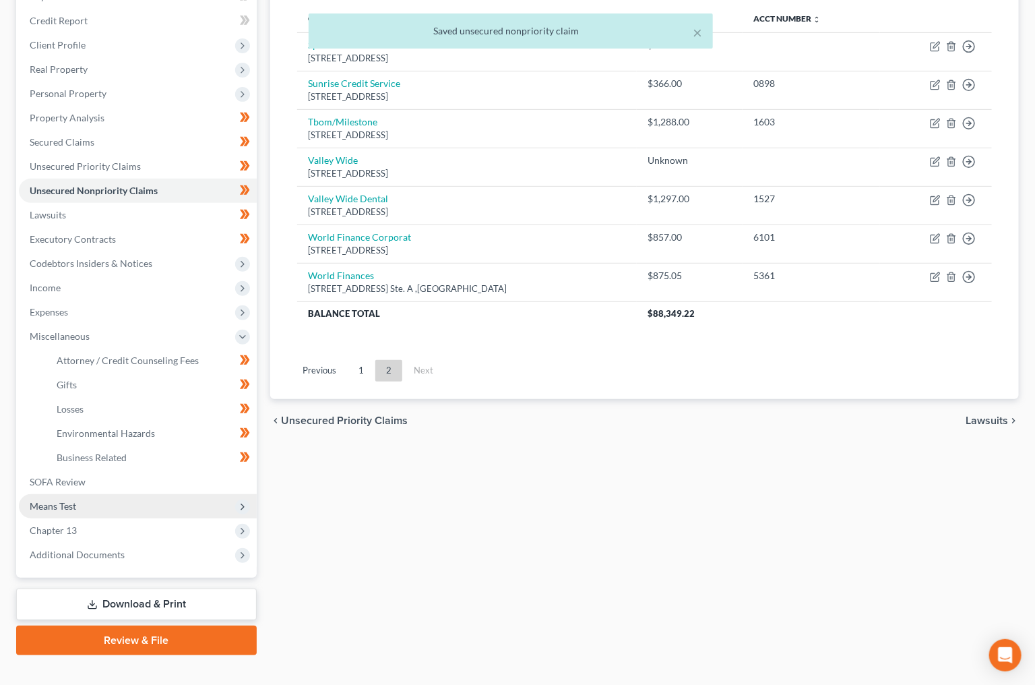
scroll to position [179, 0]
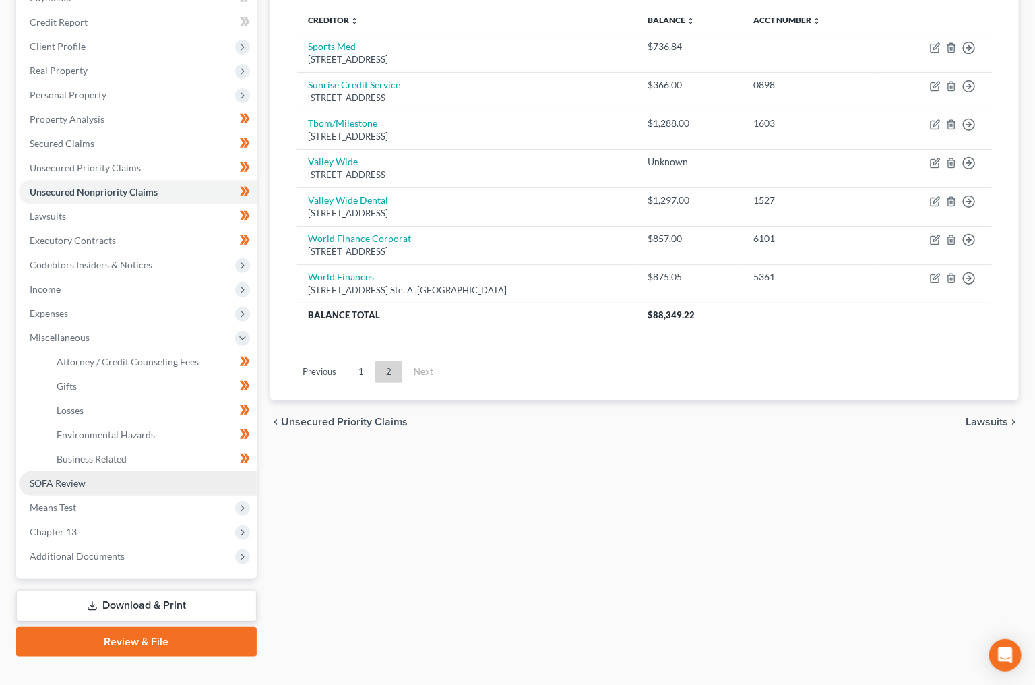
click at [136, 471] on link "SOFA Review" at bounding box center [138, 483] width 238 height 24
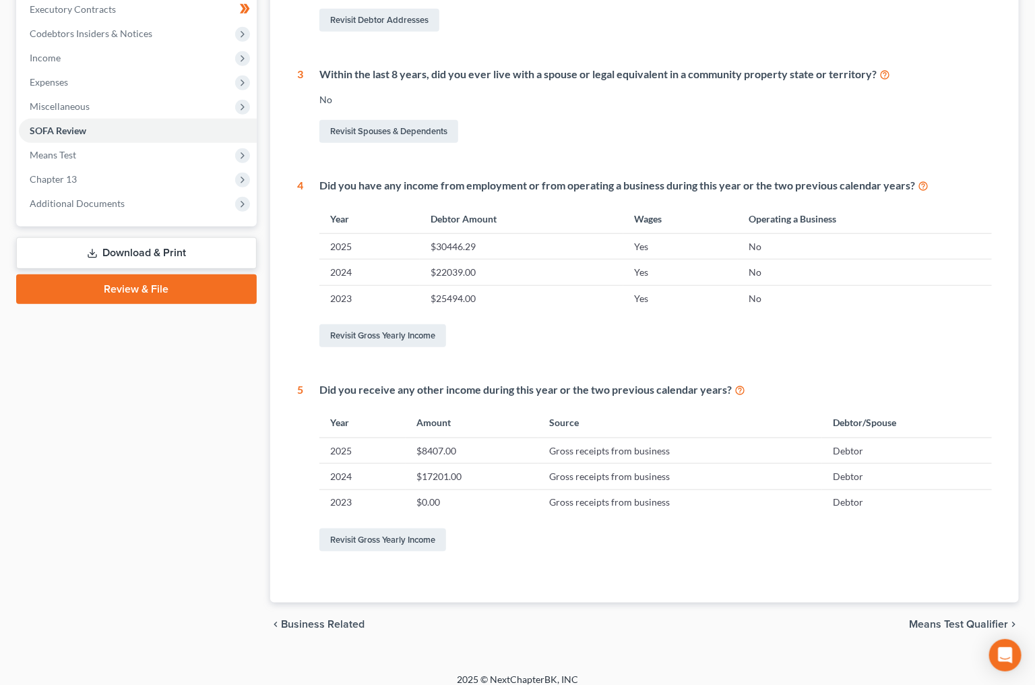
click at [155, 237] on link "Download & Print" at bounding box center [136, 253] width 241 height 32
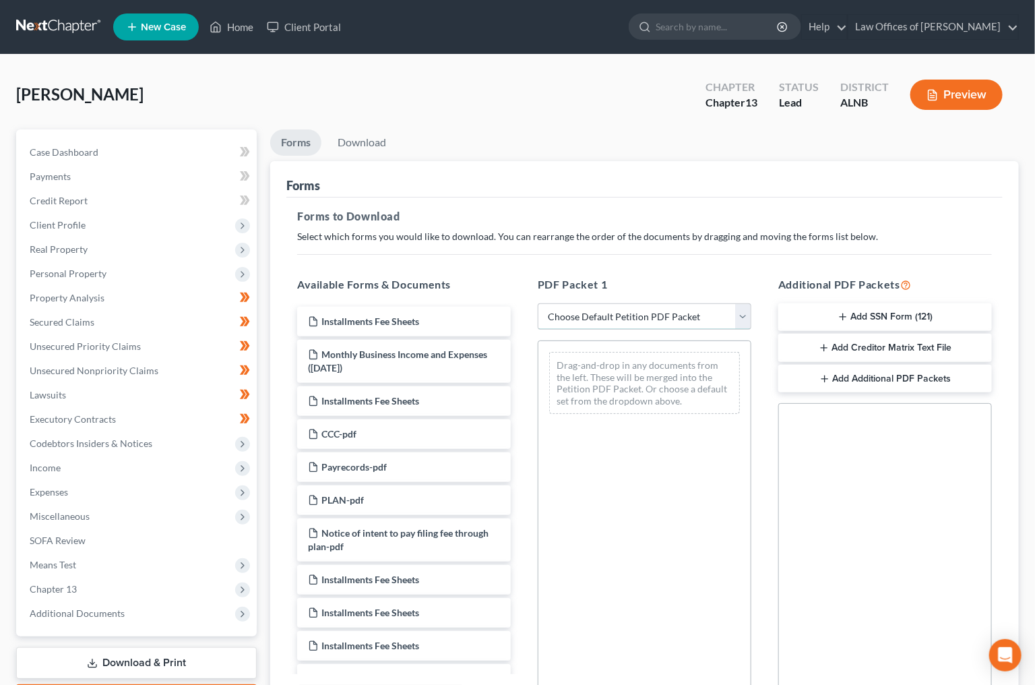
select select "0"
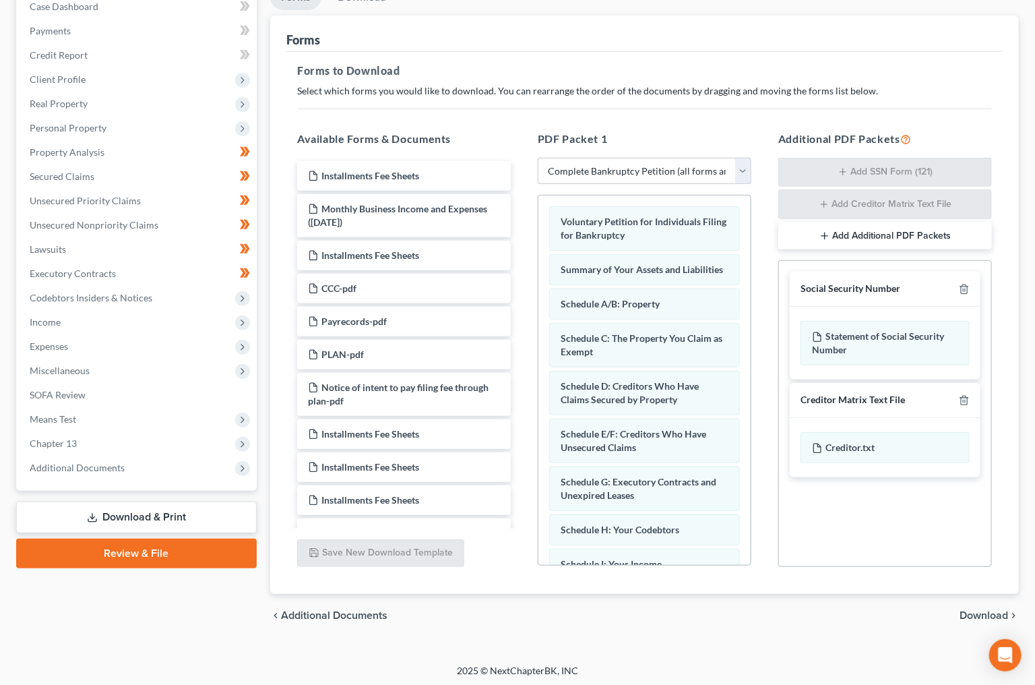
click at [976, 610] on span "Download" at bounding box center [984, 615] width 49 height 11
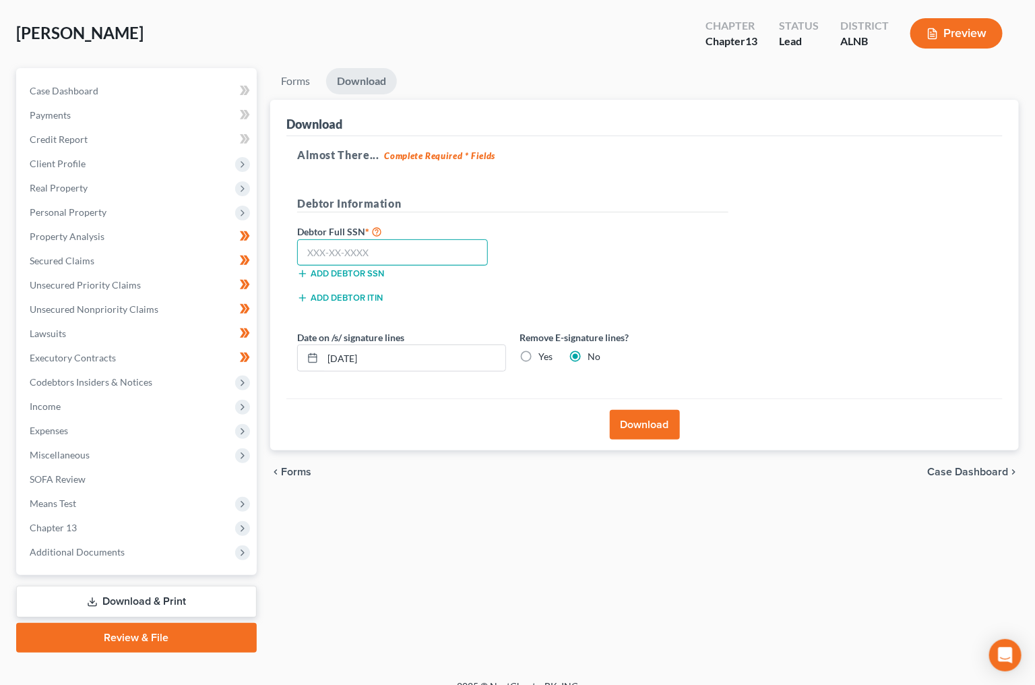
click at [309, 244] on input "text" at bounding box center [392, 252] width 191 height 27
type input "530-70-1527"
click at [673, 421] on button "Download" at bounding box center [645, 425] width 70 height 30
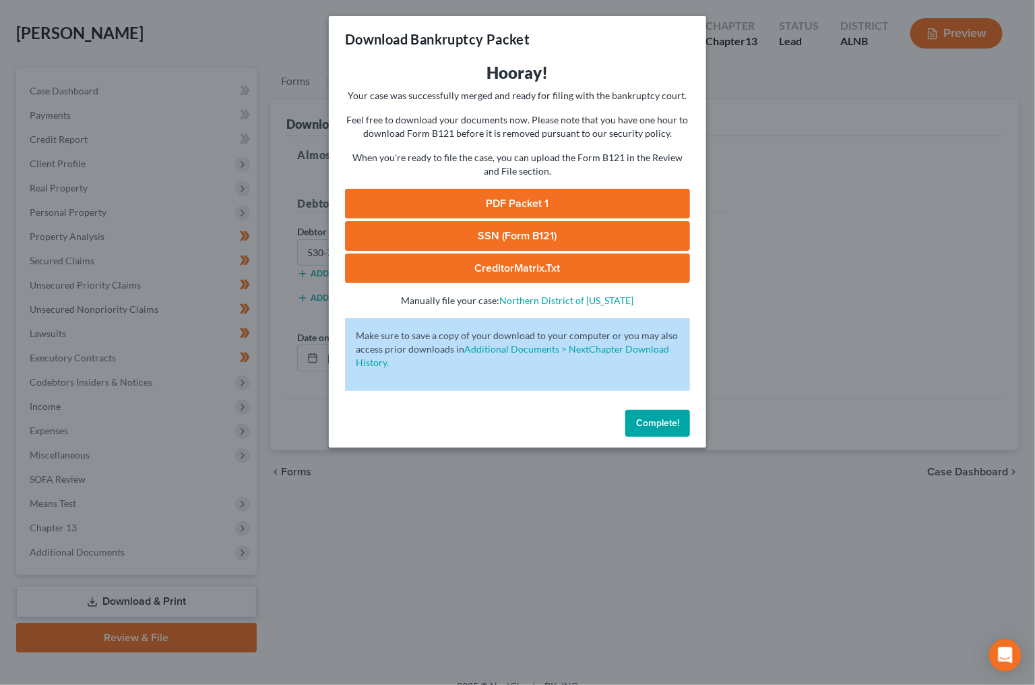
click at [513, 226] on link "SSN (Form B121)" at bounding box center [517, 236] width 345 height 30
click at [567, 200] on link "PDF Packet 1" at bounding box center [517, 204] width 345 height 30
click at [644, 417] on span "Complete!" at bounding box center [657, 422] width 43 height 11
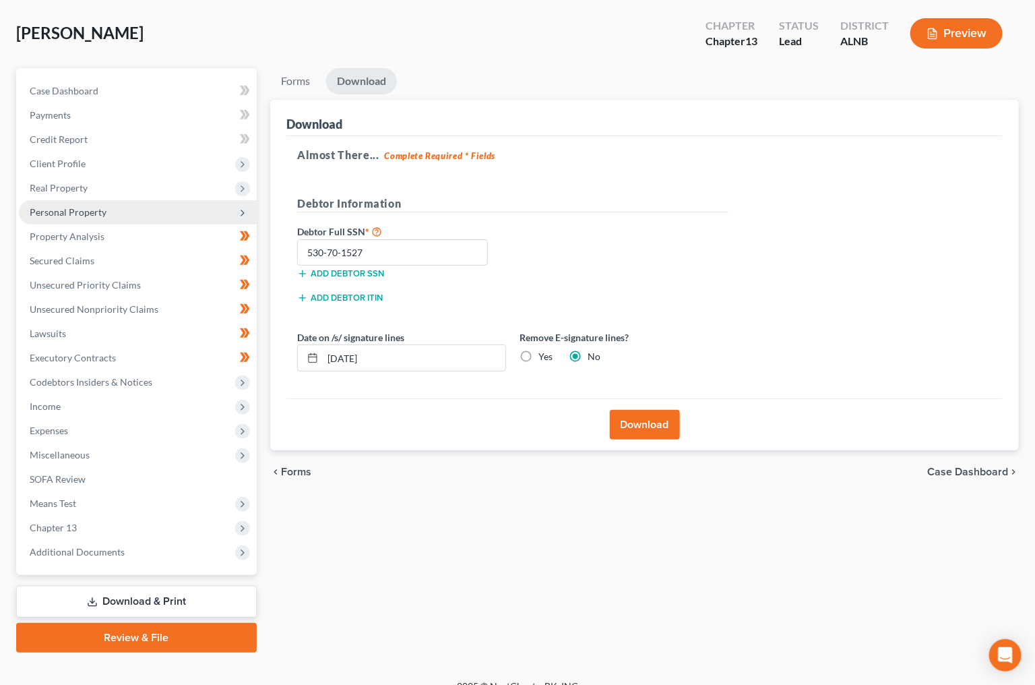
click at [87, 207] on span "Personal Property" at bounding box center [68, 211] width 77 height 11
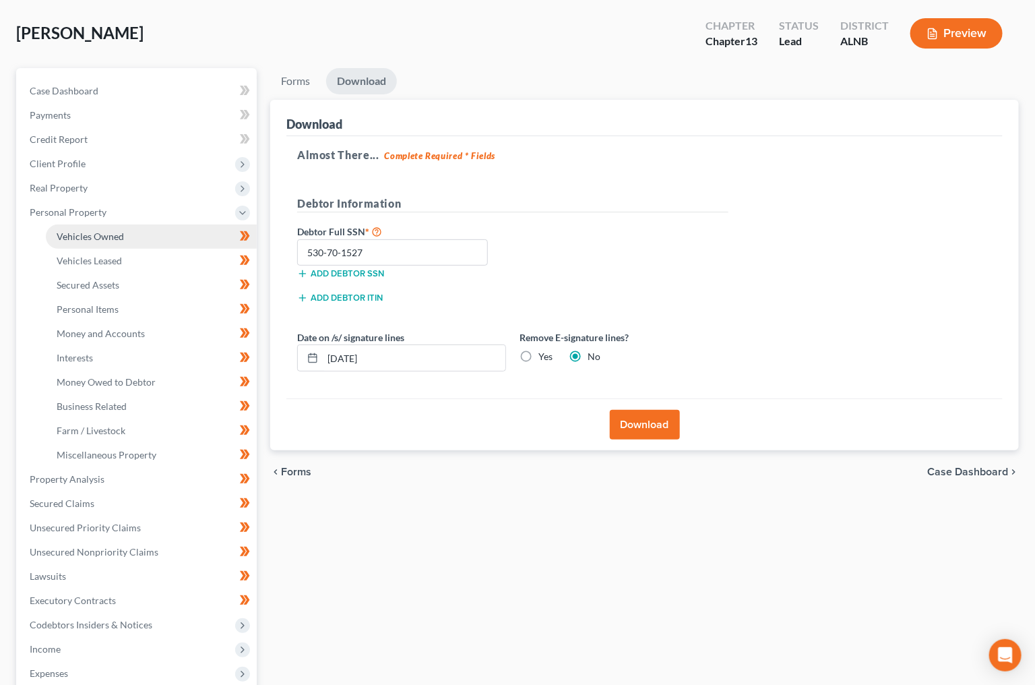
click at [92, 224] on link "Vehicles Owned" at bounding box center [151, 236] width 211 height 24
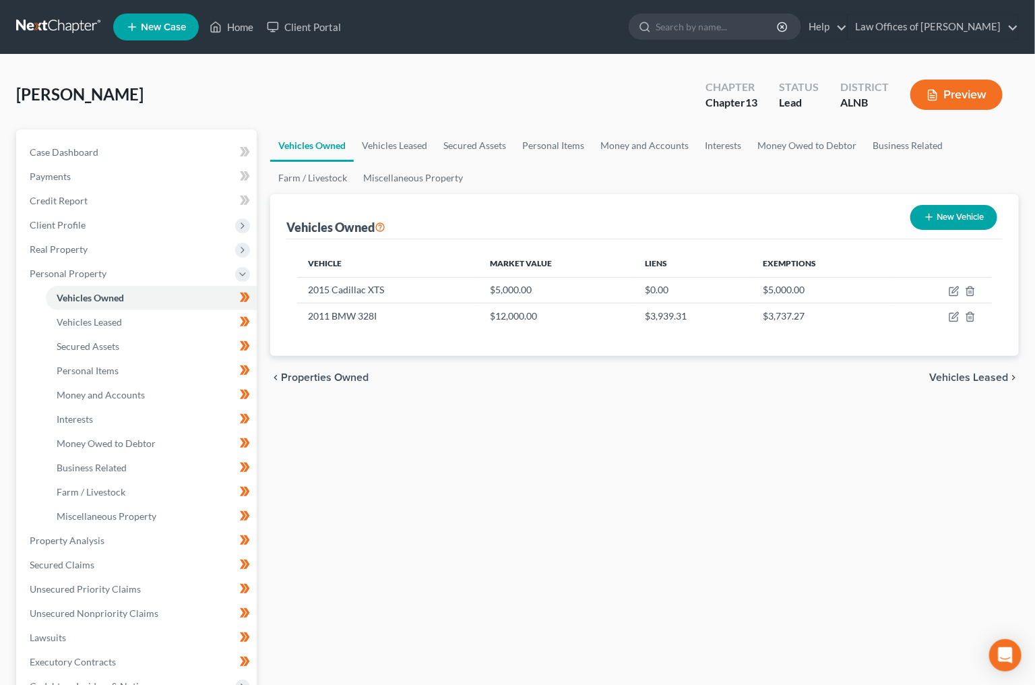
click at [962, 214] on button "New Vehicle" at bounding box center [953, 217] width 87 height 25
select select "0"
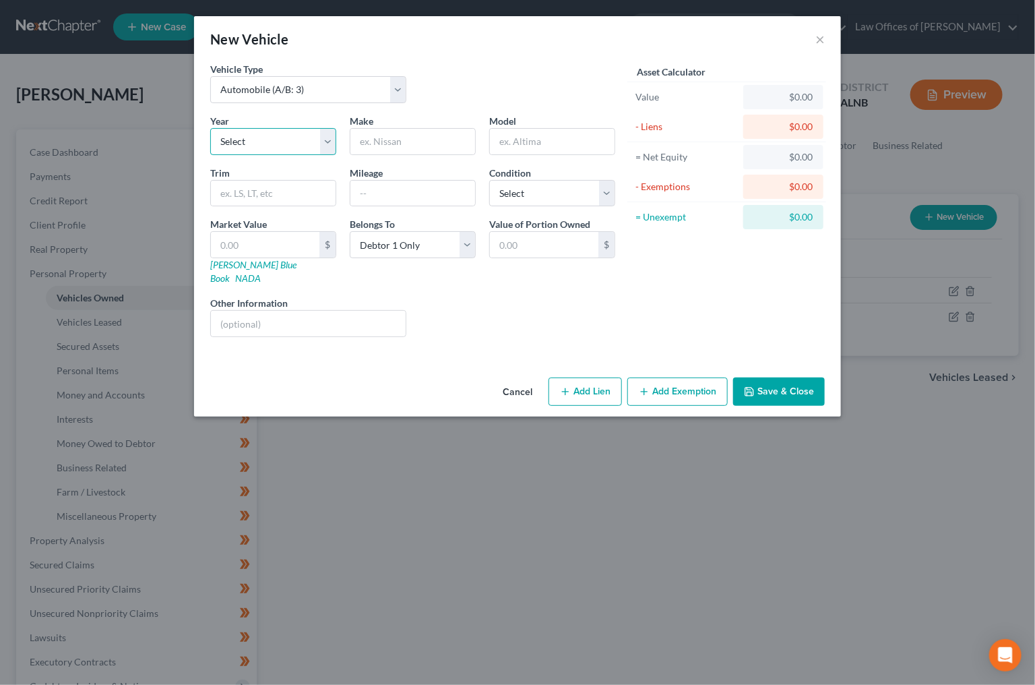
select select "18"
click at [390, 133] on input "text" at bounding box center [412, 142] width 125 height 26
type input "Ford"
type input "F150"
select select "3"
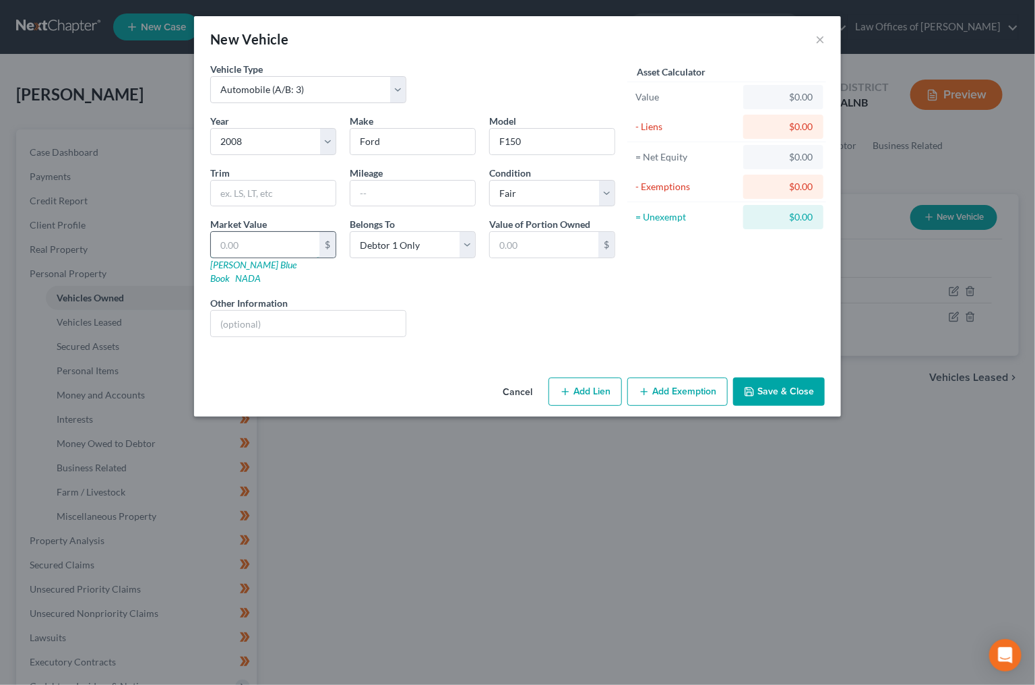
click at [248, 239] on input "text" at bounding box center [265, 245] width 108 height 26
type input "2"
type input "2.00"
type input "20"
type input "20.00"
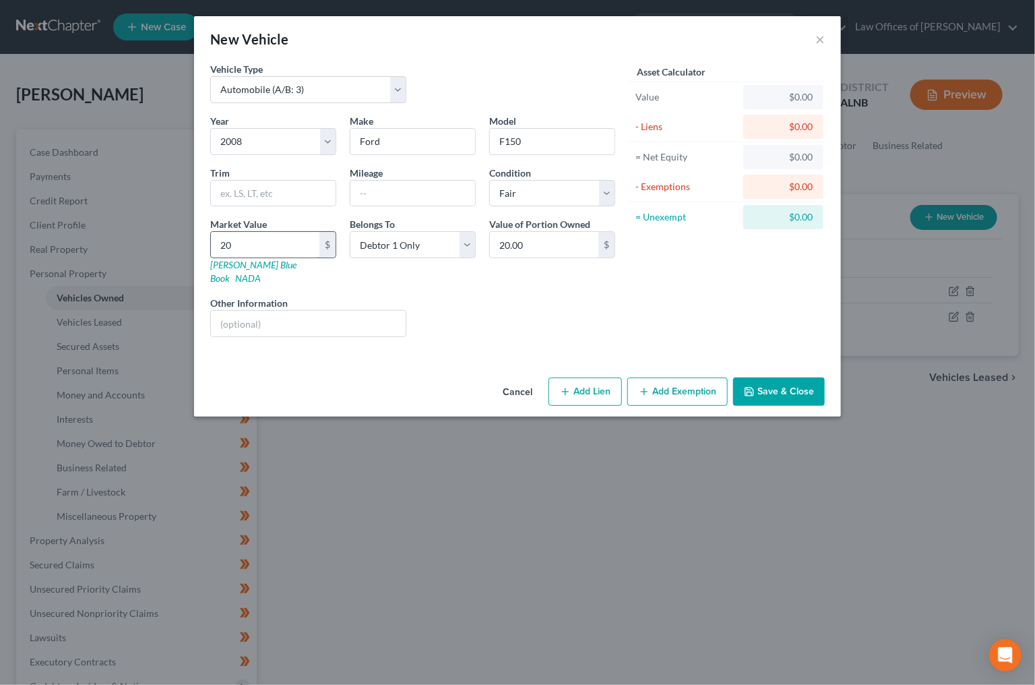
type input "200"
type input "200.00"
type input "2000"
type input "2,000.00"
type input "2,000"
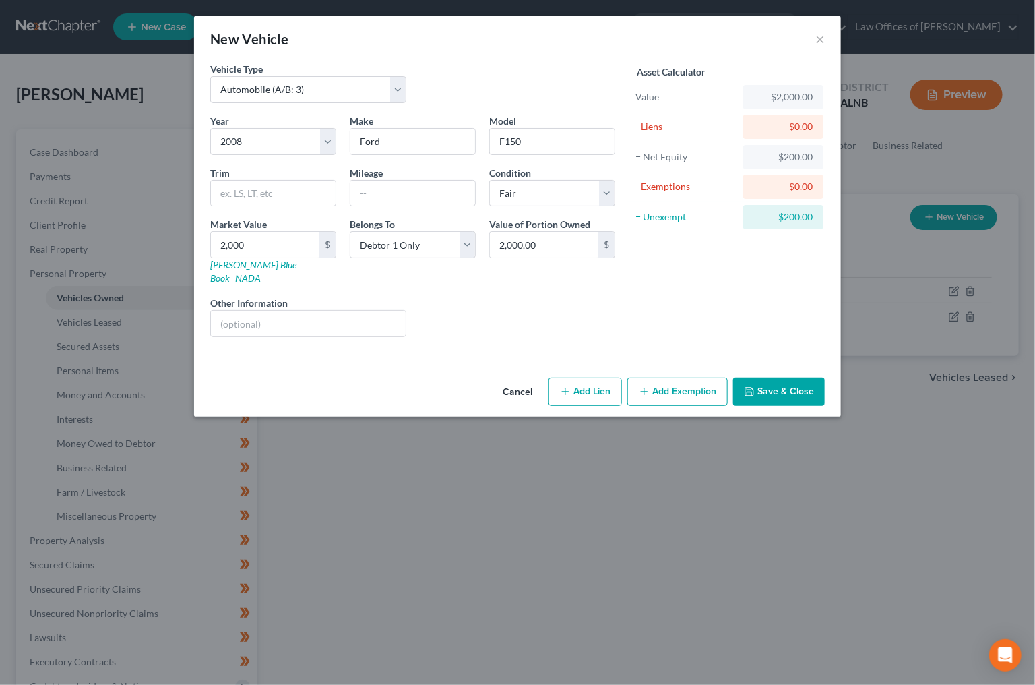
click at [677, 377] on button "Add Exemption" at bounding box center [677, 391] width 100 height 28
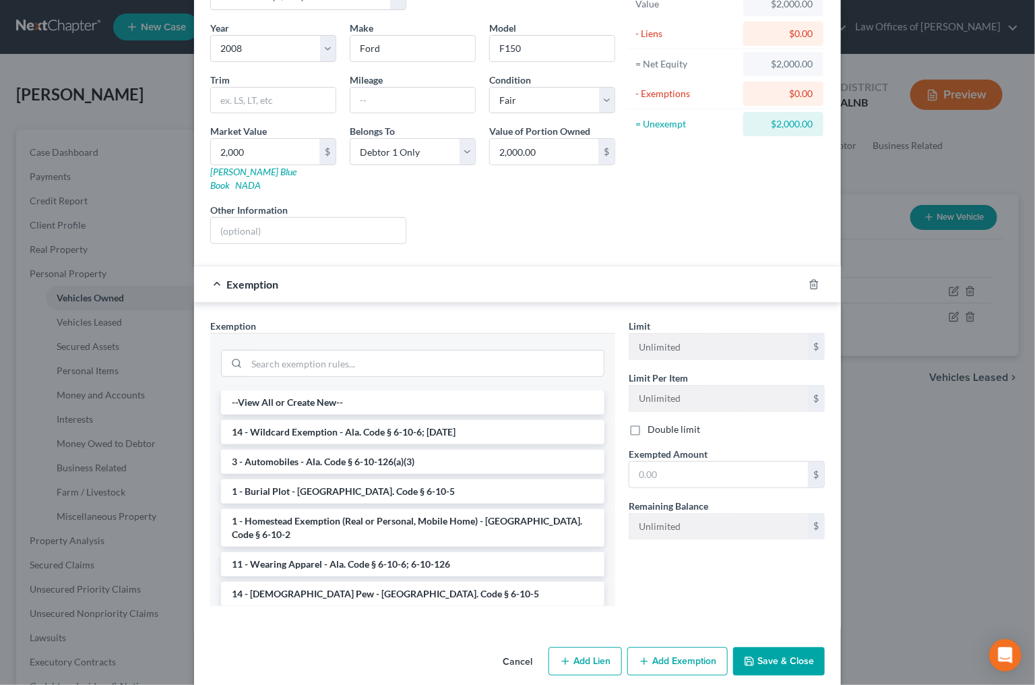
scroll to position [92, 0]
click at [673, 462] on input "text" at bounding box center [718, 475] width 179 height 26
click at [376, 421] on li "14 - Wildcard Exemption - Ala. Code § 6-10-6; [DATE]" at bounding box center [412, 433] width 383 height 24
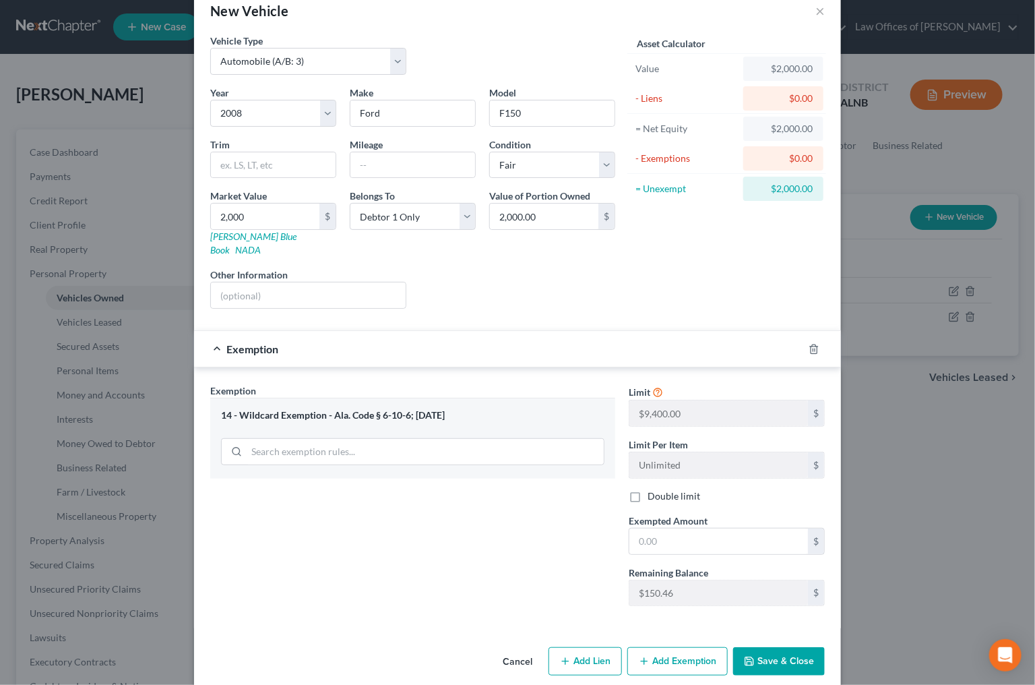
scroll to position [27, 0]
click at [698, 530] on input "text" at bounding box center [718, 543] width 179 height 26
type input "1,000"
click at [779, 648] on button "Save & Close" at bounding box center [779, 662] width 92 height 28
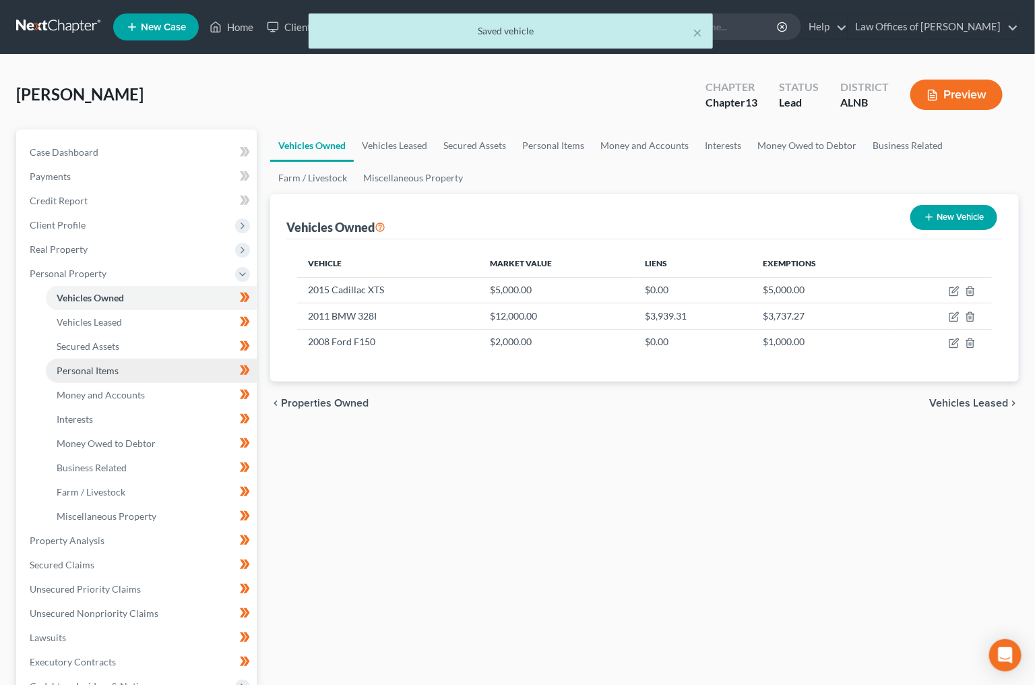
click at [107, 371] on link "Personal Items" at bounding box center [151, 371] width 211 height 24
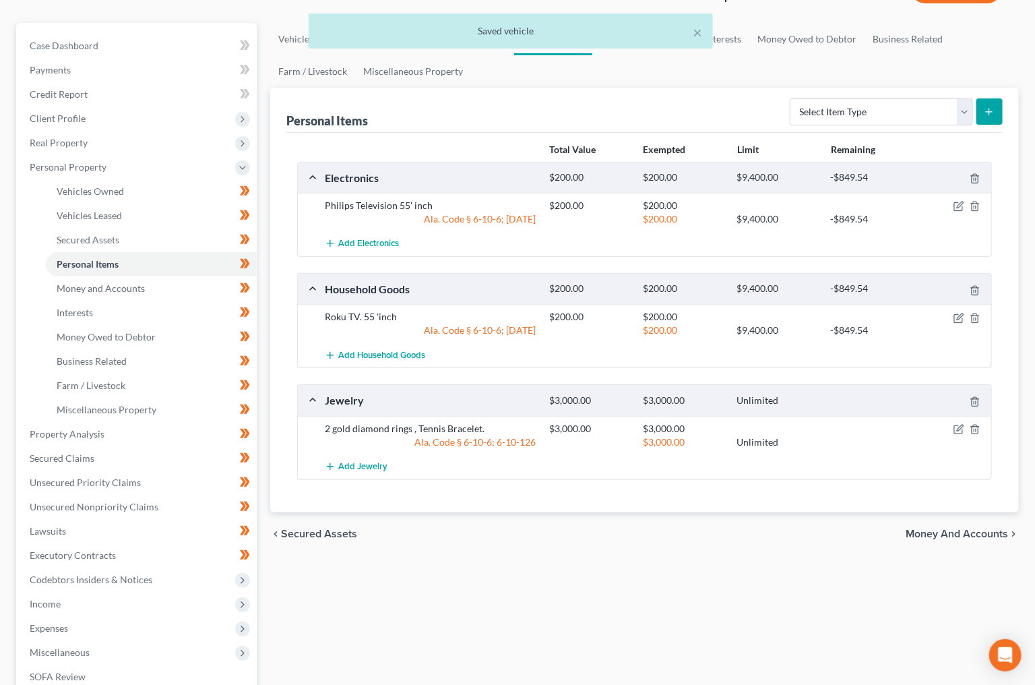
scroll to position [106, 0]
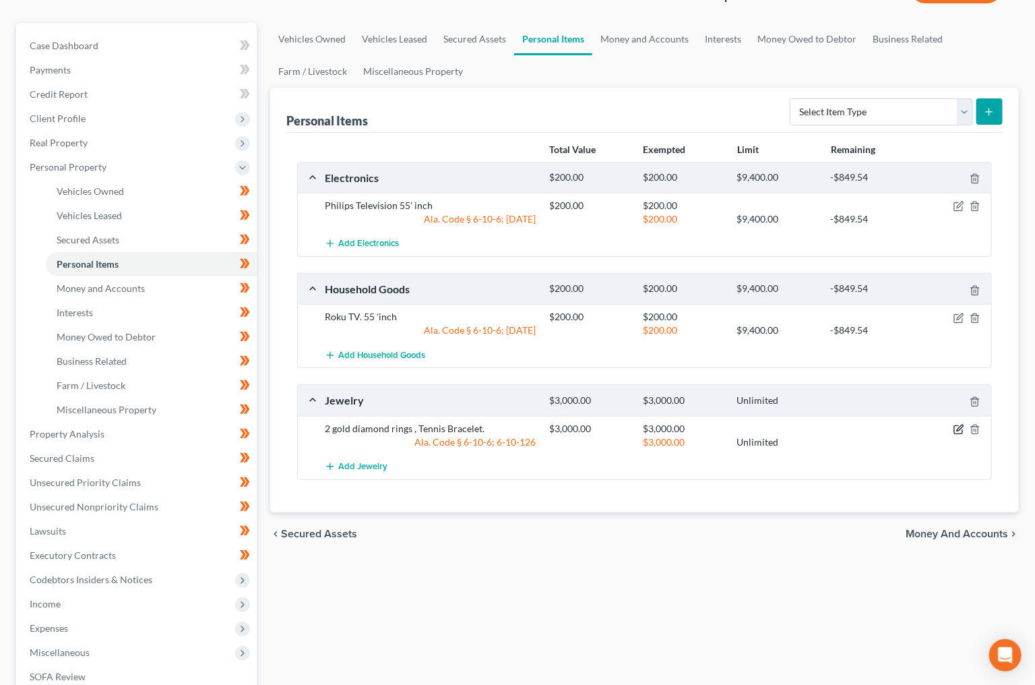
click at [960, 425] on icon "button" at bounding box center [960, 428] width 6 height 6
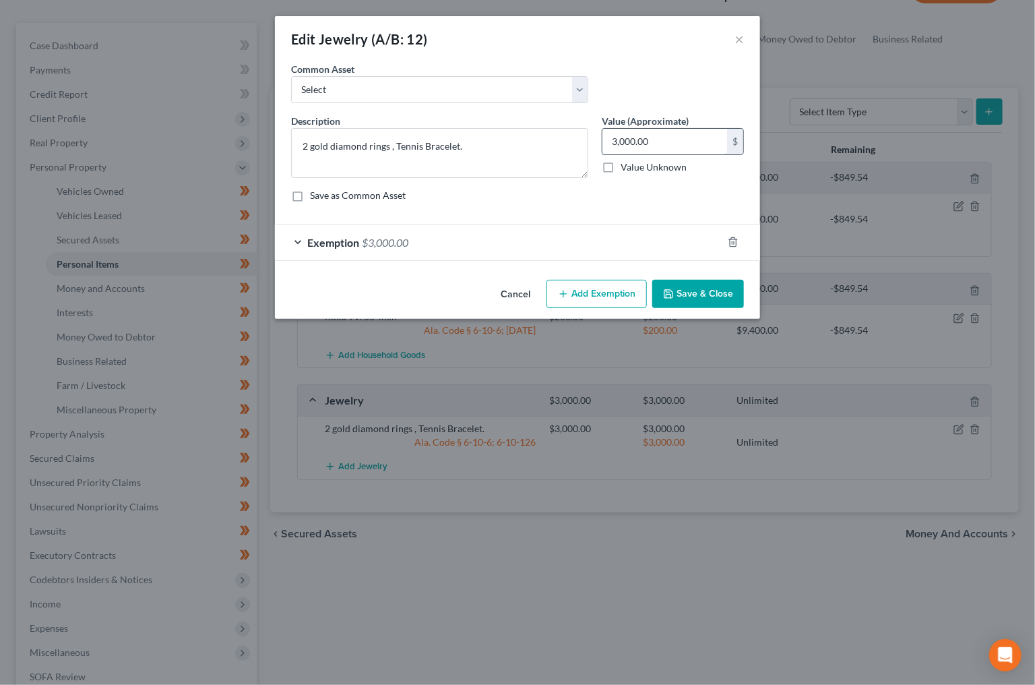
click at [639, 135] on input "3,000.00" at bounding box center [664, 142] width 125 height 26
type input "1,500"
click at [367, 228] on div "Exemption $3,000.00" at bounding box center [498, 242] width 447 height 36
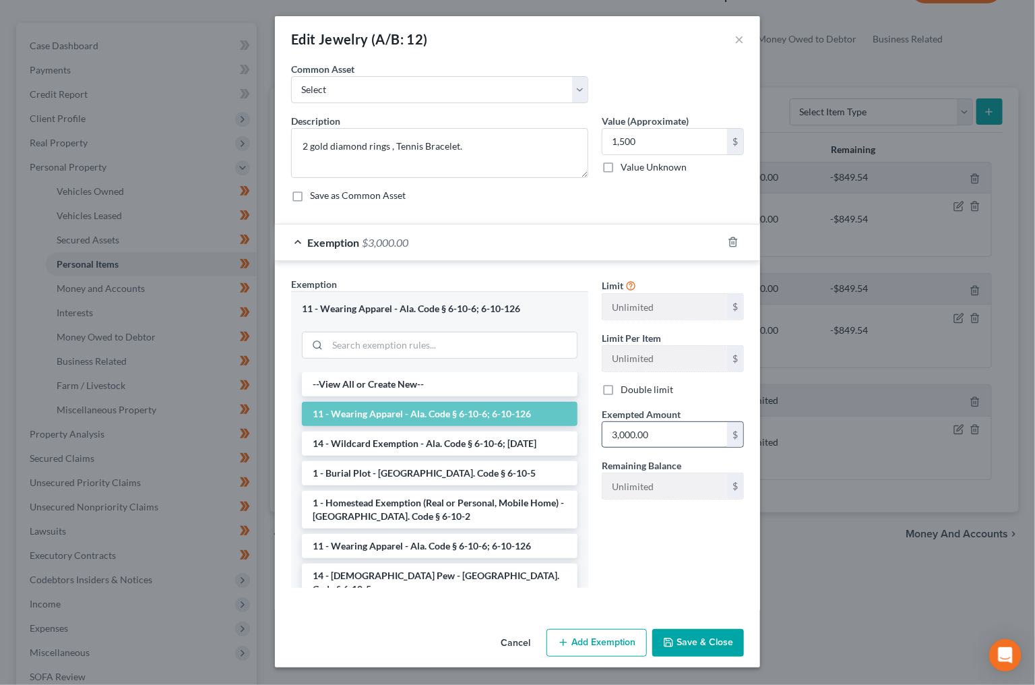
click at [656, 437] on input "3,000.00" at bounding box center [664, 435] width 125 height 26
type input "1,500"
click at [698, 648] on button "Save & Close" at bounding box center [698, 643] width 92 height 28
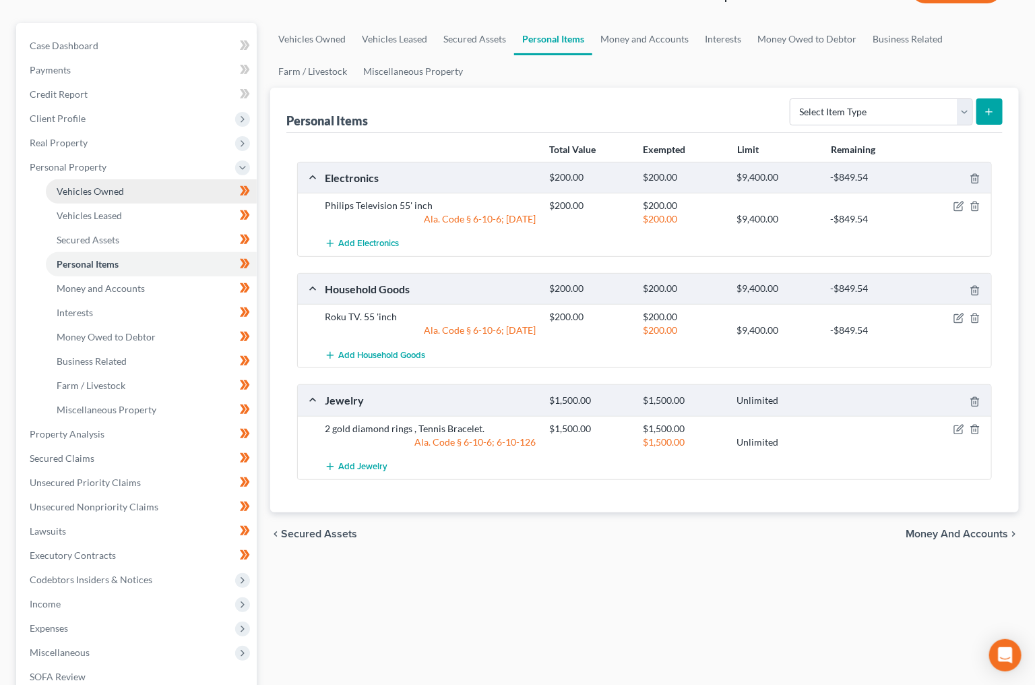
click at [180, 181] on link "Vehicles Owned" at bounding box center [151, 191] width 211 height 24
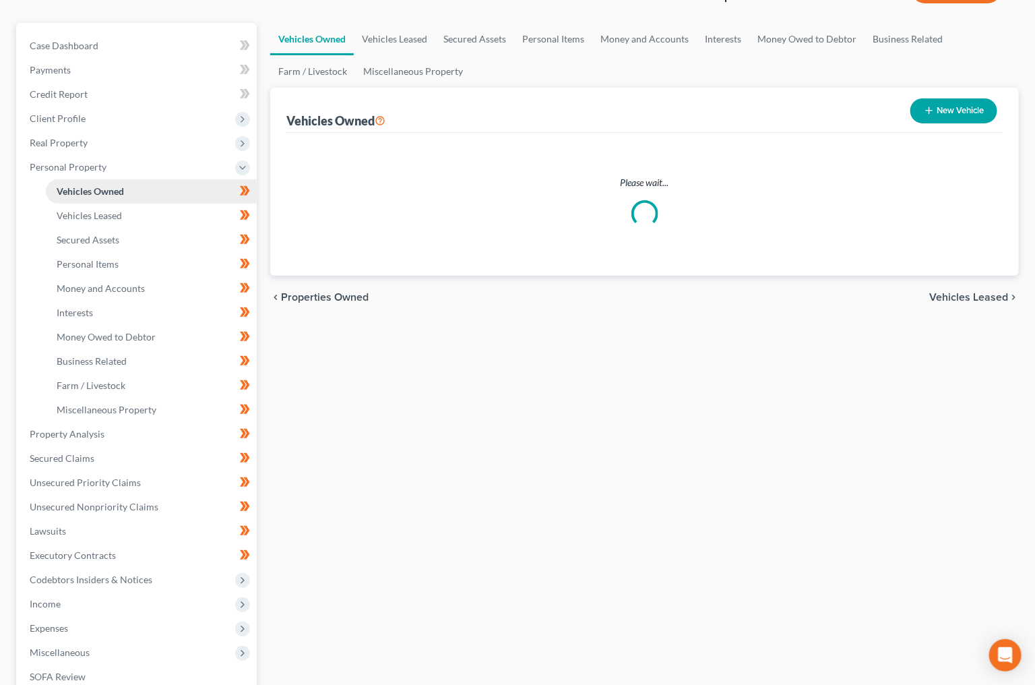
scroll to position [2, 0]
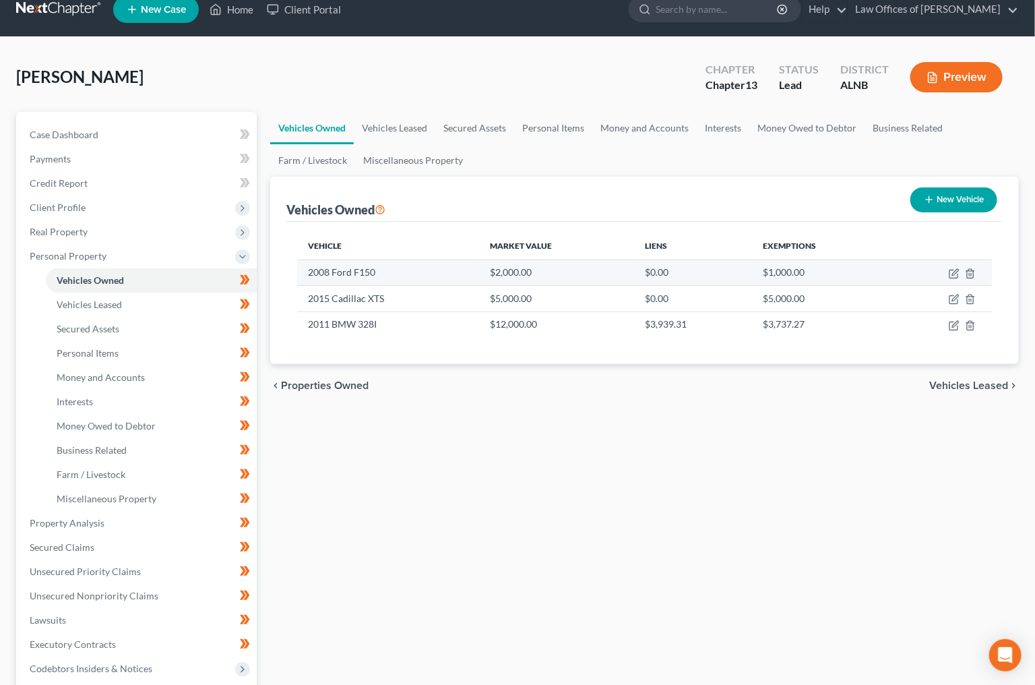
click at [956, 278] on td at bounding box center [942, 272] width 100 height 26
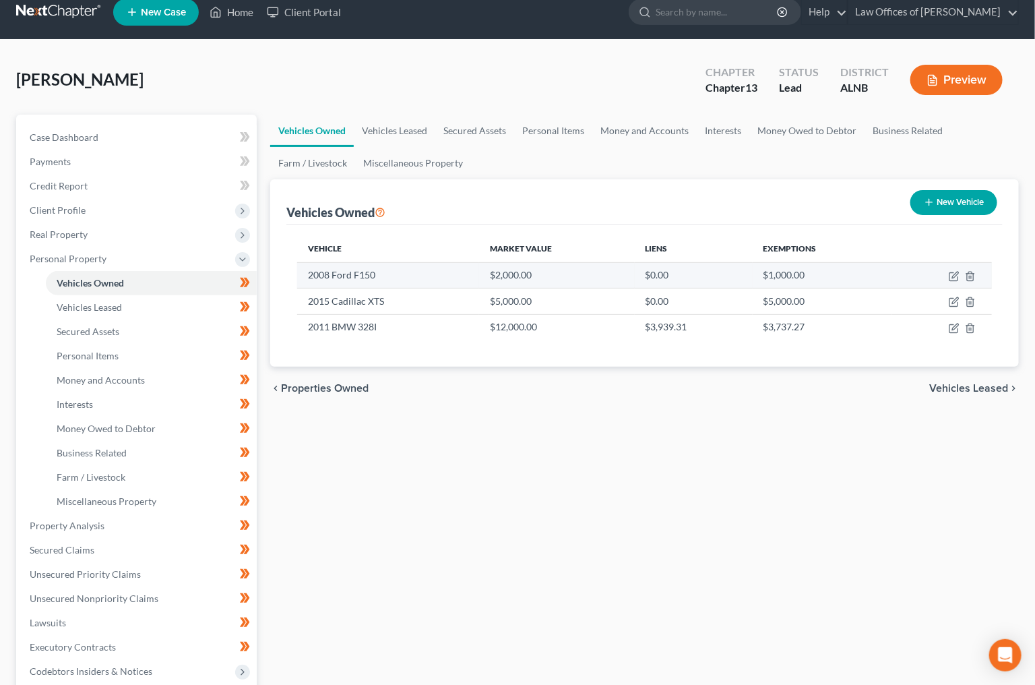
scroll to position [14, 0]
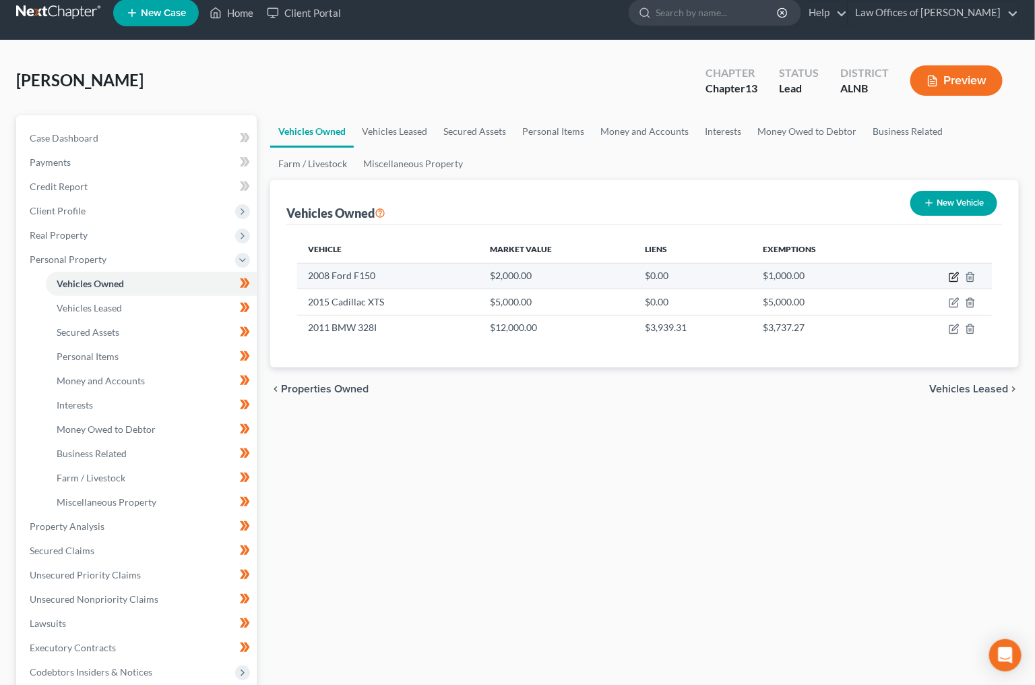
click at [956, 273] on icon "button" at bounding box center [954, 277] width 11 height 11
select select "0"
select select "18"
select select "3"
select select "0"
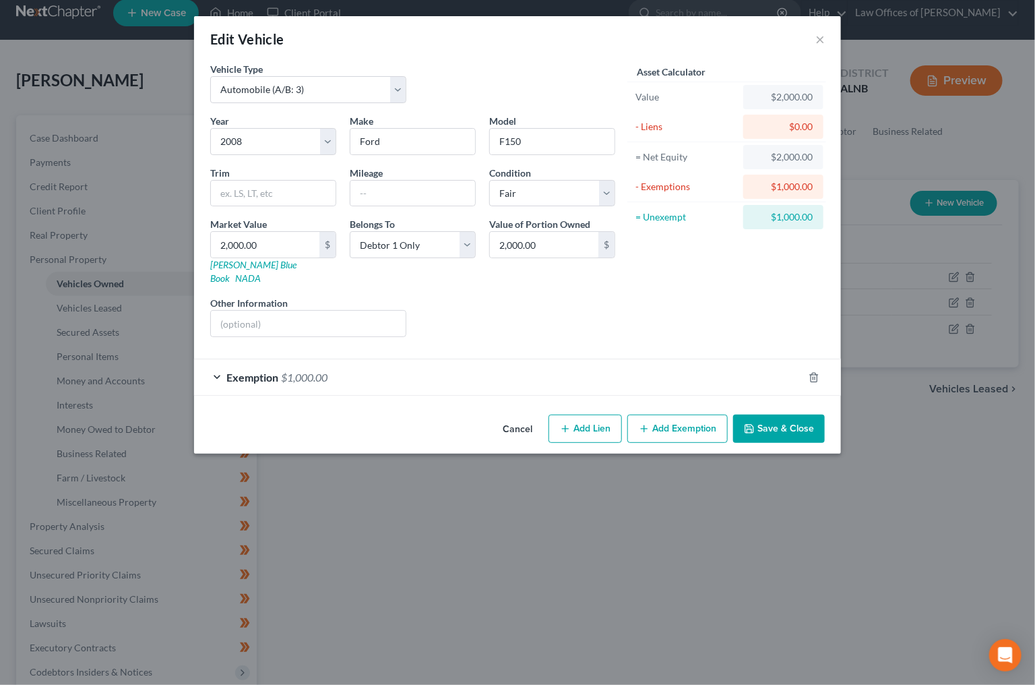
drag, startPoint x: 668, startPoint y: 412, endPoint x: 640, endPoint y: 363, distance: 57.1
click at [689, 353] on div "Edit Vehicle × Vehicle Type Select Automobile (A/B: 3) Truck (A/B: 3) Trailer (…" at bounding box center [517, 234] width 647 height 437
click at [333, 363] on div "Exemption $1,000.00" at bounding box center [498, 377] width 609 height 36
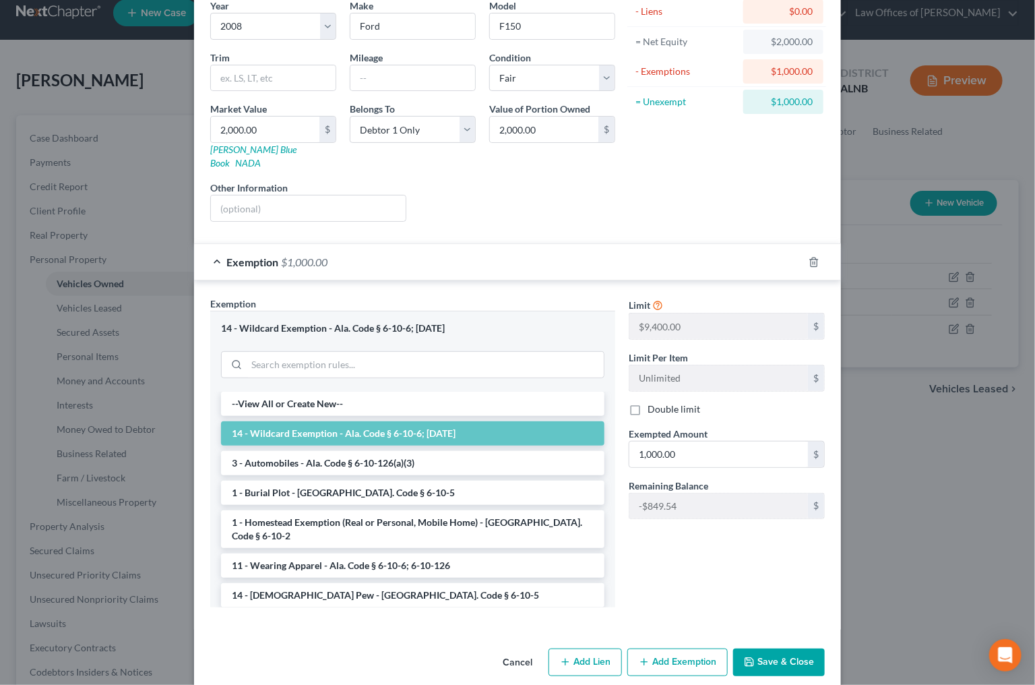
scroll to position [115, 0]
click at [785, 649] on button "Save & Close" at bounding box center [779, 663] width 92 height 28
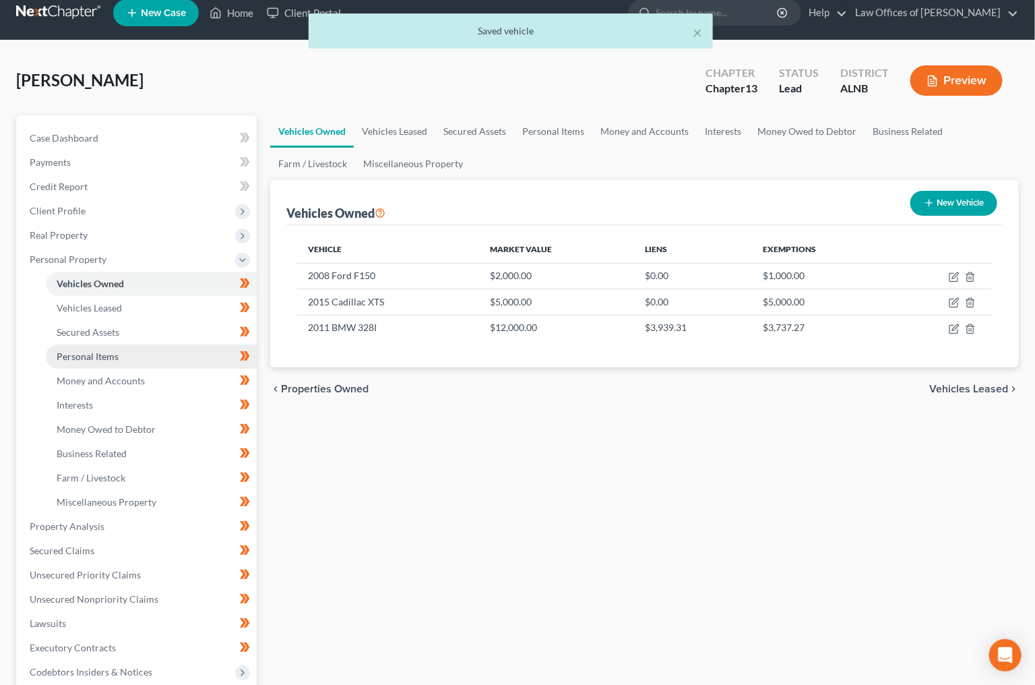
click at [59, 350] on span "Personal Items" at bounding box center [88, 355] width 62 height 11
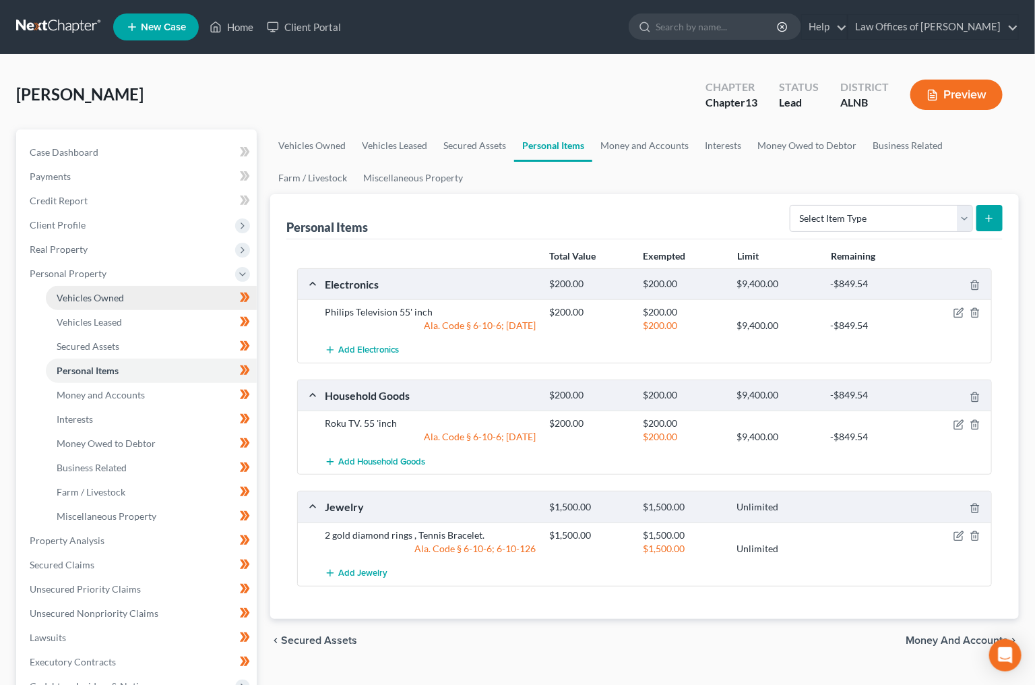
click at [132, 286] on link "Vehicles Owned" at bounding box center [151, 298] width 211 height 24
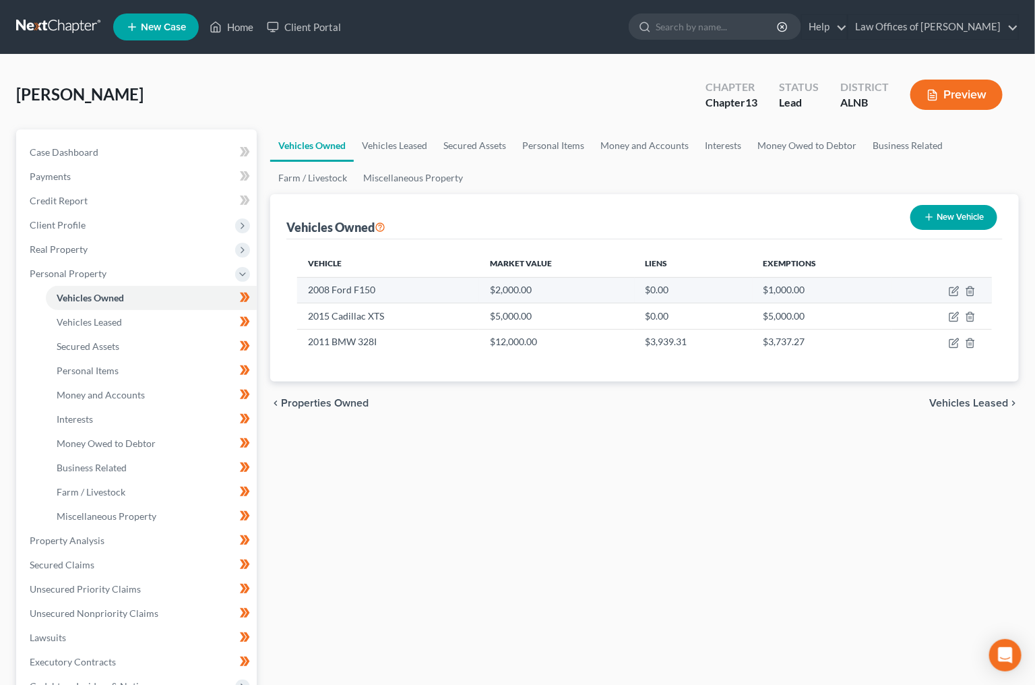
click at [956, 296] on td at bounding box center [942, 290] width 100 height 26
click at [956, 292] on icon "button" at bounding box center [954, 291] width 11 height 11
select select "0"
select select "18"
select select "3"
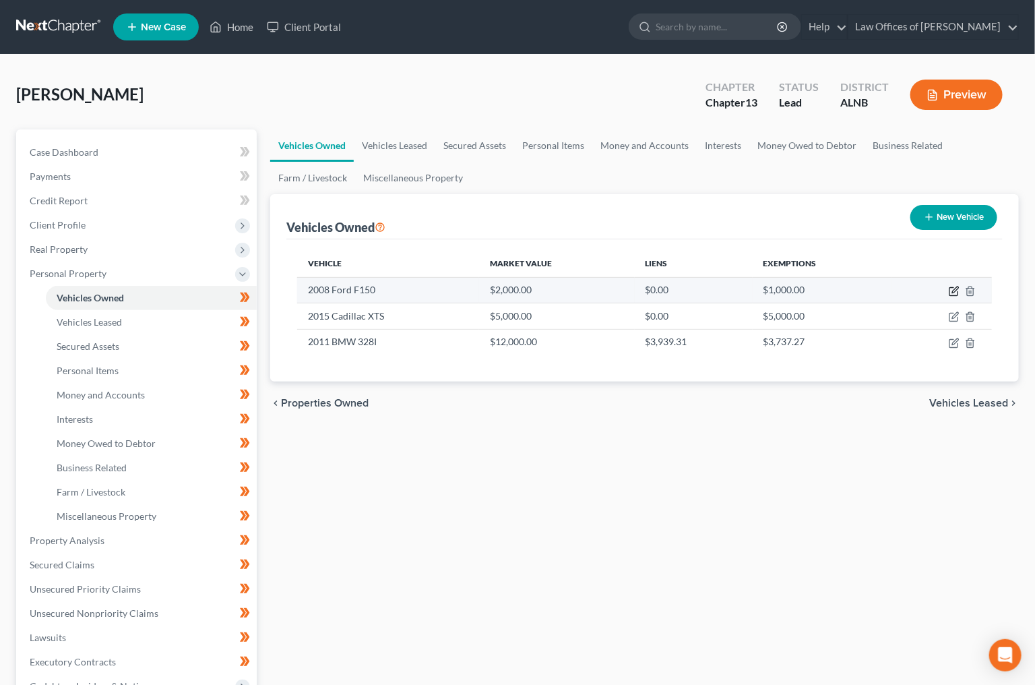
select select "0"
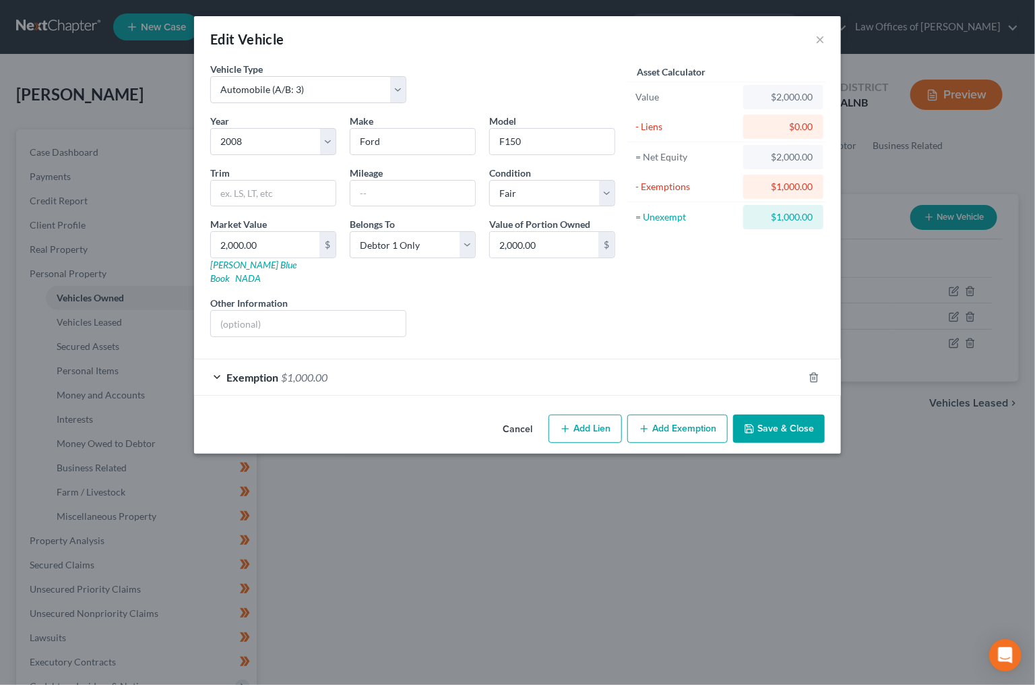
click at [508, 373] on div "Exemption $1,000.00" at bounding box center [498, 377] width 609 height 36
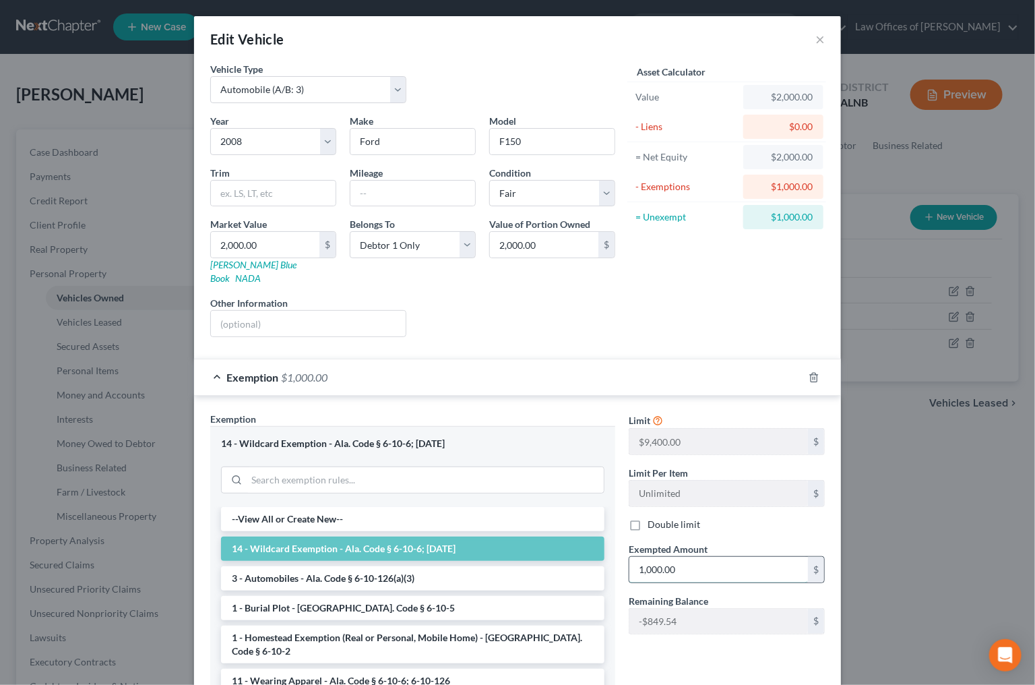
click at [680, 557] on input "1,000.00" at bounding box center [718, 570] width 179 height 26
type input "1"
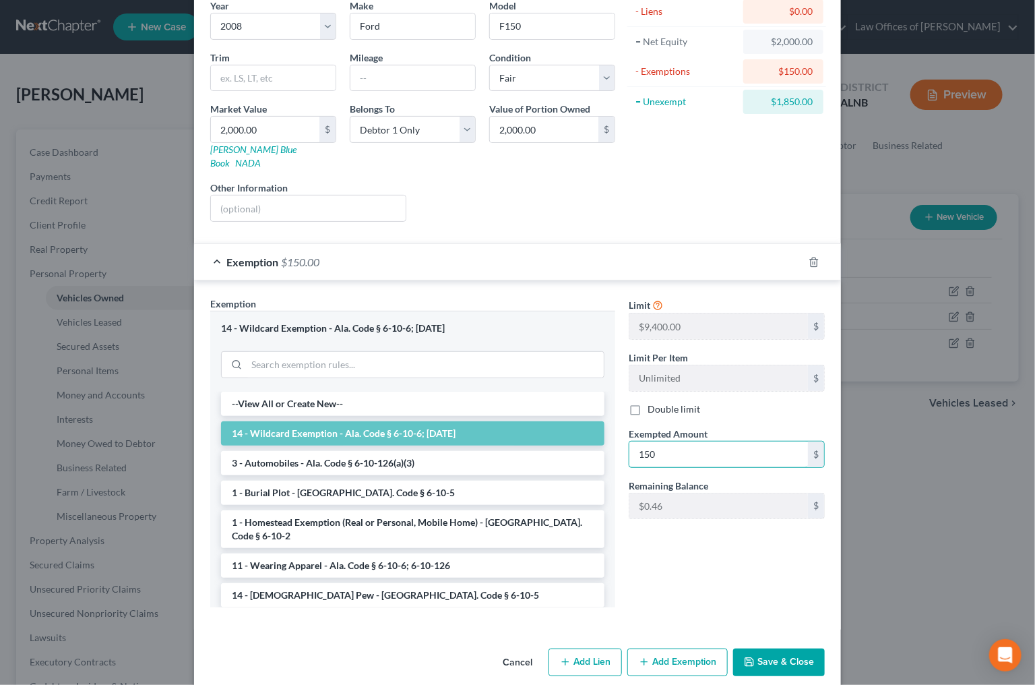
scroll to position [115, 0]
type input "150"
click at [784, 649] on button "Save & Close" at bounding box center [779, 663] width 92 height 28
